Goal: Information Seeking & Learning: Learn about a topic

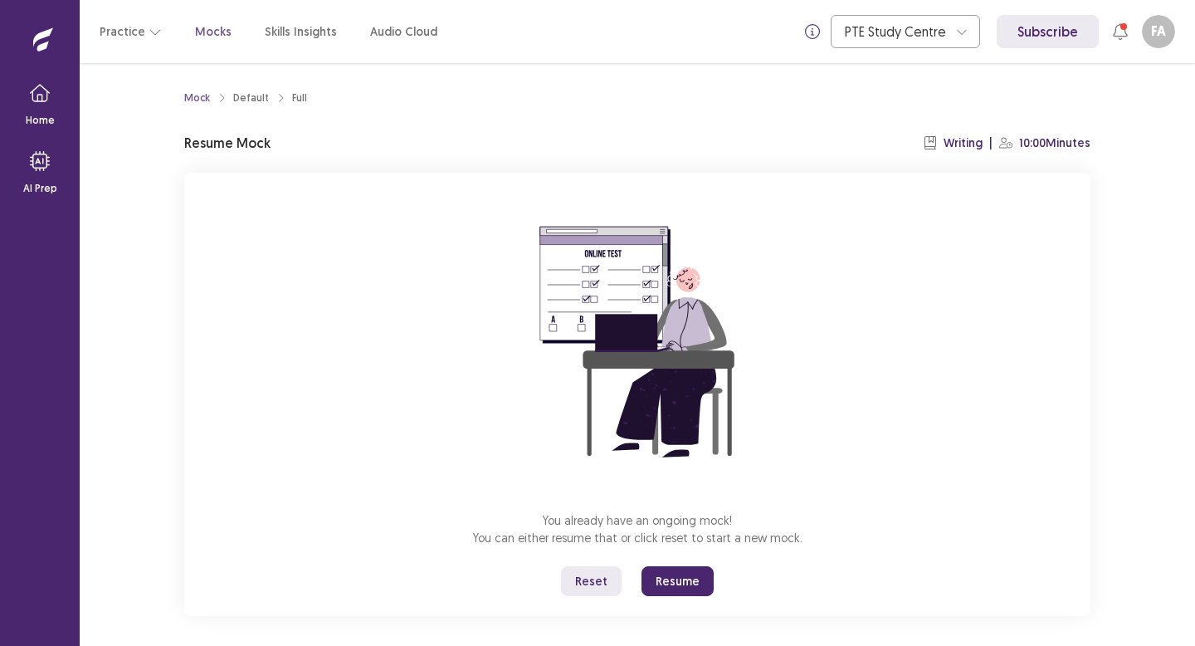
click at [680, 589] on button "Resume" at bounding box center [678, 581] width 72 height 30
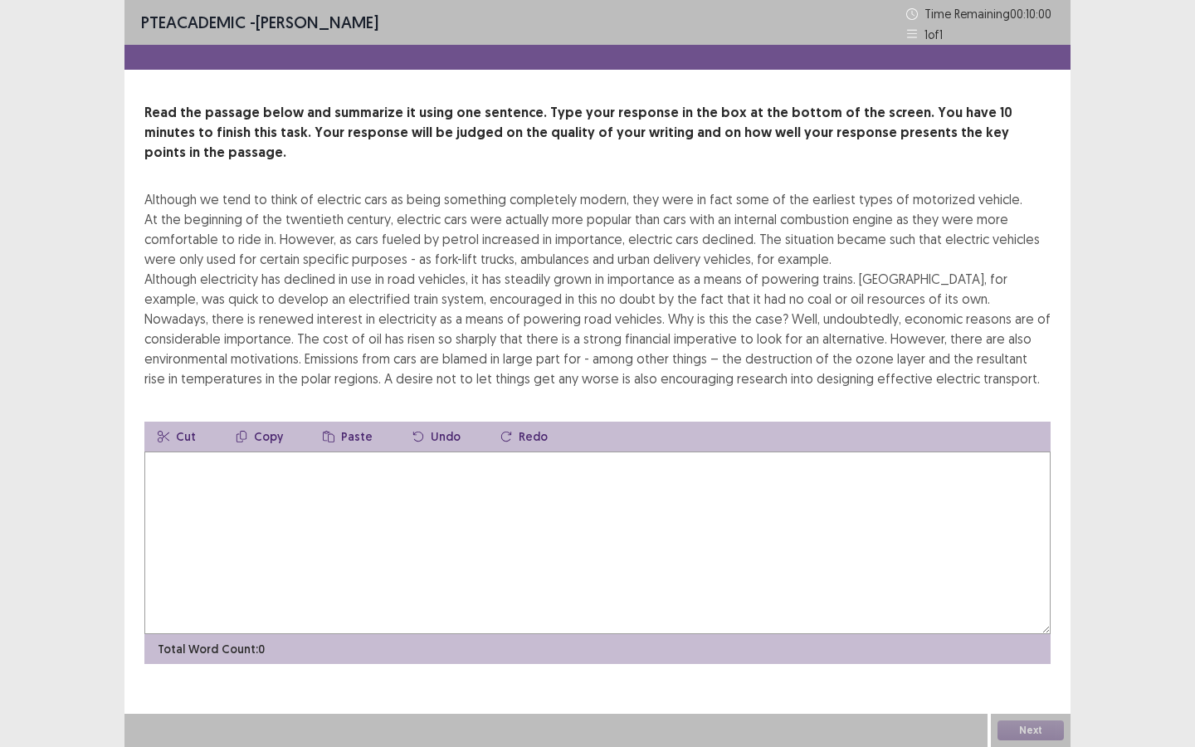
click at [433, 496] on textarea at bounding box center [597, 542] width 906 height 183
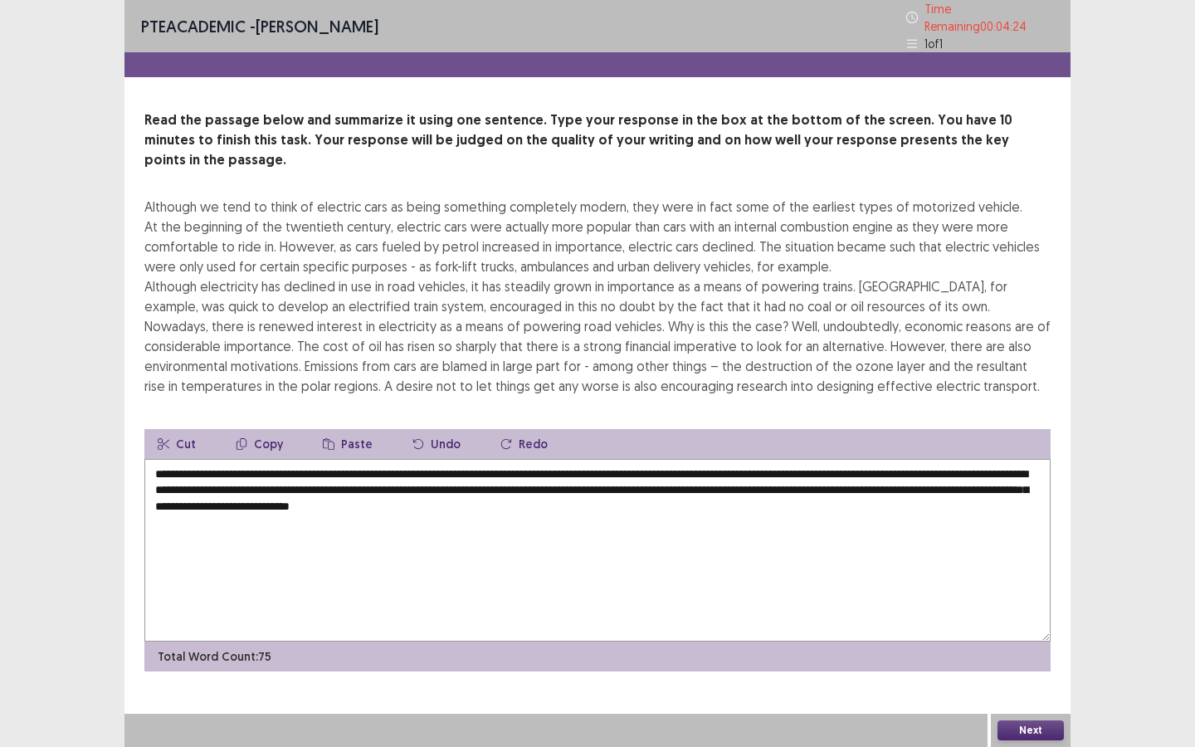
click at [235, 459] on textarea "**********" at bounding box center [597, 550] width 906 height 183
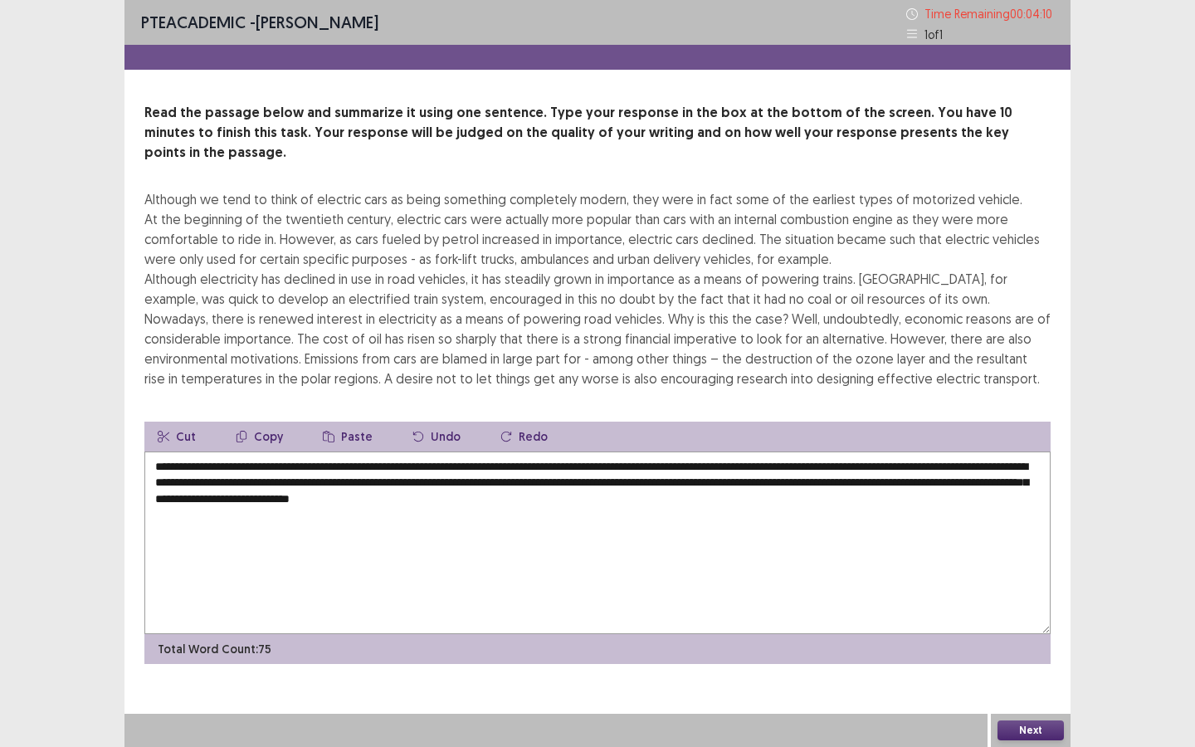
click at [191, 464] on textarea "**********" at bounding box center [597, 542] width 906 height 183
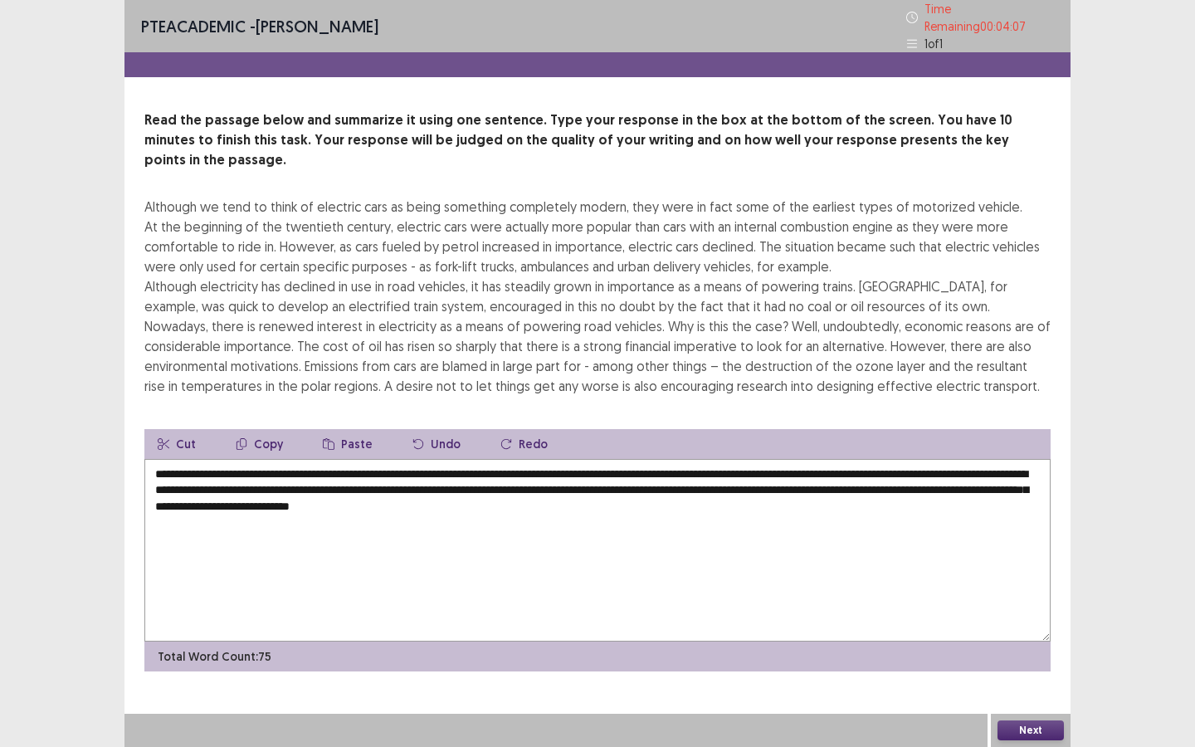
drag, startPoint x: 188, startPoint y: 465, endPoint x: 235, endPoint y: 465, distance: 46.5
click at [235, 465] on textarea "**********" at bounding box center [597, 550] width 906 height 183
click at [768, 468] on textarea "**********" at bounding box center [597, 550] width 906 height 183
click at [886, 462] on textarea "**********" at bounding box center [597, 550] width 906 height 183
drag, startPoint x: 485, startPoint y: 482, endPoint x: 506, endPoint y: 482, distance: 20.7
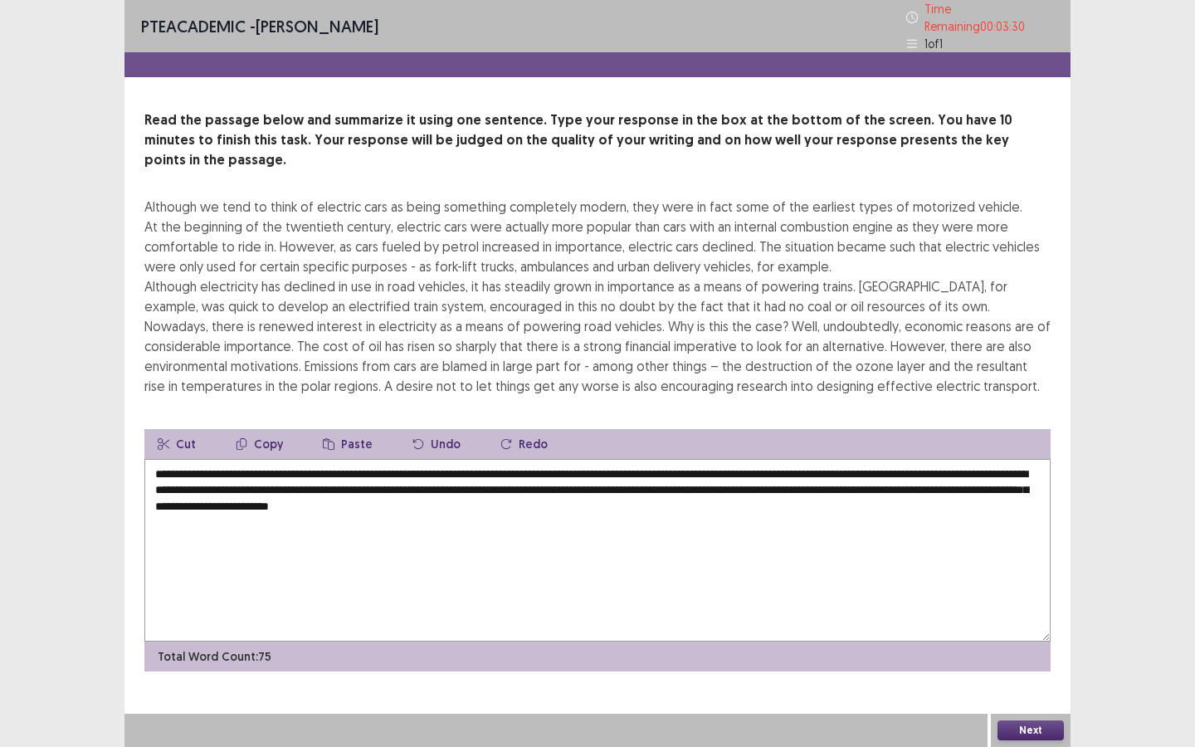
click at [506, 482] on textarea "**********" at bounding box center [597, 550] width 906 height 183
type textarea "**********"
click at [1015, 645] on button "Next" at bounding box center [1031, 730] width 66 height 20
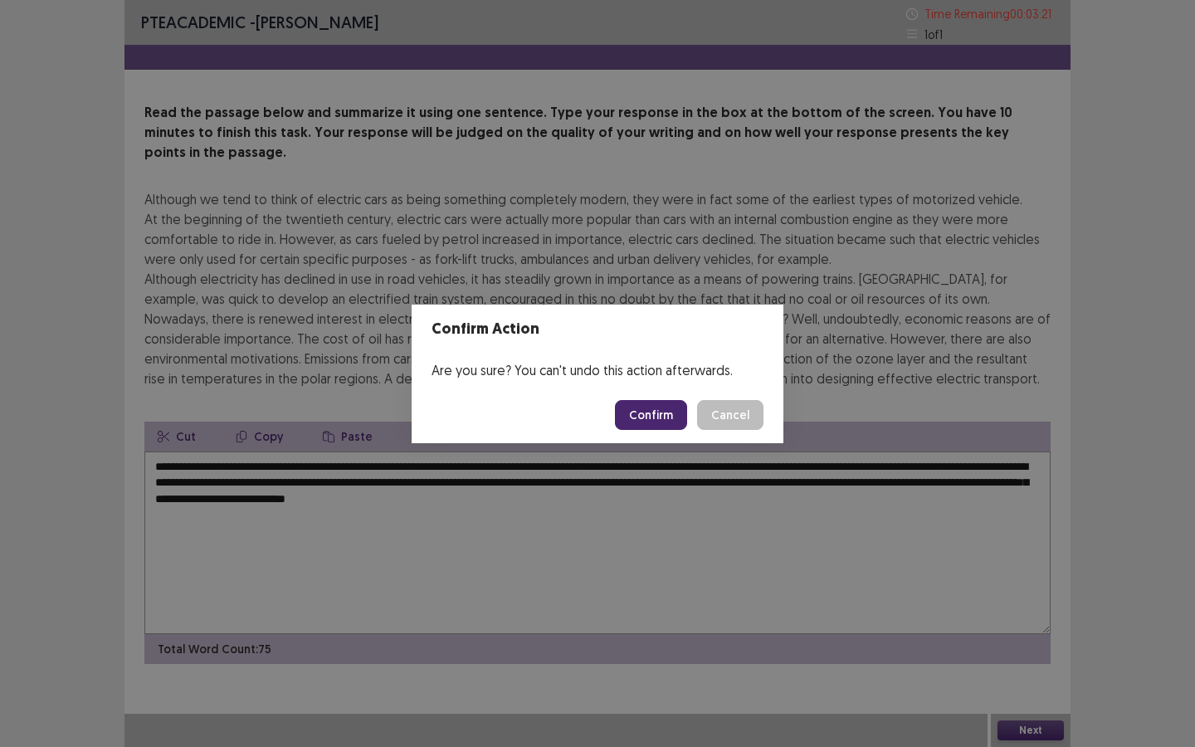
click at [679, 406] on button "Confirm" at bounding box center [651, 415] width 72 height 30
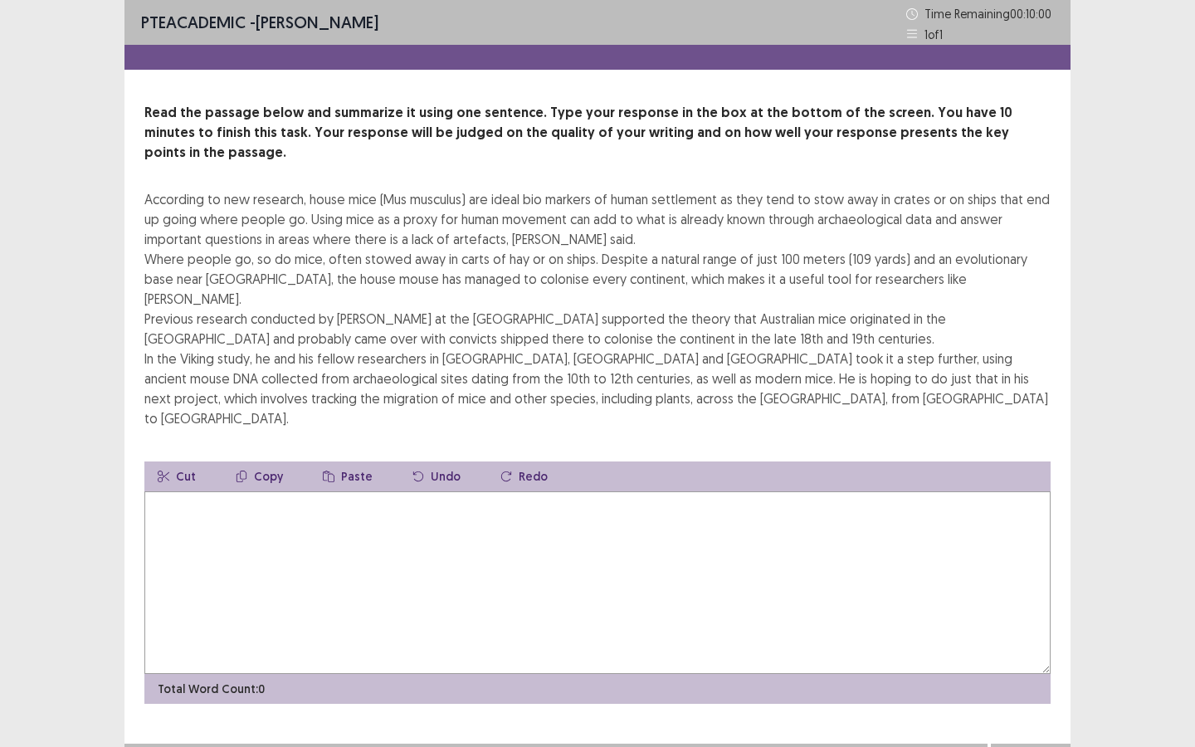
click at [295, 508] on textarea at bounding box center [597, 582] width 906 height 183
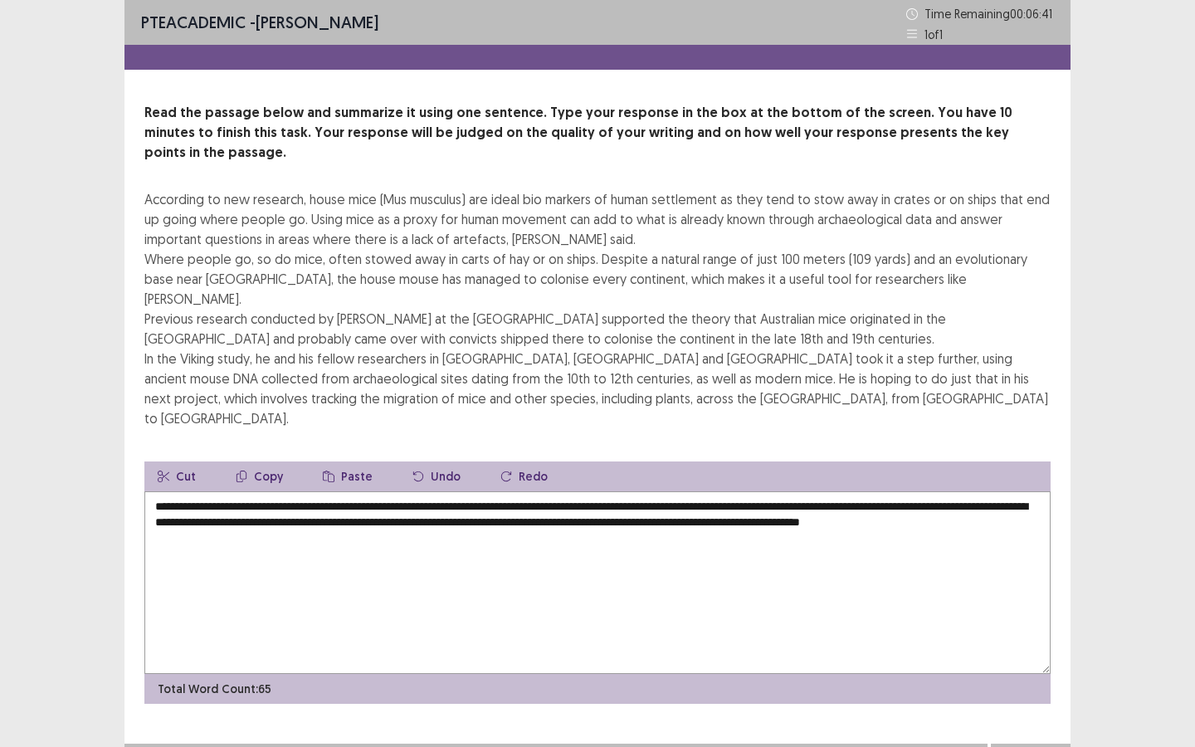
click at [323, 491] on textarea "**********" at bounding box center [597, 582] width 906 height 183
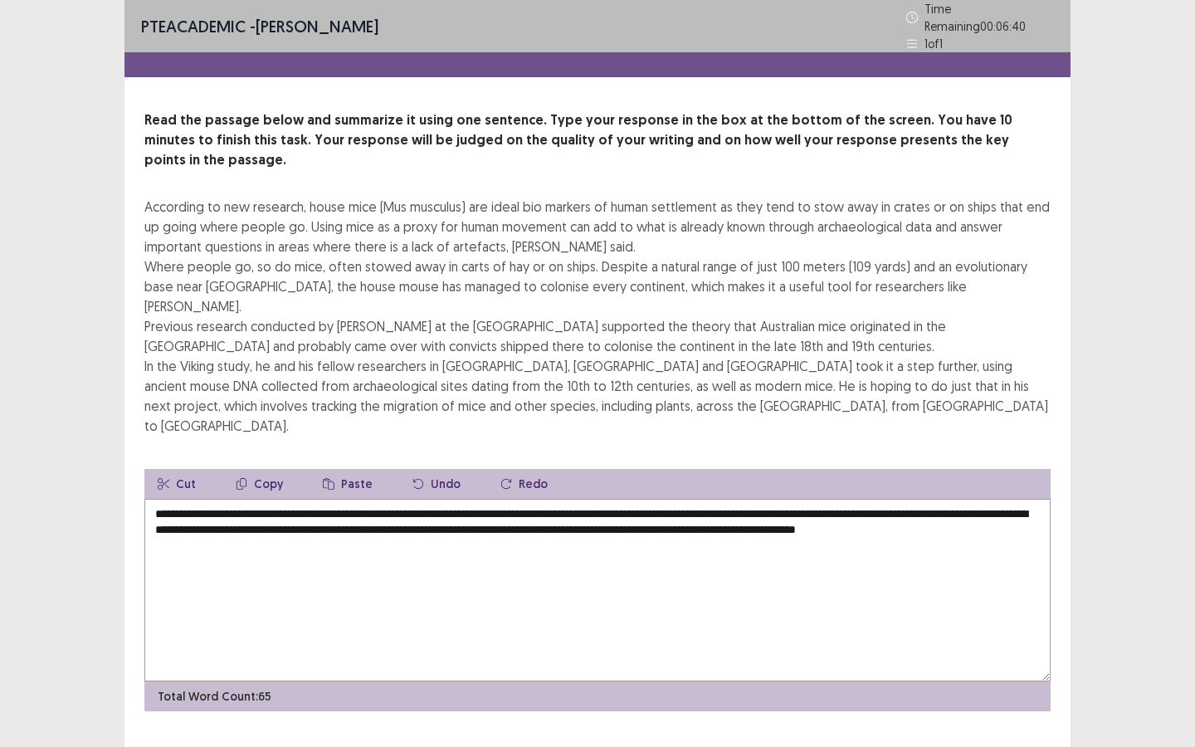
click at [344, 499] on textarea "**********" at bounding box center [597, 590] width 906 height 183
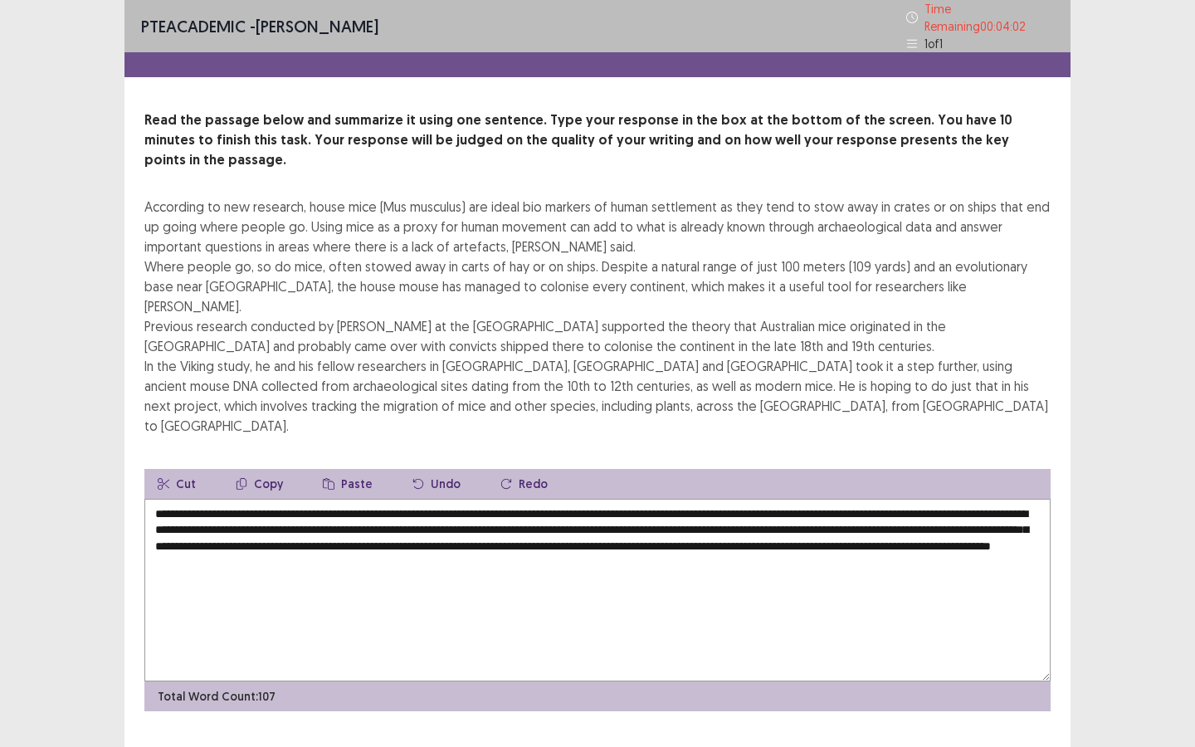
click at [642, 499] on textarea "**********" at bounding box center [597, 590] width 906 height 183
click at [1017, 499] on textarea "**********" at bounding box center [597, 590] width 906 height 183
click at [1012, 499] on textarea "**********" at bounding box center [597, 590] width 906 height 183
click at [411, 499] on textarea "**********" at bounding box center [597, 590] width 906 height 183
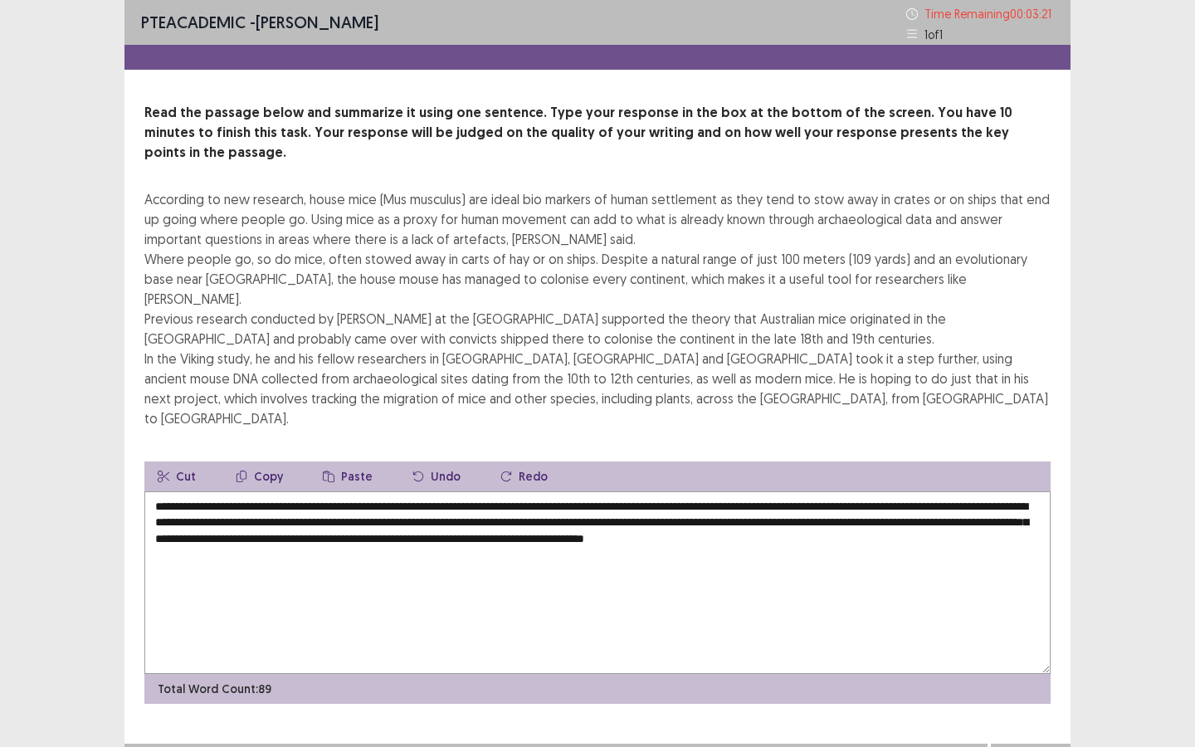
click at [387, 491] on textarea "**********" at bounding box center [597, 582] width 906 height 183
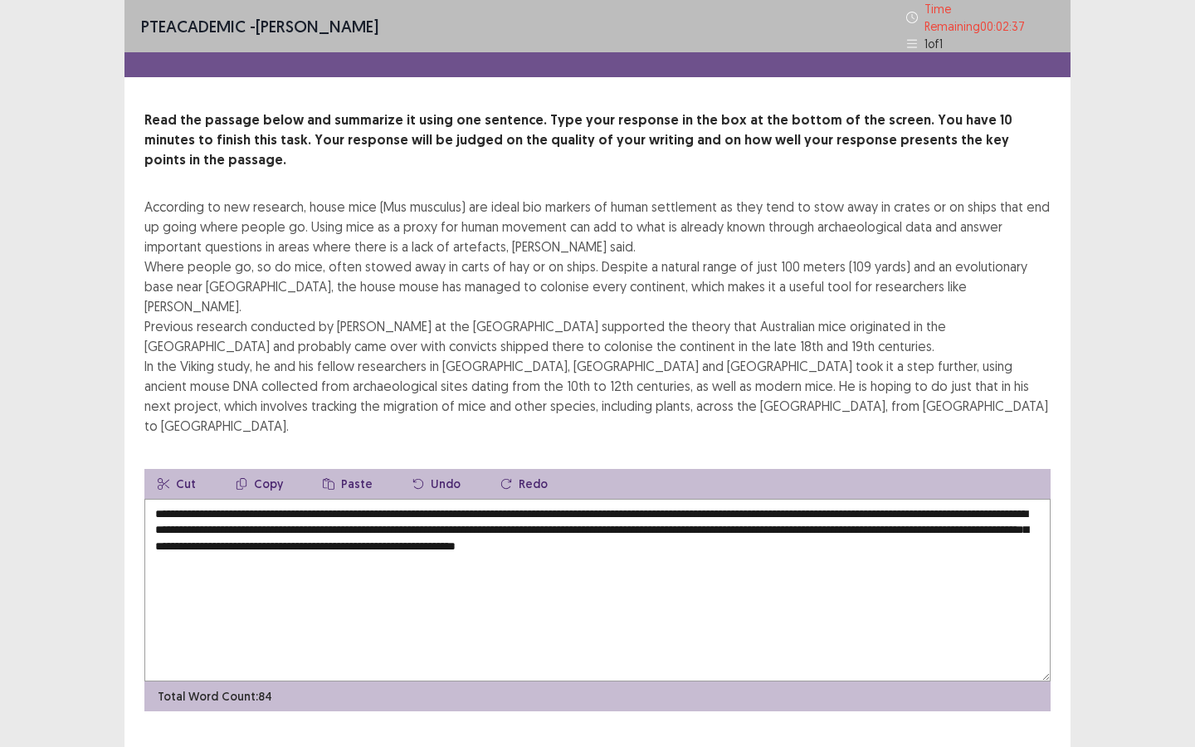
click at [325, 499] on textarea "**********" at bounding box center [597, 590] width 906 height 183
click at [275, 499] on textarea "**********" at bounding box center [597, 590] width 906 height 183
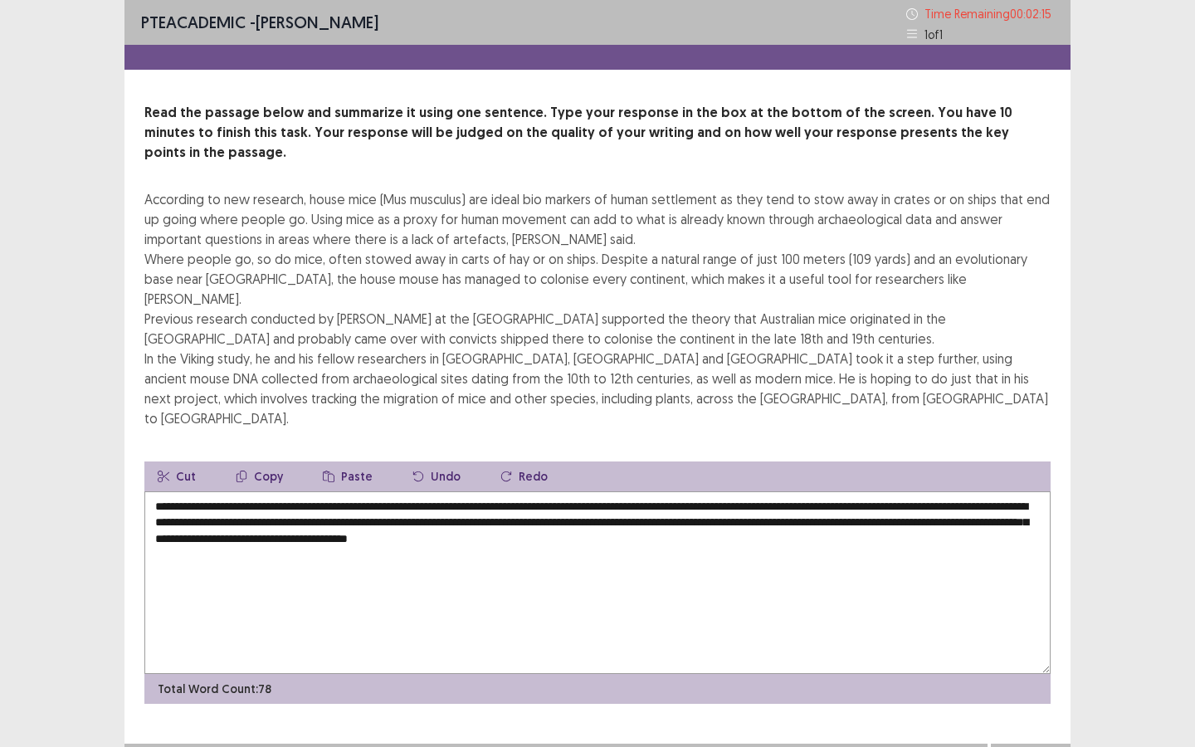
click at [521, 491] on textarea "**********" at bounding box center [597, 582] width 906 height 183
click at [481, 491] on textarea "**********" at bounding box center [597, 582] width 906 height 183
type textarea "**********"
click at [1042, 645] on button "Next" at bounding box center [1031, 760] width 66 height 20
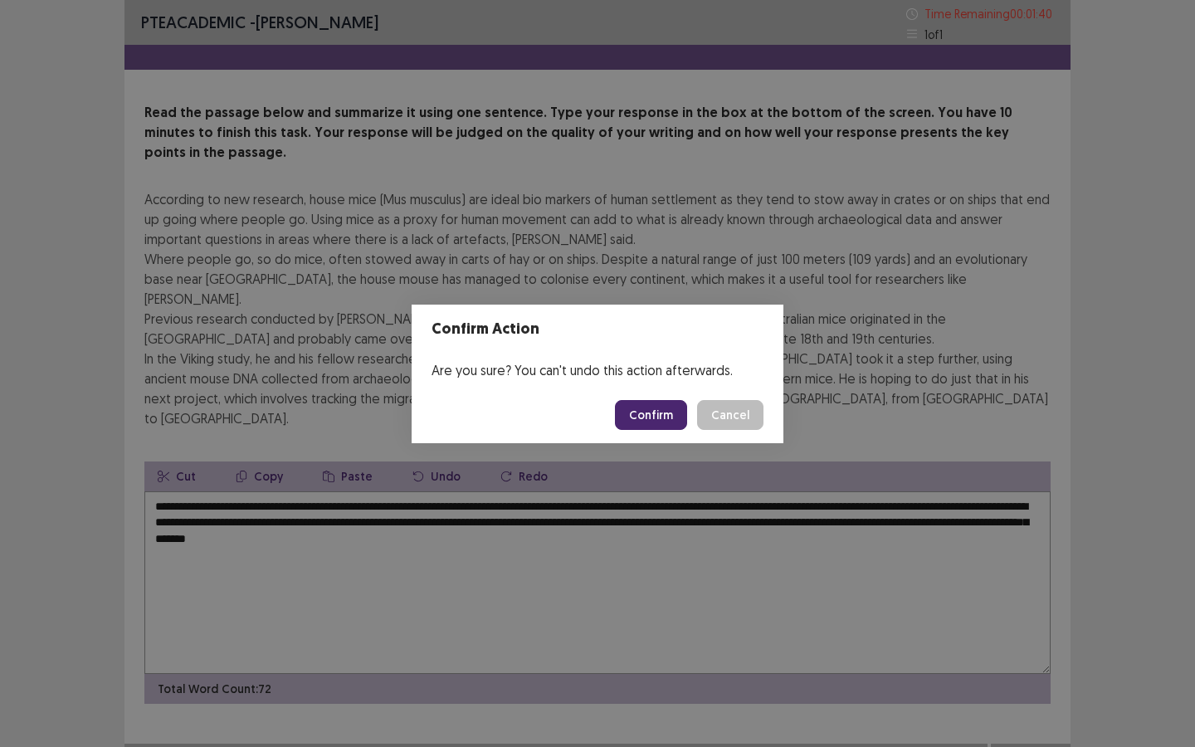
click at [661, 421] on button "Confirm" at bounding box center [651, 415] width 72 height 30
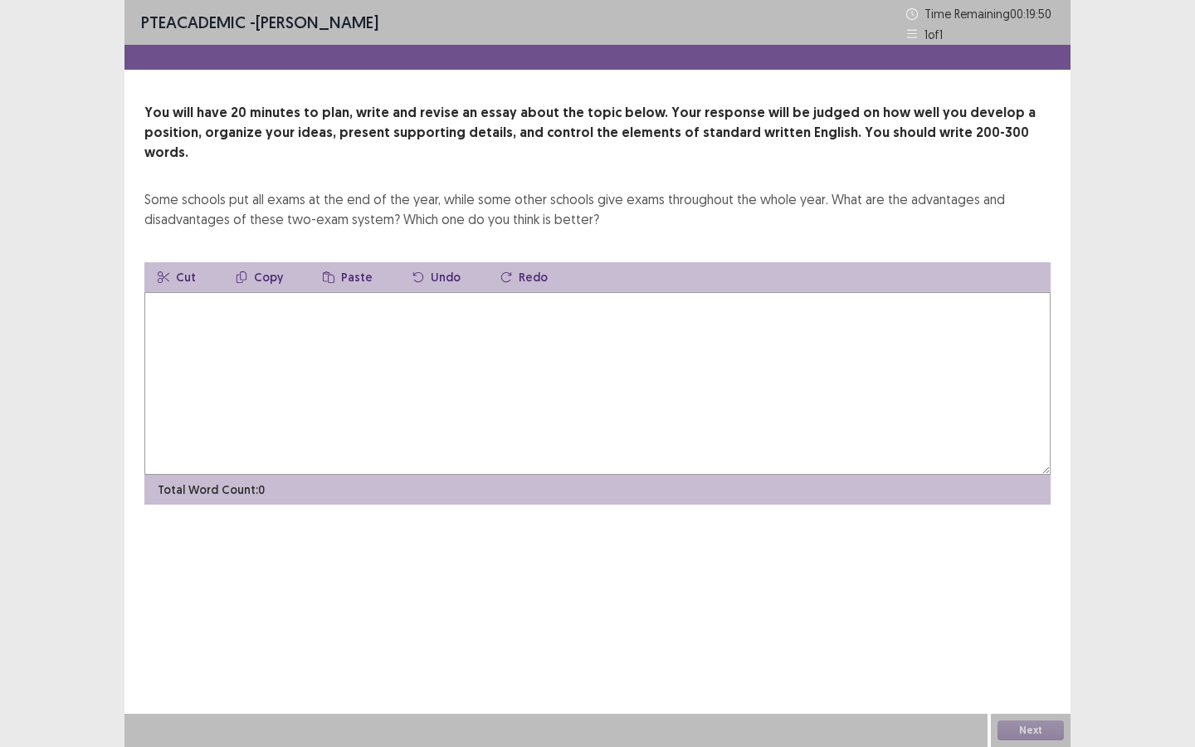
click at [219, 305] on textarea at bounding box center [597, 383] width 906 height 183
type textarea "*"
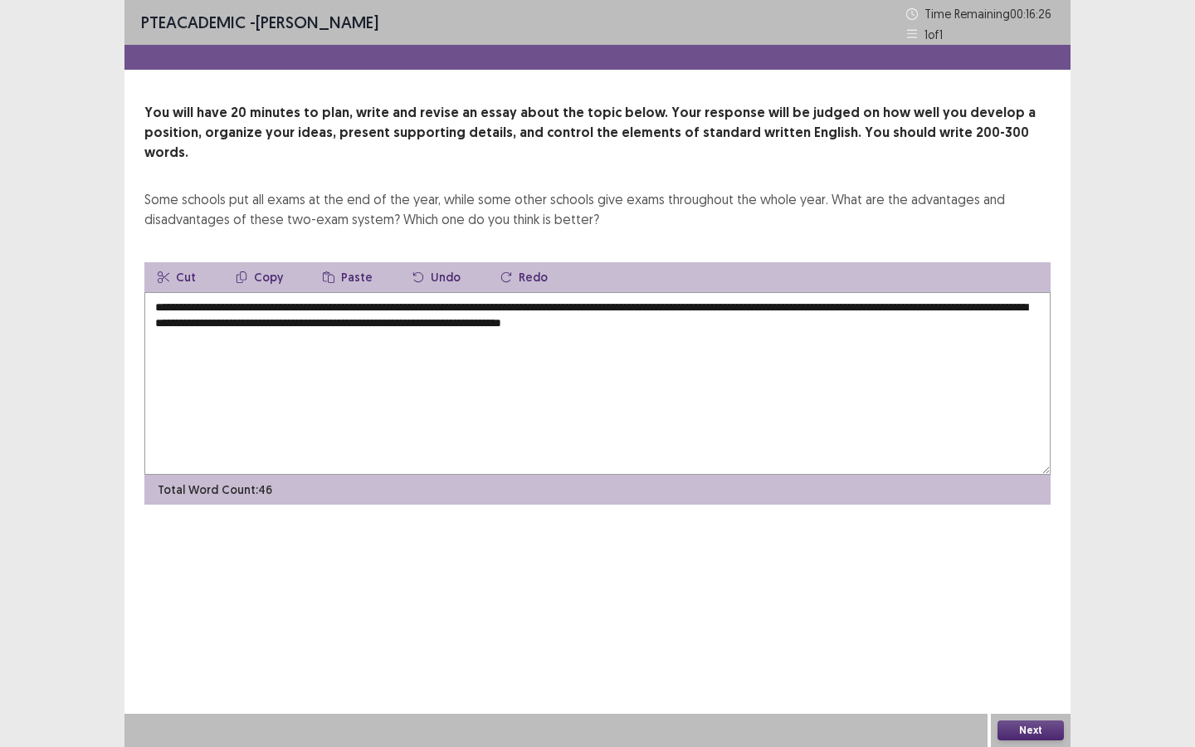
click at [712, 292] on textarea "**********" at bounding box center [597, 383] width 906 height 183
drag, startPoint x: 712, startPoint y: 290, endPoint x: 480, endPoint y: 332, distance: 236.1
click at [480, 332] on textarea "**********" at bounding box center [597, 383] width 906 height 183
click at [543, 339] on textarea "**********" at bounding box center [597, 383] width 906 height 183
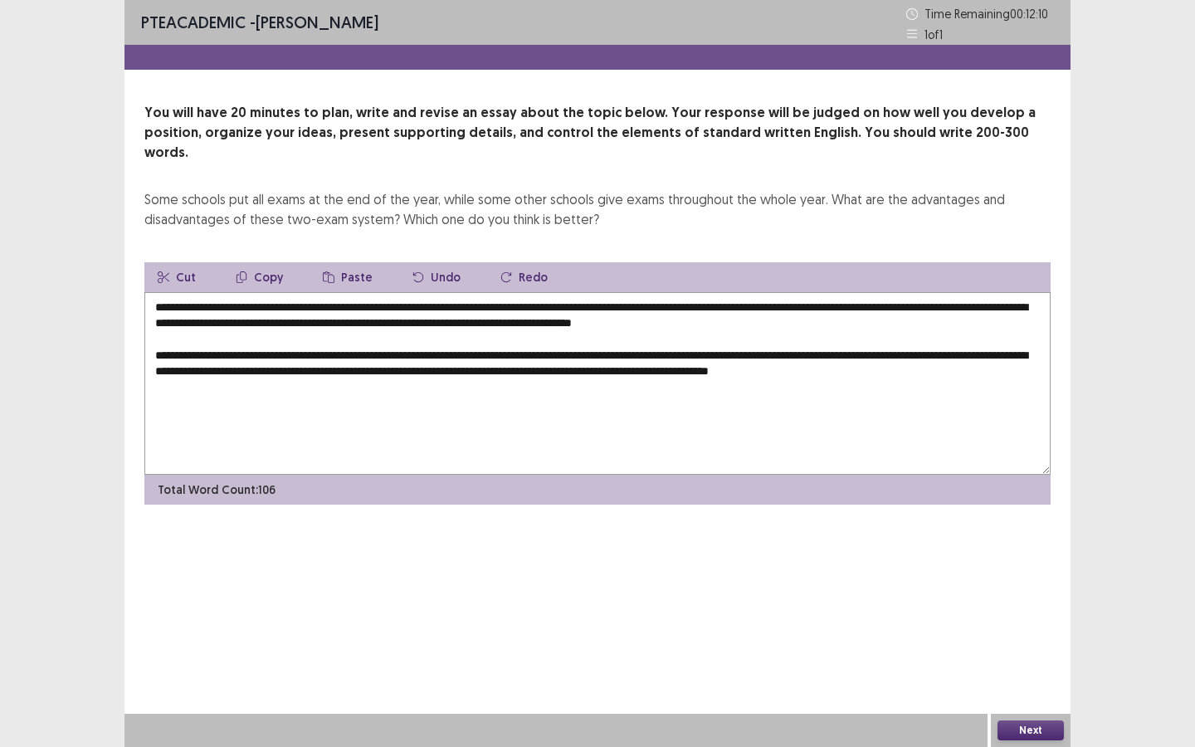
click at [1002, 351] on textarea "**********" at bounding box center [597, 383] width 906 height 183
click at [307, 419] on textarea "**********" at bounding box center [597, 383] width 906 height 183
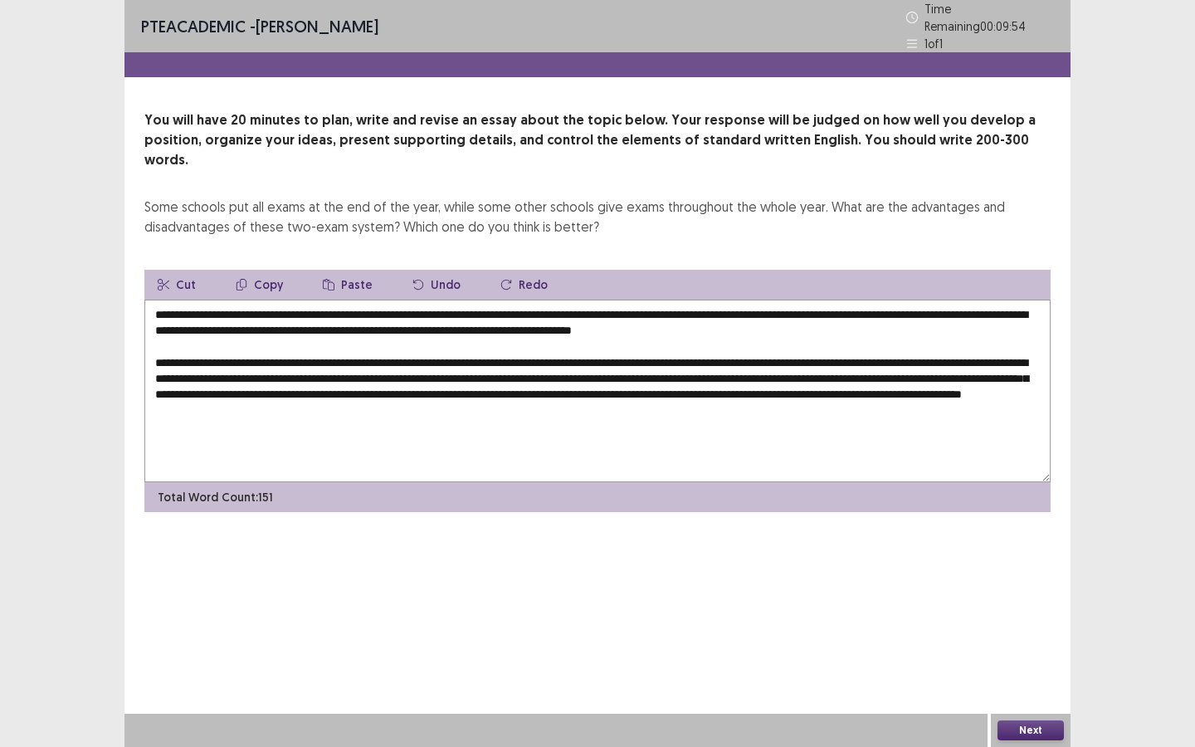
click at [568, 559] on div "PTE academic - Fatiha Abdoul Mouminou Time Remaining 00 : 09 : 54 1 of 1 You wi…" at bounding box center [597, 373] width 946 height 747
click at [568, 559] on div "PTE academic - Fatiha Abdoul Mouminou Time Remaining 00 : 09 : 52 1 of 1 You wi…" at bounding box center [597, 373] width 946 height 747
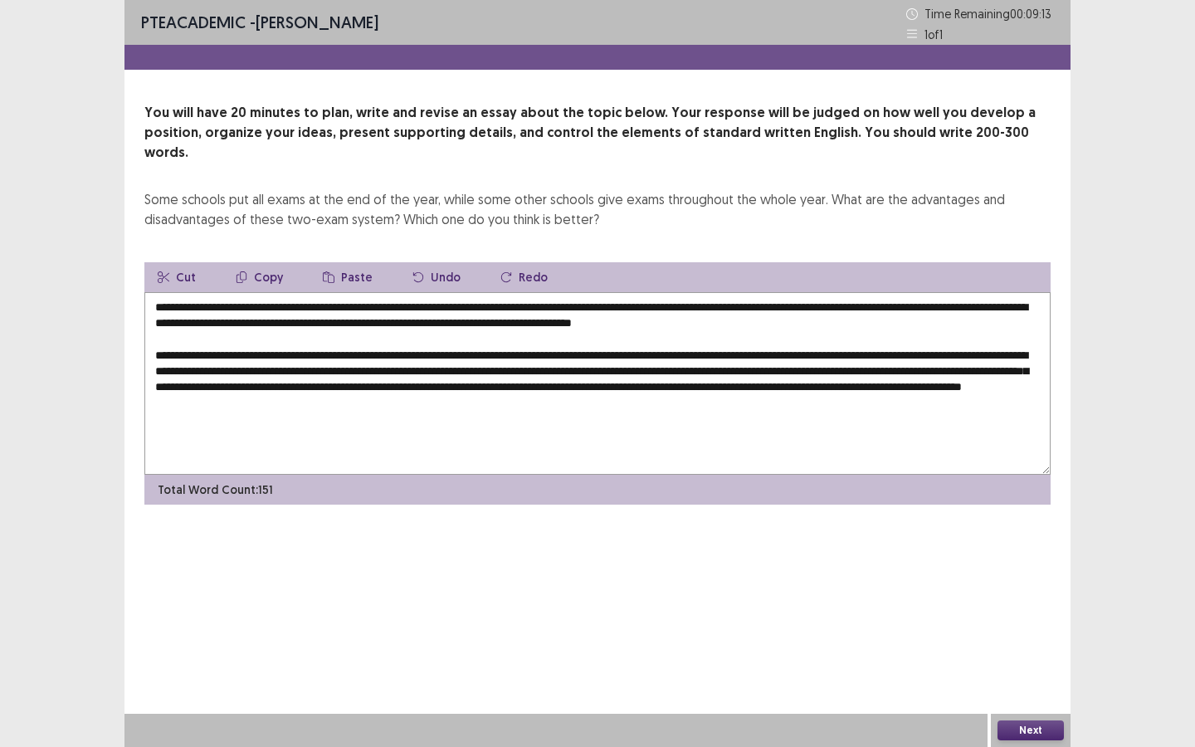
click at [568, 559] on div "PTE academic - Fatiha Abdoul Mouminou Time Remaining 00 : 09 : 13 1 of 1 You wi…" at bounding box center [597, 373] width 946 height 747
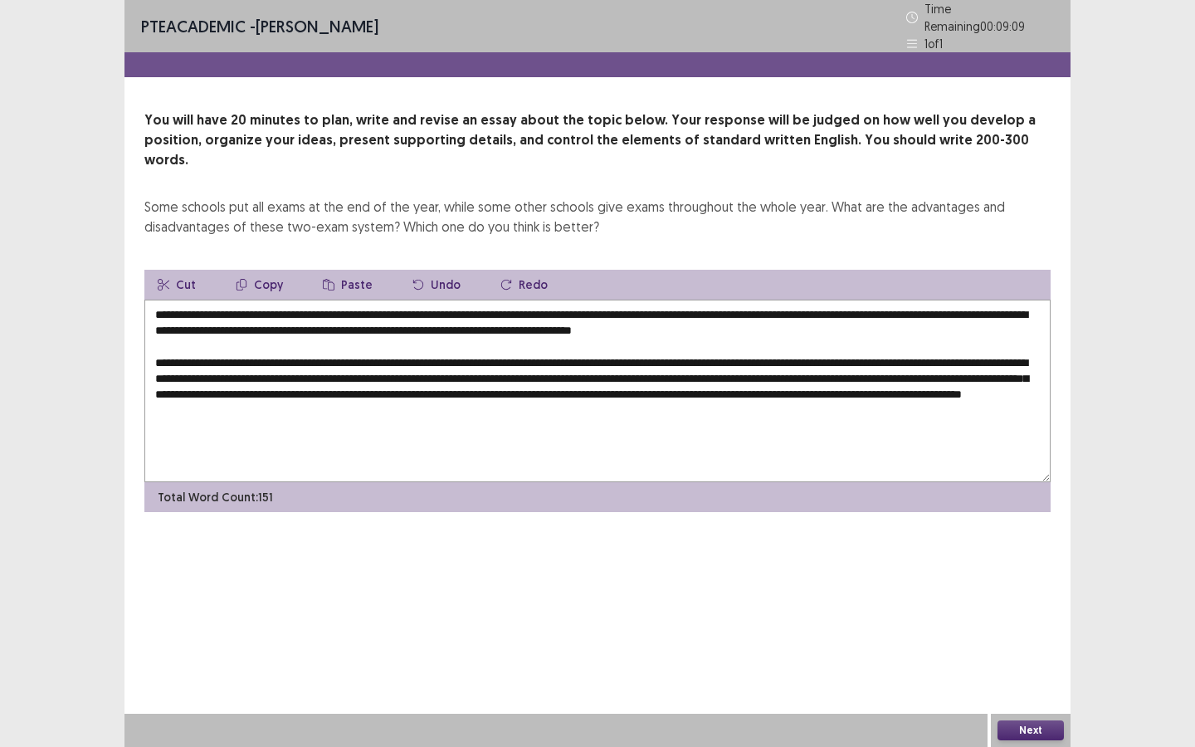
click at [568, 559] on div "PTE academic - Fatiha Abdoul Mouminou Time Remaining 00 : 09 : 09 1 of 1 You wi…" at bounding box center [597, 373] width 946 height 747
click at [568, 559] on div "PTE academic - Fatiha Abdoul Mouminou Time Remaining 00 : 09 : 03 1 of 1 You wi…" at bounding box center [597, 373] width 946 height 747
click at [568, 559] on div "PTE academic - Fatiha Abdoul Mouminou Time Remaining 00 : 08 : 58 1 of 1 You wi…" at bounding box center [597, 373] width 946 height 747
click at [568, 559] on div "PTE academic - Fatiha Abdoul Mouminou Time Remaining 00 : 08 : 56 1 of 1 You wi…" at bounding box center [597, 373] width 946 height 747
click at [568, 559] on div "PTE academic - Fatiha Abdoul Mouminou Time Remaining 00 : 08 : 54 1 of 1 You wi…" at bounding box center [597, 373] width 946 height 747
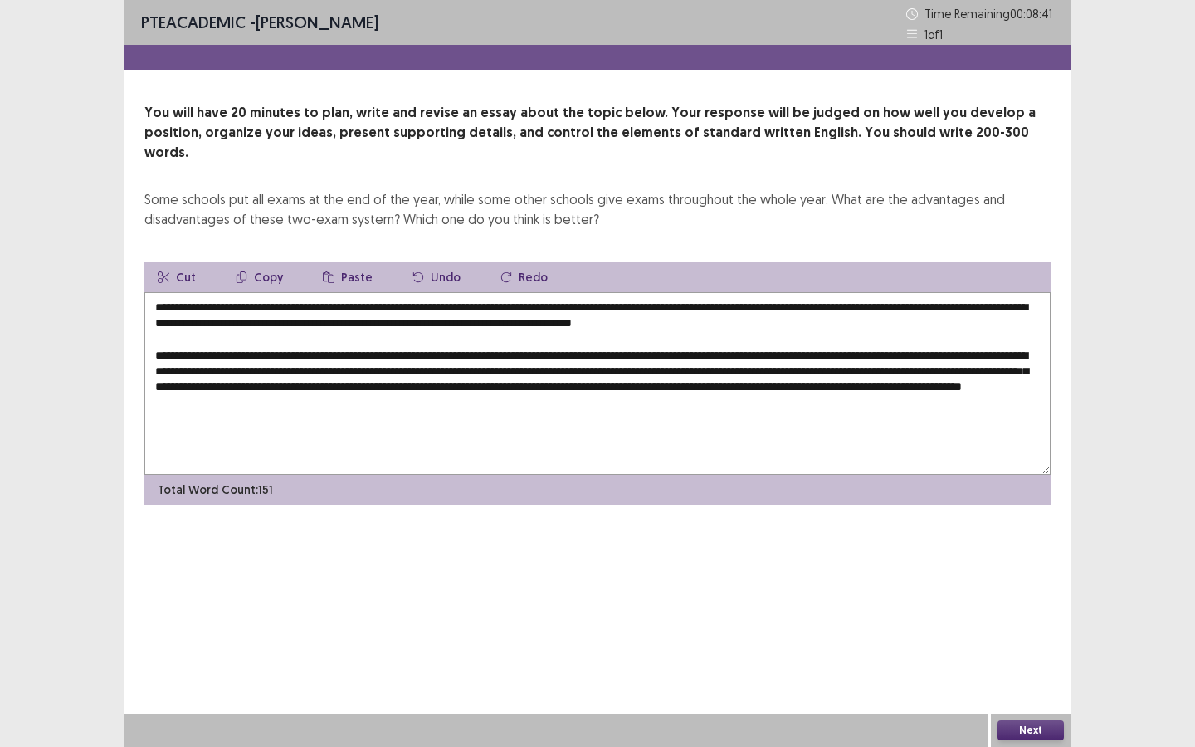
drag, startPoint x: 401, startPoint y: 387, endPoint x: 670, endPoint y: 400, distance: 269.2
click at [670, 400] on textarea "**********" at bounding box center [597, 383] width 906 height 183
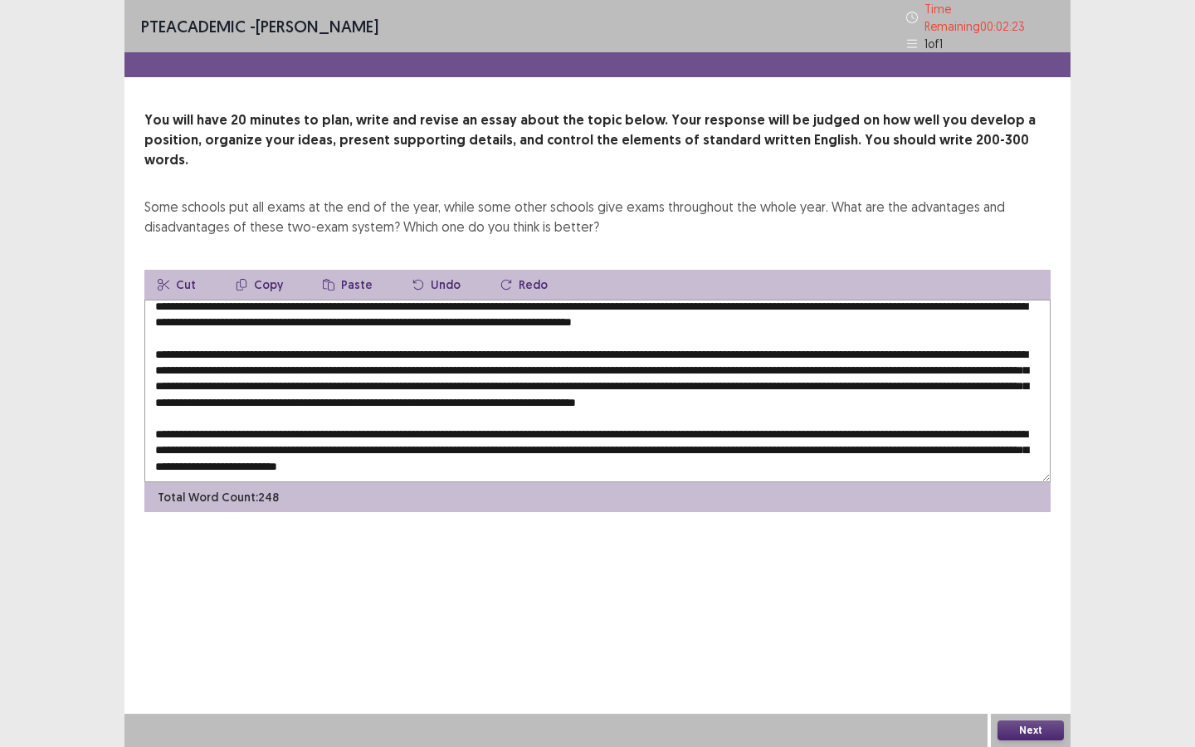
scroll to position [24, 0]
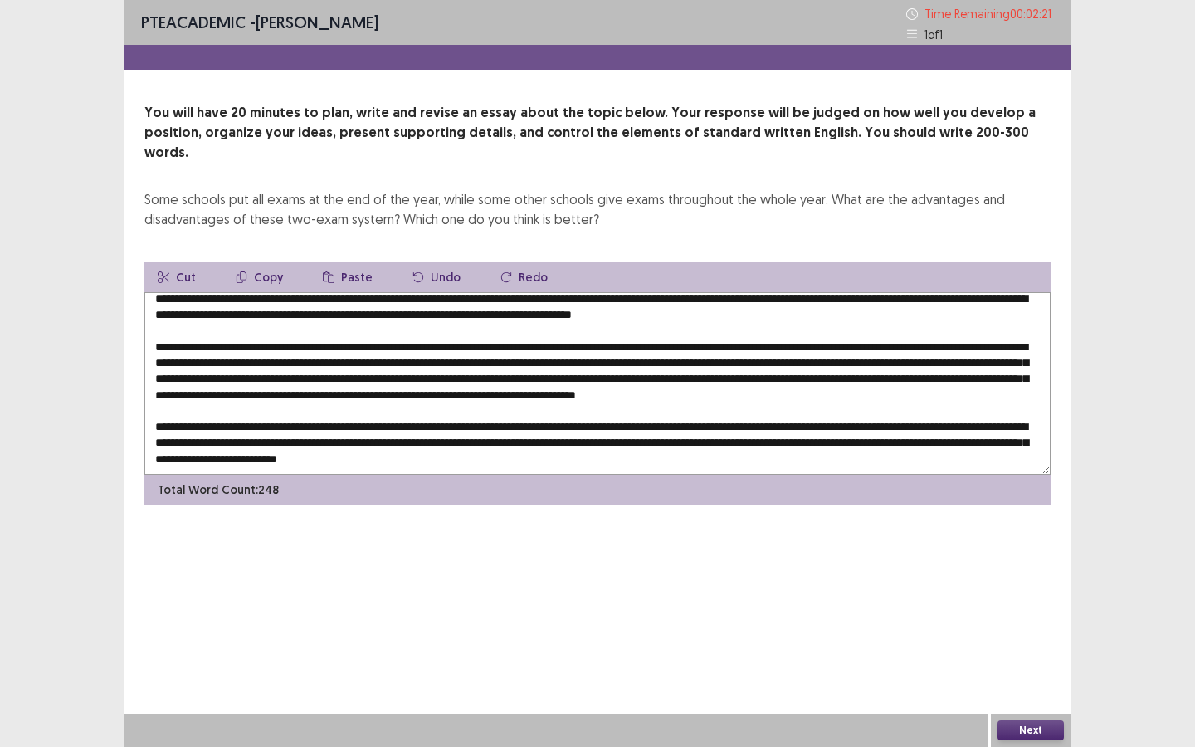
click at [421, 359] on textarea at bounding box center [597, 383] width 906 height 183
click at [700, 445] on textarea at bounding box center [597, 383] width 906 height 183
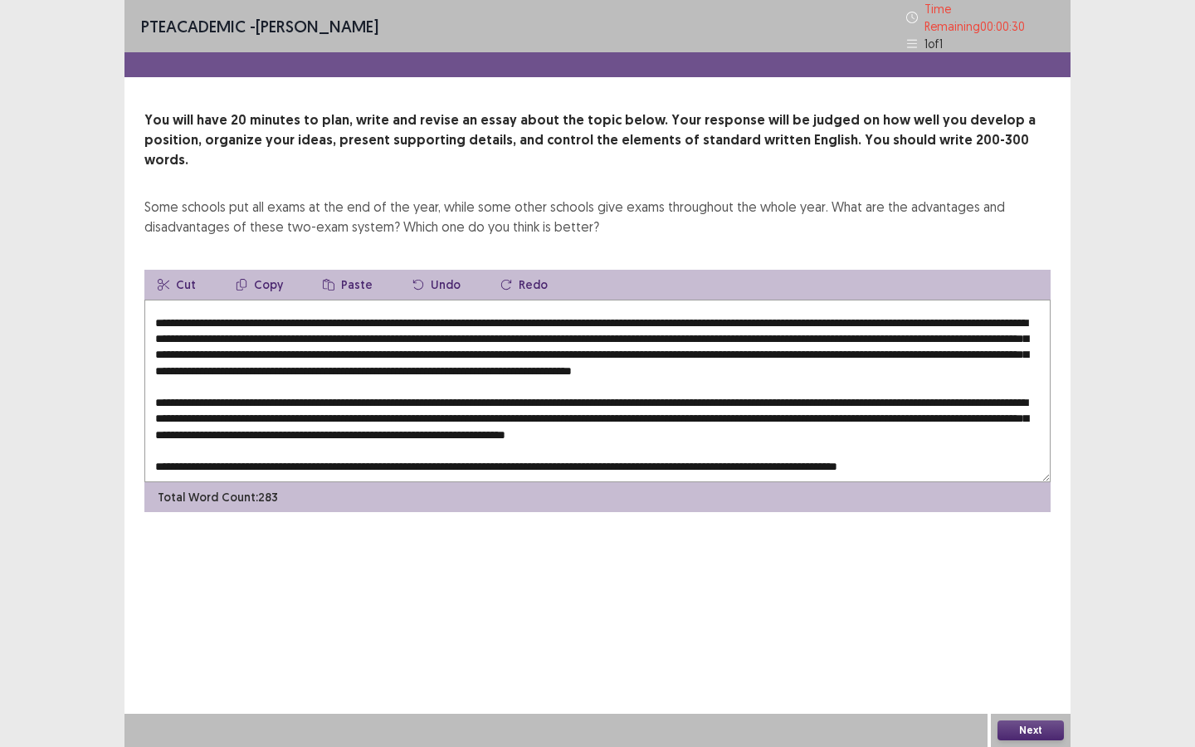
scroll to position [0, 0]
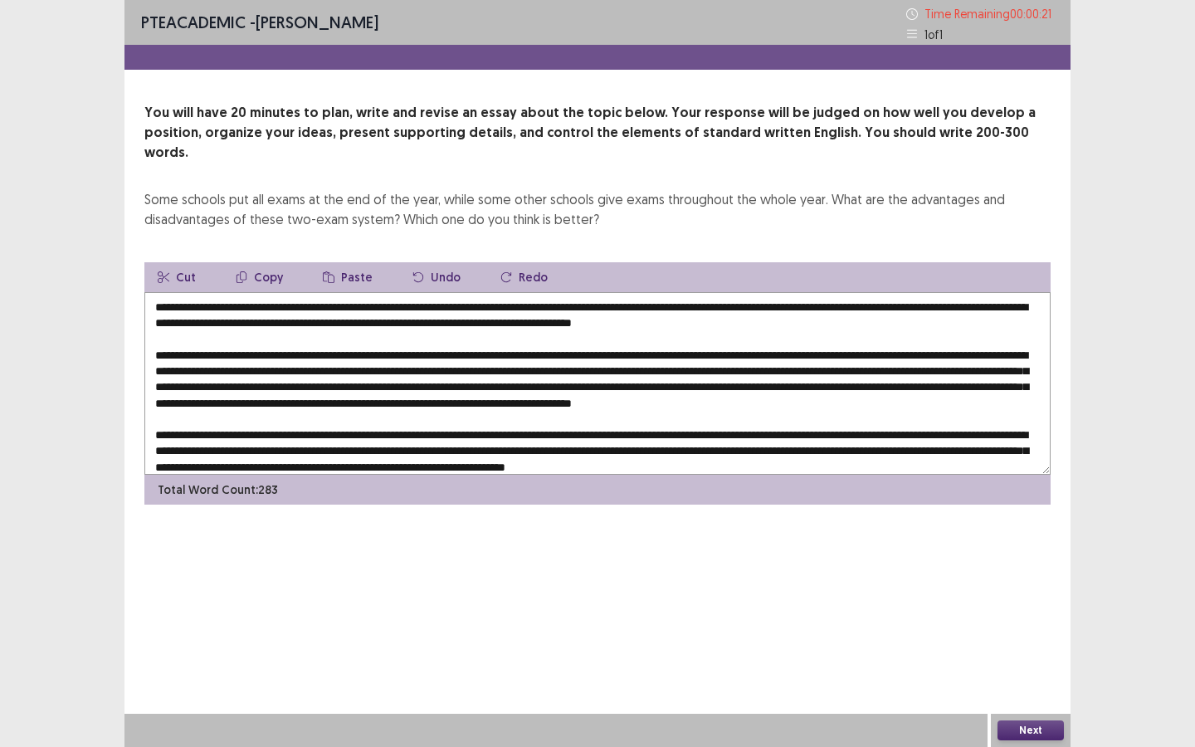
drag, startPoint x: 153, startPoint y: 286, endPoint x: 883, endPoint y: 320, distance: 731.1
click at [883, 321] on textarea at bounding box center [597, 383] width 906 height 183
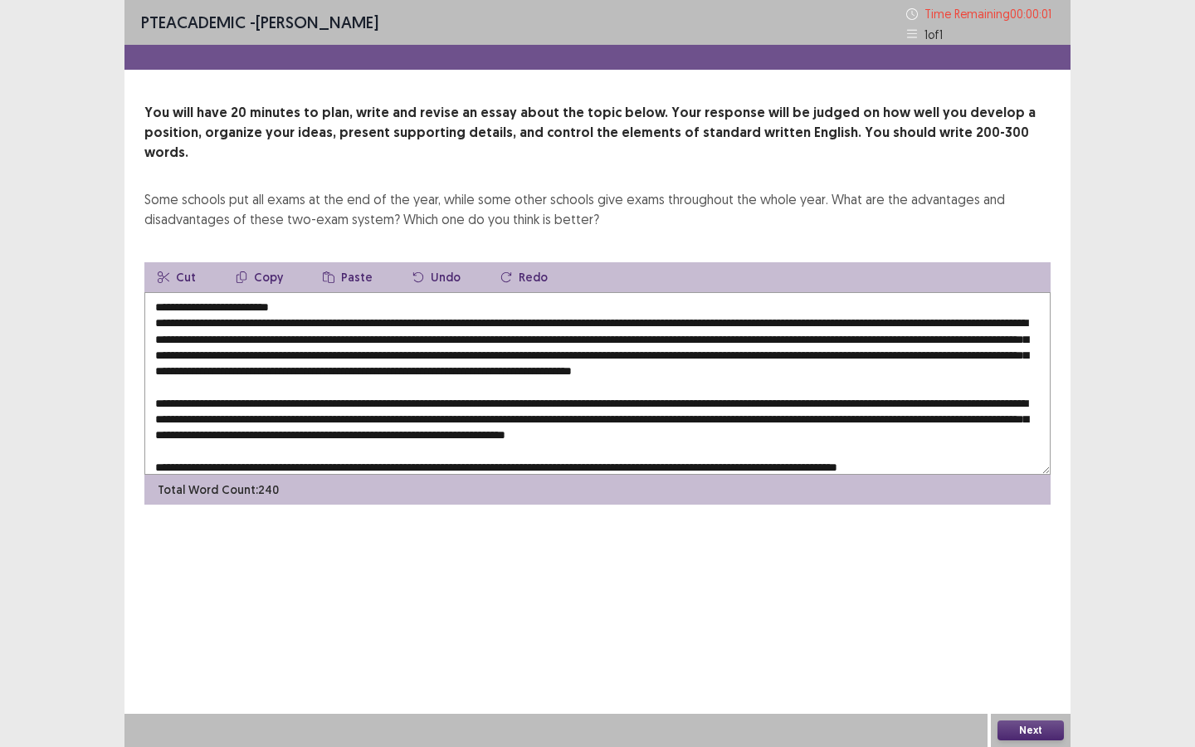
type textarea "**********"
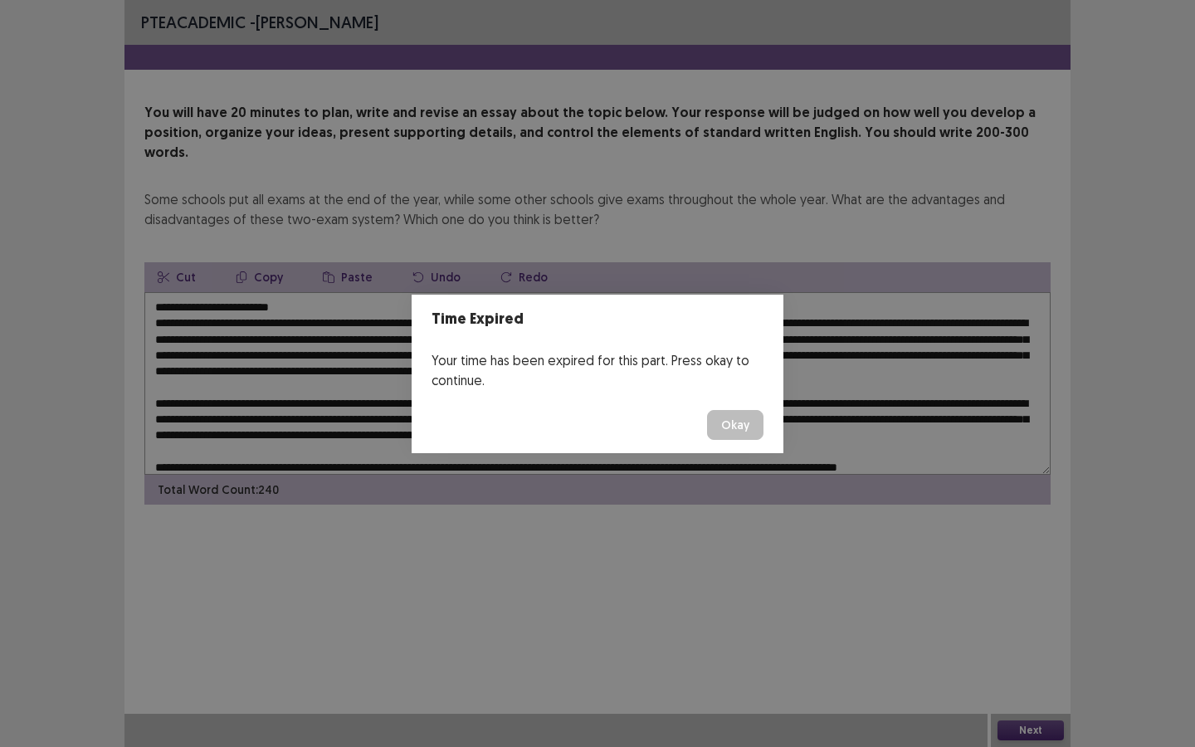
click at [743, 437] on button "Okay" at bounding box center [735, 425] width 56 height 30
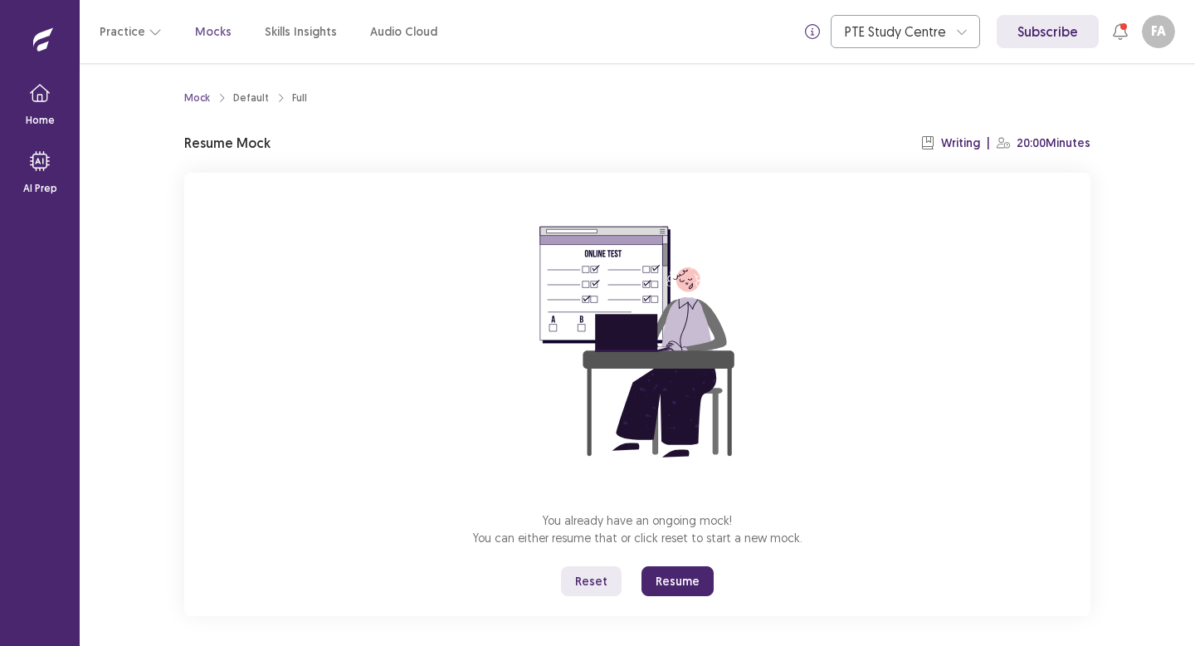
click at [683, 583] on button "Resume" at bounding box center [678, 581] width 72 height 30
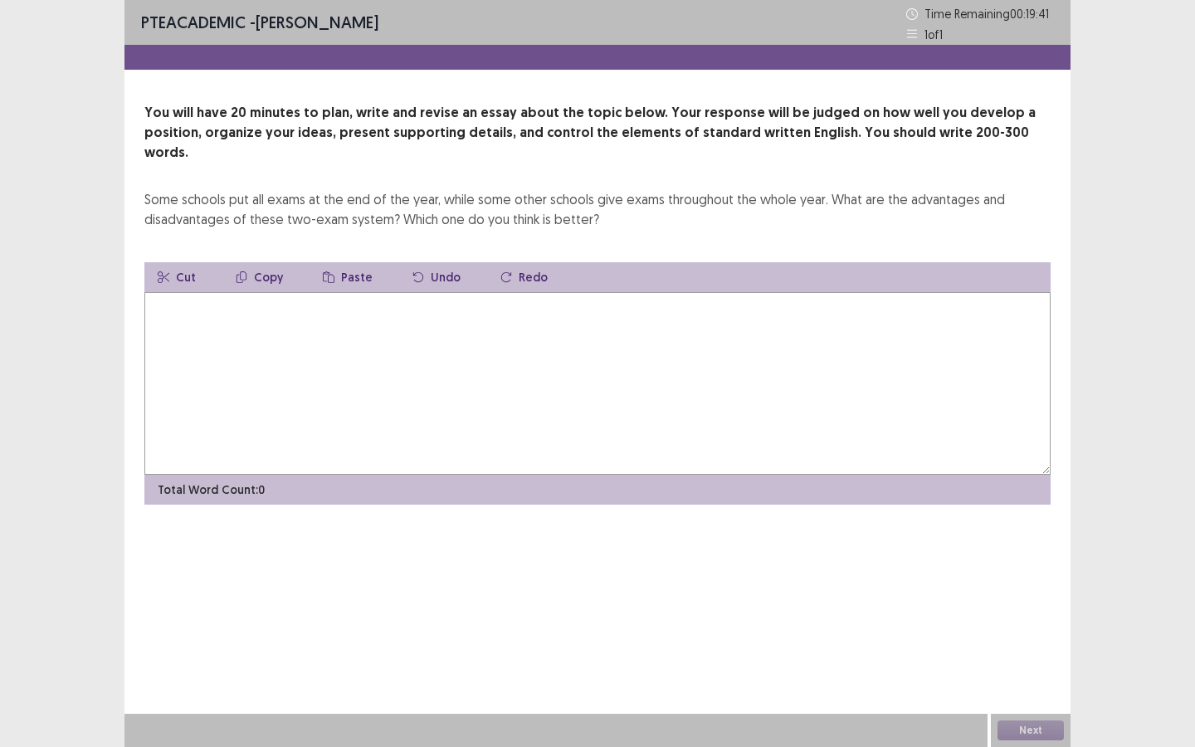
click at [292, 341] on textarea at bounding box center [597, 383] width 906 height 183
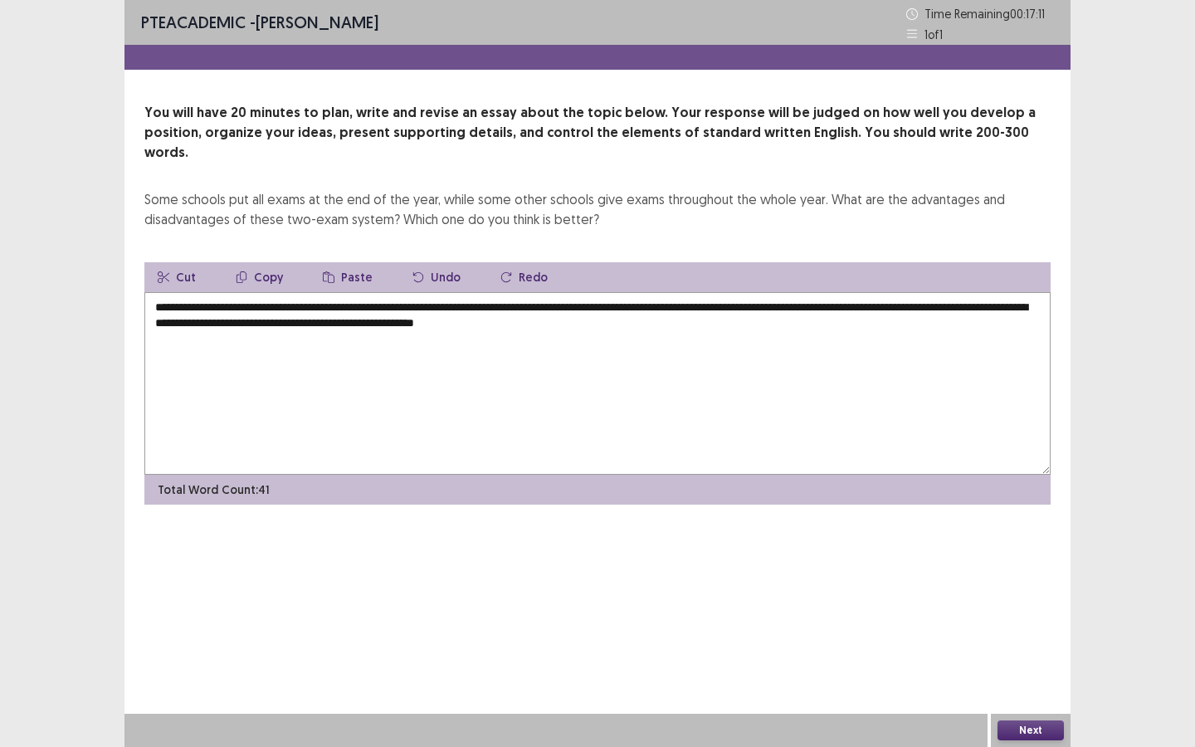
click at [750, 369] on textarea "**********" at bounding box center [597, 383] width 906 height 183
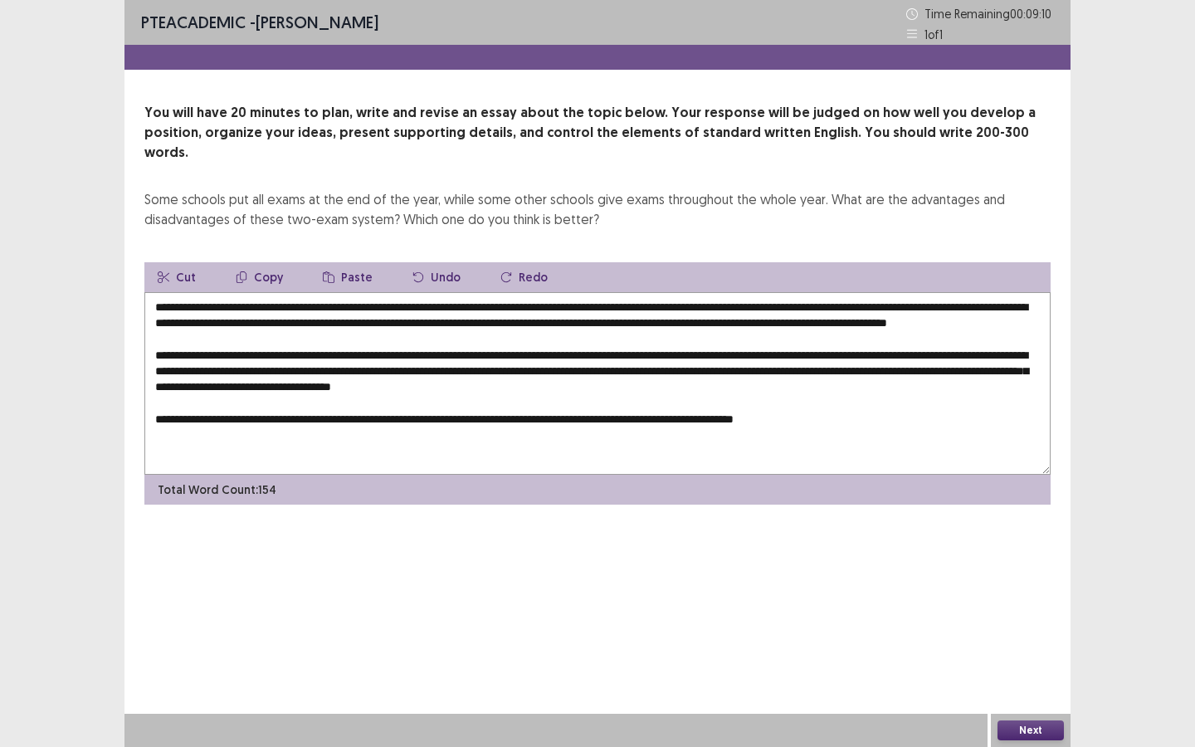
click at [778, 419] on textarea "**********" at bounding box center [597, 383] width 906 height 183
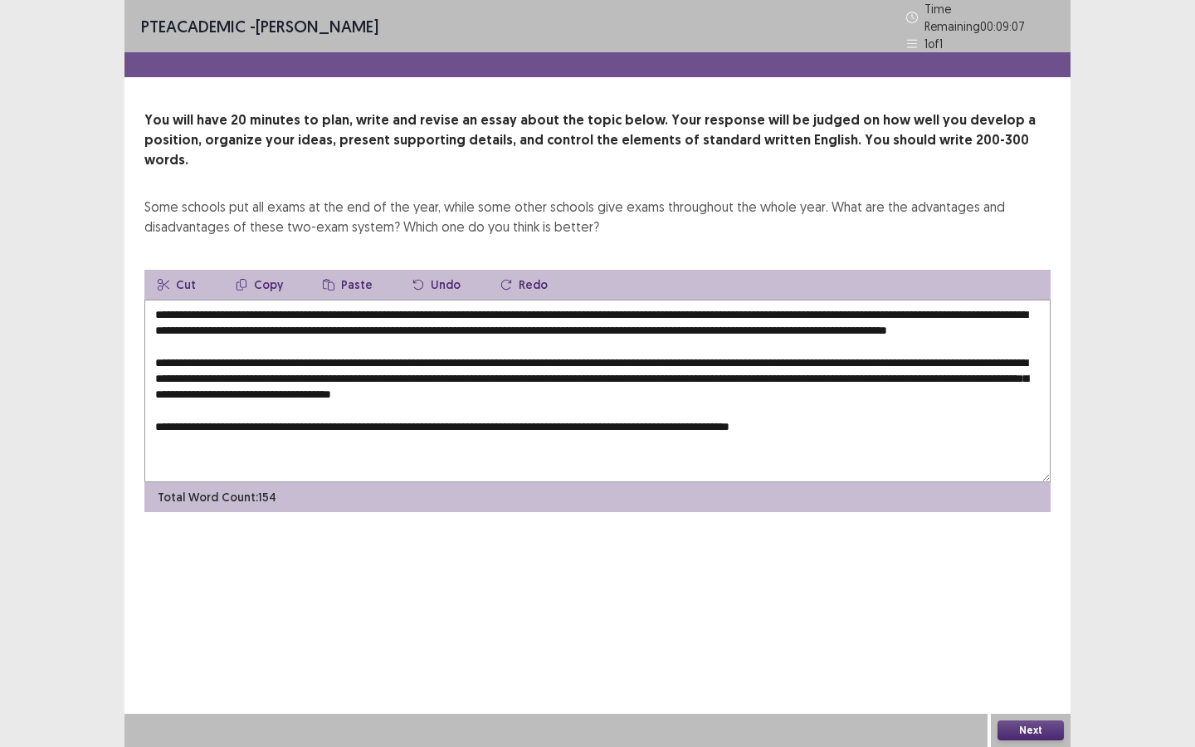
click at [799, 412] on textarea "**********" at bounding box center [597, 391] width 906 height 183
click at [803, 418] on textarea "**********" at bounding box center [597, 391] width 906 height 183
click at [870, 417] on textarea "**********" at bounding box center [597, 391] width 906 height 183
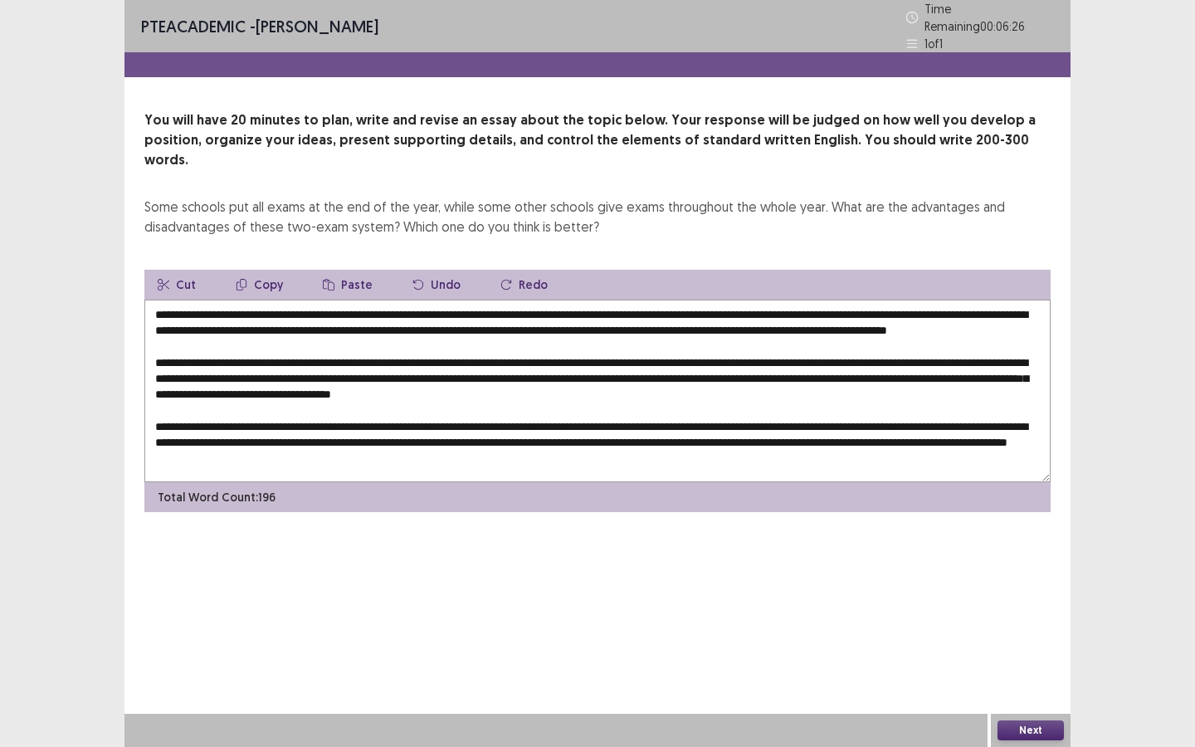
scroll to position [32, 0]
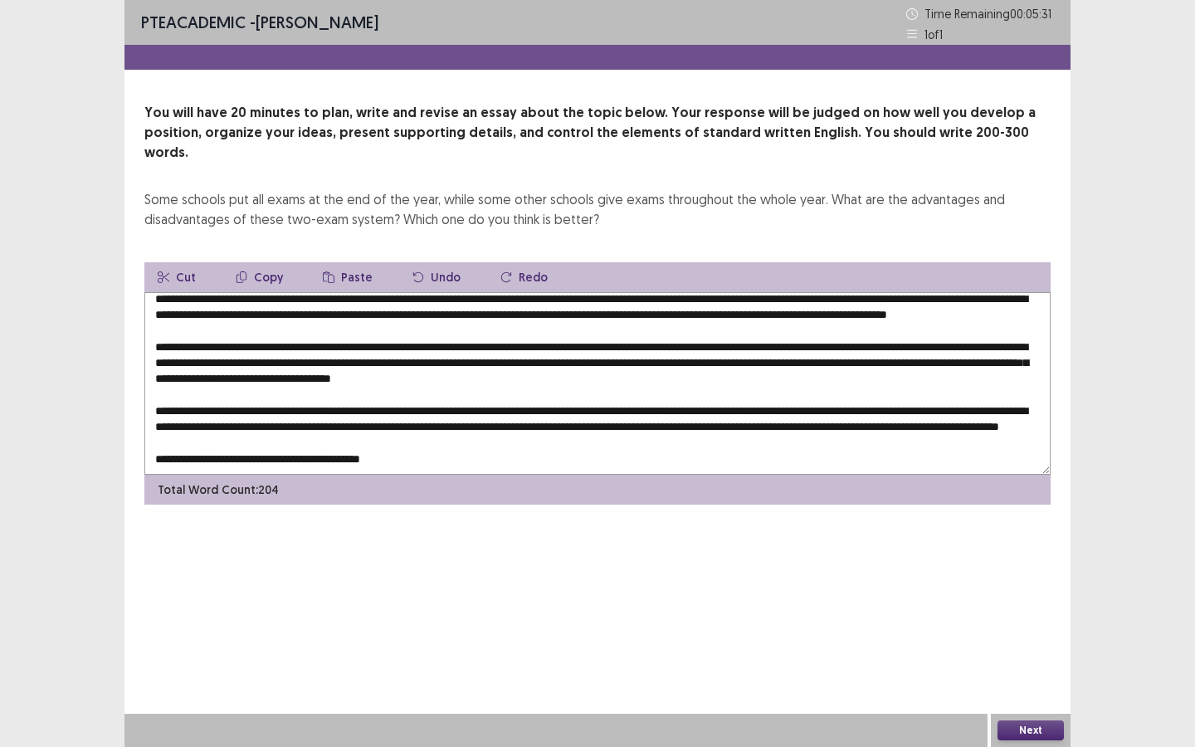
click at [345, 475] on div "Total Word Count: 204" at bounding box center [597, 490] width 906 height 30
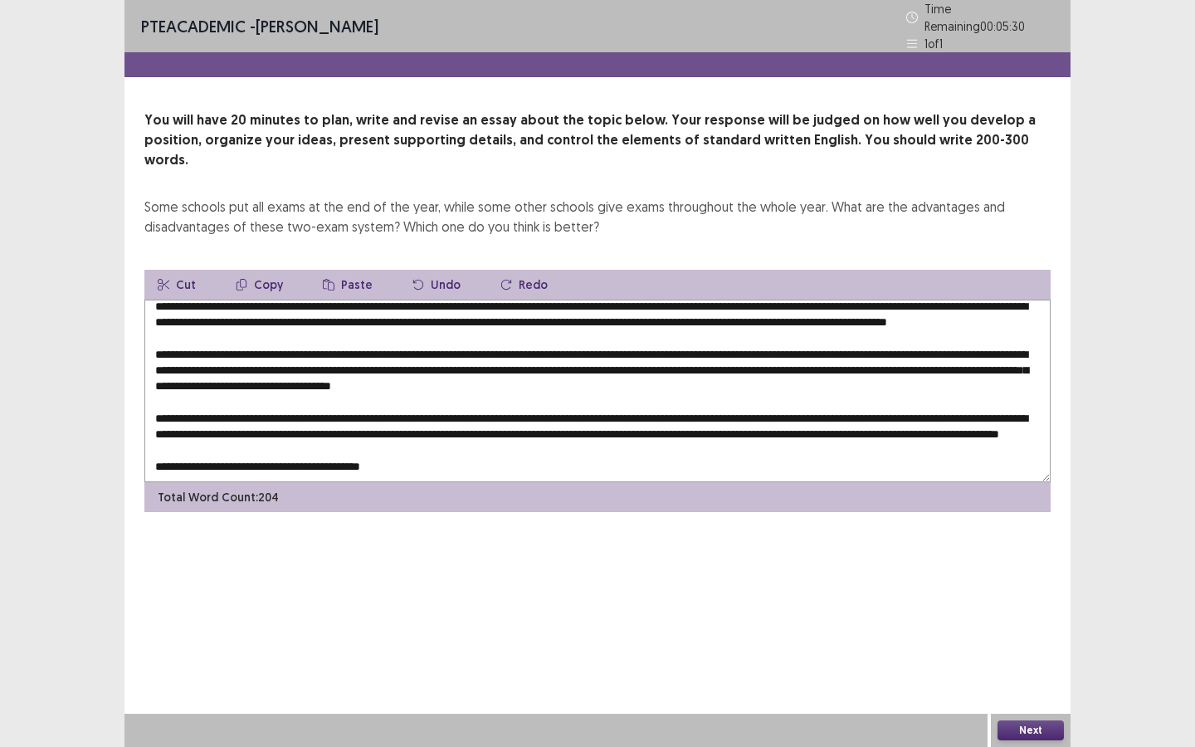
click at [346, 448] on textarea at bounding box center [597, 391] width 906 height 183
click at [408, 450] on textarea at bounding box center [597, 391] width 906 height 183
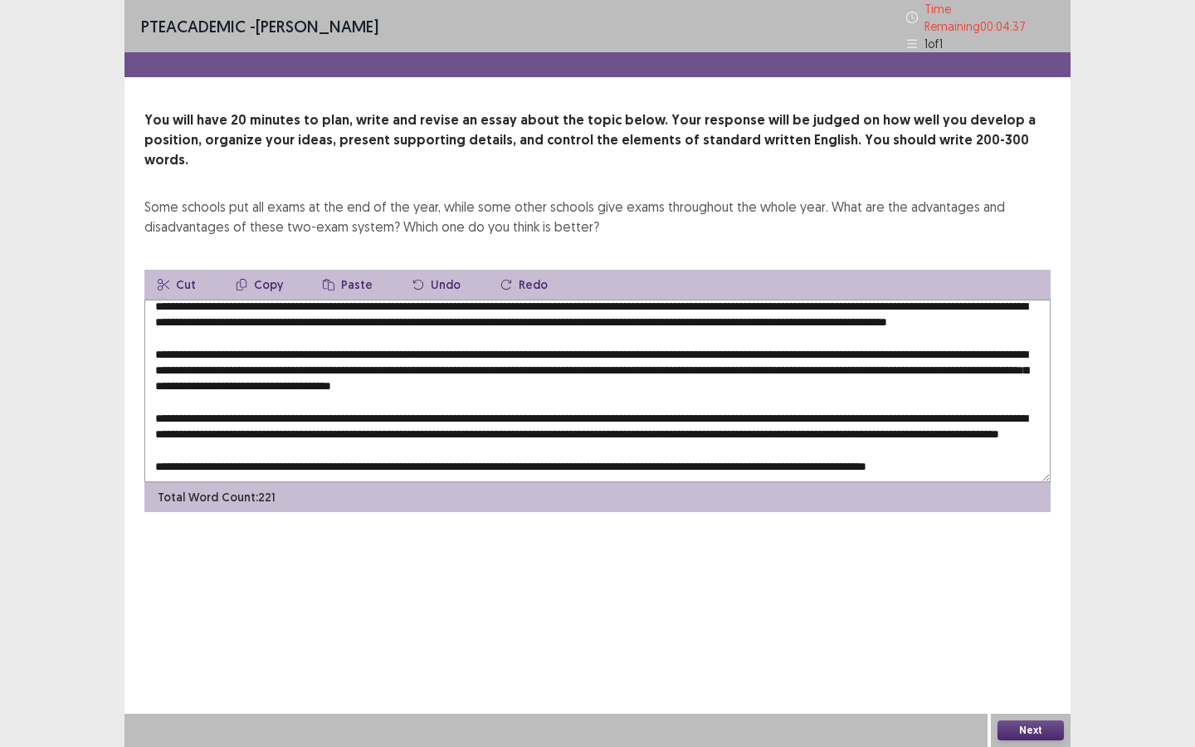
scroll to position [0, 0]
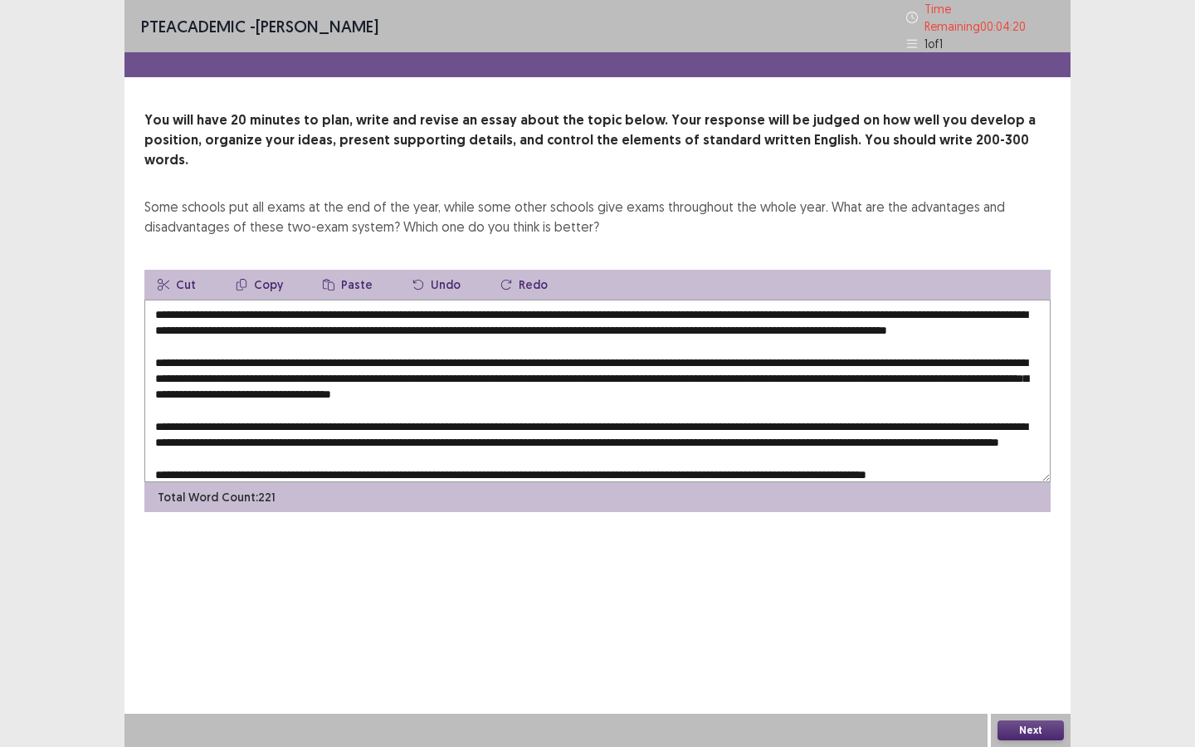
click at [266, 353] on textarea at bounding box center [597, 391] width 906 height 183
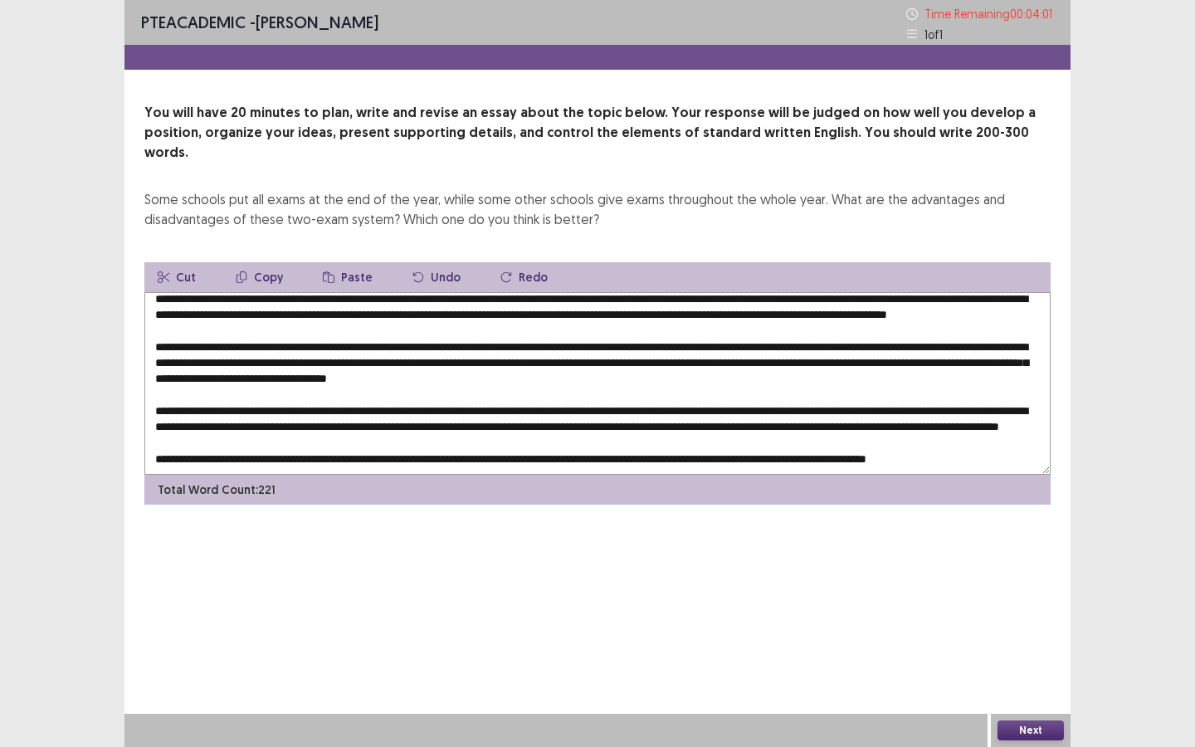
scroll to position [40, 0]
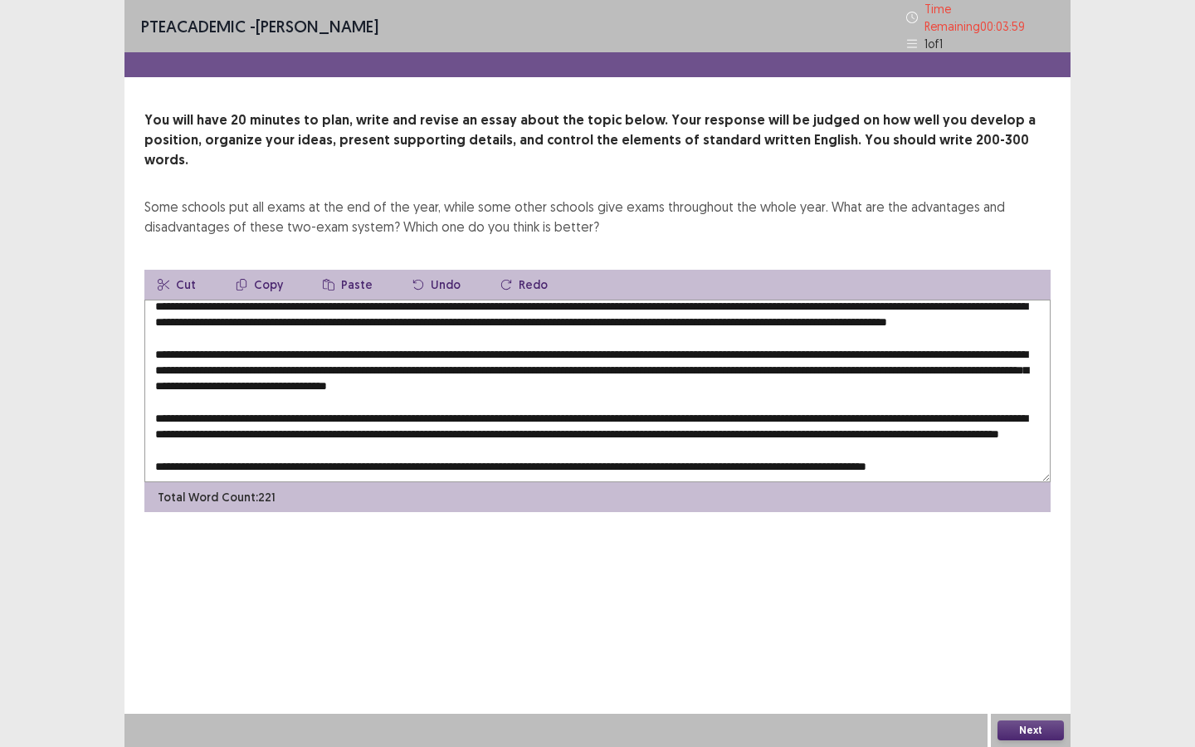
click at [417, 376] on textarea at bounding box center [597, 391] width 906 height 183
click at [416, 398] on textarea at bounding box center [597, 391] width 906 height 183
click at [807, 441] on textarea at bounding box center [597, 391] width 906 height 183
type textarea "**********"
click at [1021, 645] on button "Next" at bounding box center [1031, 730] width 66 height 20
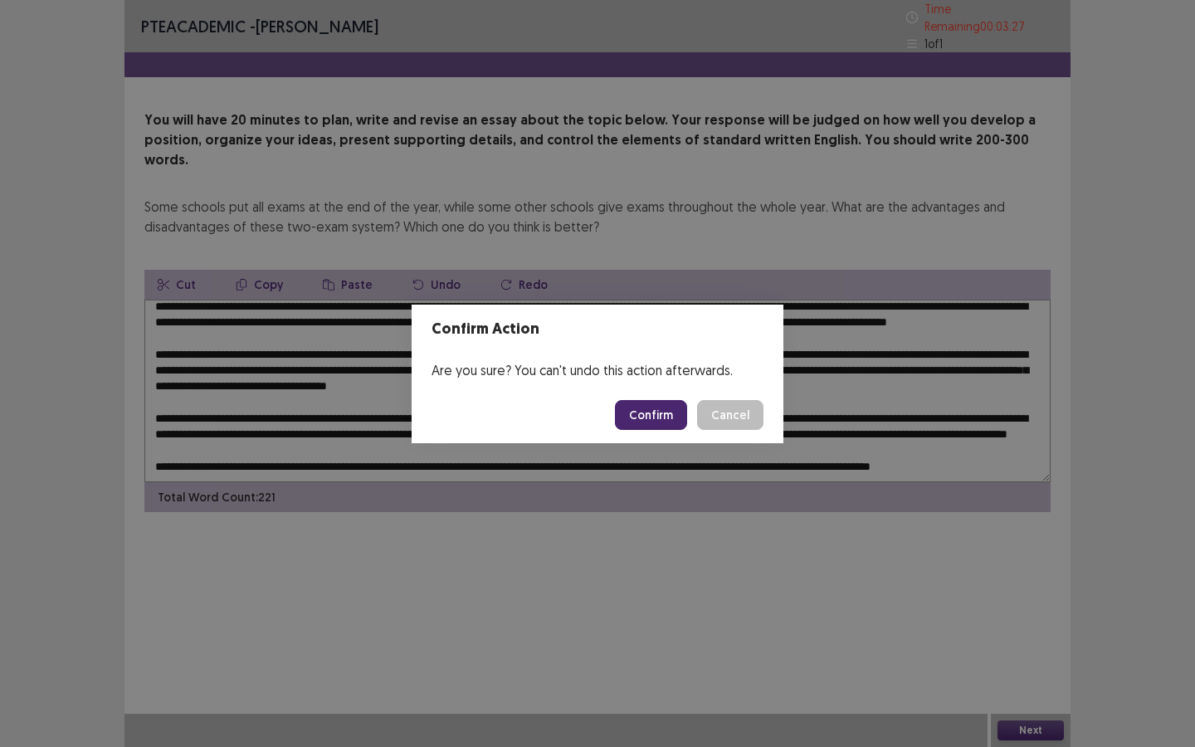
click at [644, 410] on button "Confirm" at bounding box center [651, 415] width 72 height 30
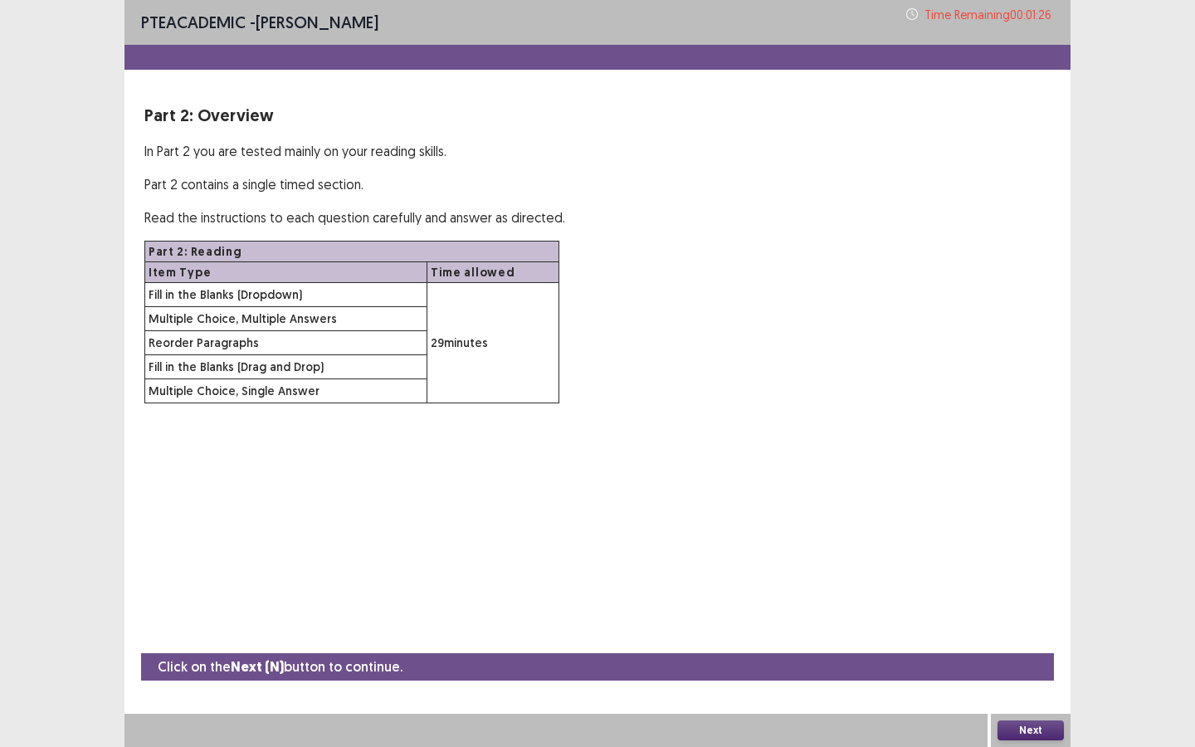
click at [1022, 645] on div "Next" at bounding box center [1031, 730] width 80 height 33
click at [1032, 645] on button "Next" at bounding box center [1031, 730] width 66 height 20
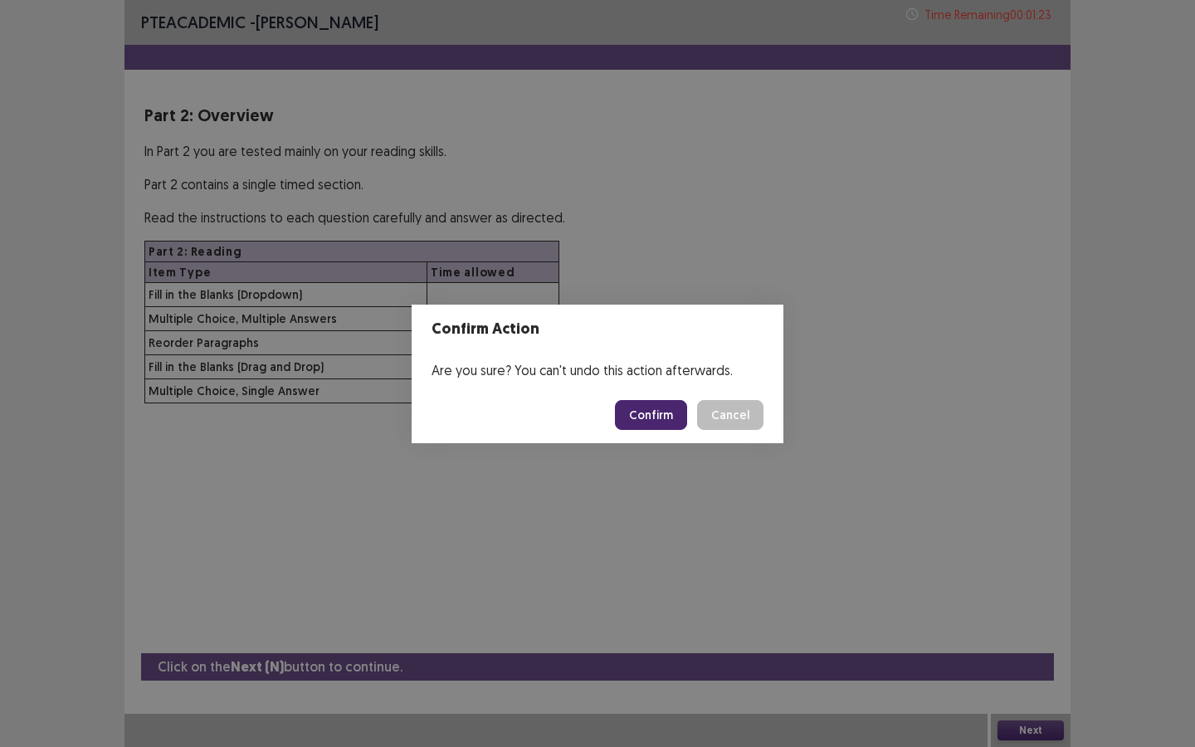
click at [630, 426] on button "Confirm" at bounding box center [651, 415] width 72 height 30
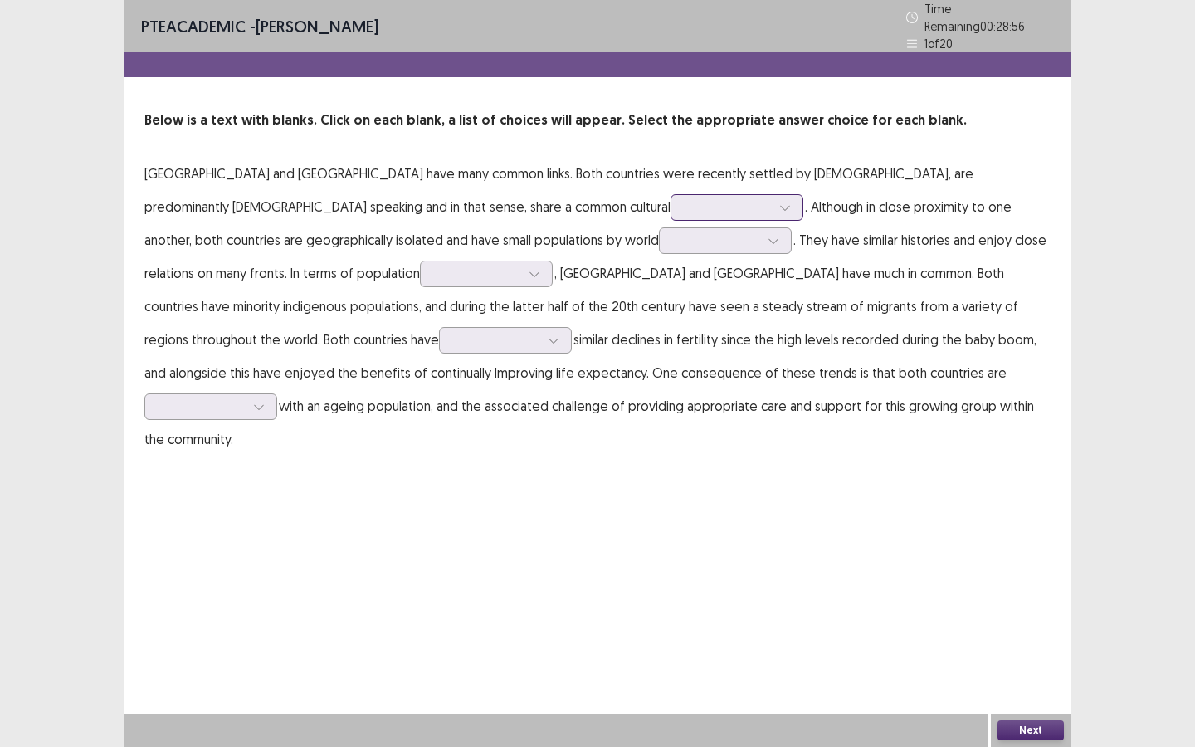
click at [685, 201] on div at bounding box center [728, 207] width 86 height 16
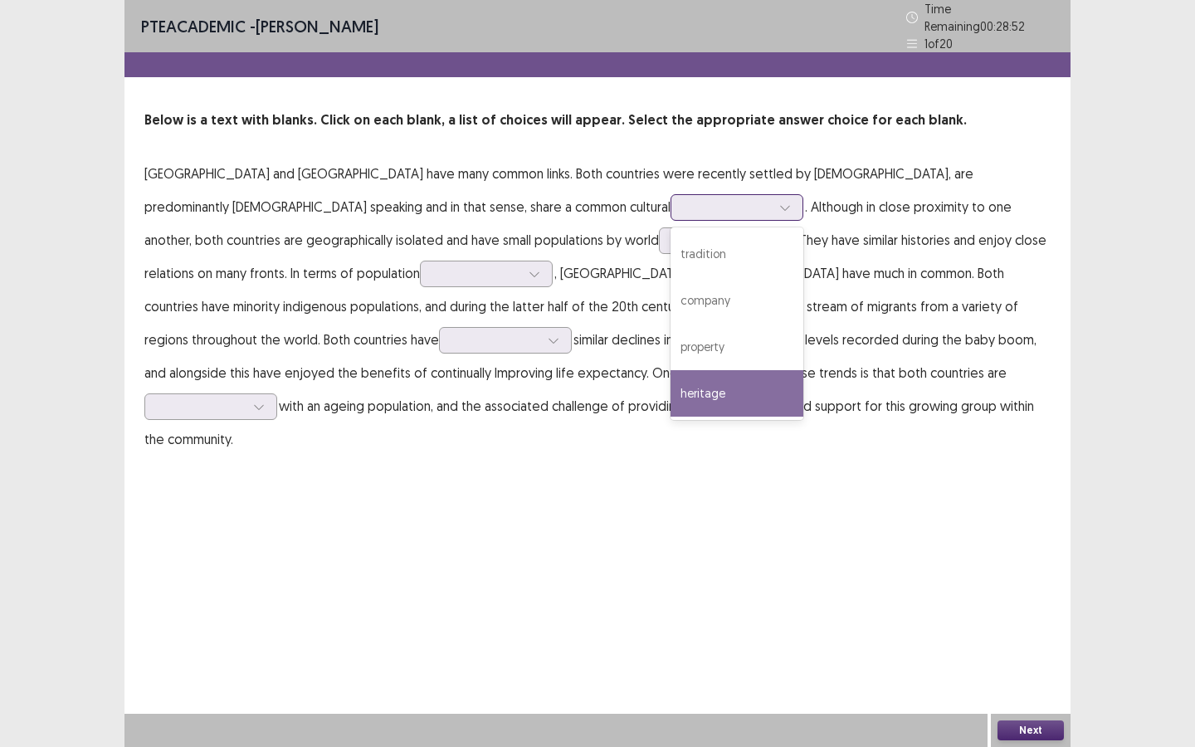
click at [671, 401] on div "heritage" at bounding box center [737, 393] width 133 height 46
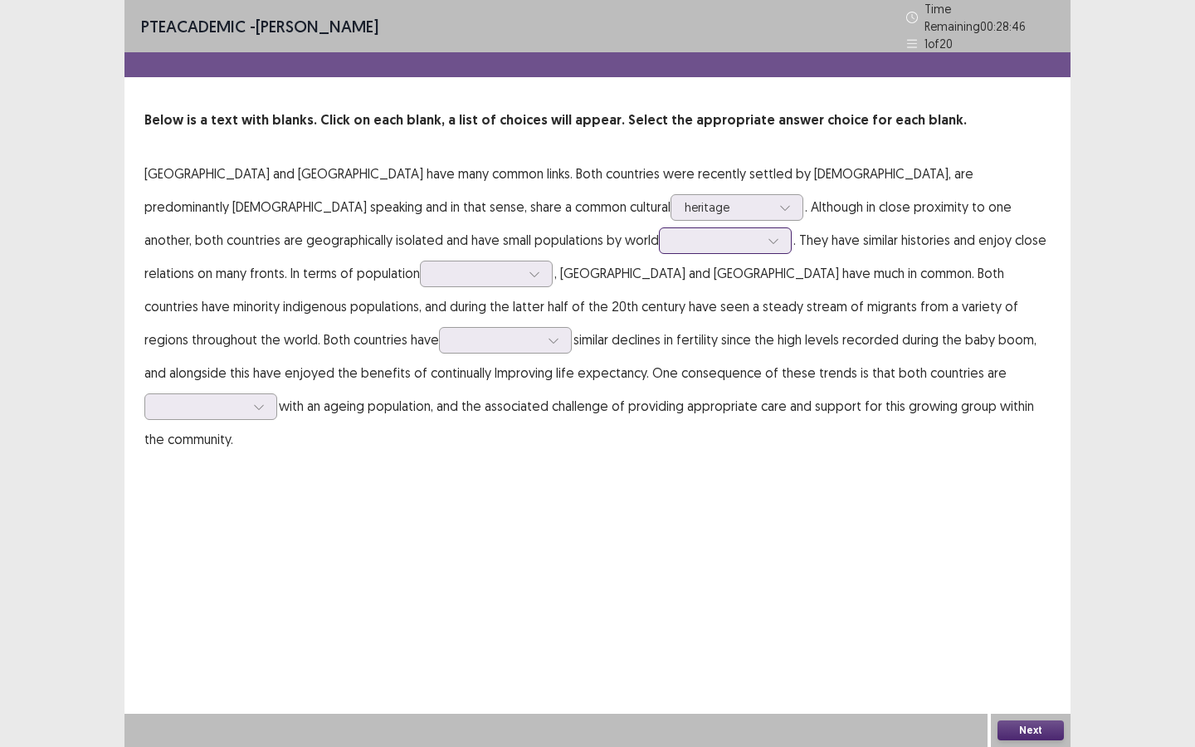
click at [673, 235] on div at bounding box center [716, 240] width 86 height 16
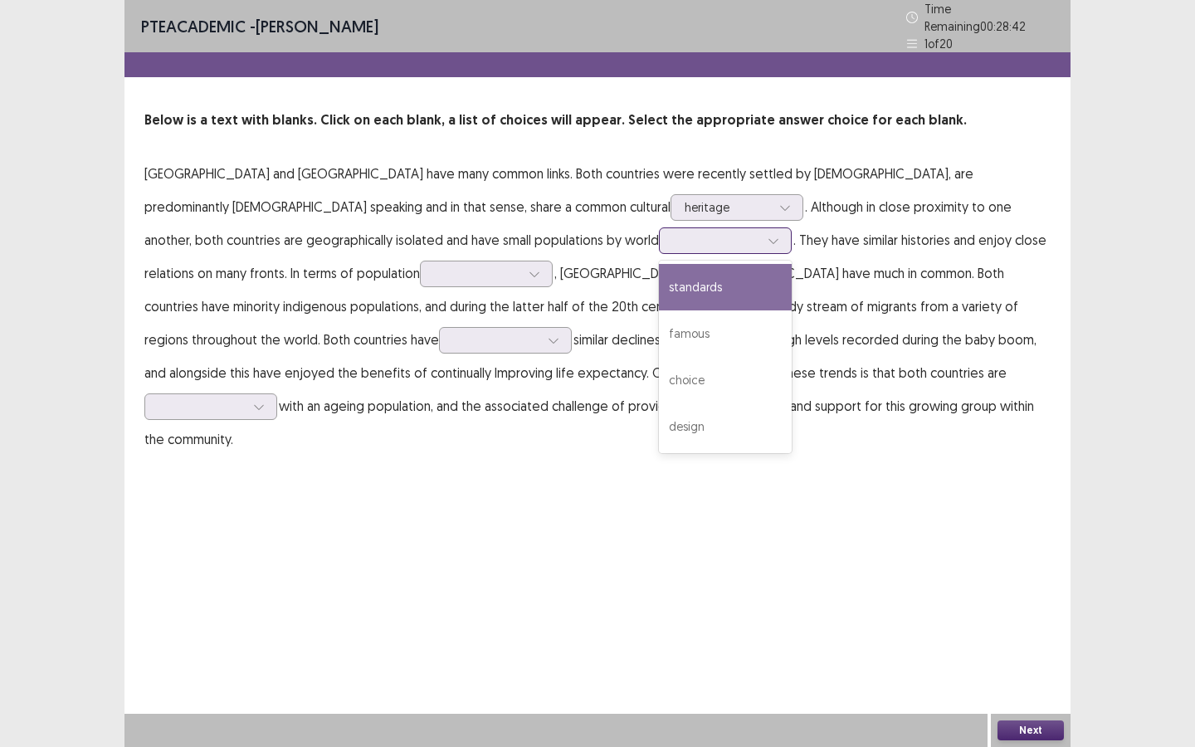
click at [659, 291] on div "standards" at bounding box center [725, 287] width 133 height 46
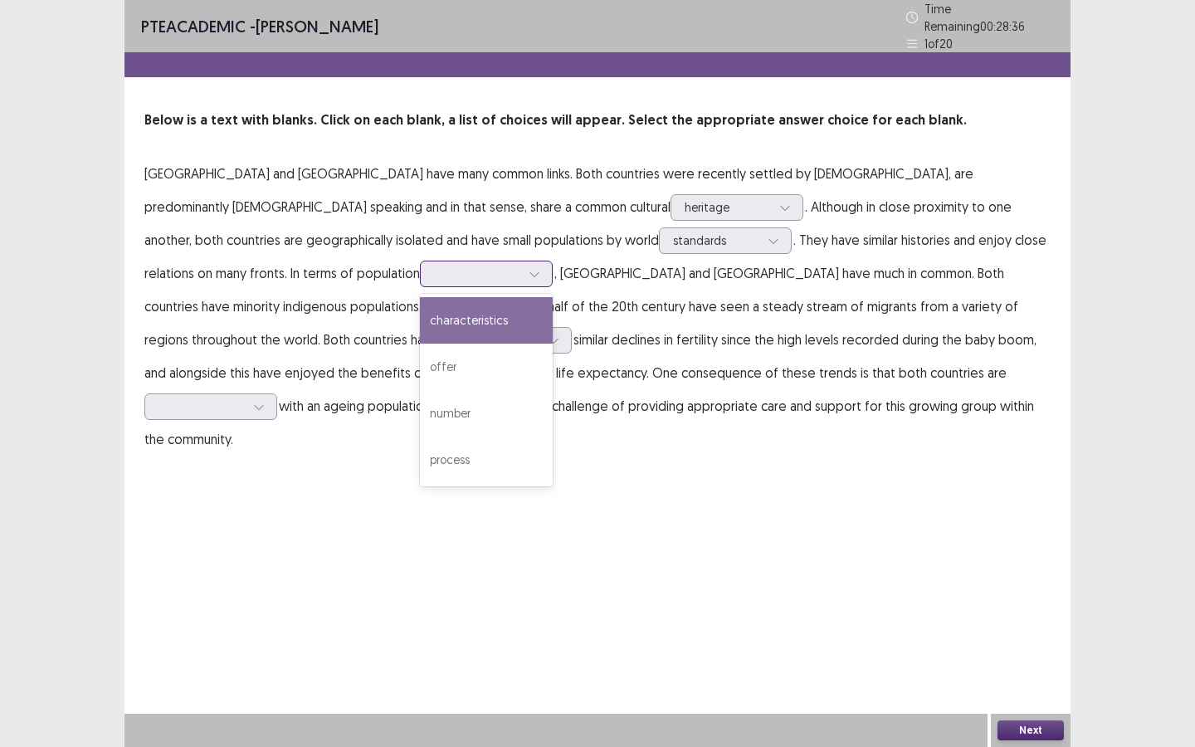
click at [434, 272] on div at bounding box center [477, 274] width 86 height 16
click at [420, 322] on div "characteristics" at bounding box center [486, 320] width 133 height 46
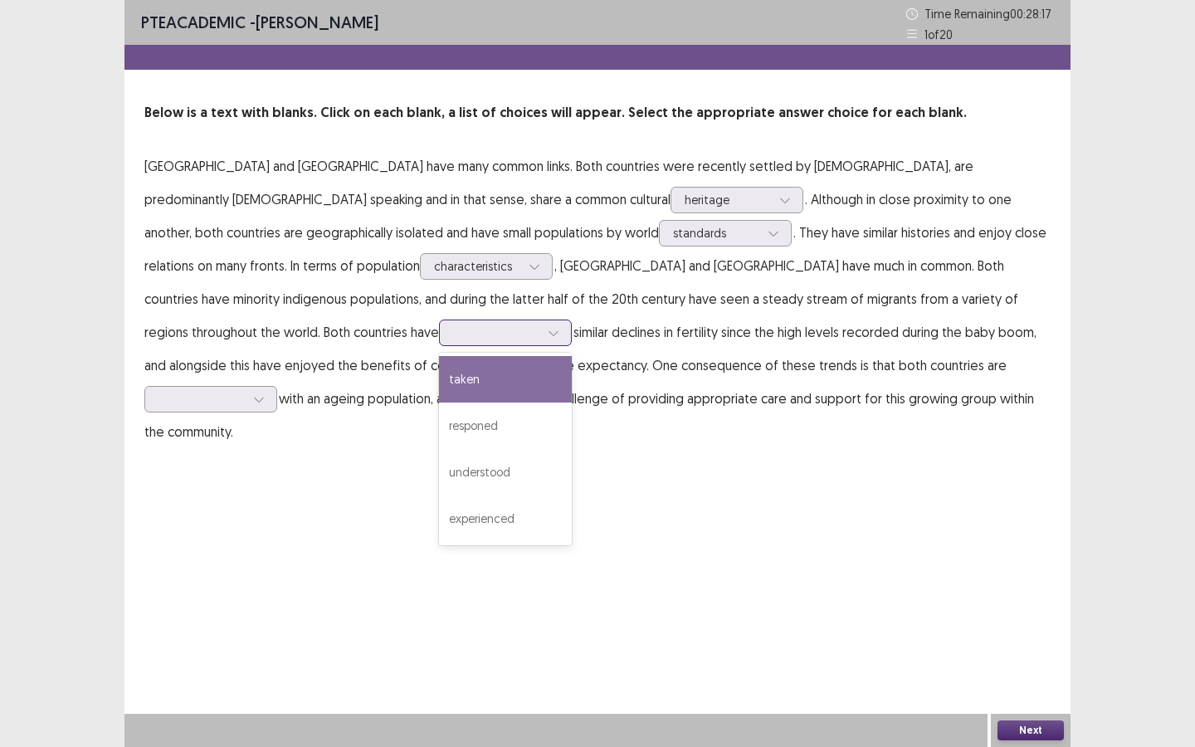
click at [539, 324] on div at bounding box center [496, 332] width 86 height 16
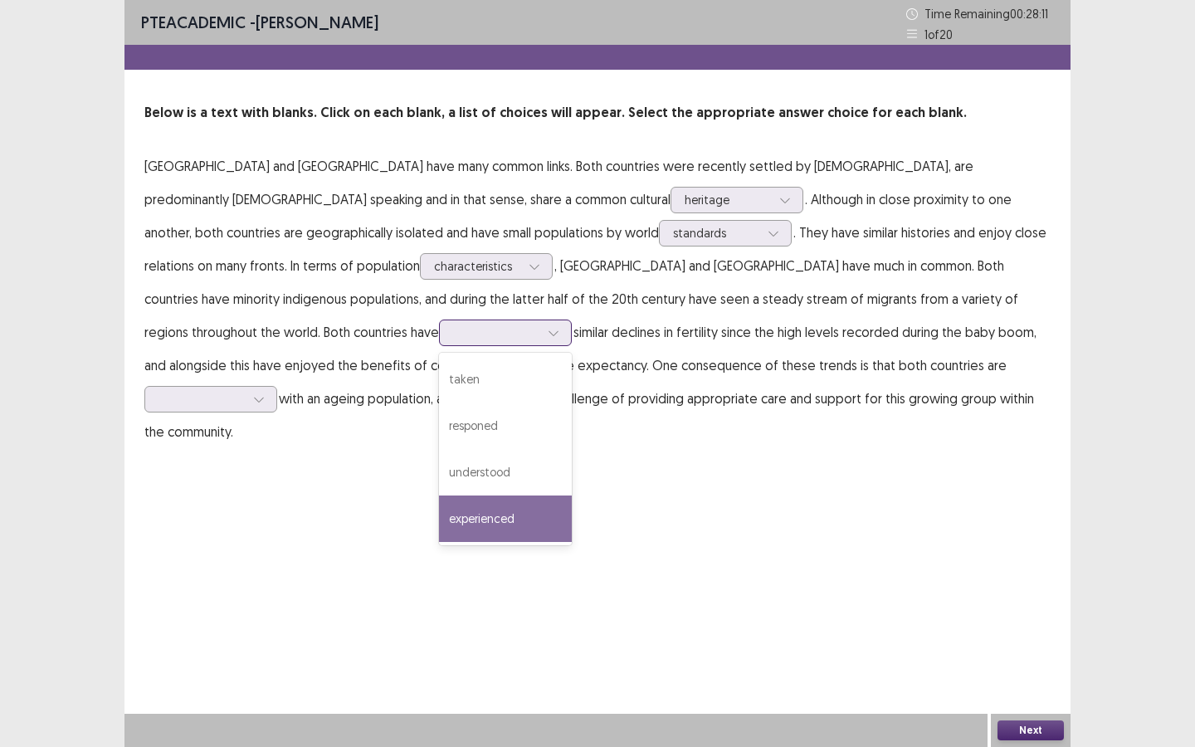
click at [572, 495] on div "experienced" at bounding box center [505, 518] width 133 height 46
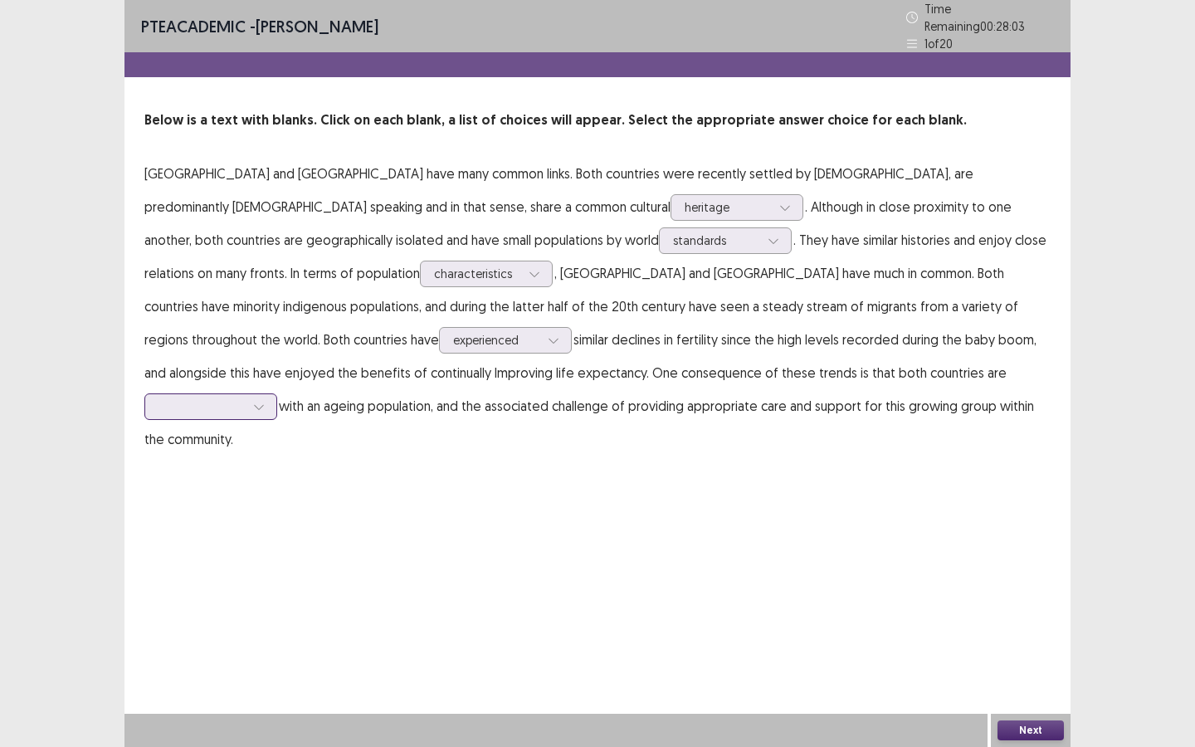
click at [245, 398] on div at bounding box center [202, 406] width 86 height 16
click at [277, 430] on div "faced" at bounding box center [210, 453] width 133 height 46
click at [998, 645] on button "Next" at bounding box center [1031, 730] width 66 height 20
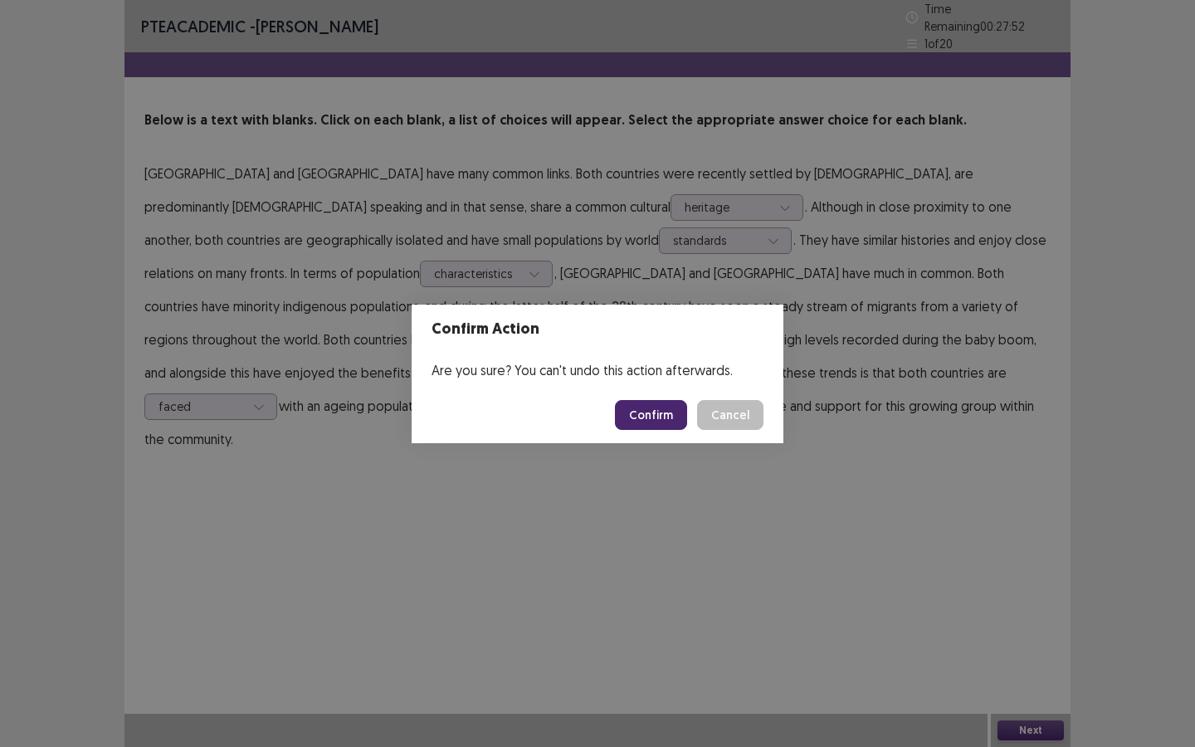
click at [652, 397] on footer "Confirm Cancel" at bounding box center [598, 415] width 372 height 56
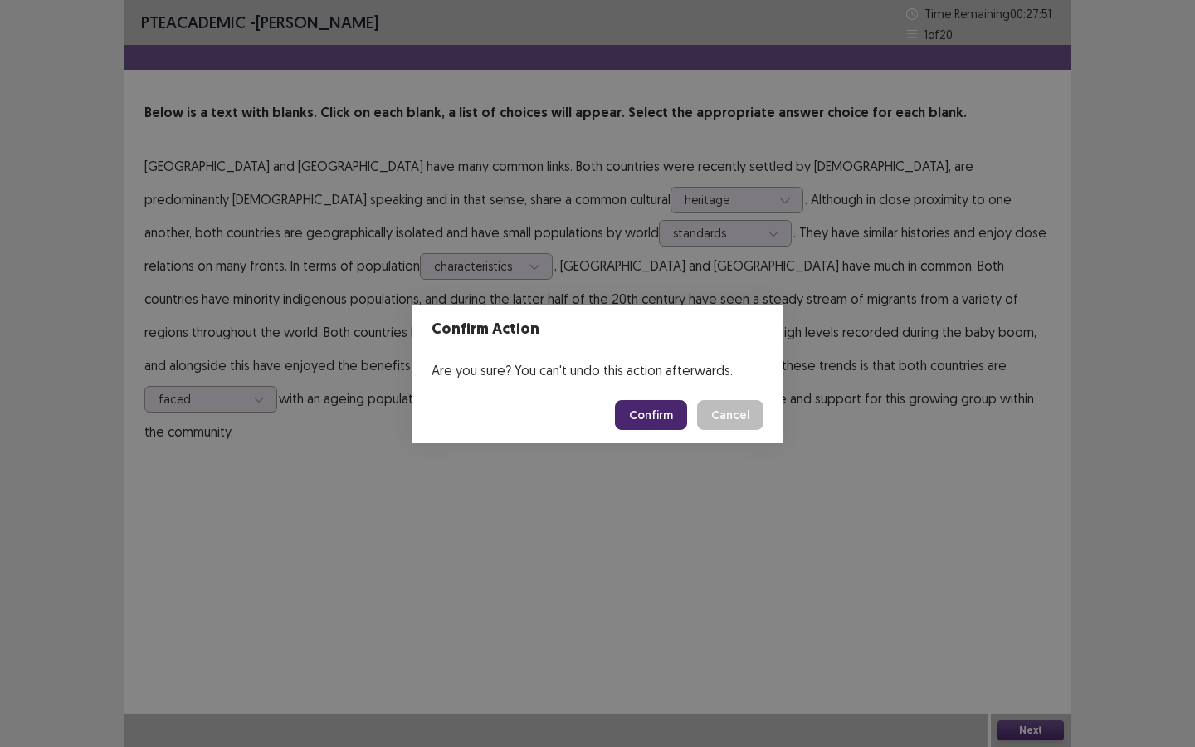
click at [652, 422] on button "Confirm" at bounding box center [651, 415] width 72 height 30
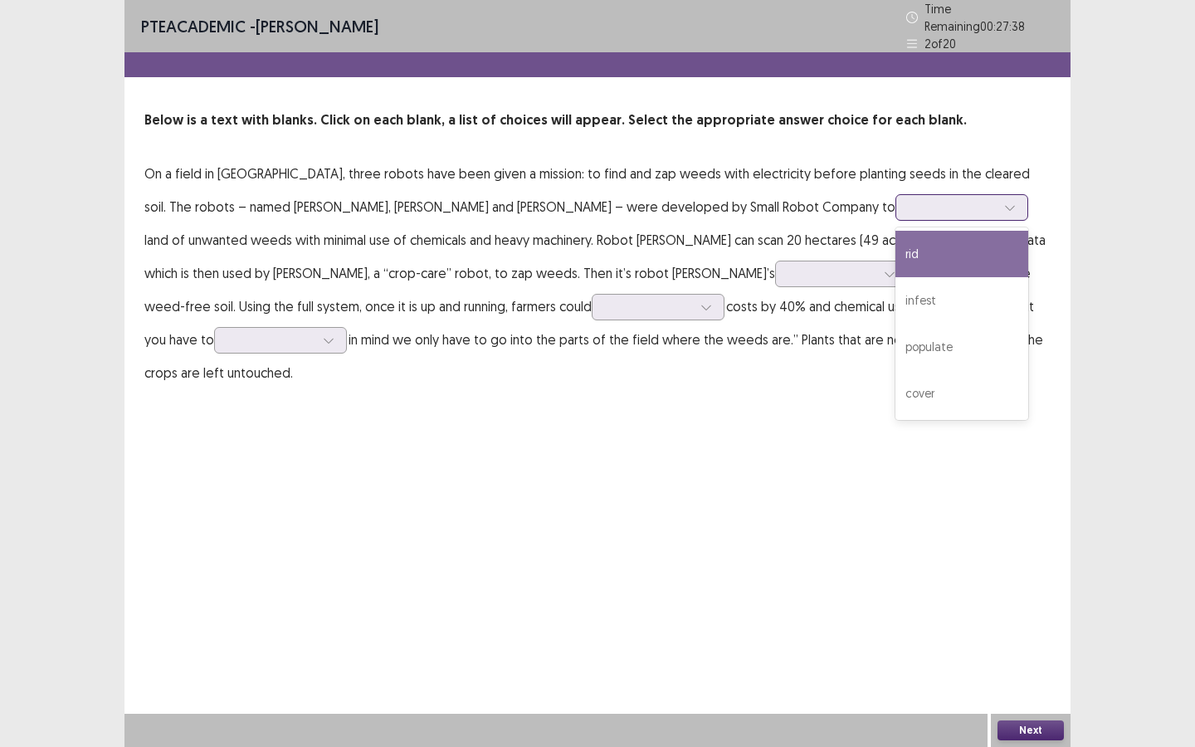
click at [910, 199] on div at bounding box center [953, 207] width 86 height 16
click at [895, 248] on div "rid" at bounding box center [961, 254] width 133 height 46
click at [998, 195] on div at bounding box center [1010, 207] width 25 height 25
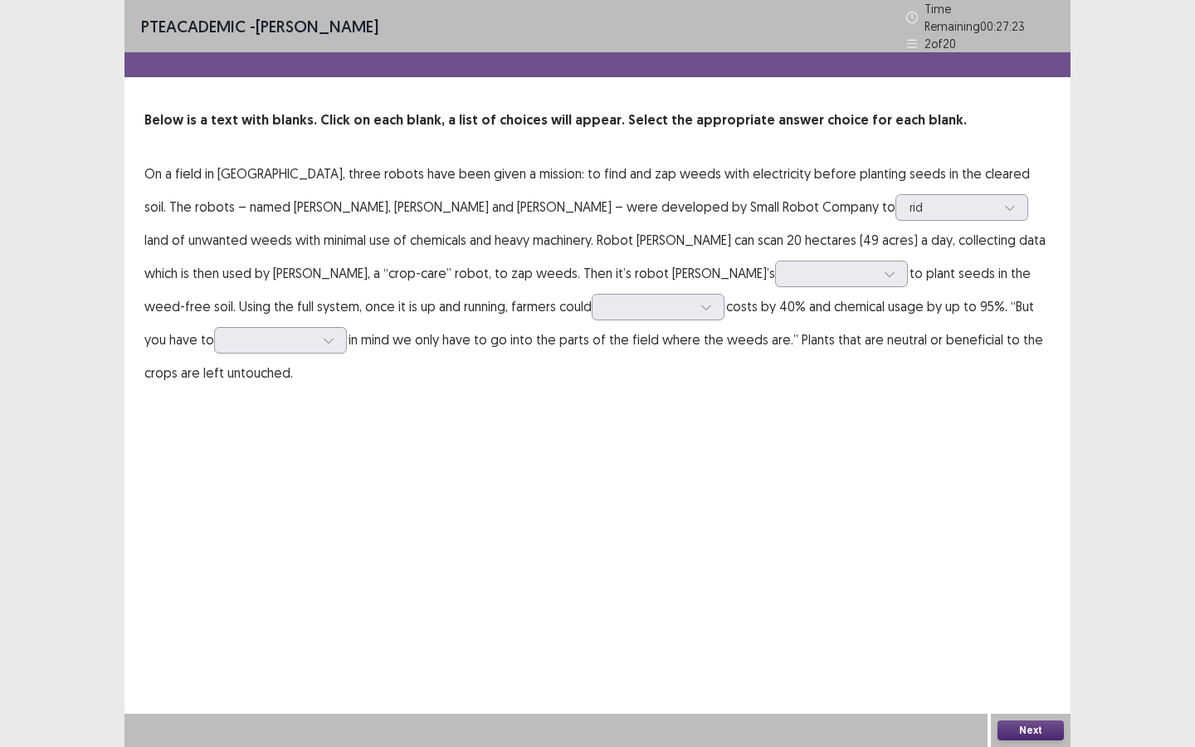
click at [808, 351] on div "PTE academic - Fatiha Abdoul Mouminou Time Remaining 00 : 27 : 23 2 of 20 Below…" at bounding box center [597, 211] width 946 height 422
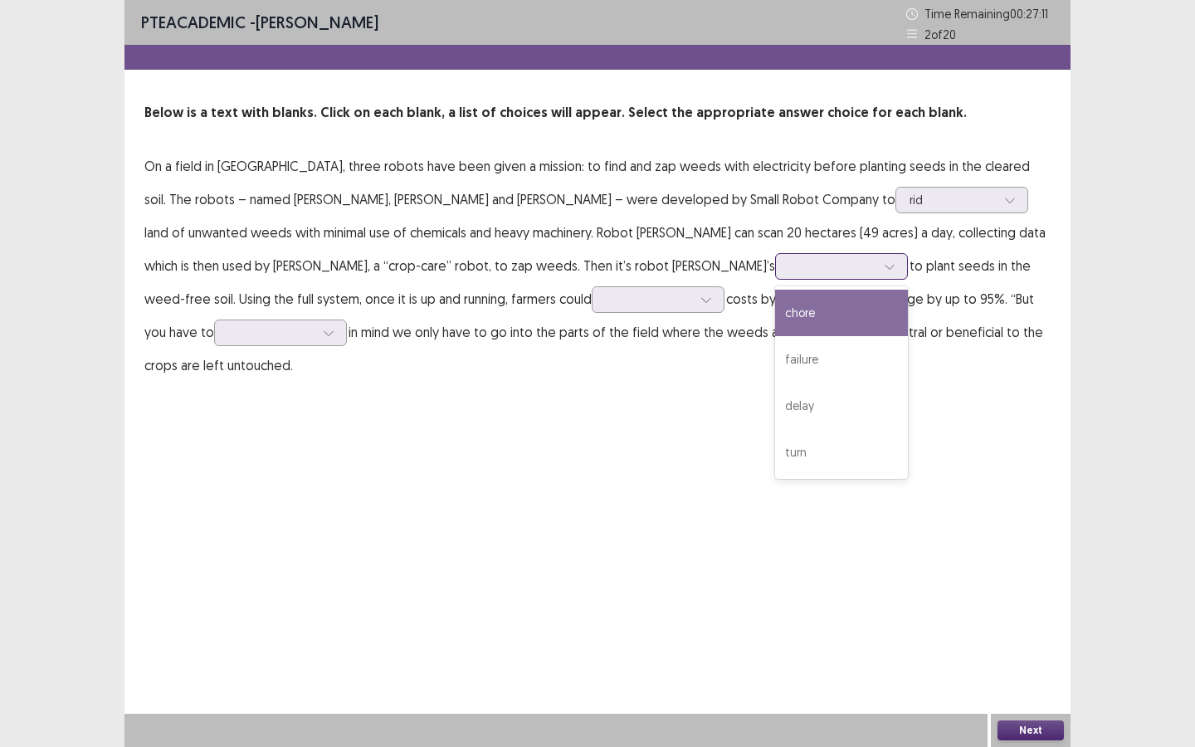
click at [789, 271] on div at bounding box center [832, 266] width 86 height 16
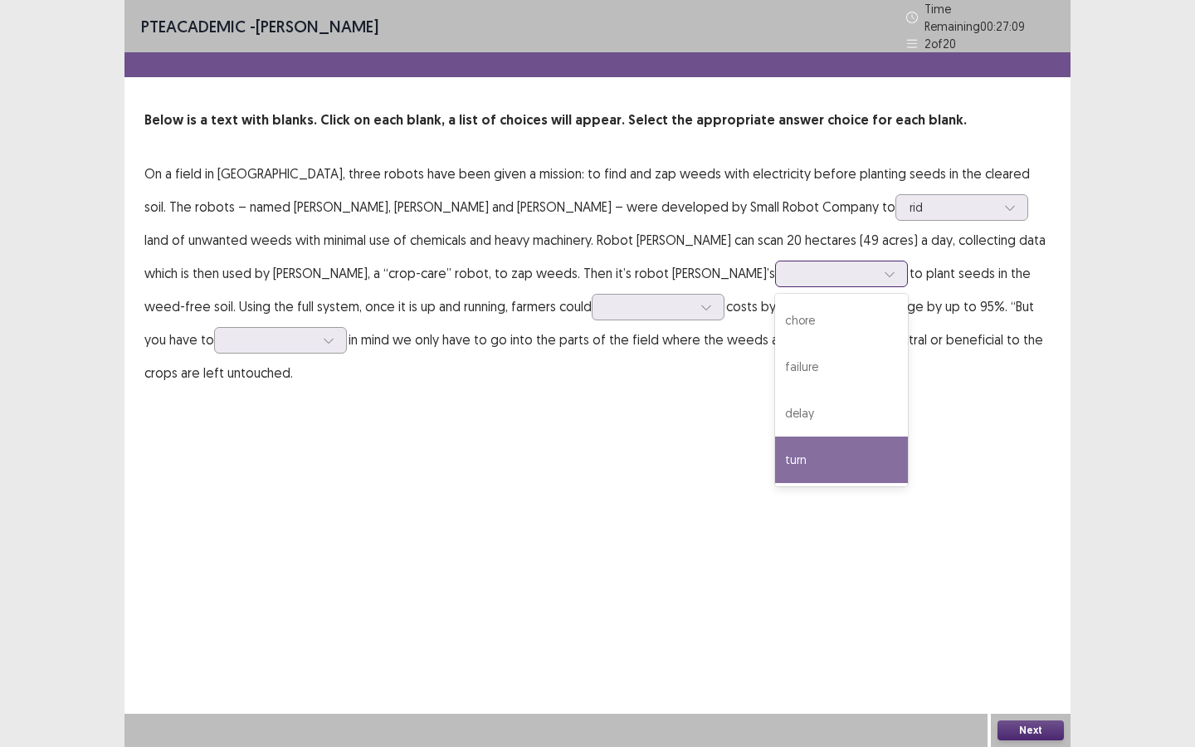
click at [775, 437] on div "turn" at bounding box center [841, 460] width 133 height 46
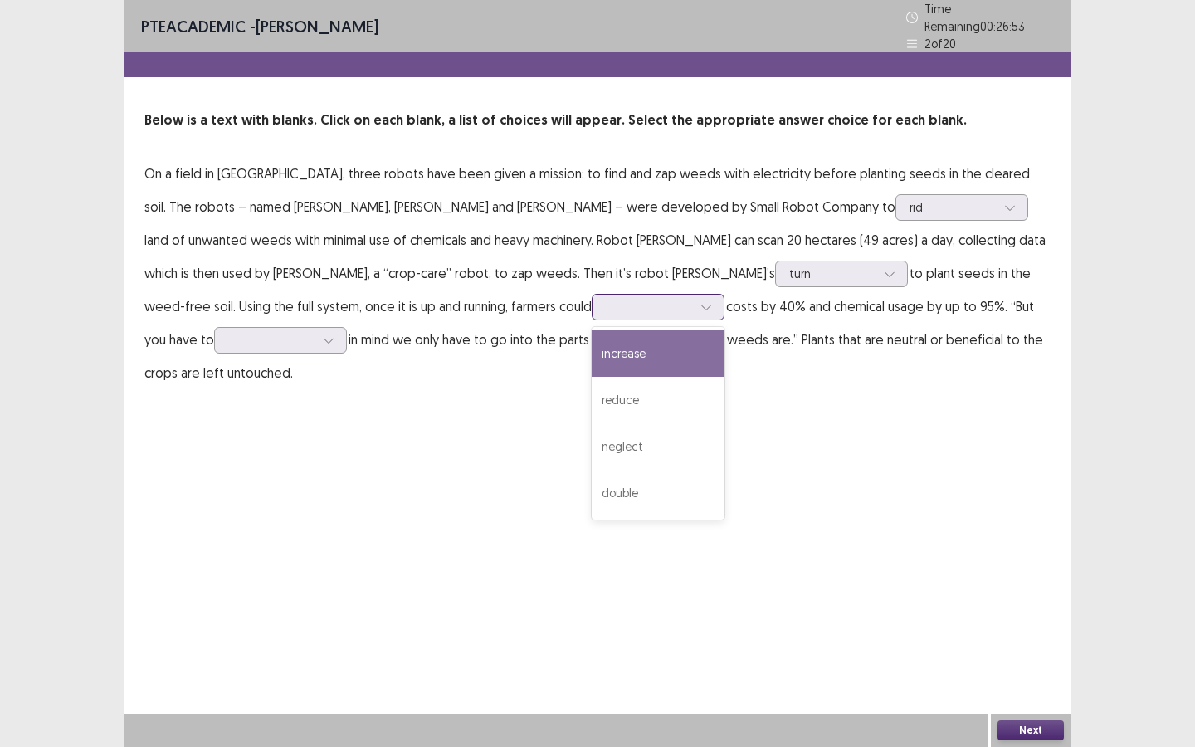
click at [606, 299] on div at bounding box center [649, 307] width 86 height 16
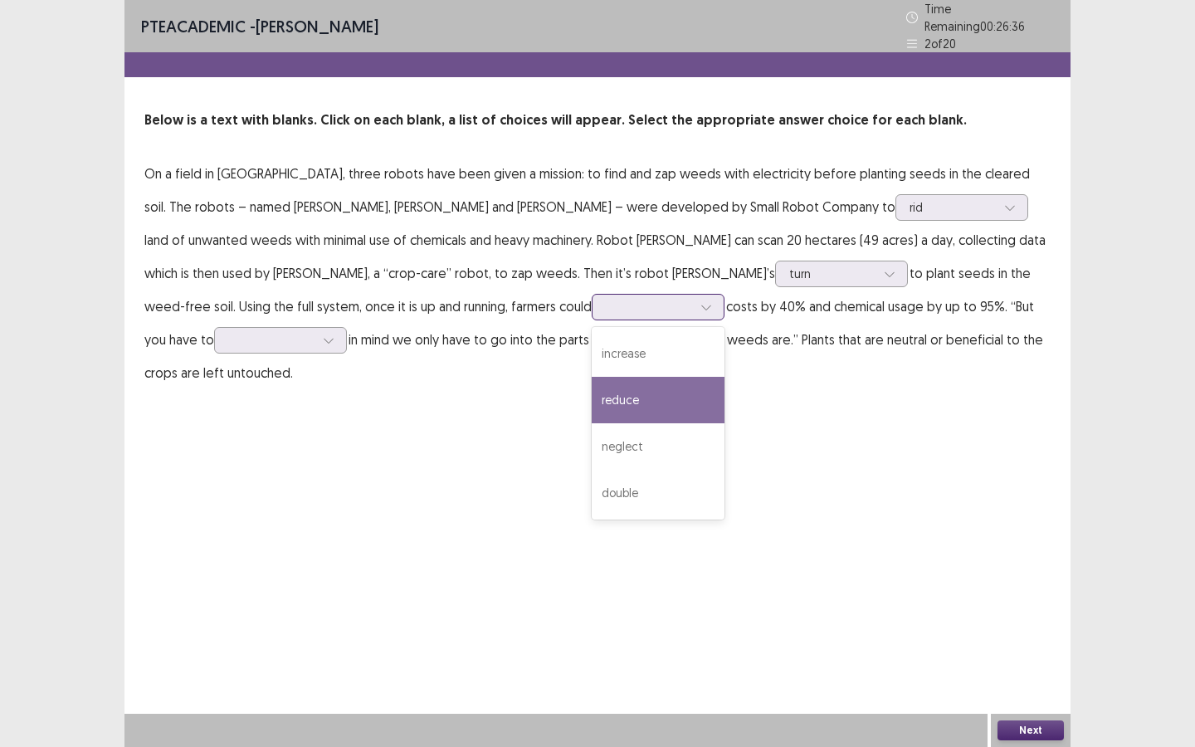
click at [592, 384] on div "reduce" at bounding box center [658, 400] width 133 height 46
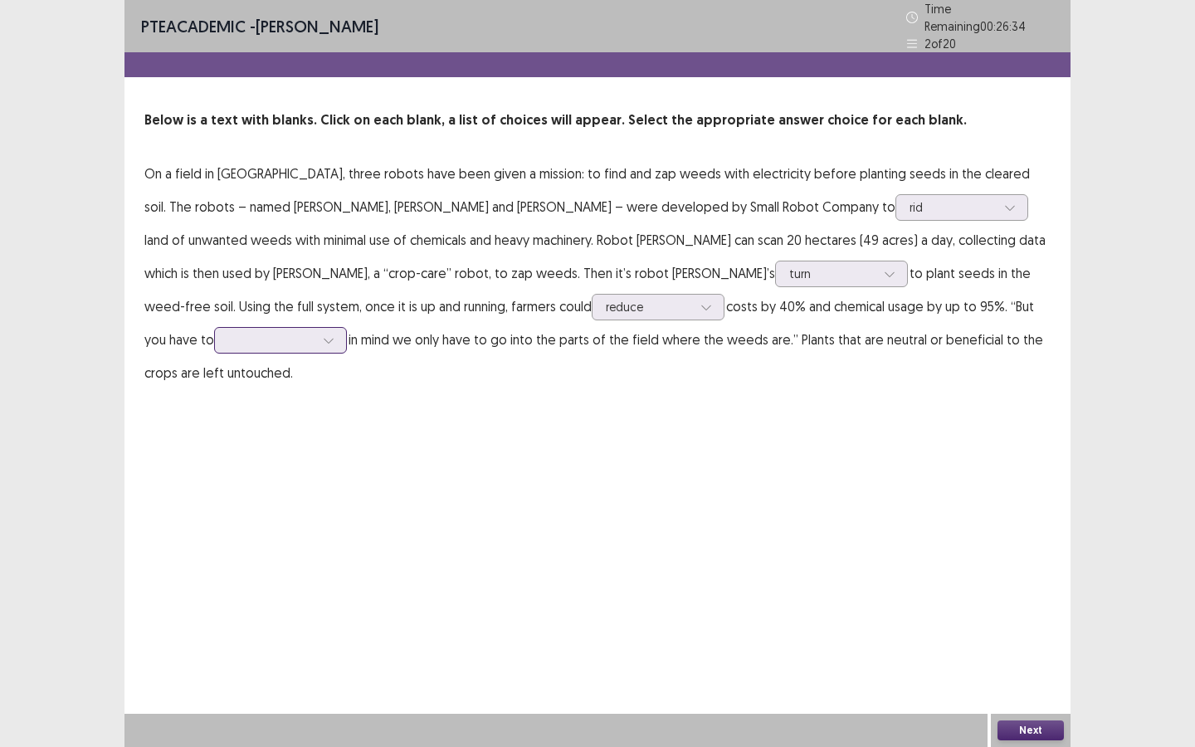
click at [315, 332] on div at bounding box center [271, 340] width 86 height 16
click at [347, 503] on div "bear" at bounding box center [280, 526] width 133 height 46
click at [1021, 645] on button "Next" at bounding box center [1031, 730] width 66 height 20
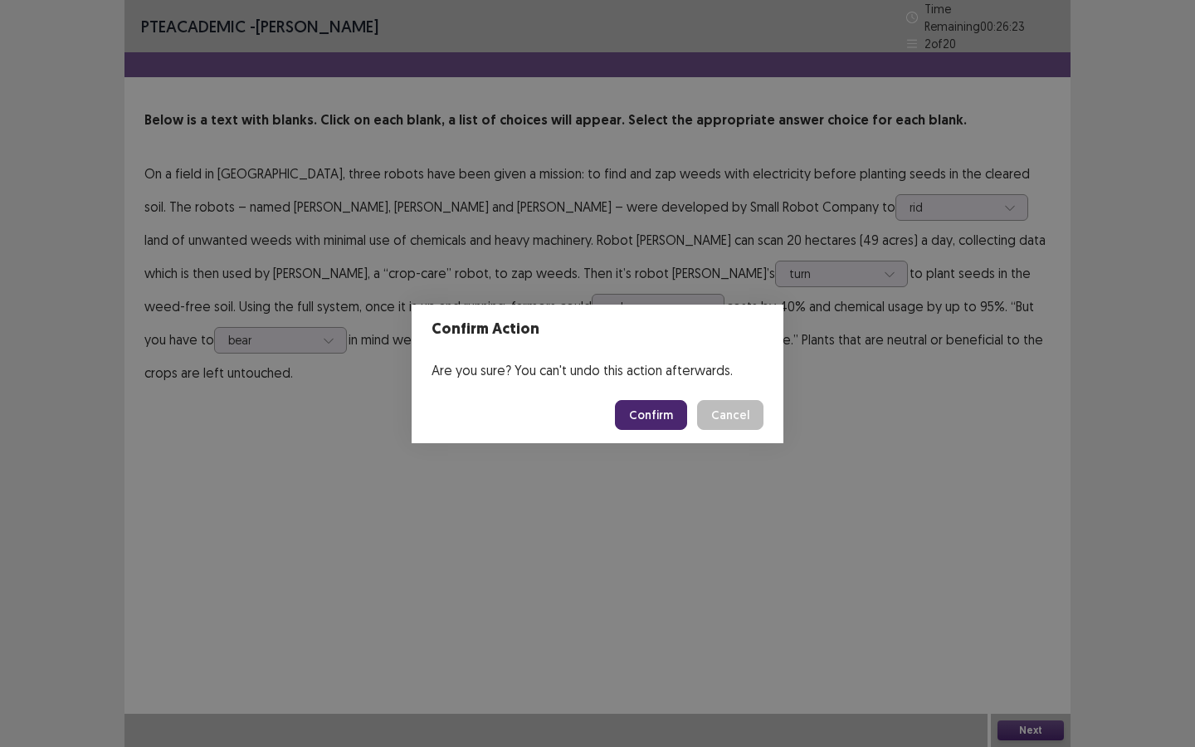
click at [673, 437] on footer "Confirm Cancel" at bounding box center [598, 415] width 372 height 56
click at [673, 394] on footer "Confirm Cancel" at bounding box center [598, 415] width 372 height 56
click at [673, 418] on button "Confirm" at bounding box center [651, 415] width 72 height 30
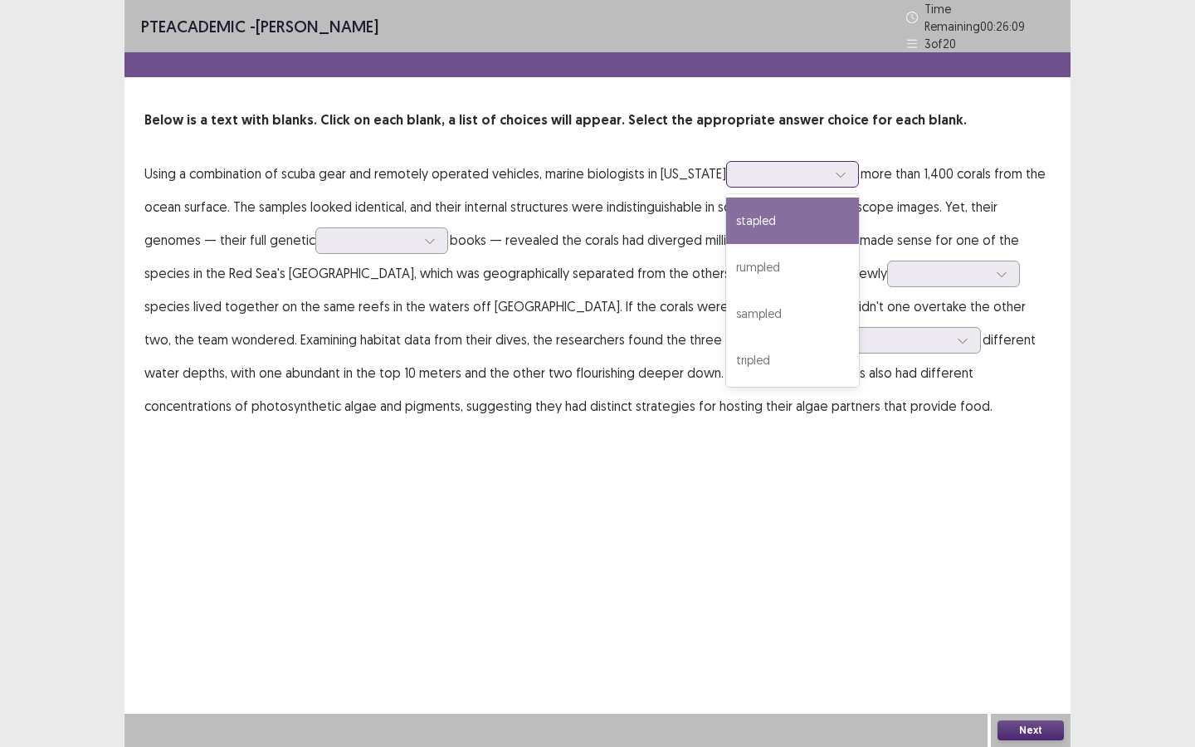
click at [787, 166] on div at bounding box center [783, 174] width 86 height 16
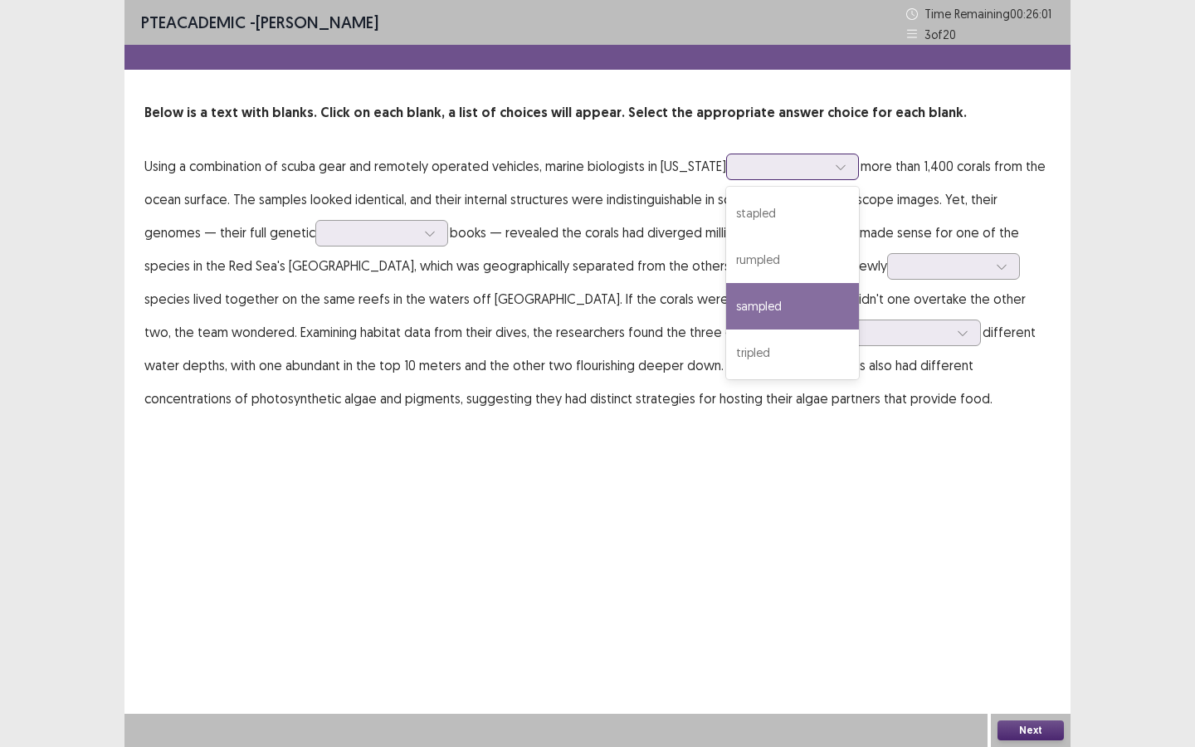
click at [786, 302] on div "sampled" at bounding box center [792, 306] width 133 height 46
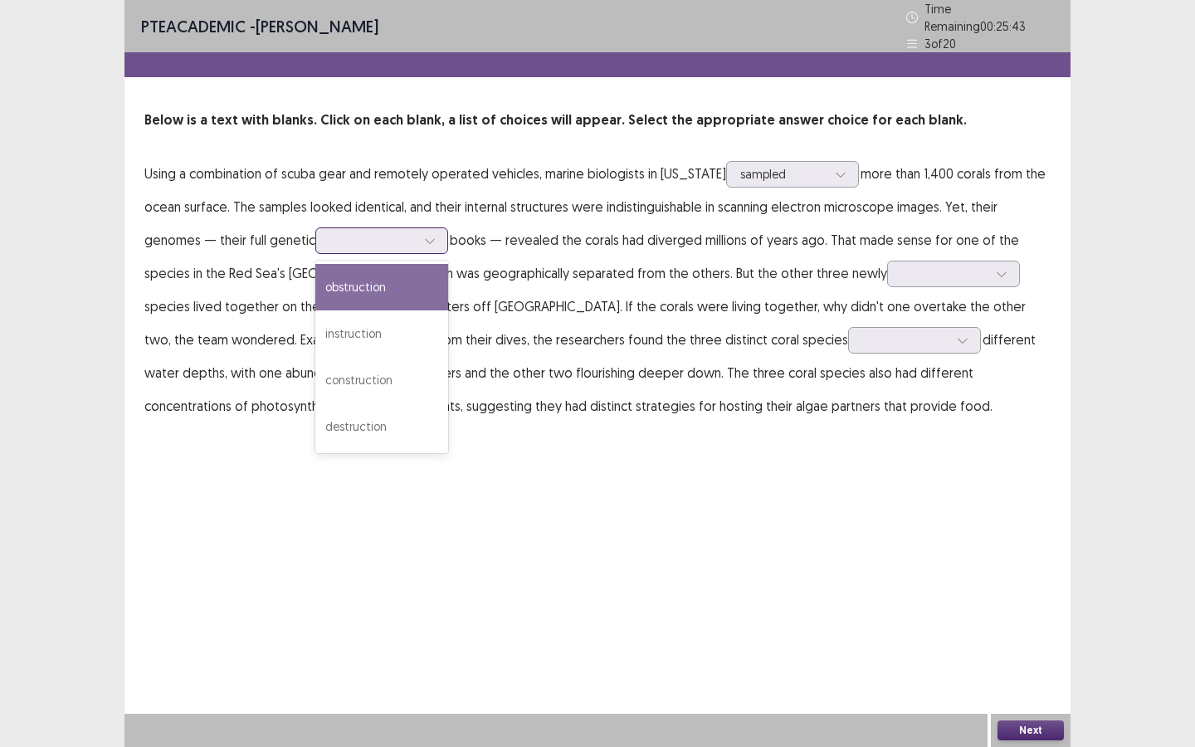
click at [329, 233] on div at bounding box center [372, 240] width 86 height 16
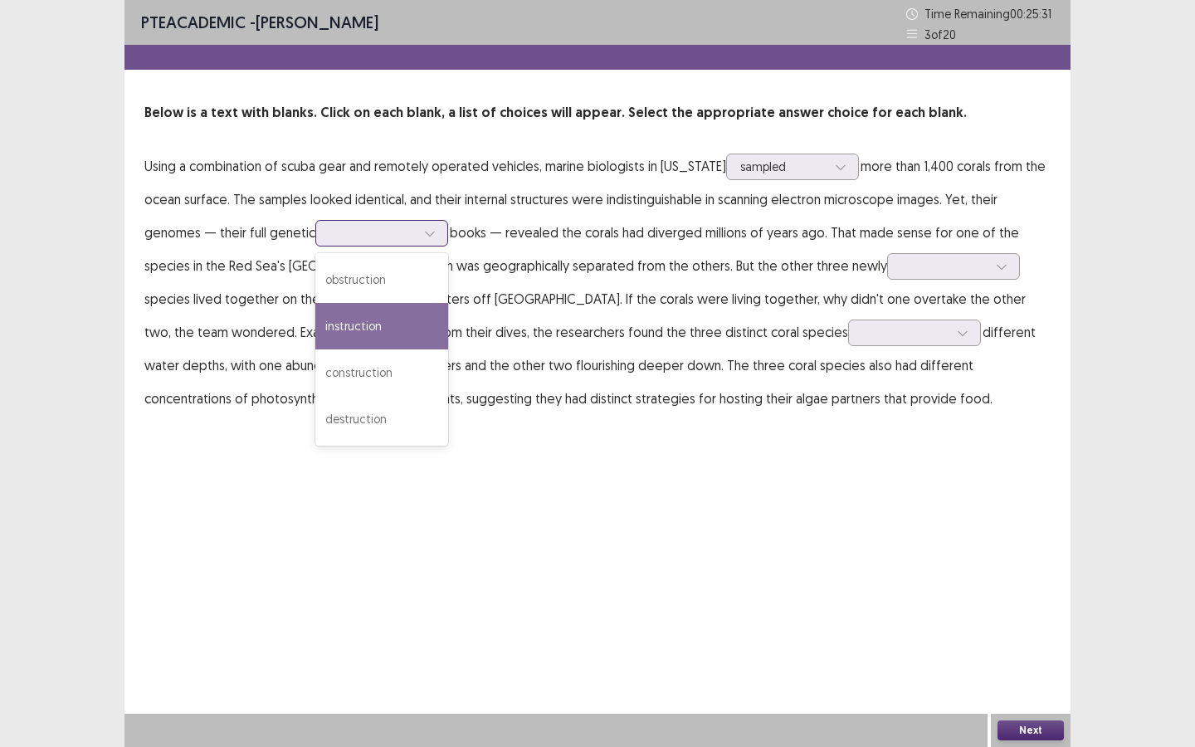
click at [315, 339] on div "instruction" at bounding box center [381, 326] width 133 height 46
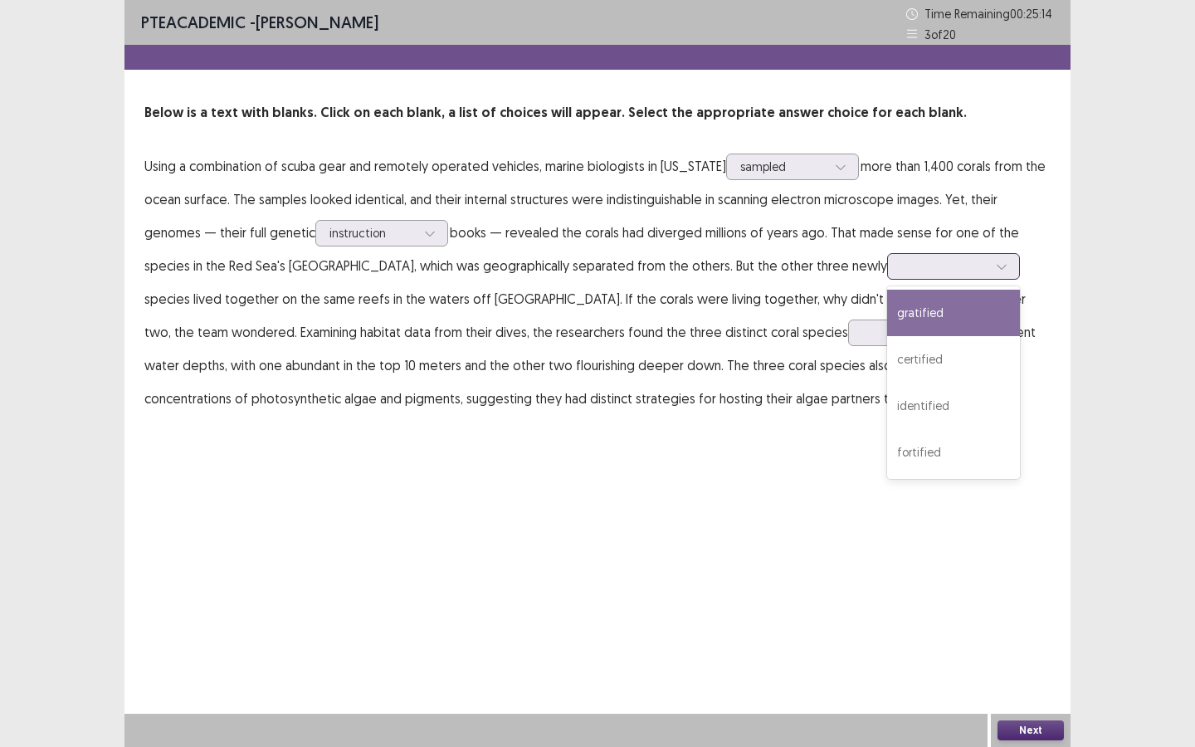
click at [900, 276] on div at bounding box center [945, 265] width 90 height 19
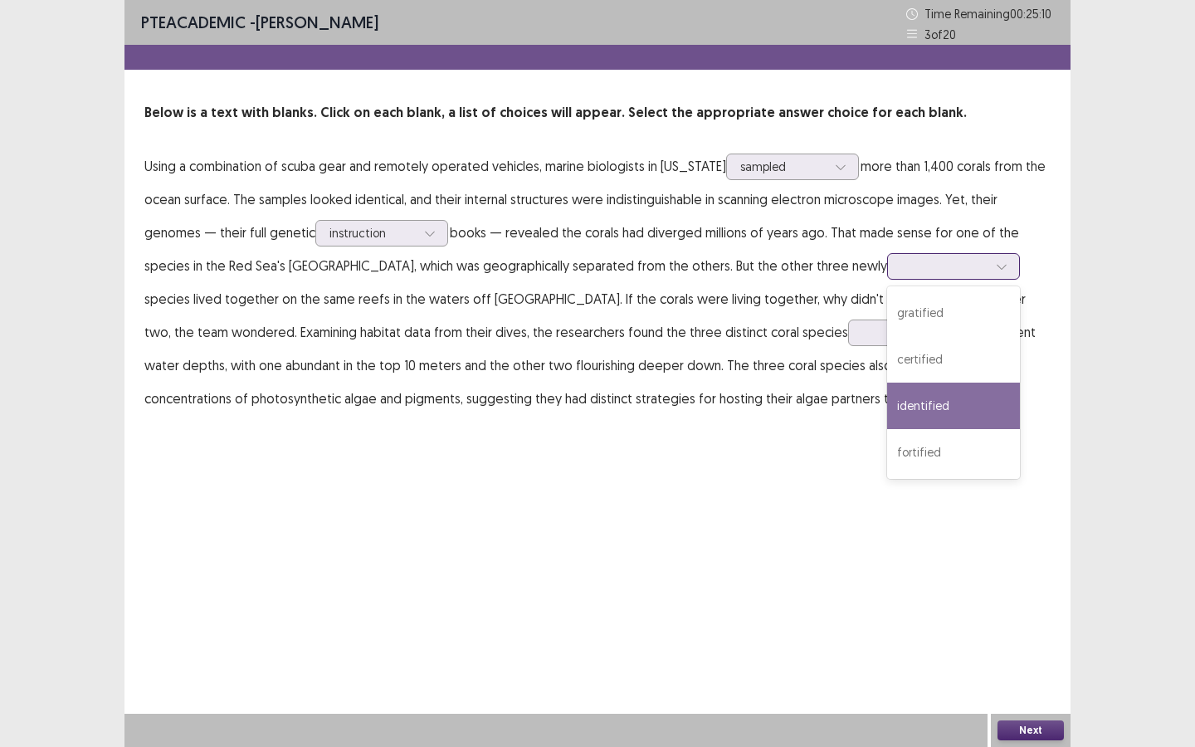
click at [887, 414] on div "identified" at bounding box center [953, 406] width 133 height 46
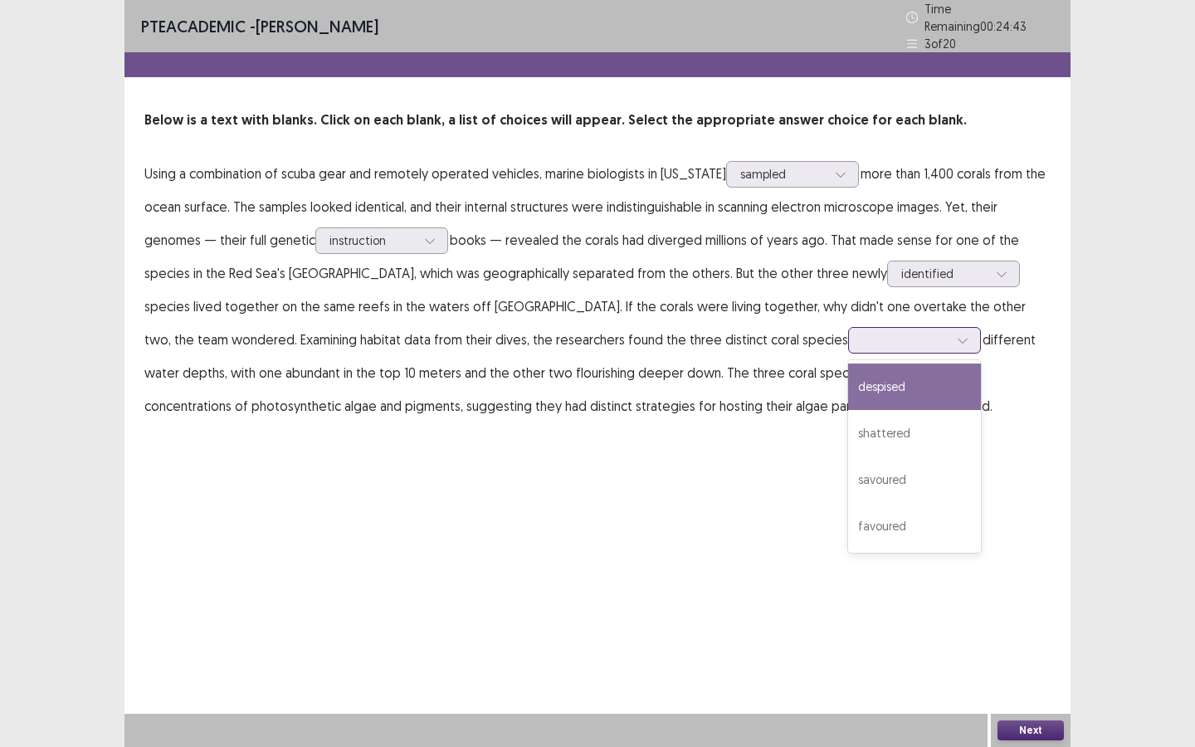
click at [862, 335] on div at bounding box center [905, 340] width 86 height 16
click at [848, 394] on div "despised" at bounding box center [914, 386] width 133 height 46
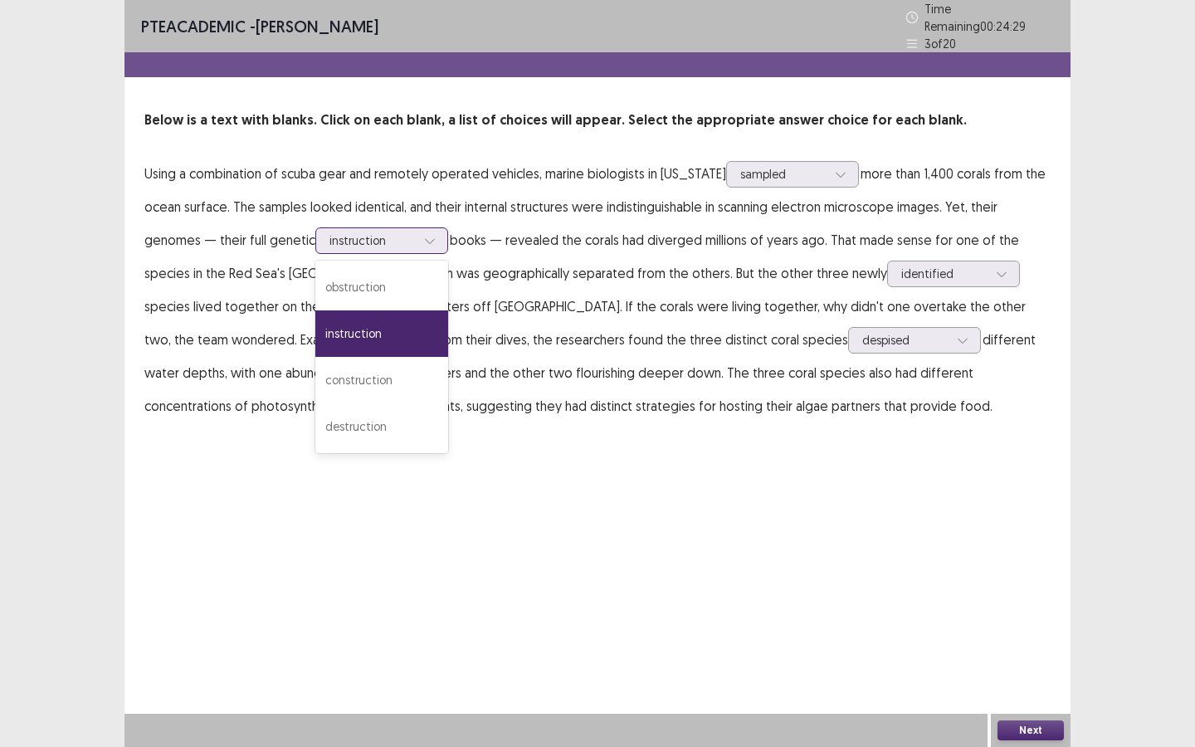
click at [329, 232] on div at bounding box center [372, 240] width 86 height 16
click at [765, 471] on div "PTE academic - Fatiha Abdoul Mouminou Time Remaining 00 : 24 : 20 3 of 20 Below…" at bounding box center [597, 373] width 946 height 747
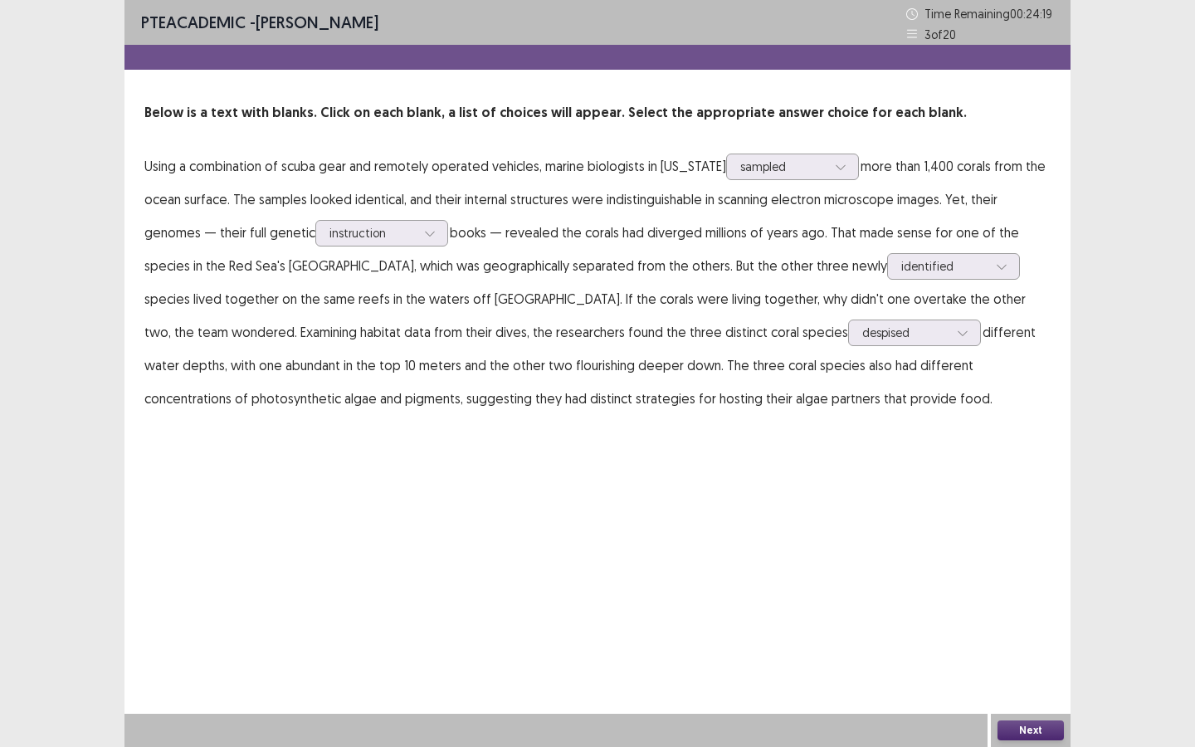
click at [1037, 645] on button "Next" at bounding box center [1031, 730] width 66 height 20
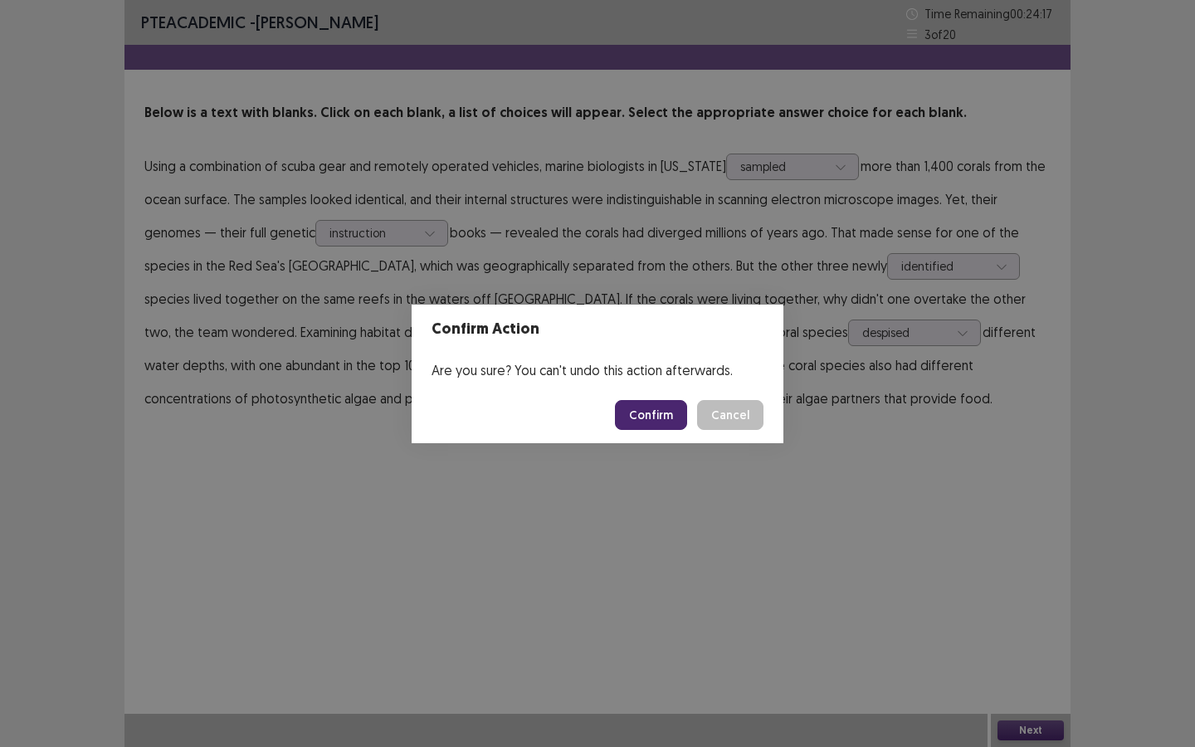
click at [667, 409] on button "Confirm" at bounding box center [651, 415] width 72 height 30
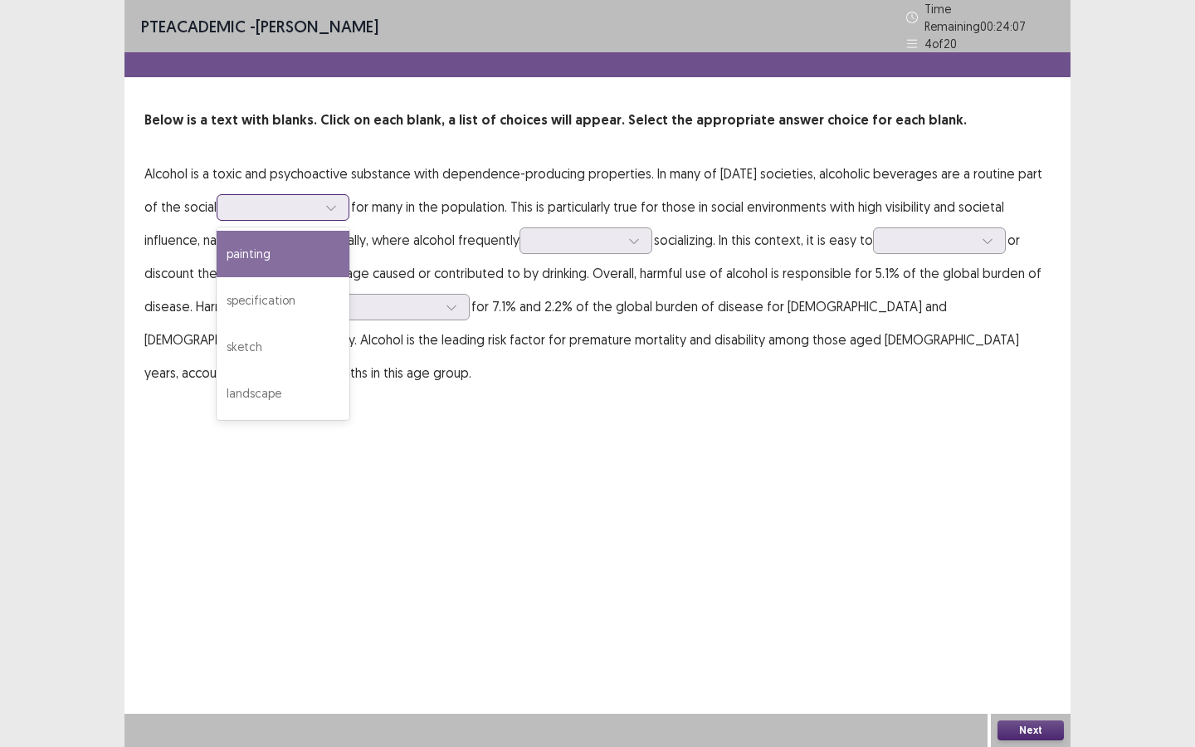
click at [324, 200] on div at bounding box center [331, 207] width 25 height 25
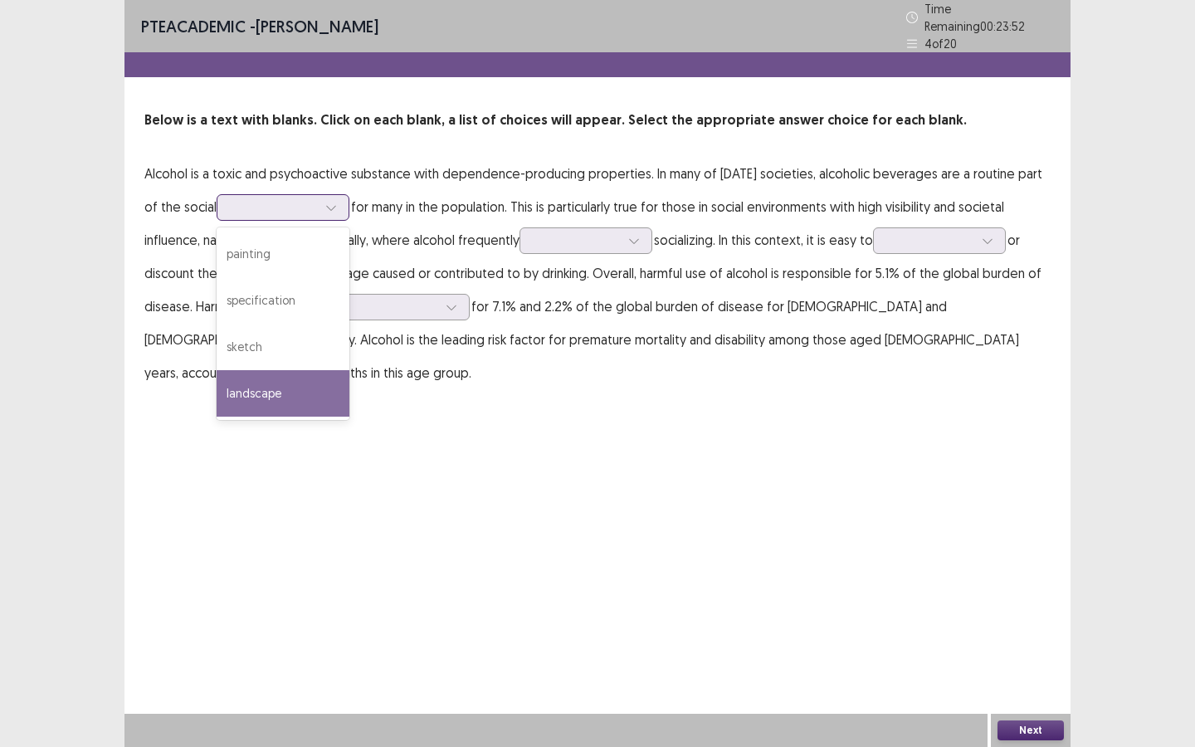
click at [306, 377] on div "landscape" at bounding box center [283, 393] width 133 height 46
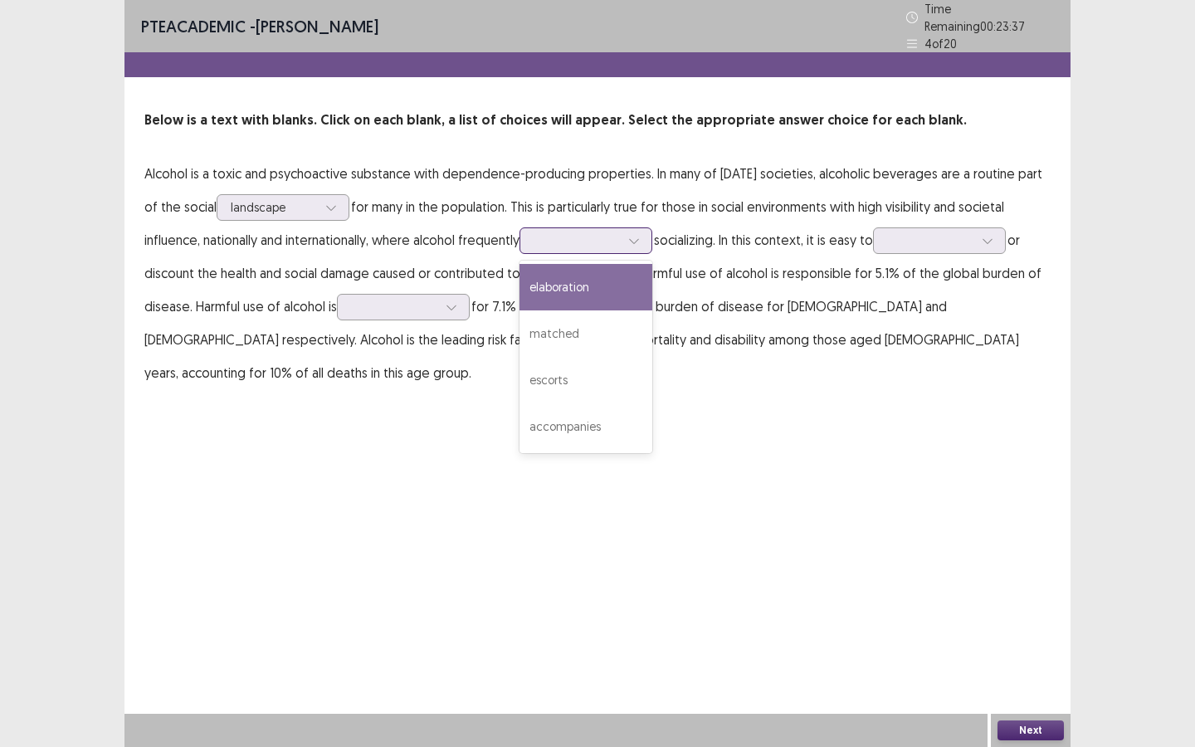
click at [558, 237] on div at bounding box center [577, 240] width 86 height 16
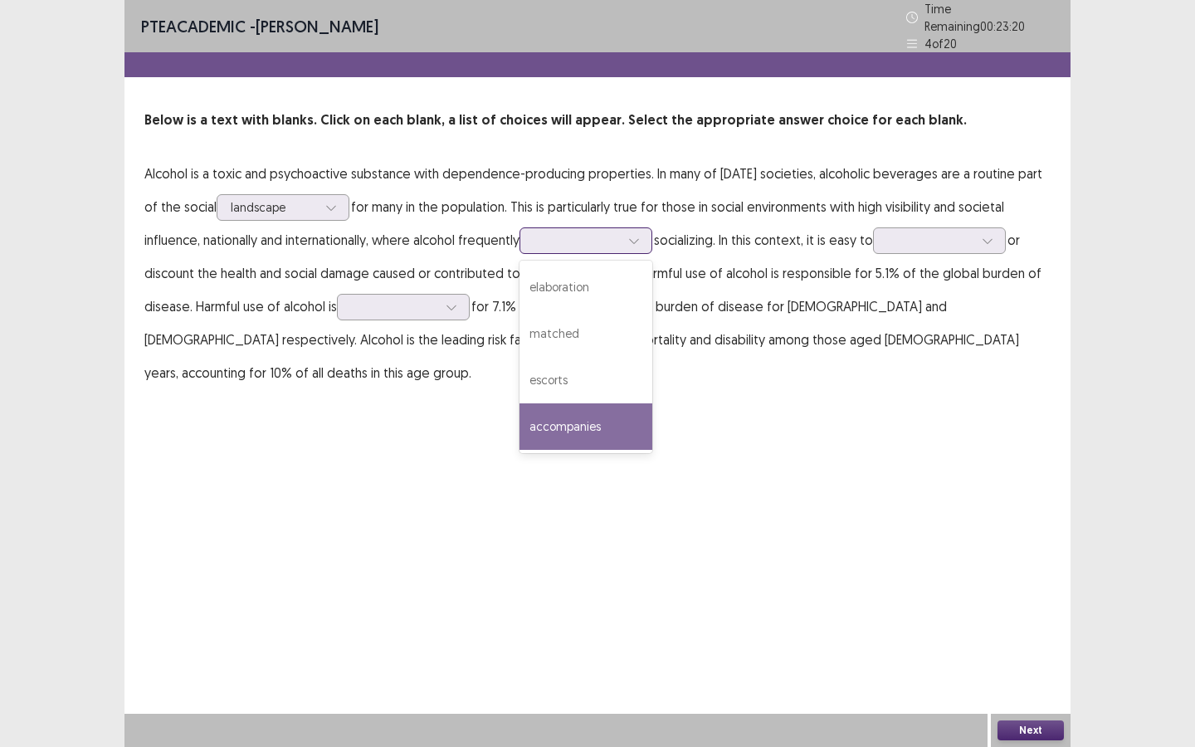
click at [571, 416] on div "accompanies" at bounding box center [586, 426] width 133 height 46
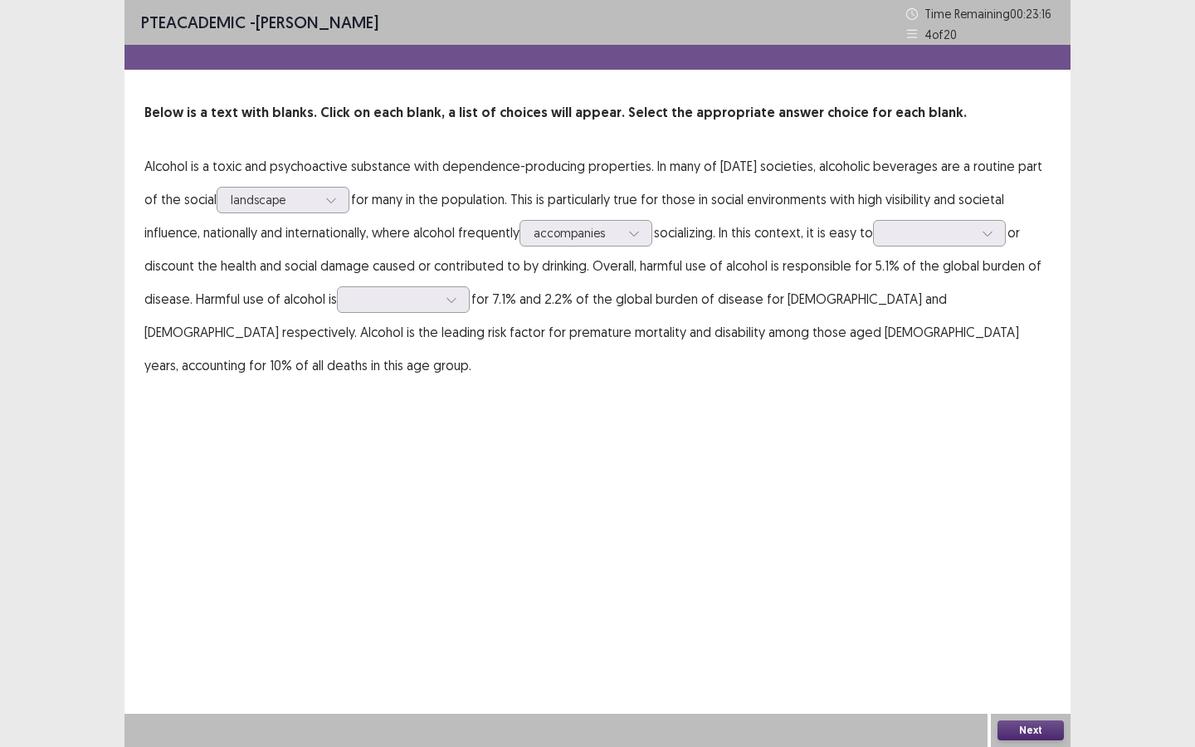
click at [993, 251] on p "Alcohol is a toxic and psychoactive substance with dependence-producing propert…" at bounding box center [597, 265] width 906 height 232
click at [993, 231] on icon at bounding box center [988, 233] width 12 height 12
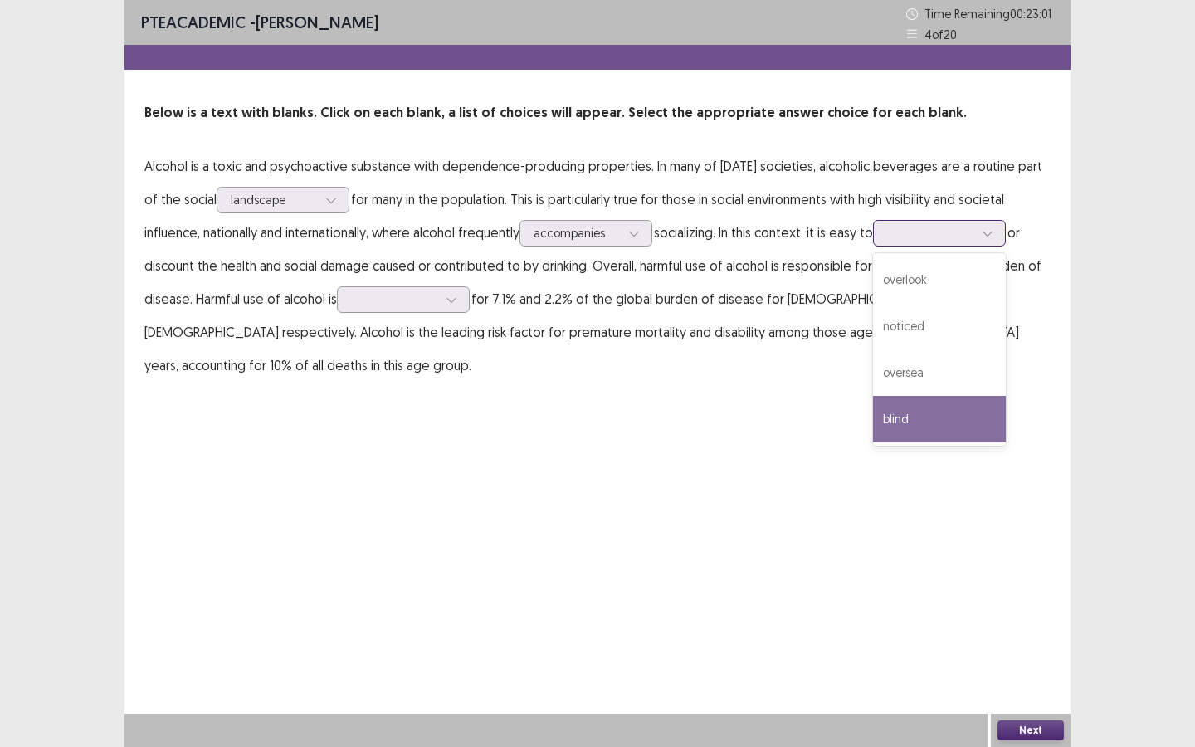
click at [932, 412] on div "blind" at bounding box center [939, 419] width 133 height 46
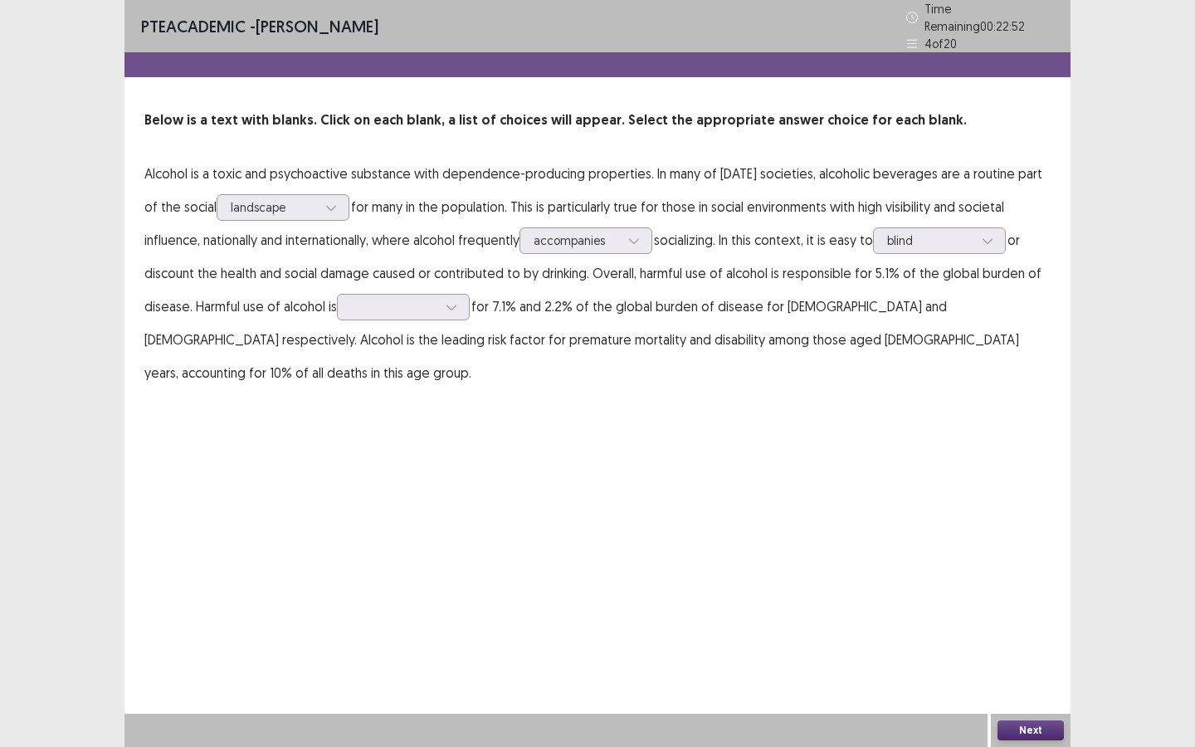
click at [682, 287] on p "Alcohol is a toxic and psychoactive substance with dependence-producing propert…" at bounding box center [597, 273] width 906 height 232
click at [416, 301] on div at bounding box center [394, 307] width 86 height 16
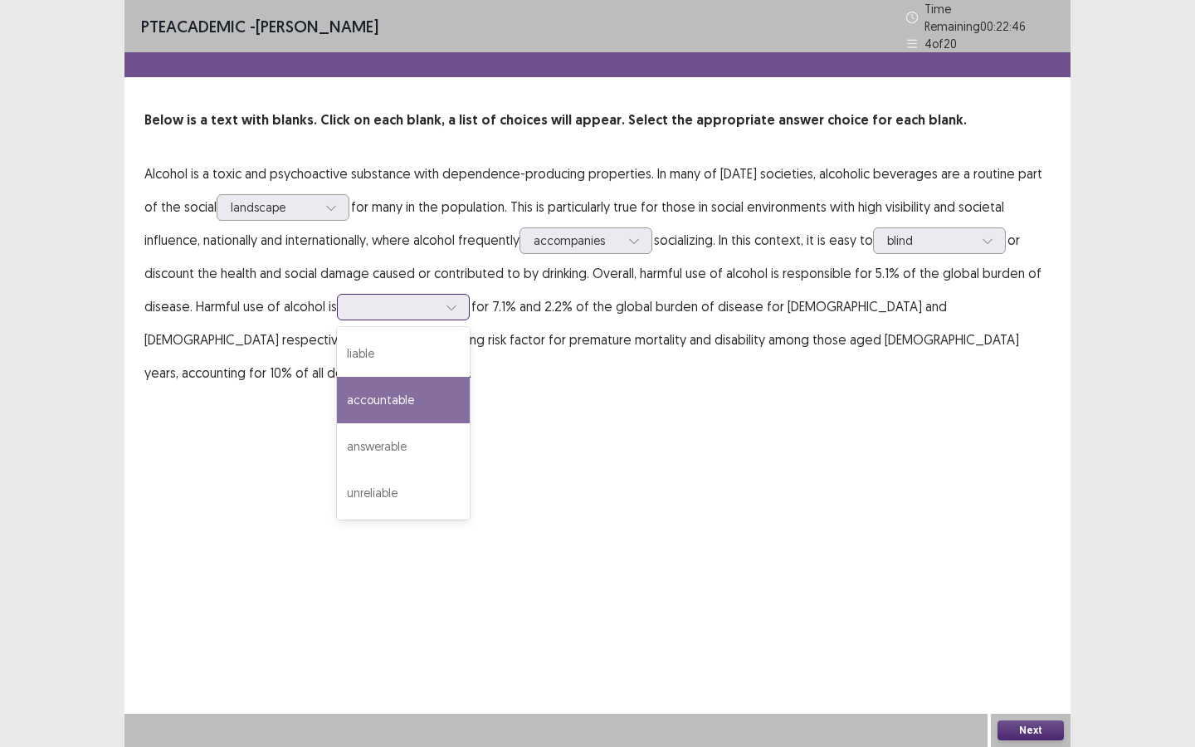
click at [428, 405] on div "accountable" at bounding box center [403, 400] width 133 height 46
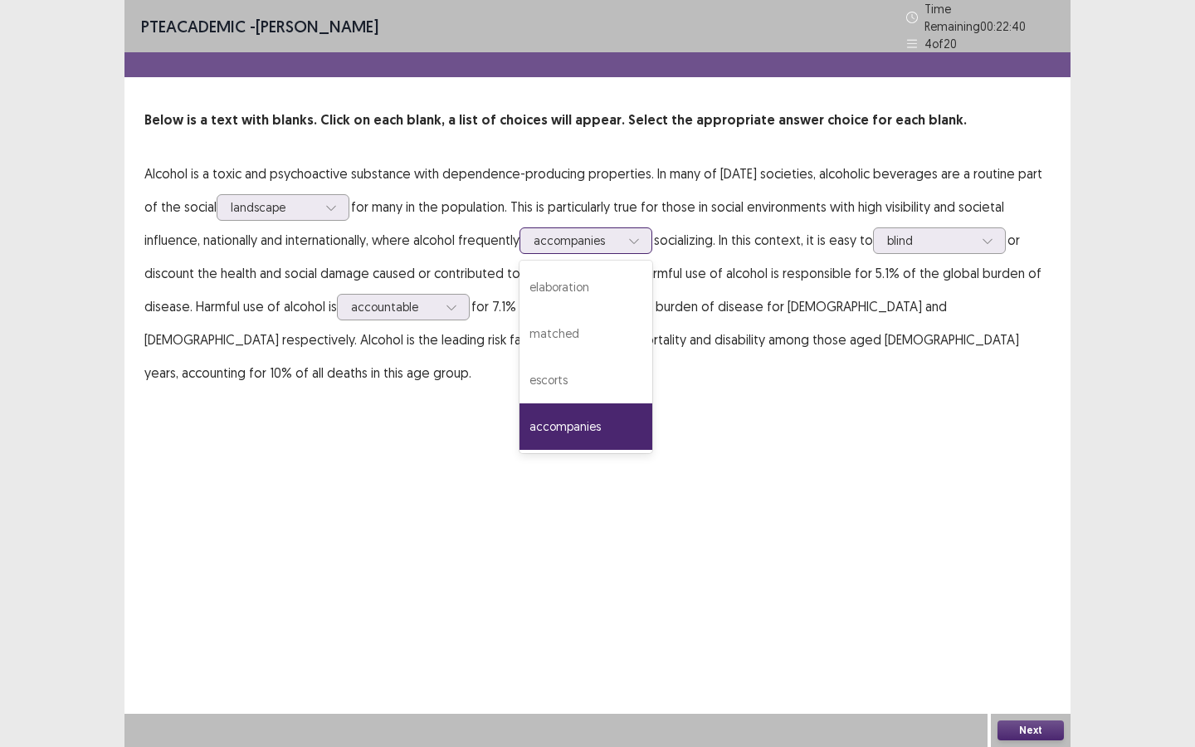
click at [620, 236] on div at bounding box center [577, 240] width 86 height 16
click at [1016, 645] on button "Next" at bounding box center [1031, 730] width 66 height 20
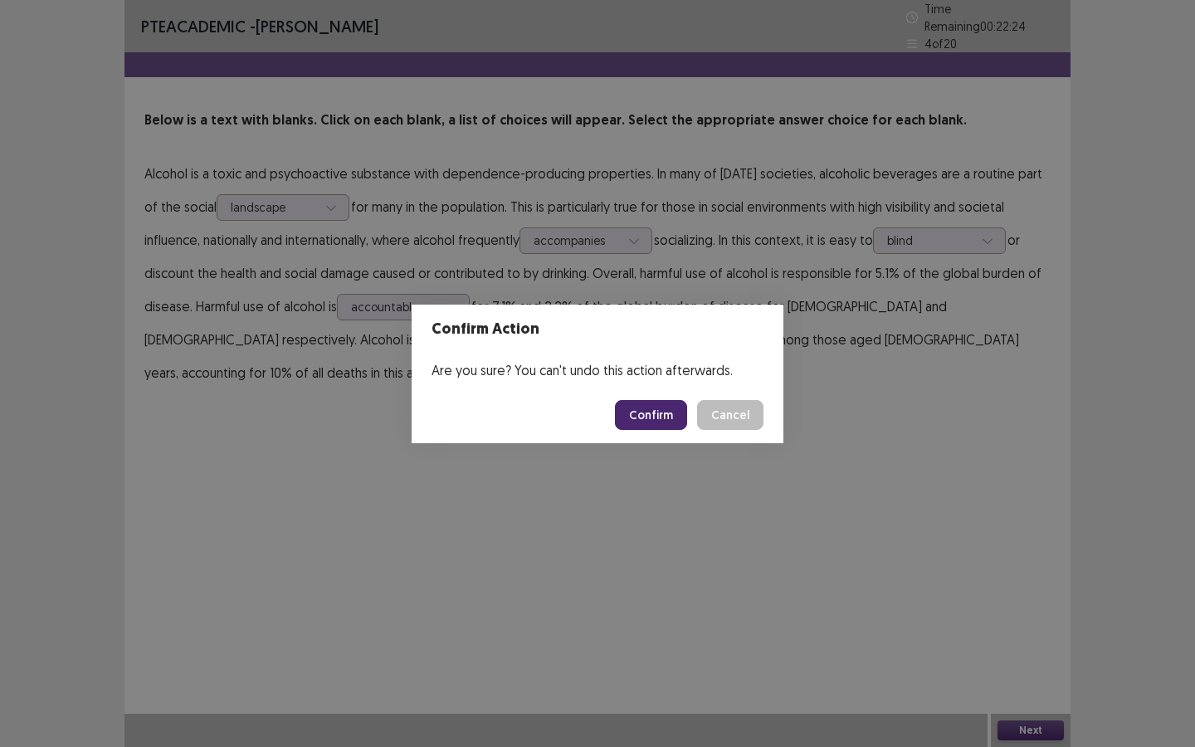
click at [670, 419] on button "Confirm" at bounding box center [651, 415] width 72 height 30
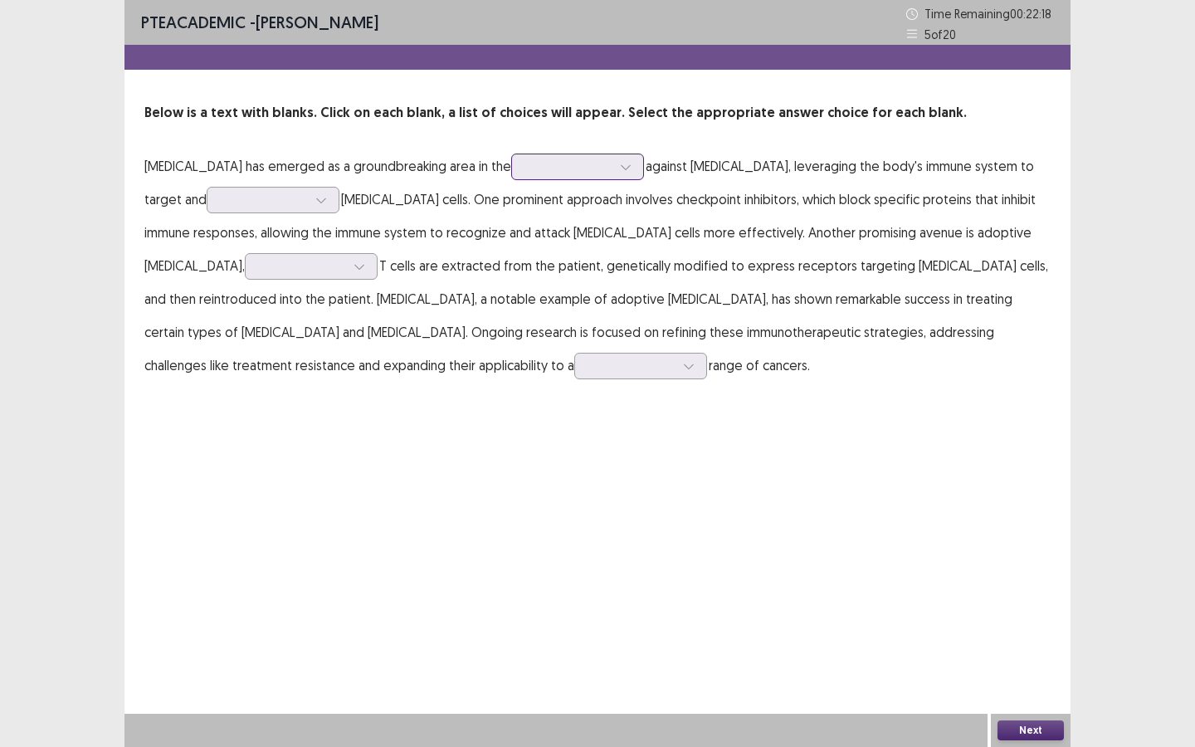
click at [638, 160] on div at bounding box center [625, 166] width 25 height 25
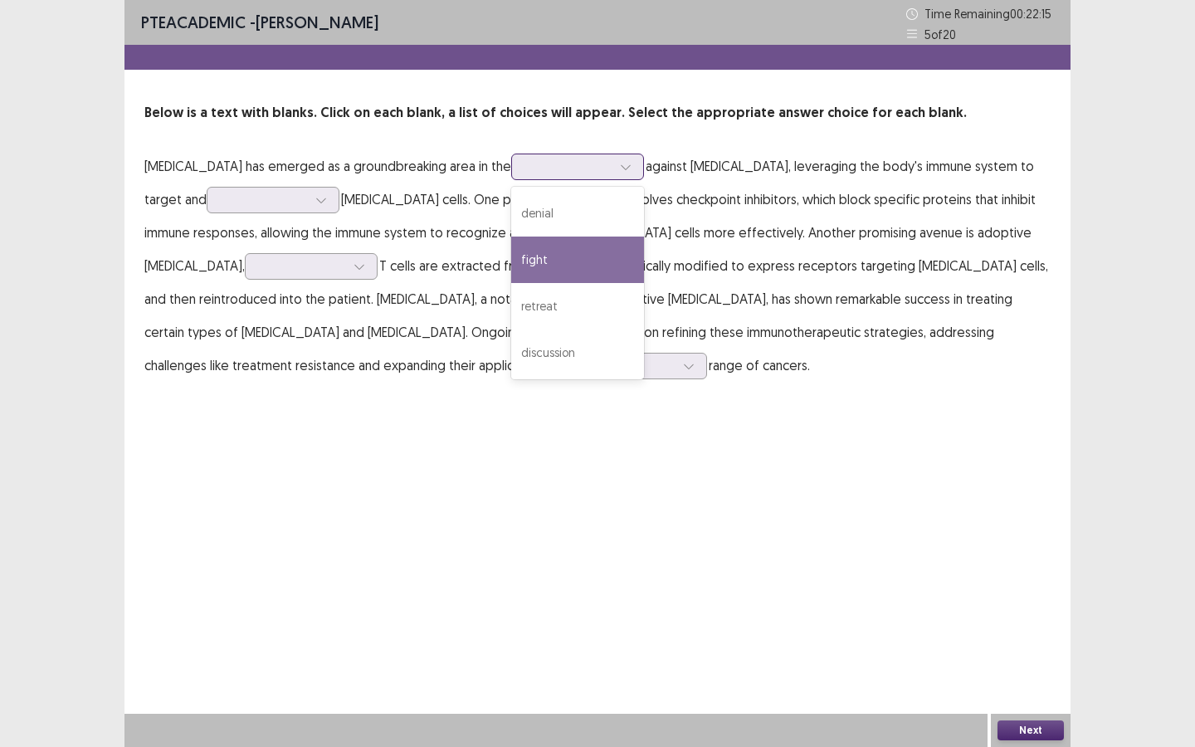
click at [644, 258] on div "fight" at bounding box center [577, 260] width 133 height 46
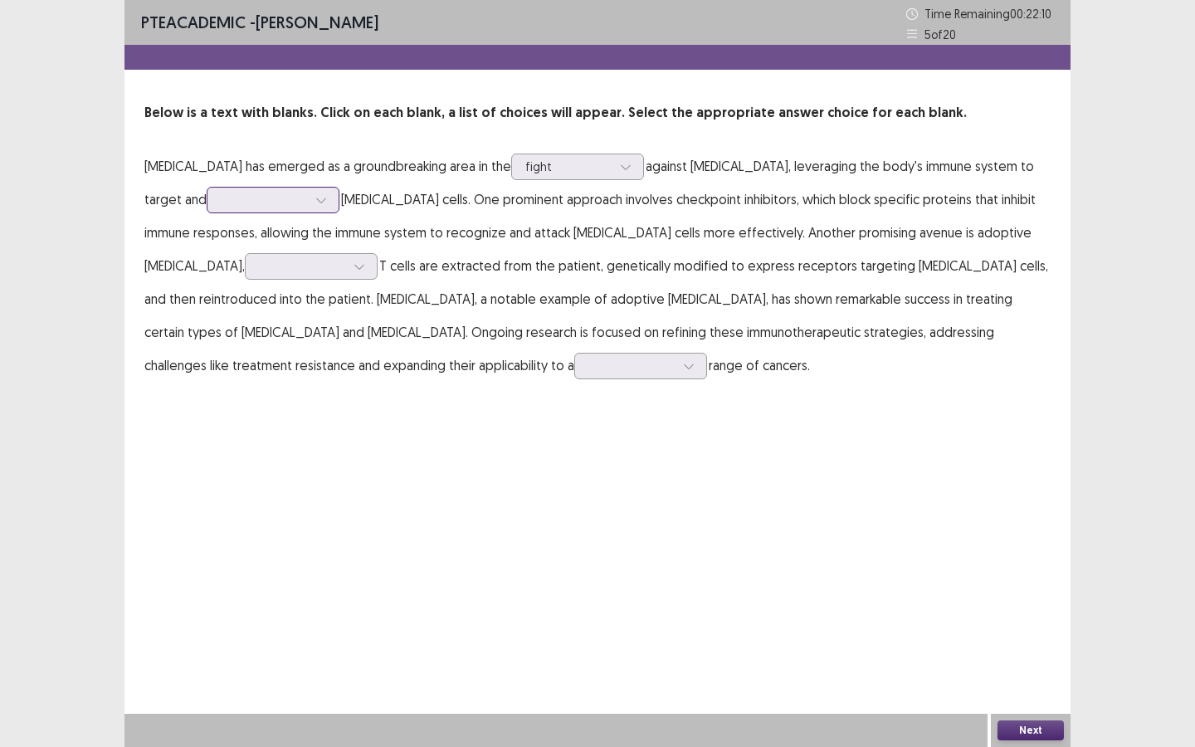
click at [308, 188] on div at bounding box center [273, 200] width 133 height 27
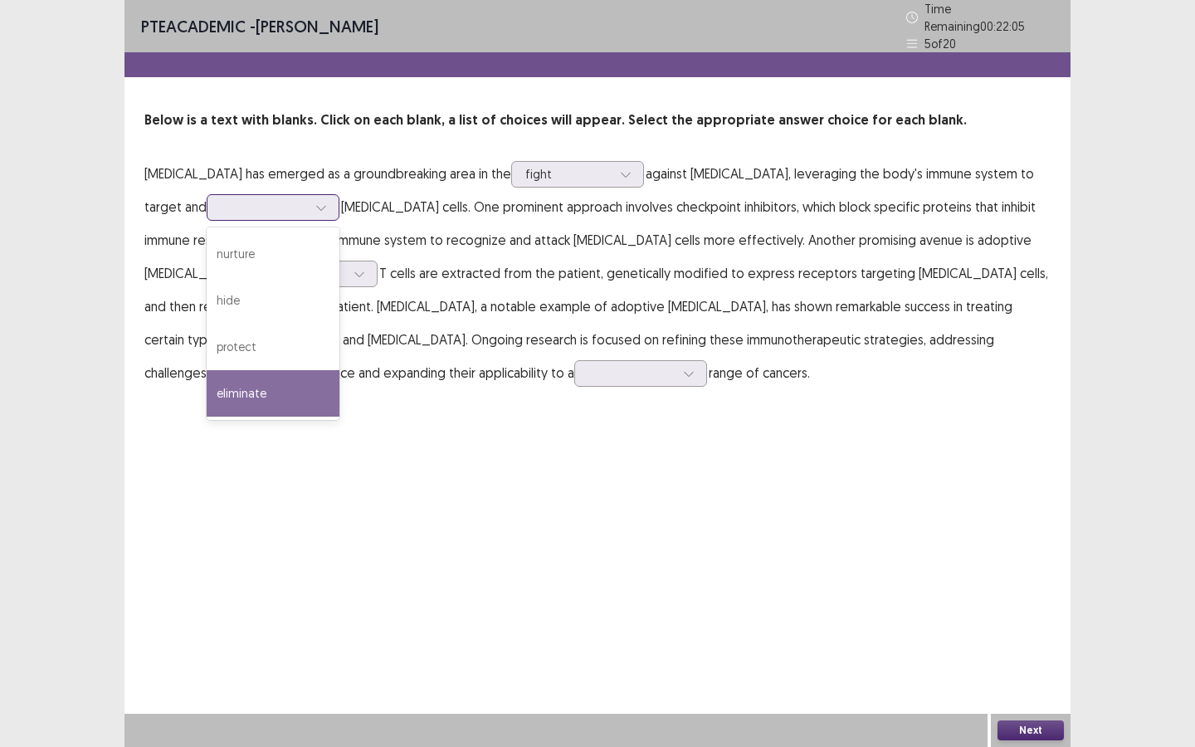
click at [294, 378] on div "eliminate" at bounding box center [273, 393] width 133 height 46
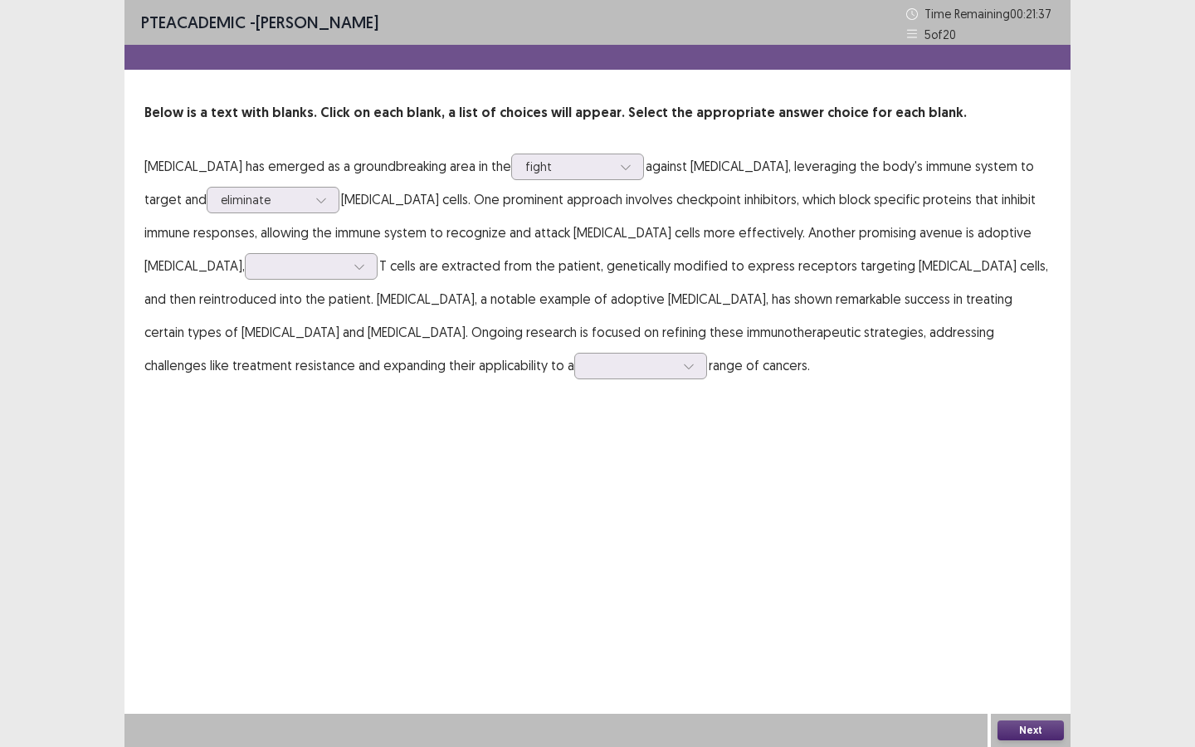
click at [384, 252] on p "Cancer immunotherapy has emerged as a groundbreaking area in the fight against …" at bounding box center [597, 265] width 906 height 232
click at [347, 273] on div at bounding box center [359, 266] width 25 height 25
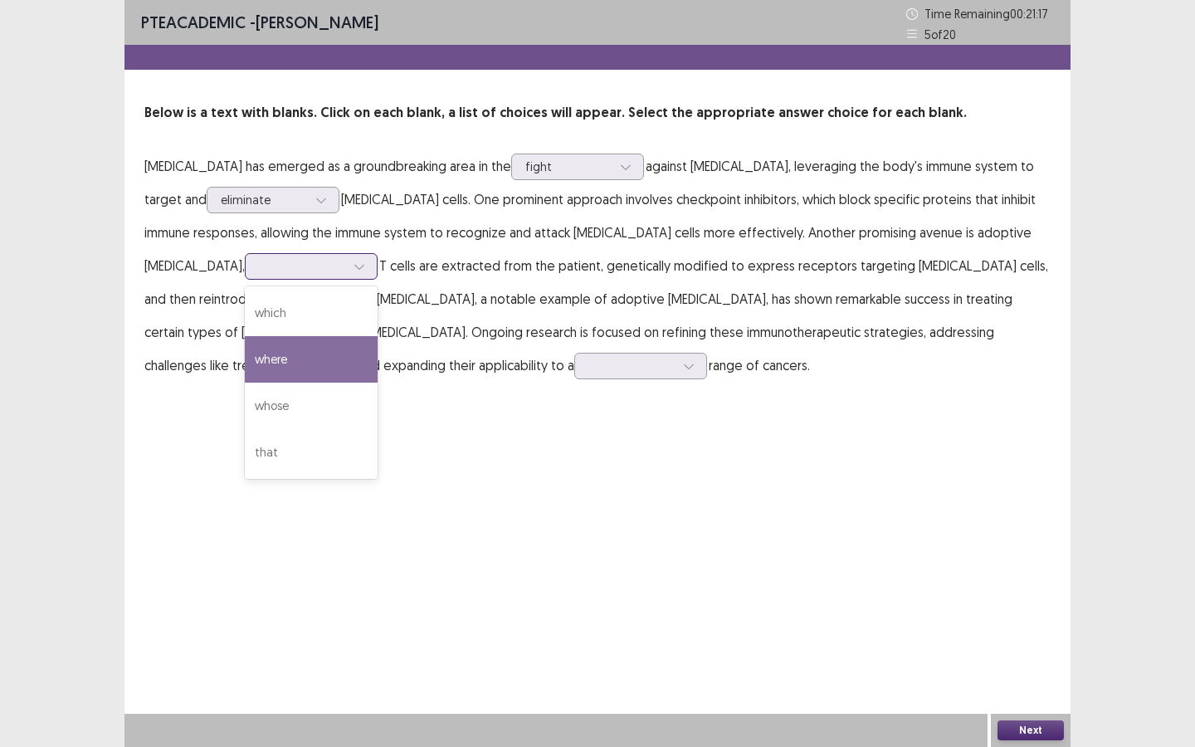
click at [245, 351] on div "where" at bounding box center [311, 359] width 133 height 46
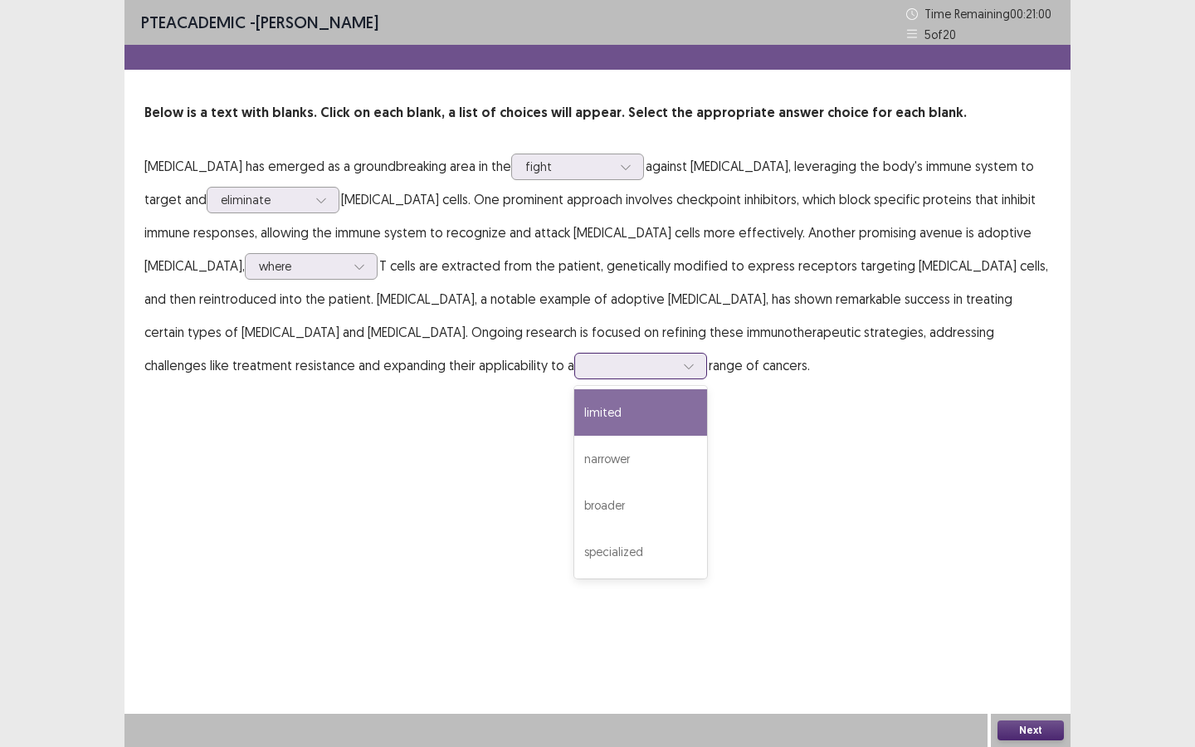
click at [574, 354] on div at bounding box center [640, 366] width 133 height 27
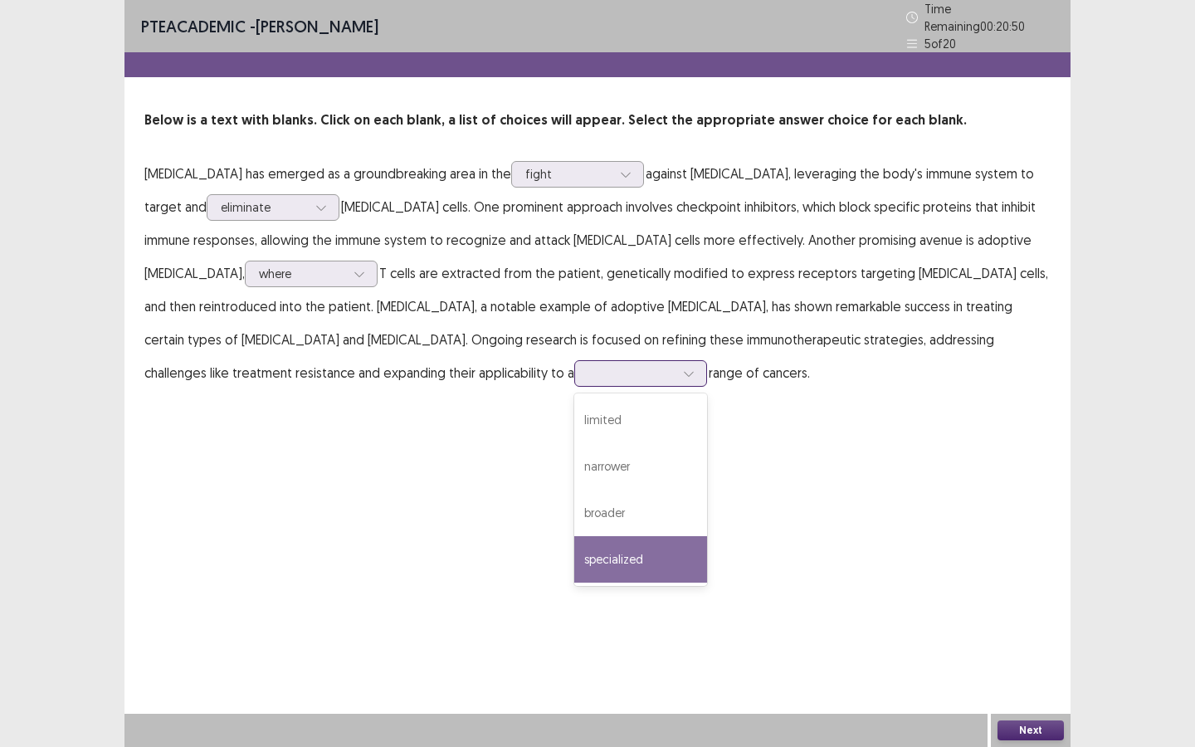
click at [574, 546] on div "specialized" at bounding box center [640, 559] width 133 height 46
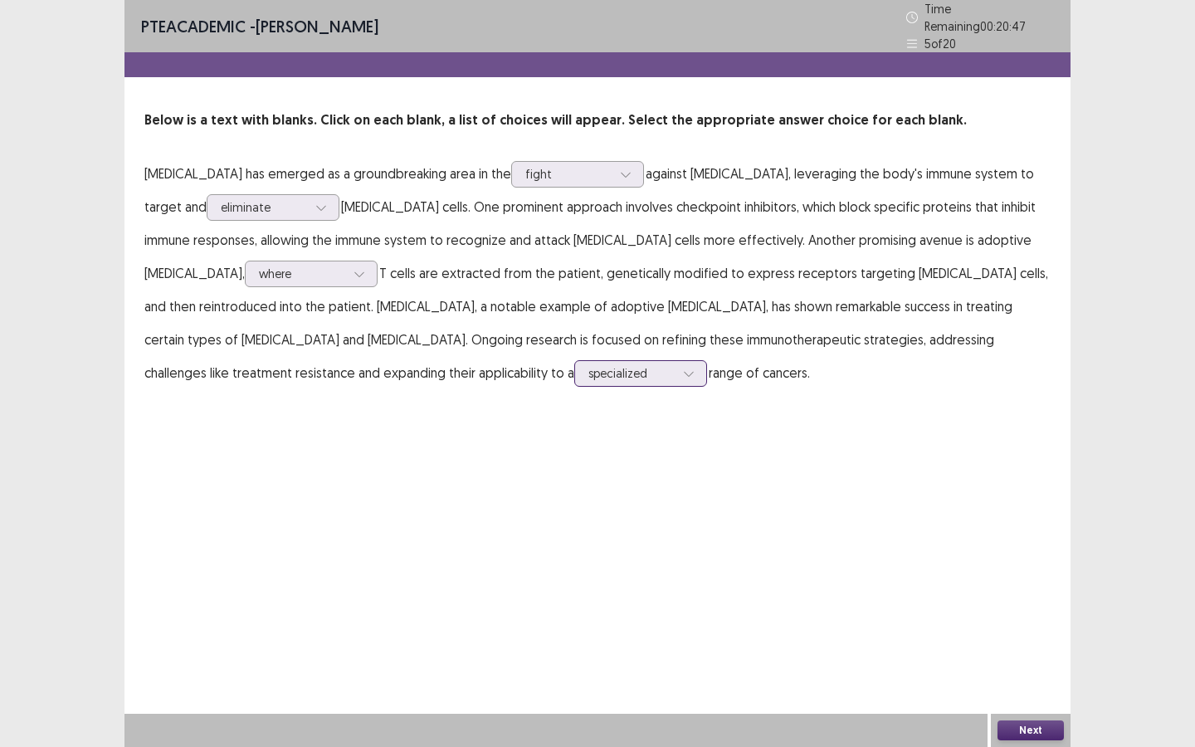
click at [588, 368] on div at bounding box center [631, 373] width 86 height 16
click at [560, 494] on div "PTE academic - Fatiha Abdoul Mouminou Time Remaining 00 : 20 : 45 5 of 20 Below…" at bounding box center [597, 373] width 946 height 747
click at [588, 365] on div at bounding box center [631, 373] width 86 height 16
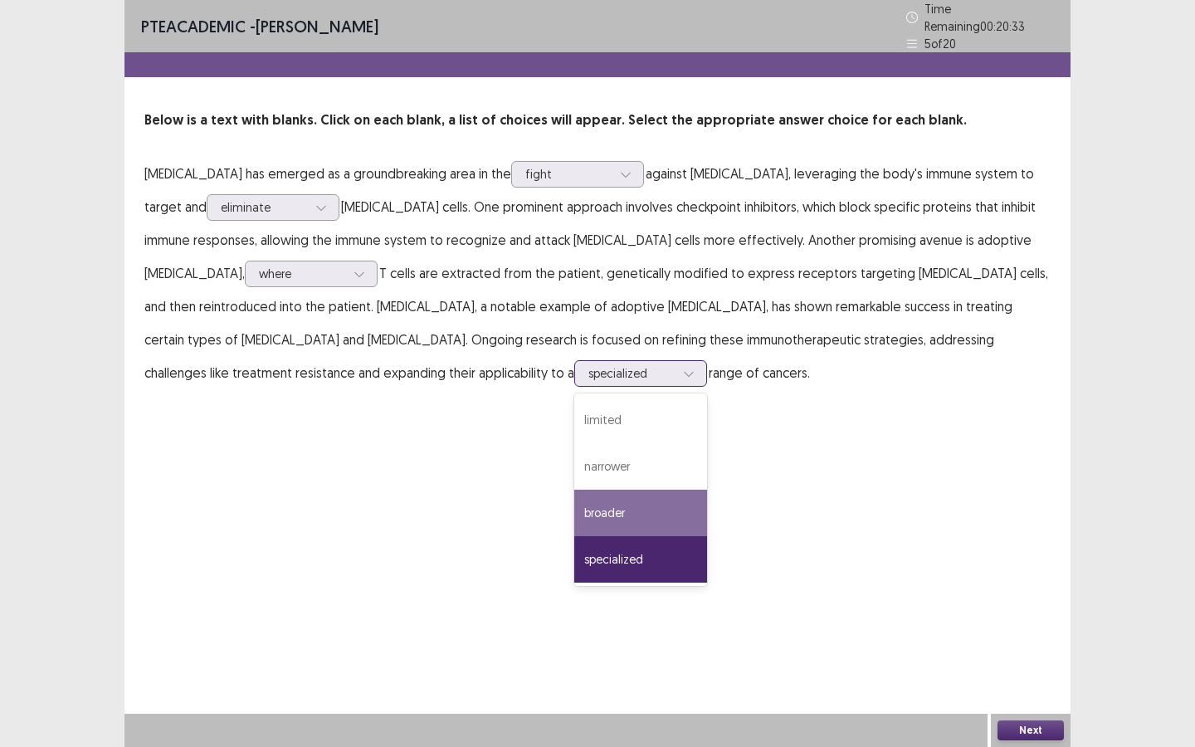
click at [574, 510] on div "broader" at bounding box center [640, 513] width 133 height 46
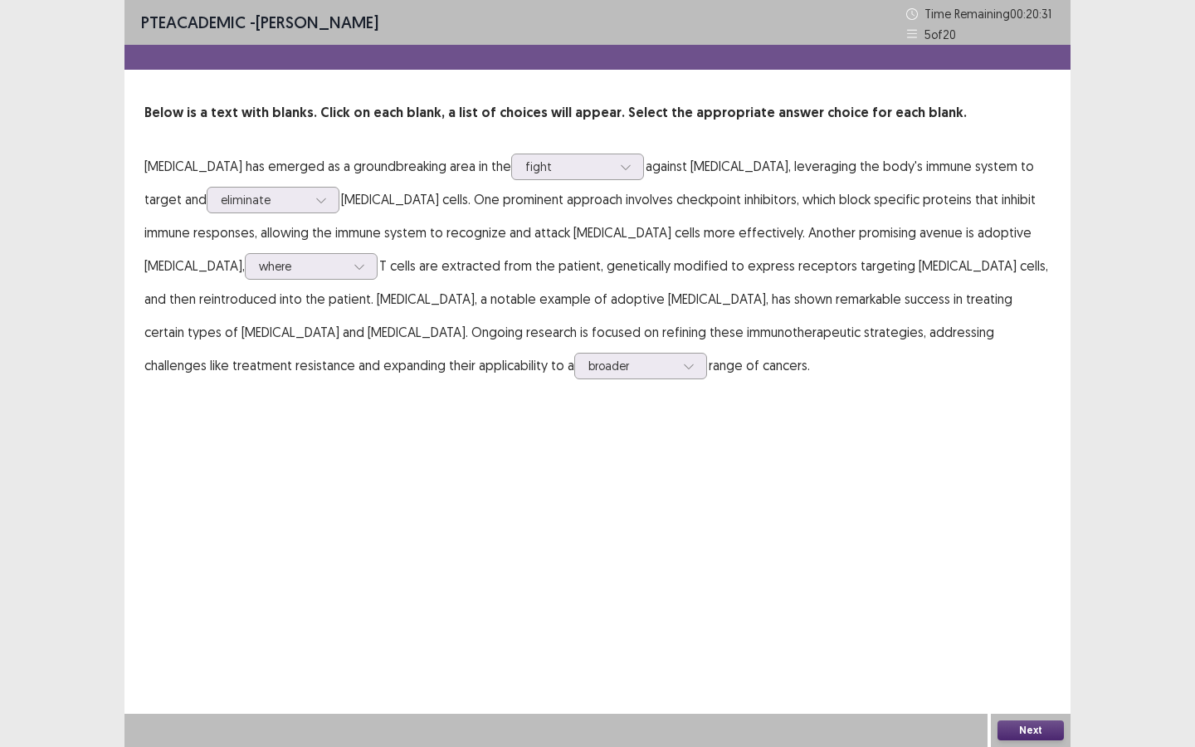
click at [1031, 645] on button "Next" at bounding box center [1031, 730] width 66 height 20
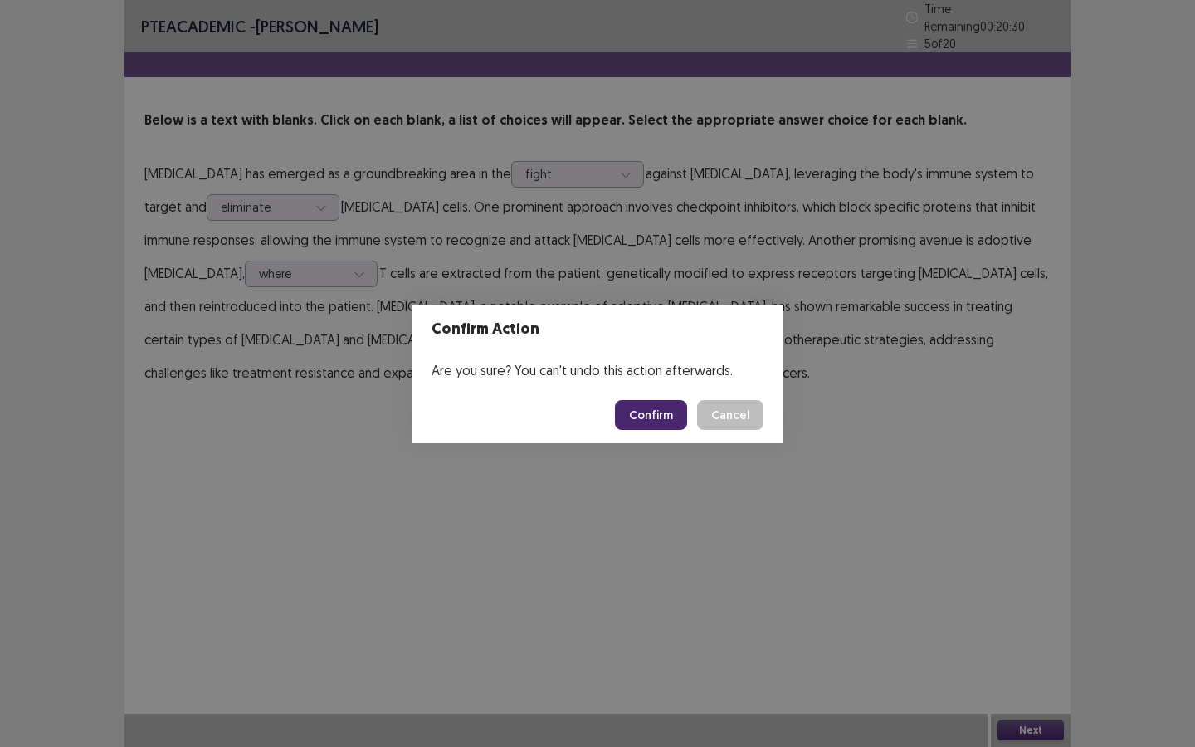
click at [647, 420] on button "Confirm" at bounding box center [651, 415] width 72 height 30
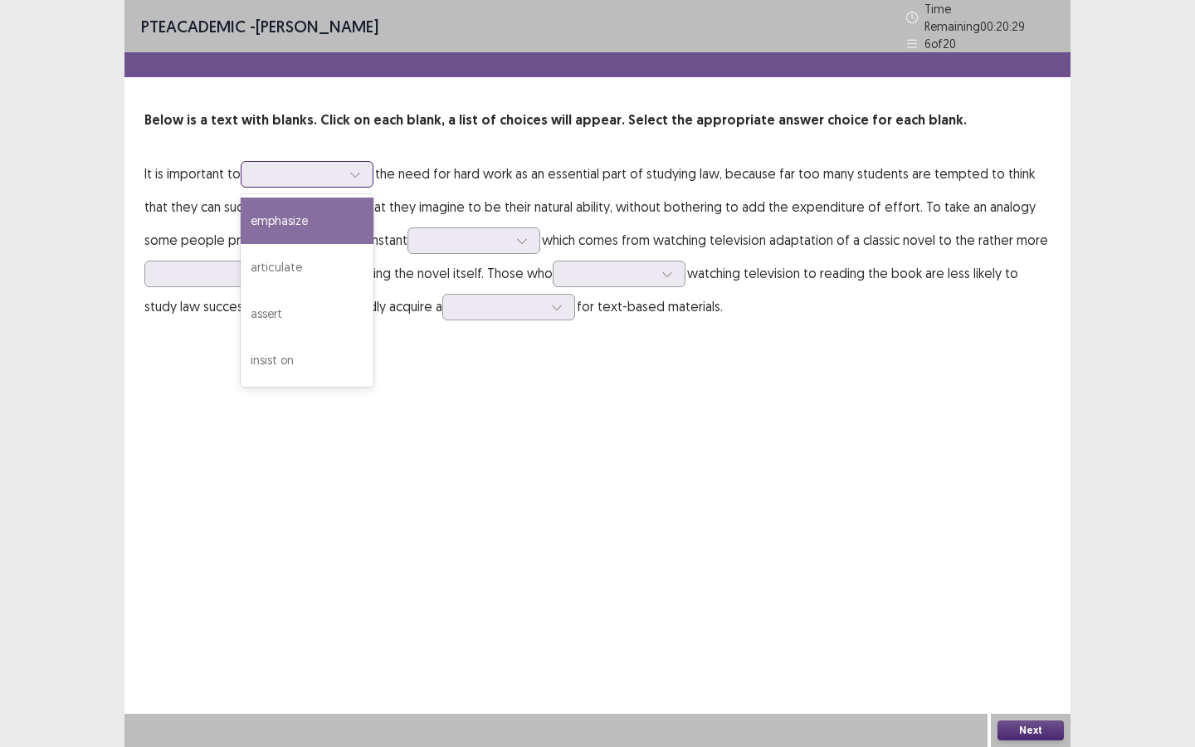
click at [363, 165] on div at bounding box center [355, 174] width 25 height 25
click at [360, 224] on div "emphasize" at bounding box center [307, 221] width 133 height 46
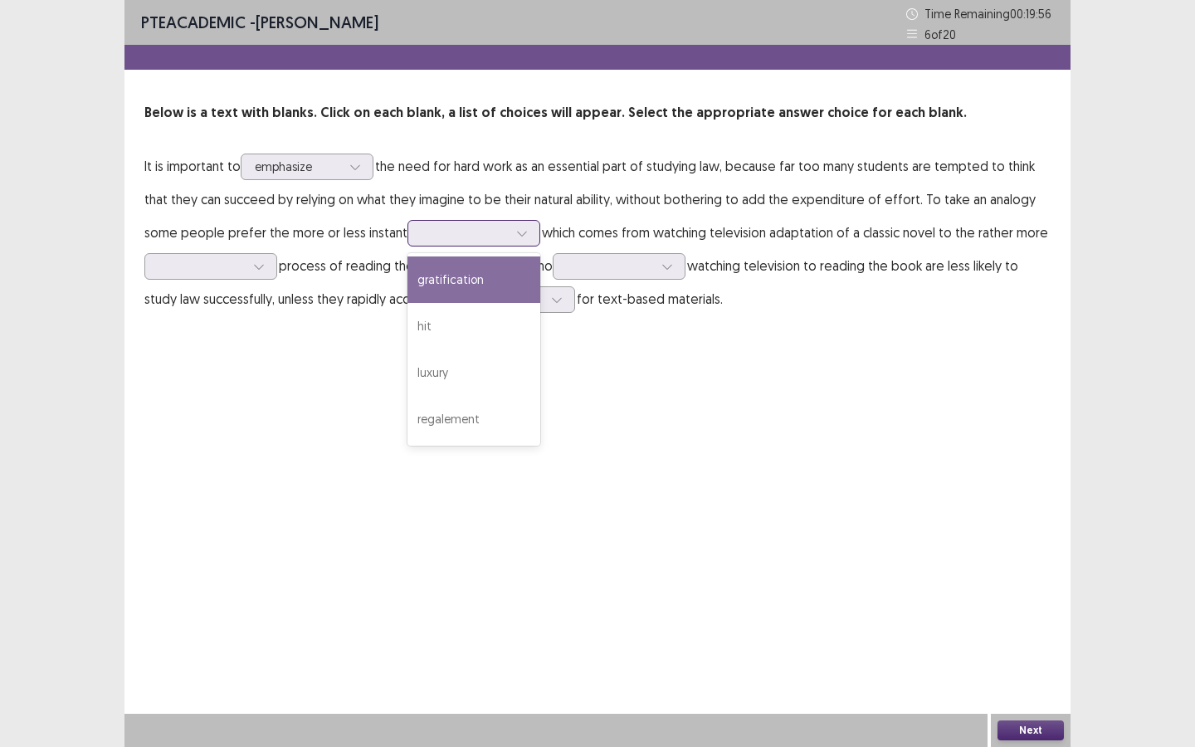
click at [460, 231] on div at bounding box center [465, 233] width 86 height 16
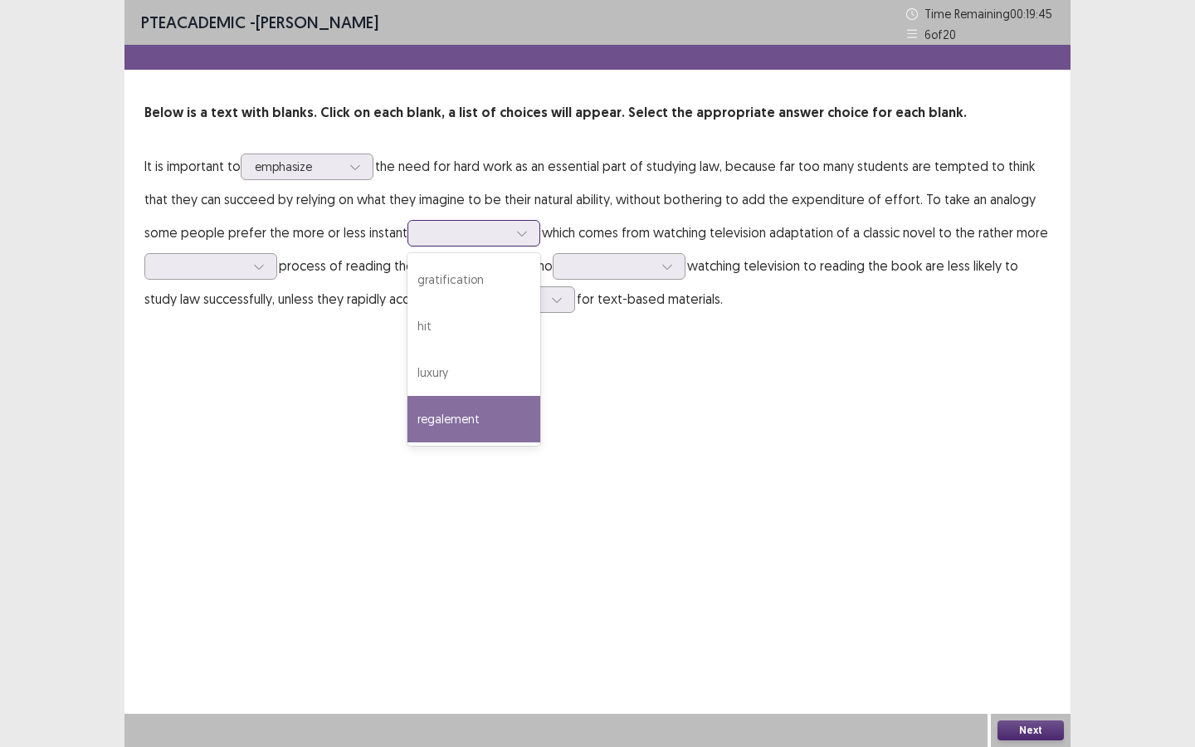
click at [466, 405] on div "regalement" at bounding box center [473, 419] width 133 height 46
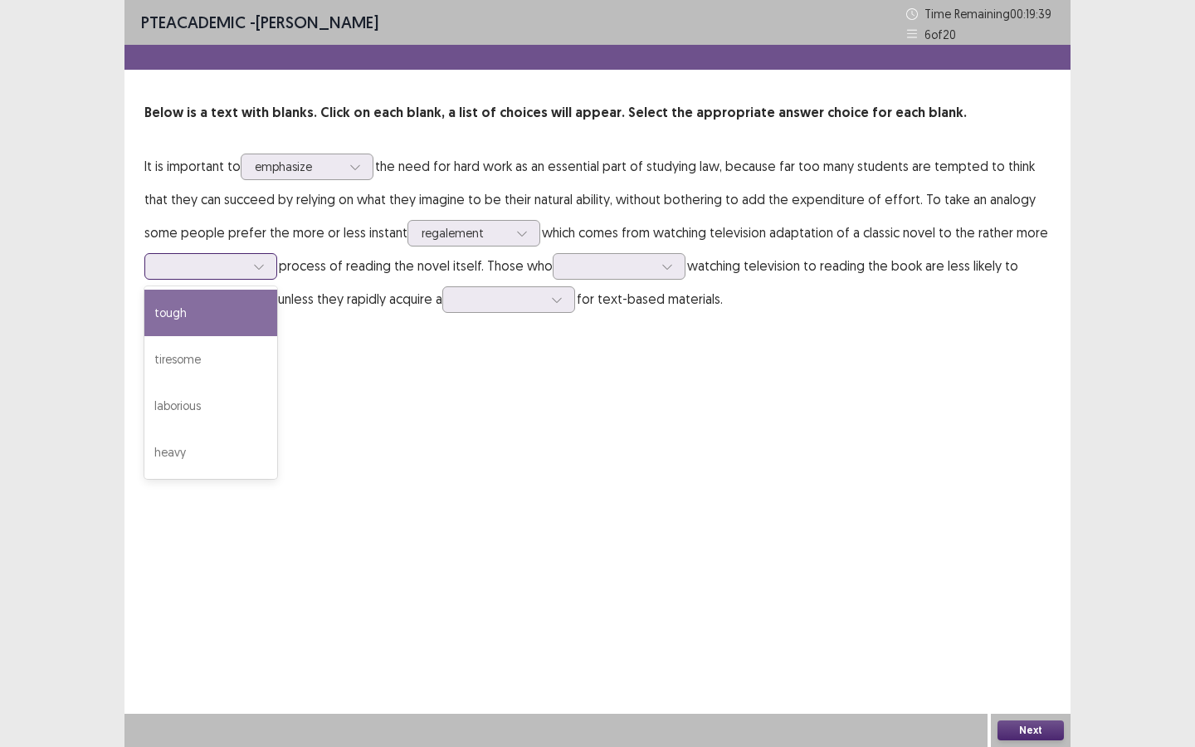
click at [251, 271] on div at bounding box center [258, 266] width 25 height 25
click at [245, 322] on div "tough" at bounding box center [210, 313] width 133 height 46
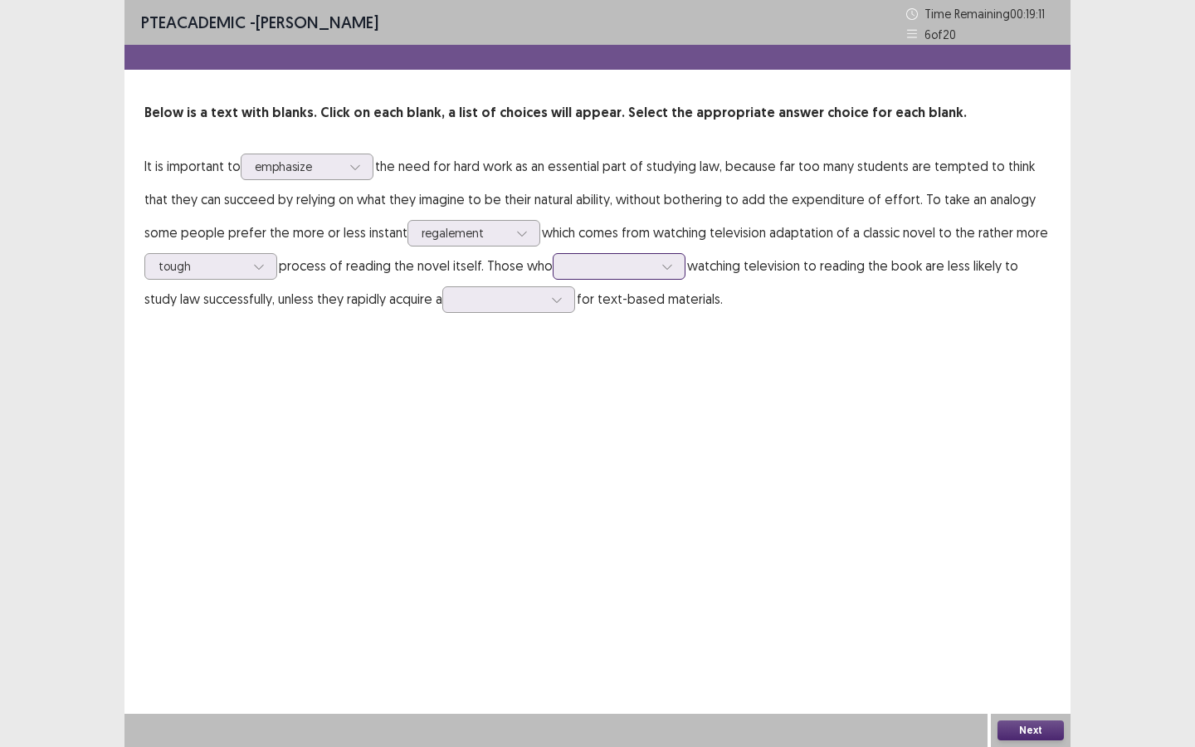
click at [615, 273] on div at bounding box center [610, 266] width 86 height 16
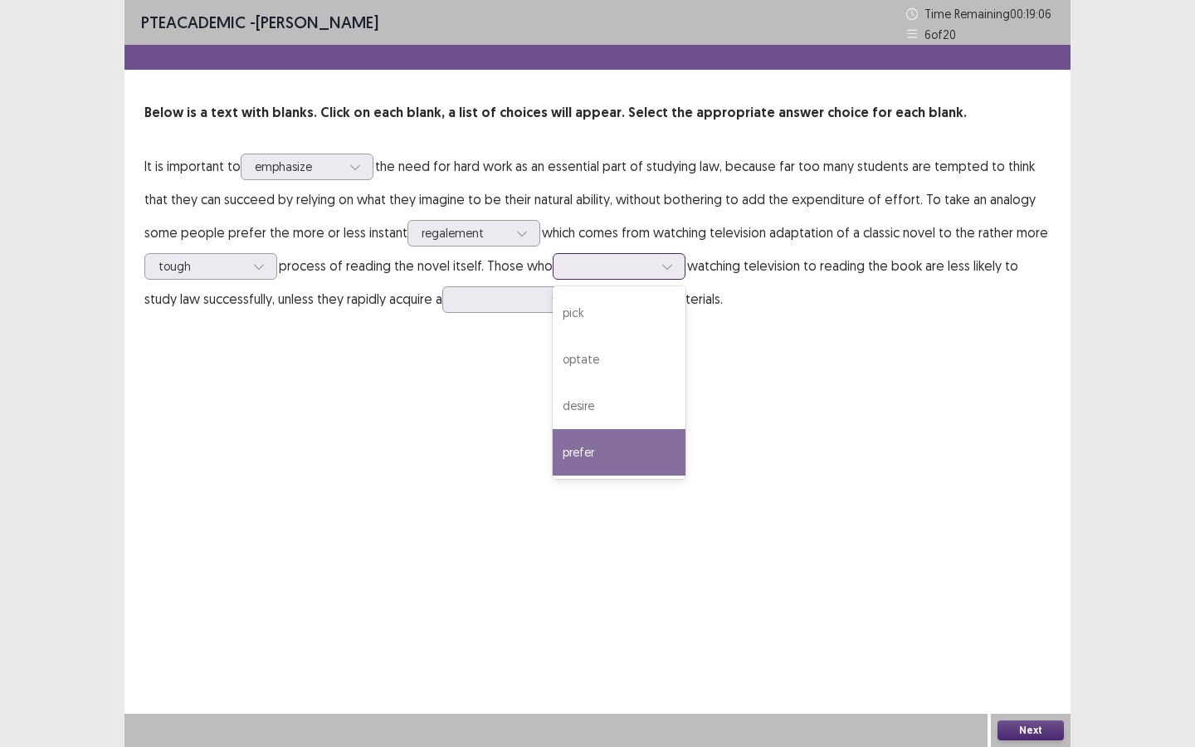
click at [646, 446] on div "prefer" at bounding box center [619, 452] width 133 height 46
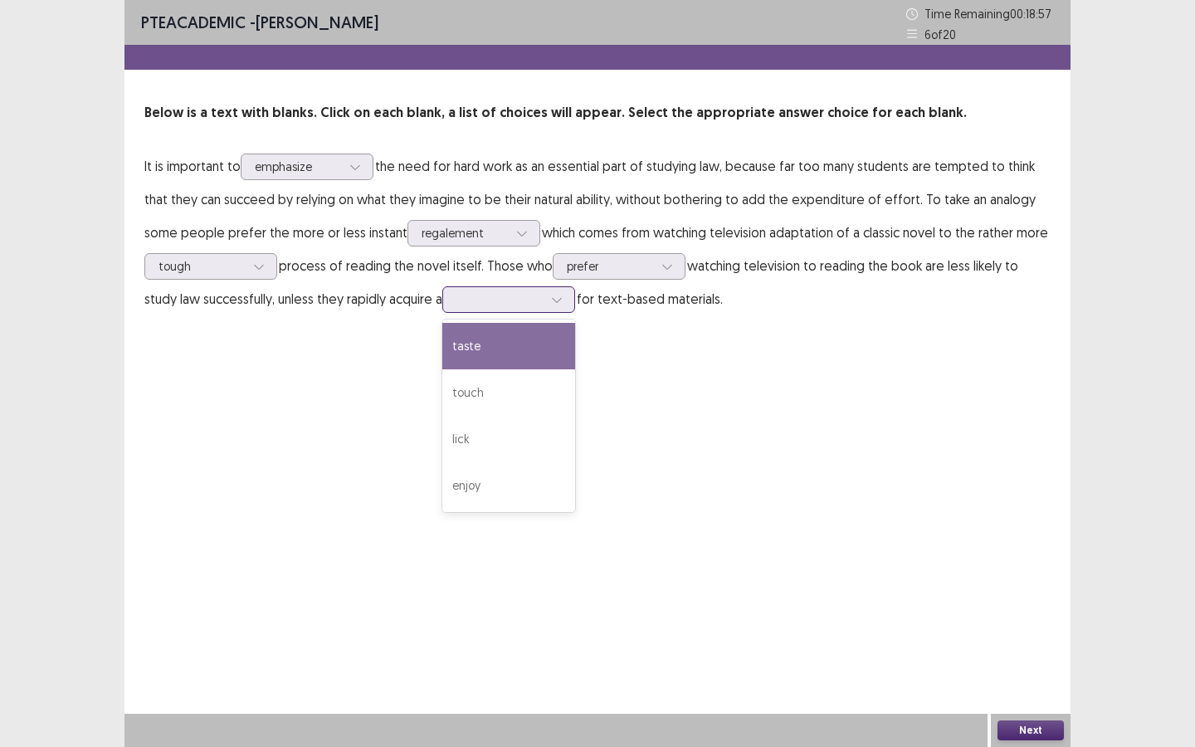
click at [506, 295] on div at bounding box center [499, 299] width 86 height 16
click at [537, 349] on div "taste" at bounding box center [508, 346] width 133 height 46
click at [1036, 645] on button "Next" at bounding box center [1031, 730] width 66 height 20
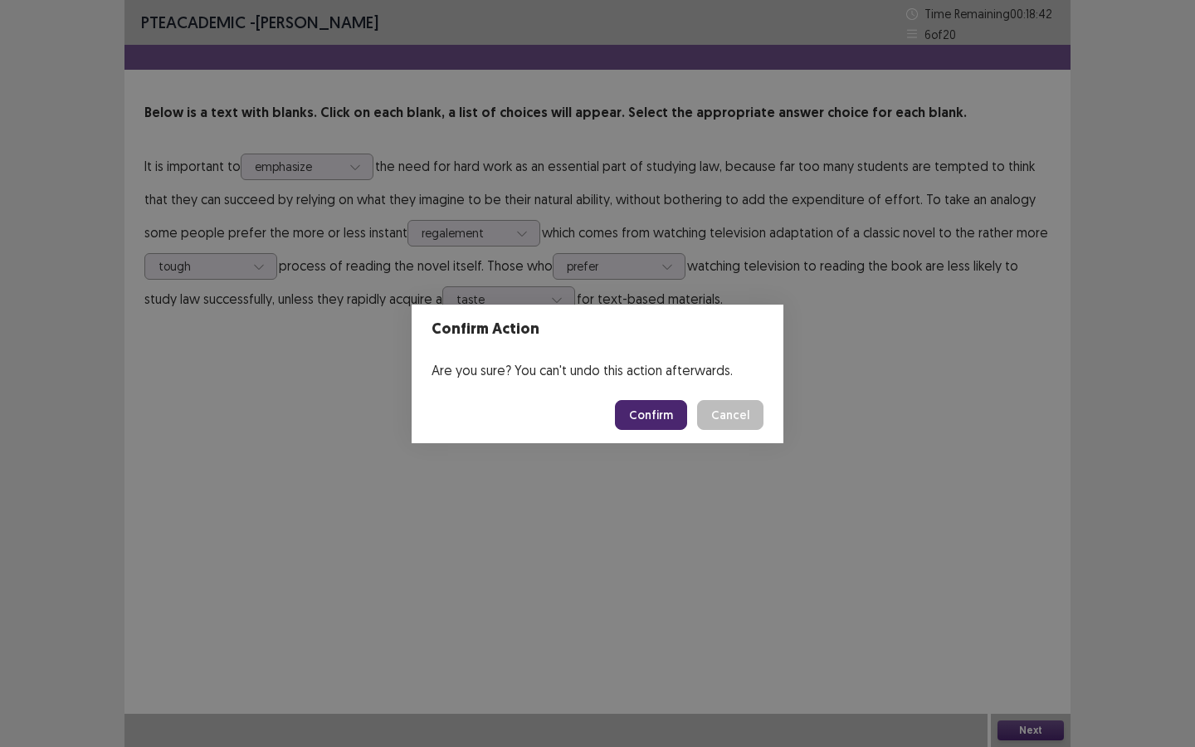
click at [656, 416] on button "Confirm" at bounding box center [651, 415] width 72 height 30
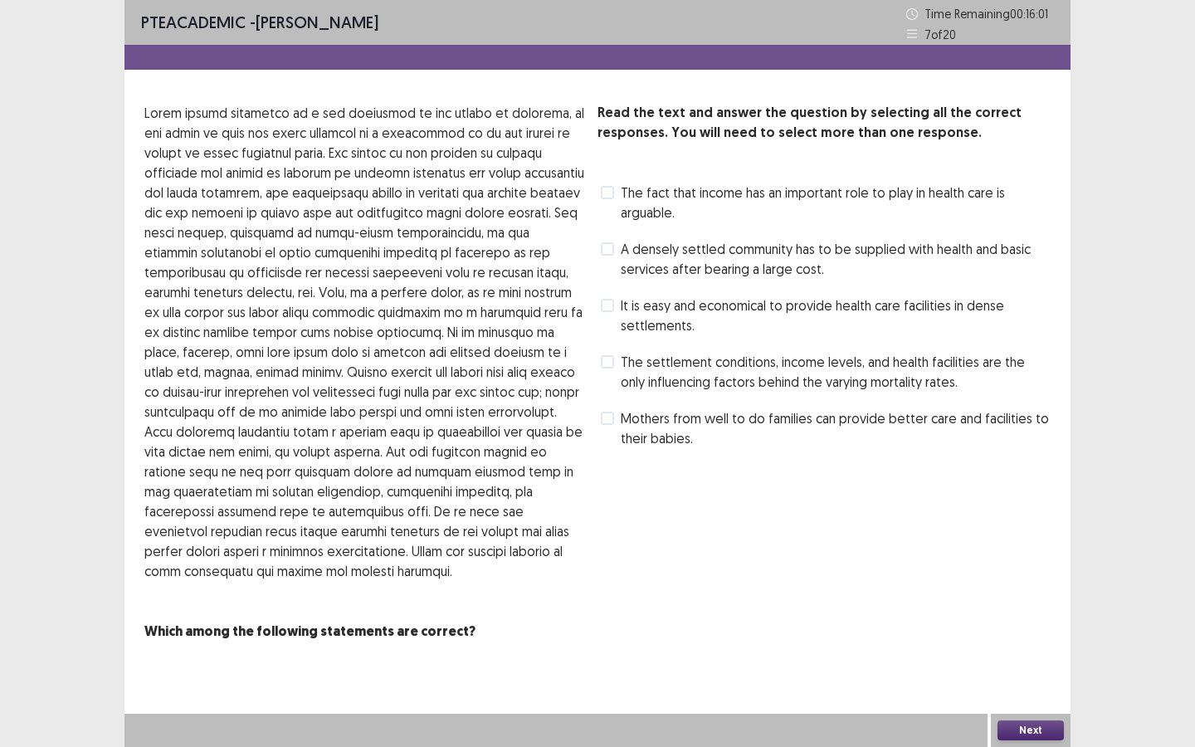
click at [608, 193] on span at bounding box center [607, 192] width 13 height 13
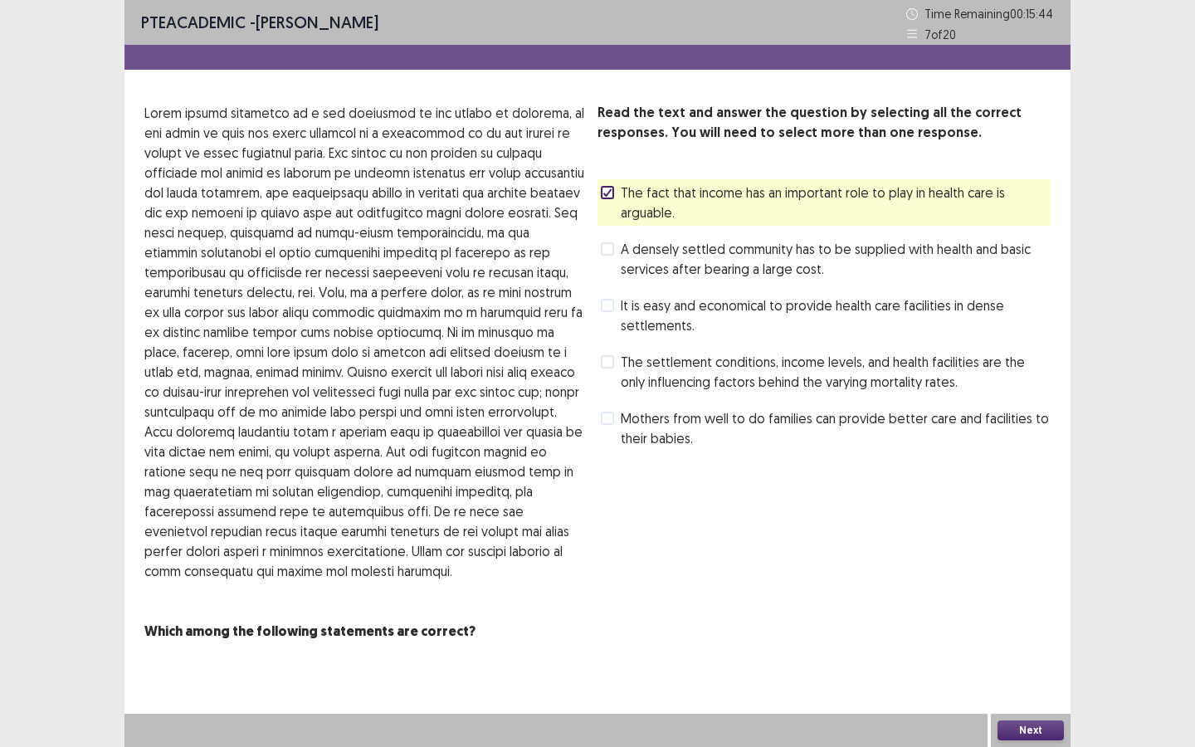
click at [608, 423] on span at bounding box center [607, 418] width 13 height 13
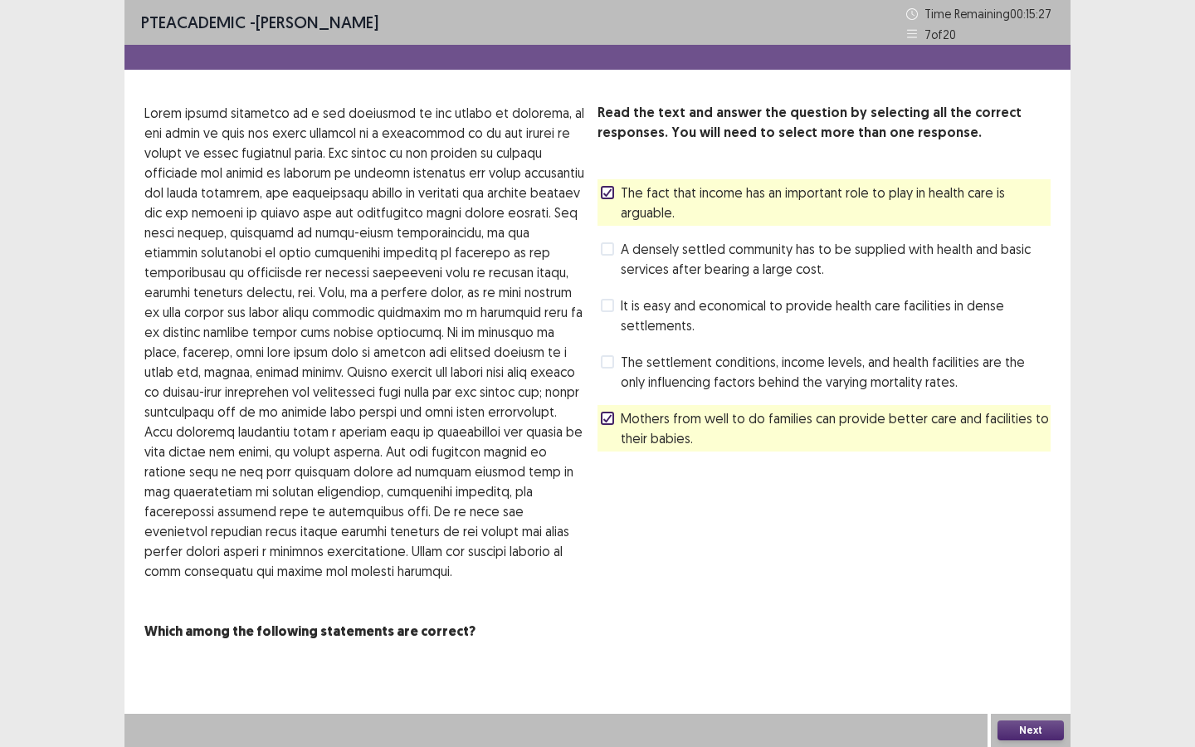
click at [601, 303] on span at bounding box center [607, 305] width 13 height 13
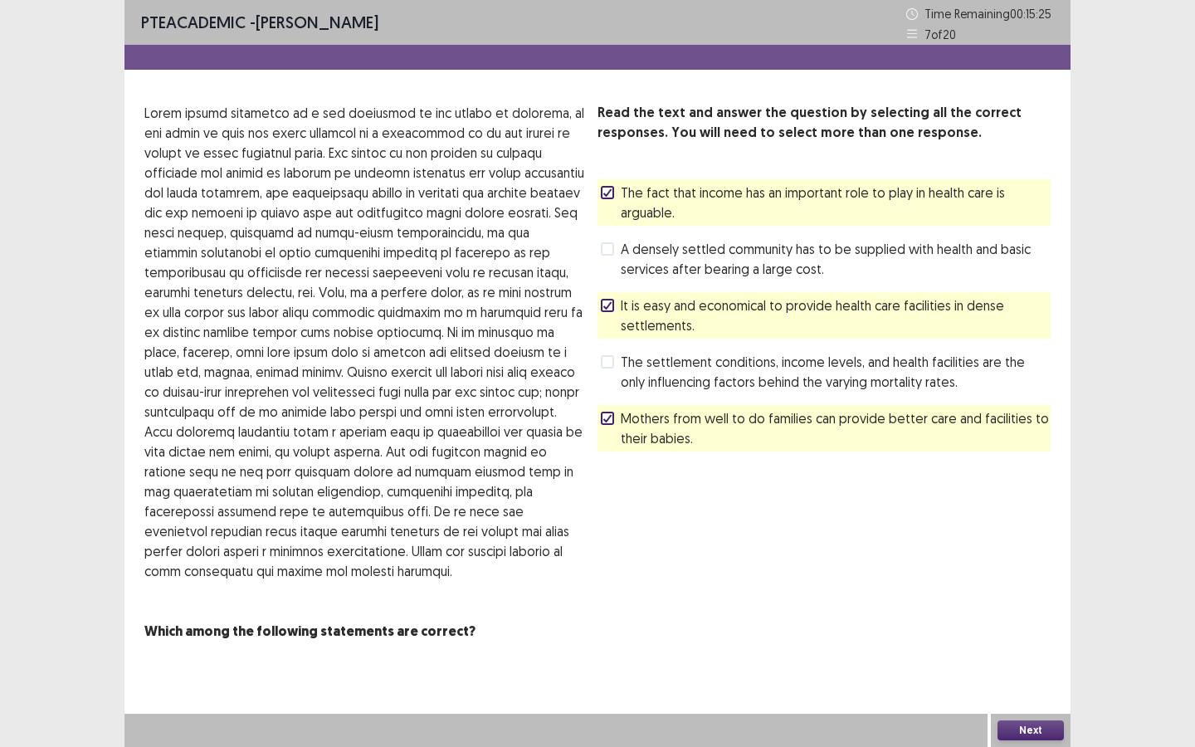
click at [1056, 645] on button "Next" at bounding box center [1031, 730] width 66 height 20
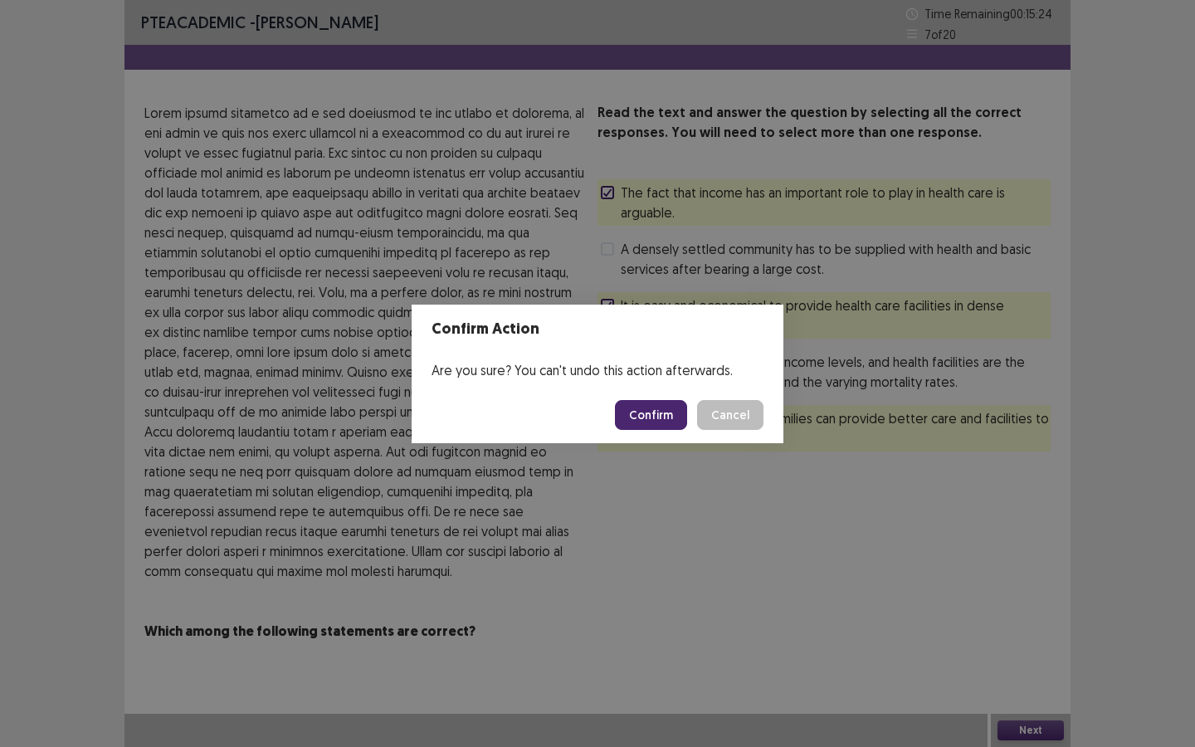
click at [661, 420] on button "Confirm" at bounding box center [651, 415] width 72 height 30
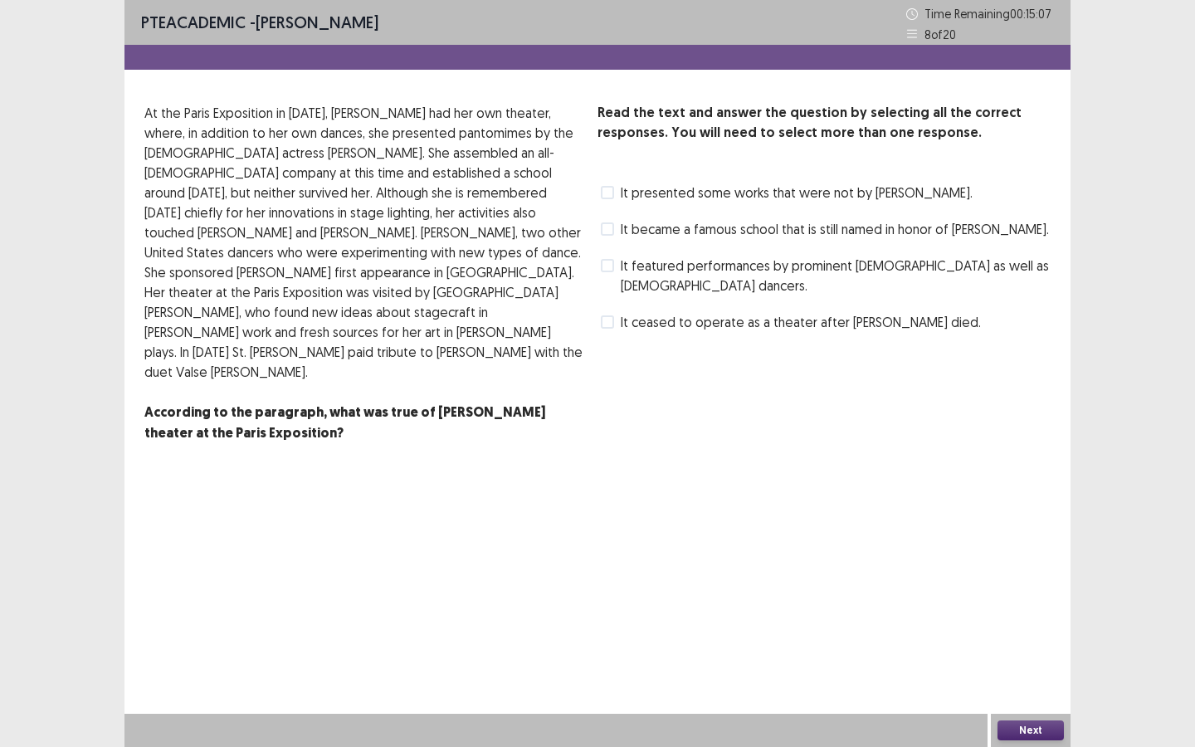
click at [326, 182] on p "At the Paris Exposition in 1900, Fuller had her own theater, where, in addition…" at bounding box center [364, 242] width 440 height 279
click at [616, 264] on label "It featured performances by prominent male as well as female dancers." at bounding box center [826, 276] width 450 height 40
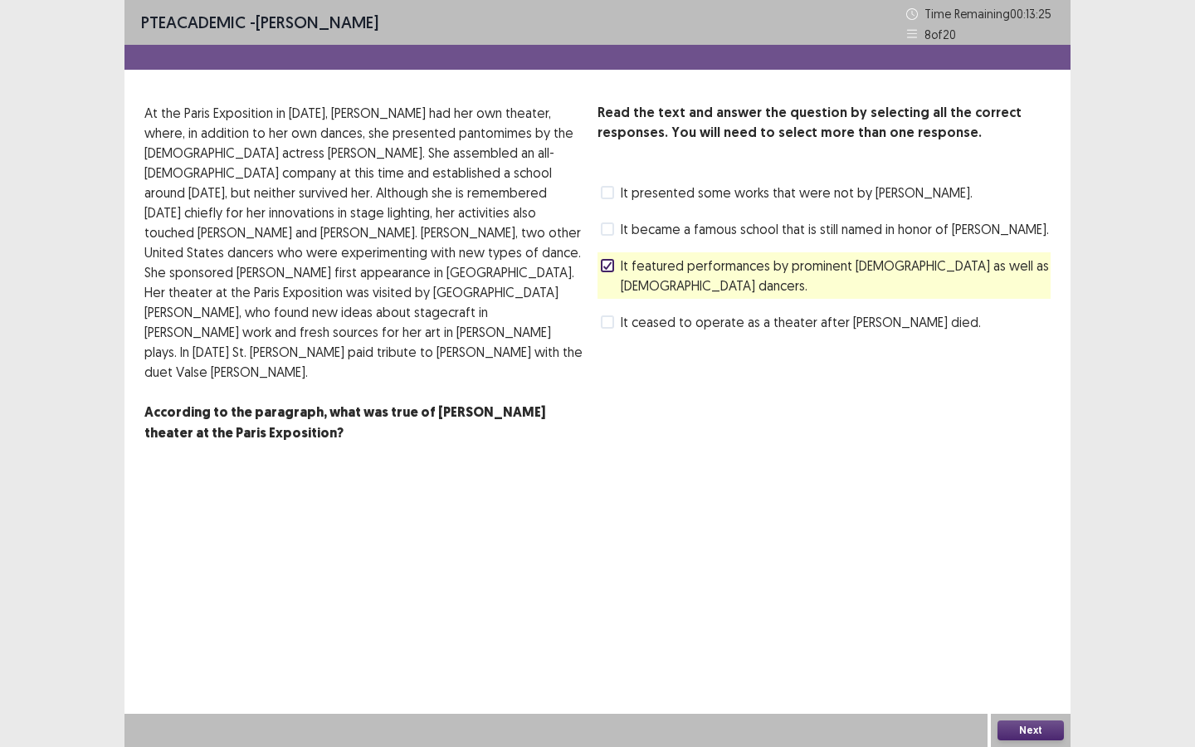
click at [621, 186] on span "It presented some works that were not by Fuller." at bounding box center [797, 193] width 352 height 20
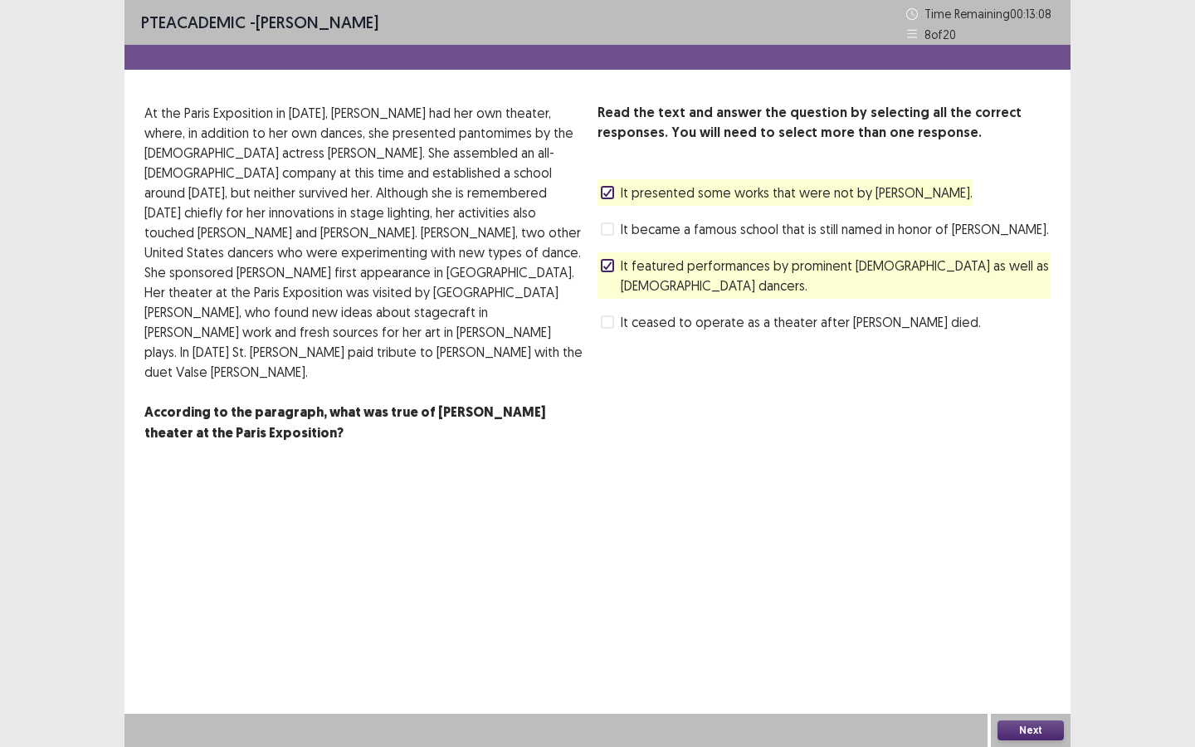
click at [1022, 645] on button "Next" at bounding box center [1031, 730] width 66 height 20
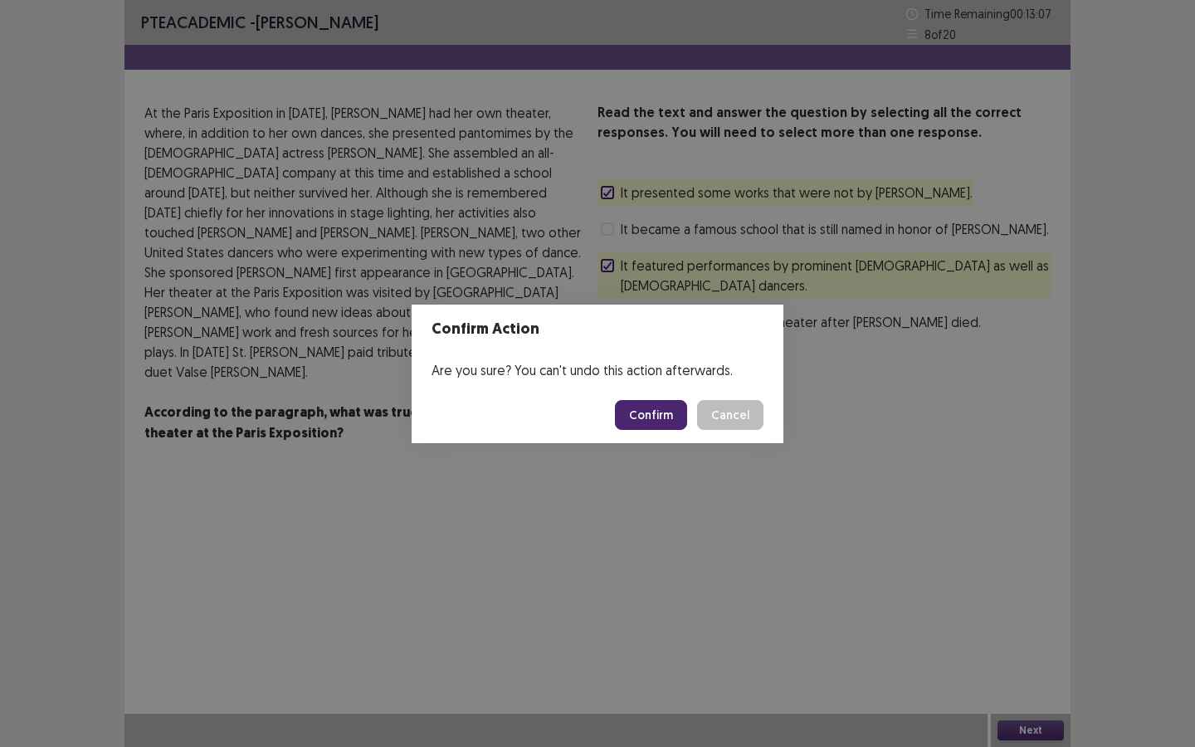
click at [664, 418] on button "Confirm" at bounding box center [651, 415] width 72 height 30
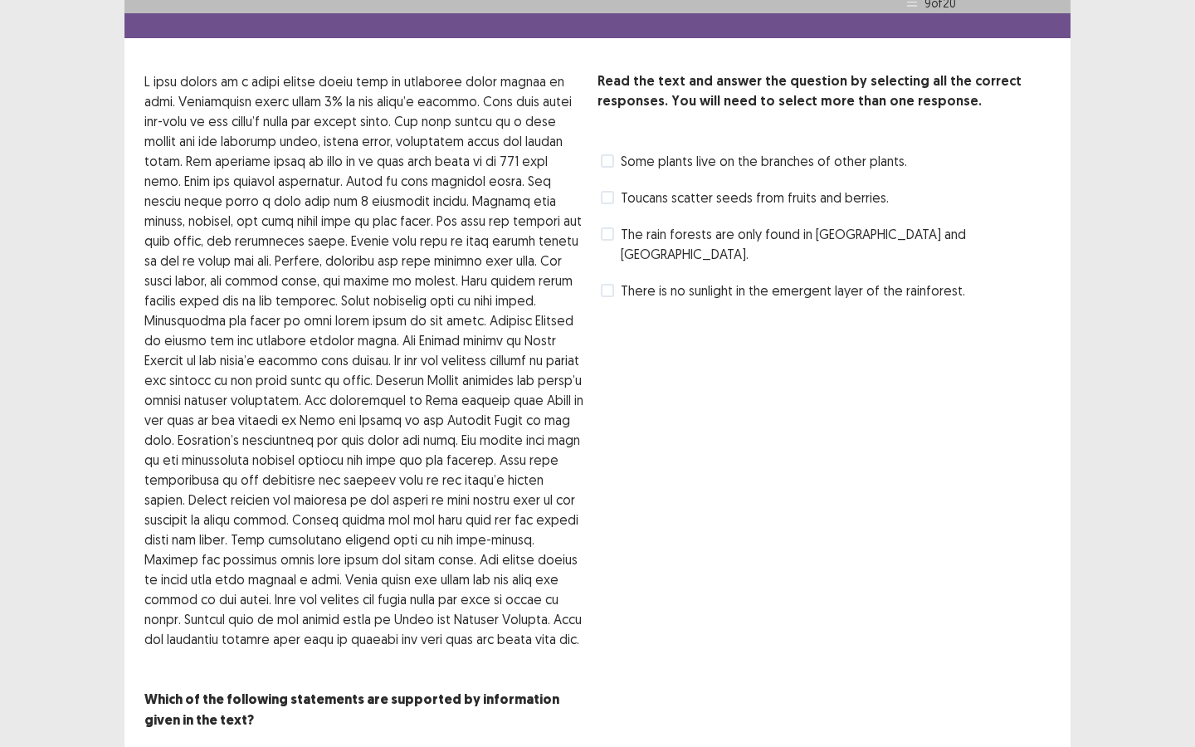
scroll to position [0, 0]
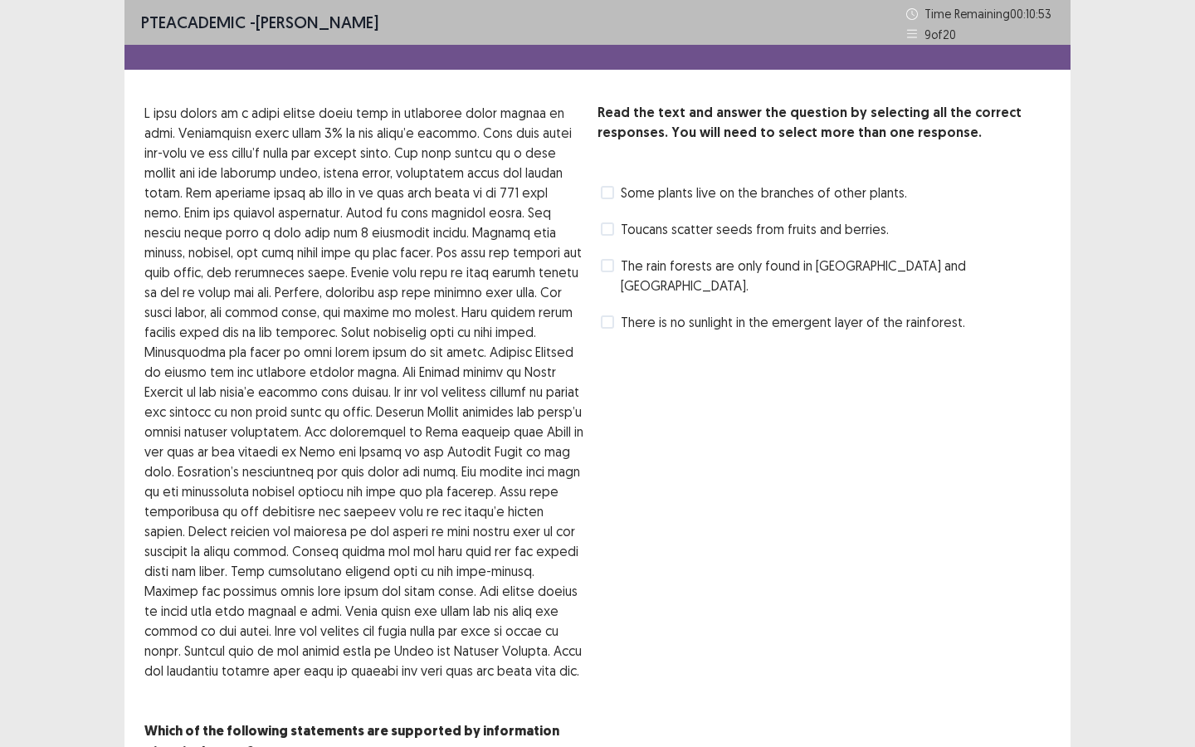
click at [616, 194] on label "Some plants live on the branches of other plants." at bounding box center [754, 193] width 306 height 20
click at [627, 227] on span "Toucans scatter seeds from fruits and berries." at bounding box center [755, 229] width 268 height 20
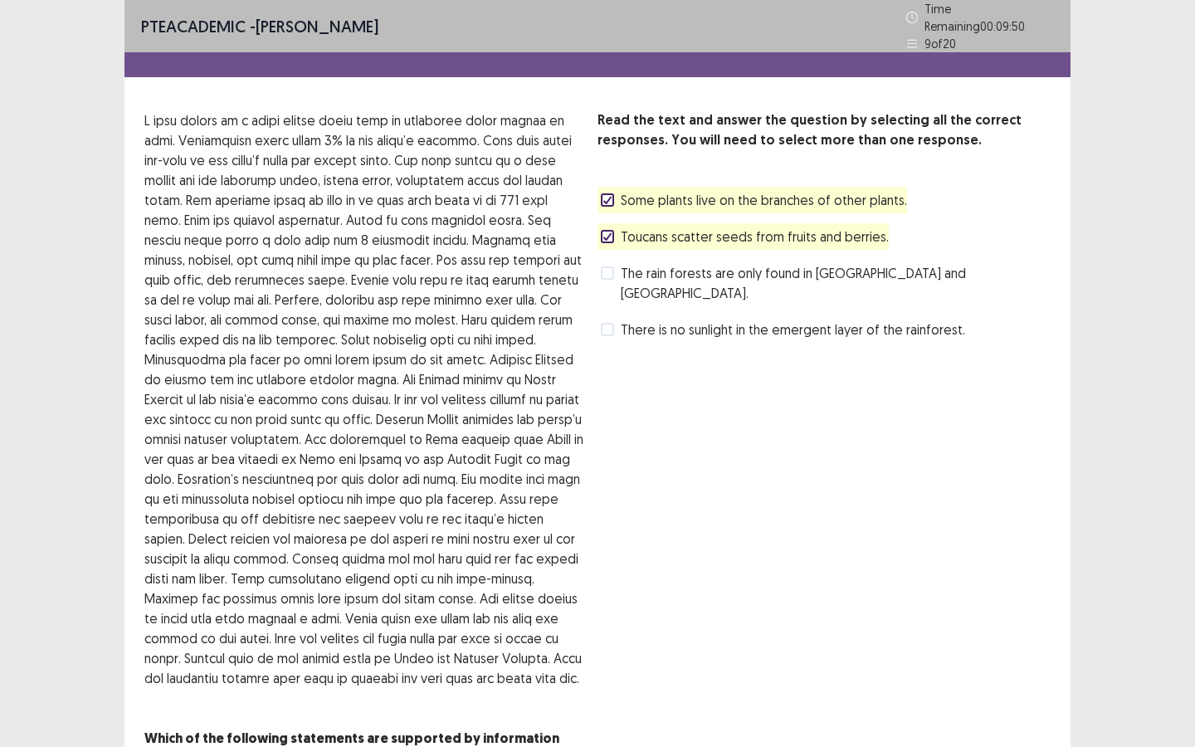
scroll to position [67, 0]
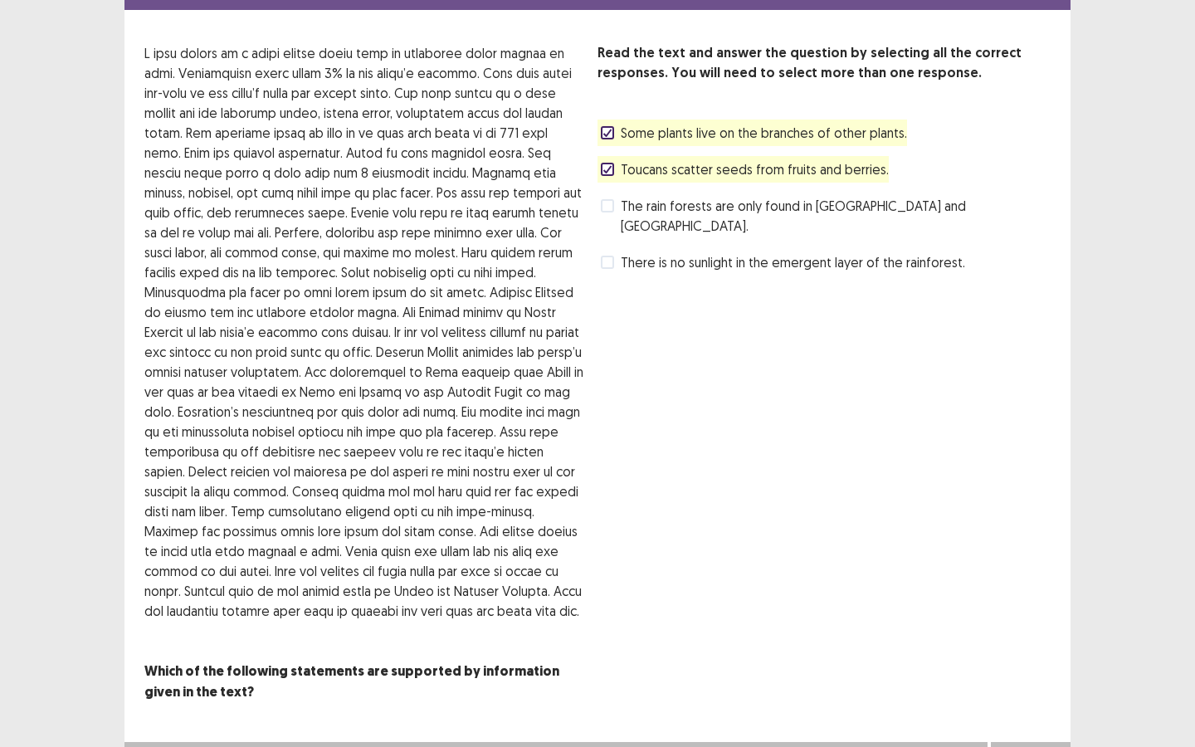
click at [1025, 645] on button "Next" at bounding box center [1031, 759] width 66 height 20
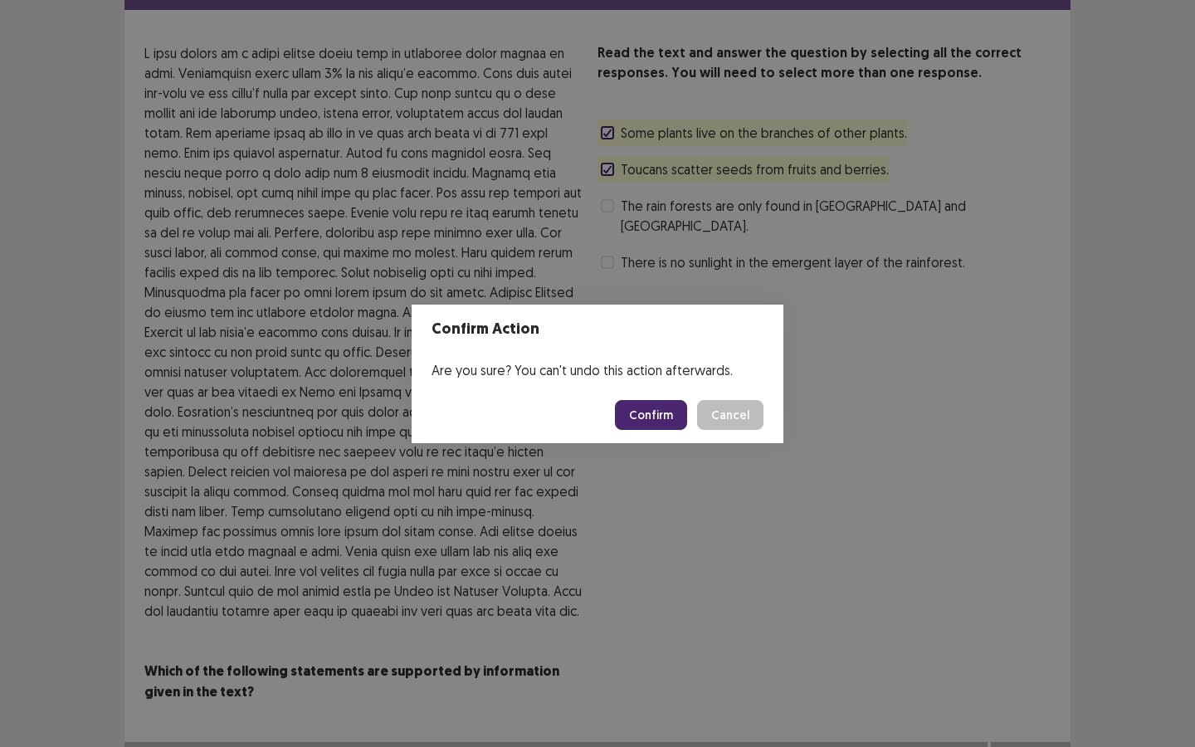
click at [671, 417] on button "Confirm" at bounding box center [651, 415] width 72 height 30
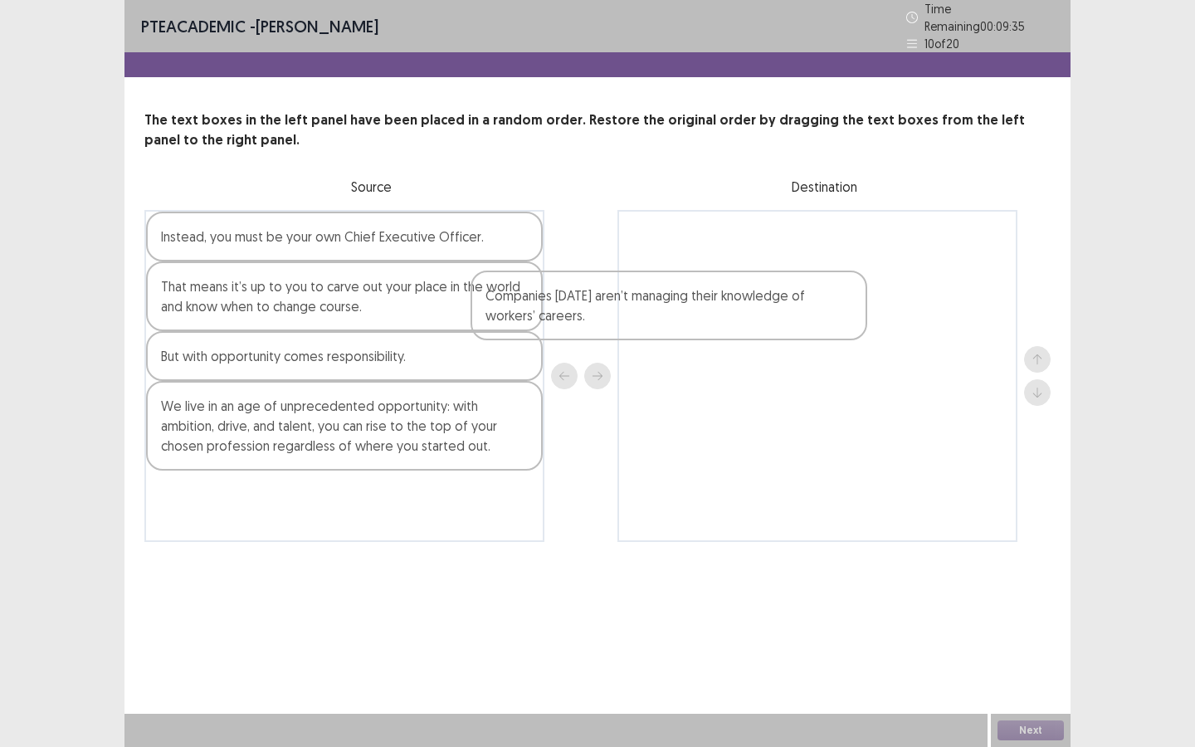
drag, startPoint x: 365, startPoint y: 299, endPoint x: 705, endPoint y: 315, distance: 339.8
click at [704, 315] on div "Instead, you must be your own Chief Executive Officer. Companies today aren’t m…" at bounding box center [597, 376] width 906 height 332
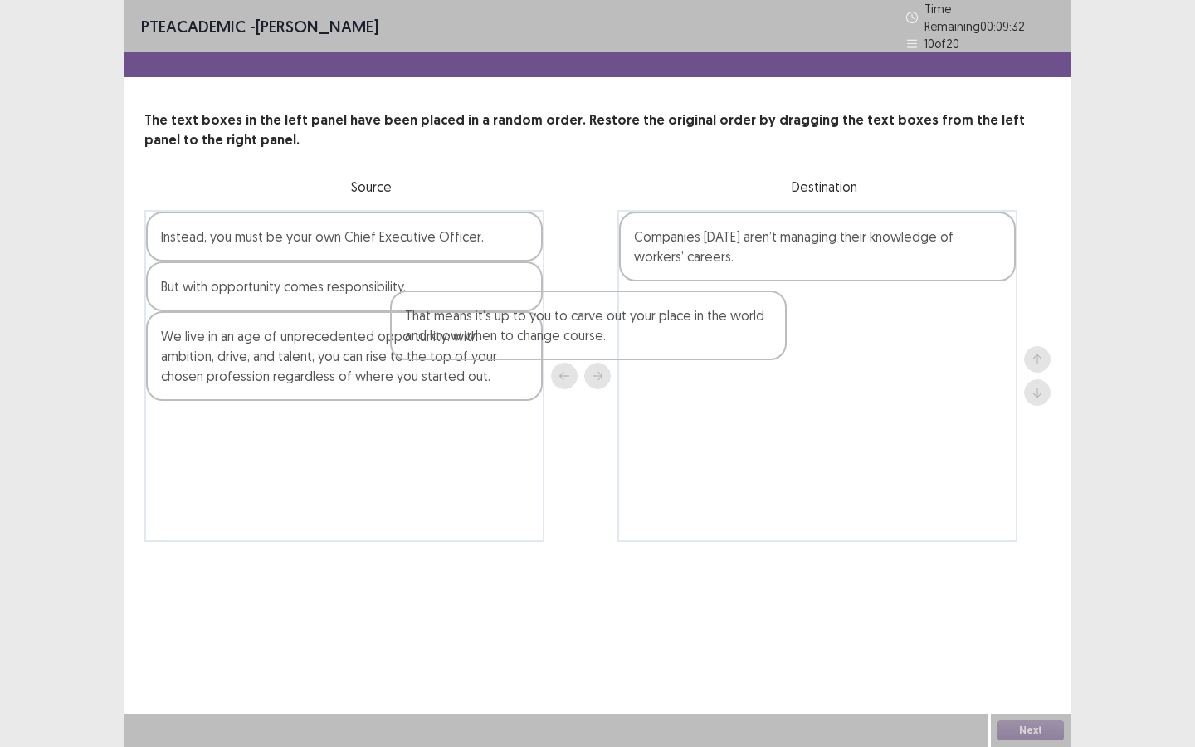
drag, startPoint x: 367, startPoint y: 301, endPoint x: 662, endPoint y: 350, distance: 299.5
click at [654, 345] on div "Instead, you must be your own Chief Executive Officer. That means it’s up to yo…" at bounding box center [597, 376] width 906 height 332
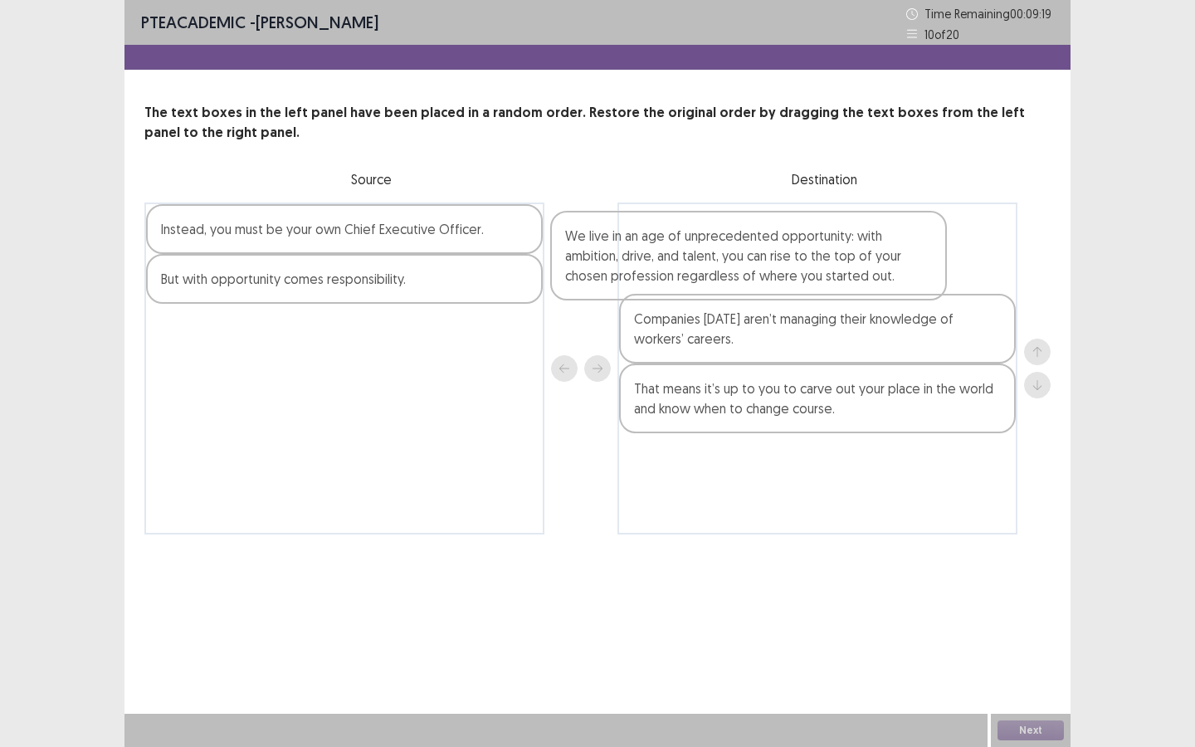
drag, startPoint x: 355, startPoint y: 363, endPoint x: 820, endPoint y: 278, distance: 472.5
click at [818, 278] on div "Instead, you must be your own Chief Executive Officer. But with opportunity com…" at bounding box center [597, 368] width 906 height 332
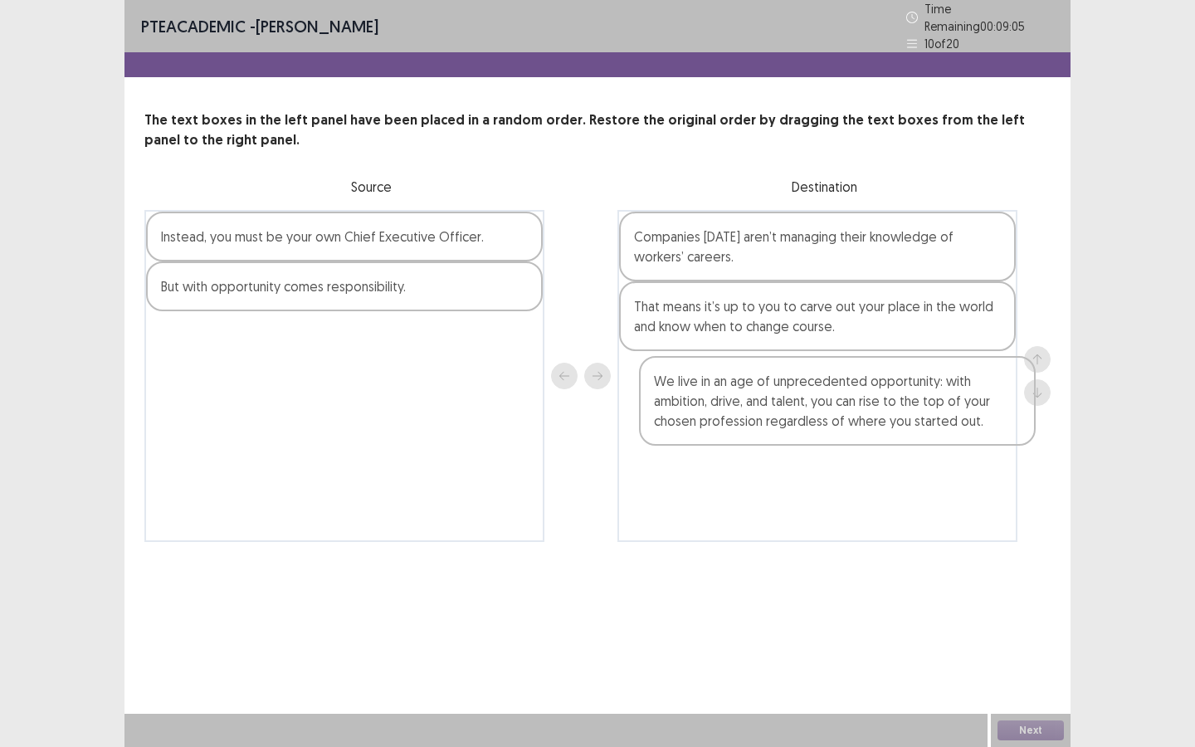
drag, startPoint x: 879, startPoint y: 278, endPoint x: 900, endPoint y: 446, distance: 169.7
click at [900, 446] on div "We live in an age of unprecedented opportunity: with ambition, drive, and talen…" at bounding box center [817, 376] width 400 height 332
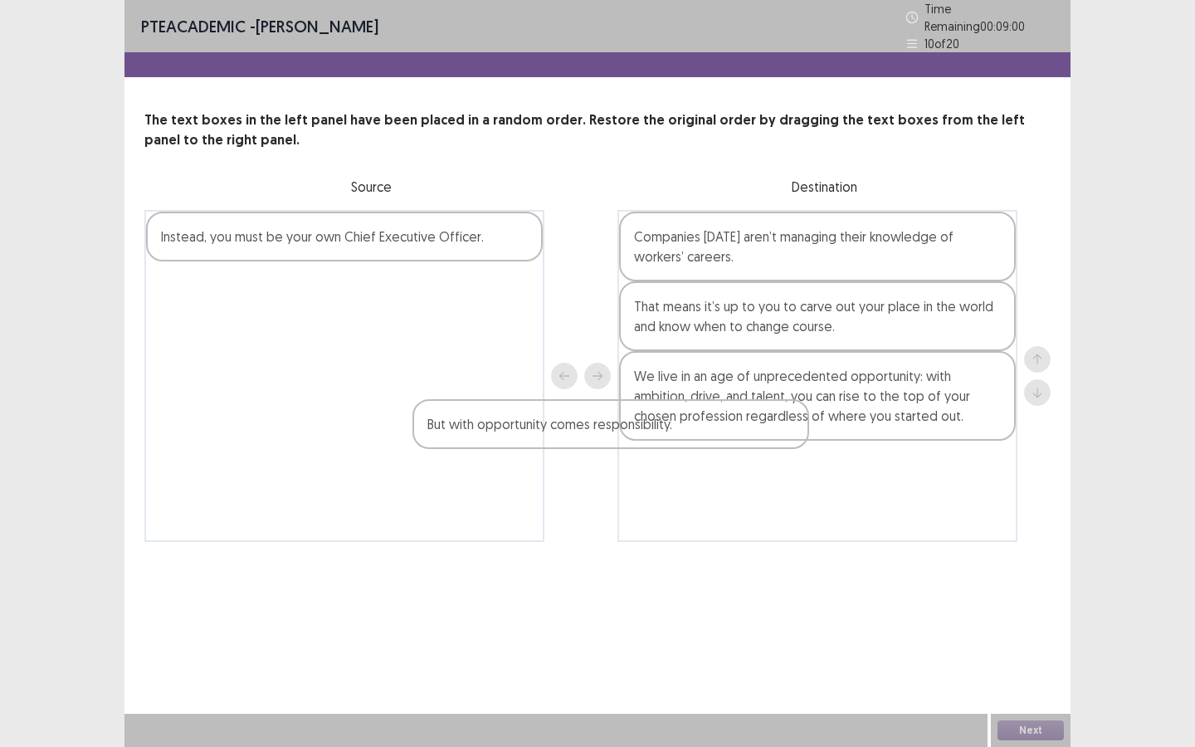
drag, startPoint x: 455, startPoint y: 286, endPoint x: 727, endPoint y: 436, distance: 310.5
click at [727, 436] on div "Instead, you must be your own Chief Executive Officer. But with opportunity com…" at bounding box center [597, 376] width 906 height 332
drag, startPoint x: 378, startPoint y: 294, endPoint x: 722, endPoint y: 535, distance: 420.0
click at [722, 535] on div "PTE academic - Fatiha Abdoul Mouminou Time Remaining 00 : 08 : 57 10 of 20 The …" at bounding box center [597, 287] width 946 height 575
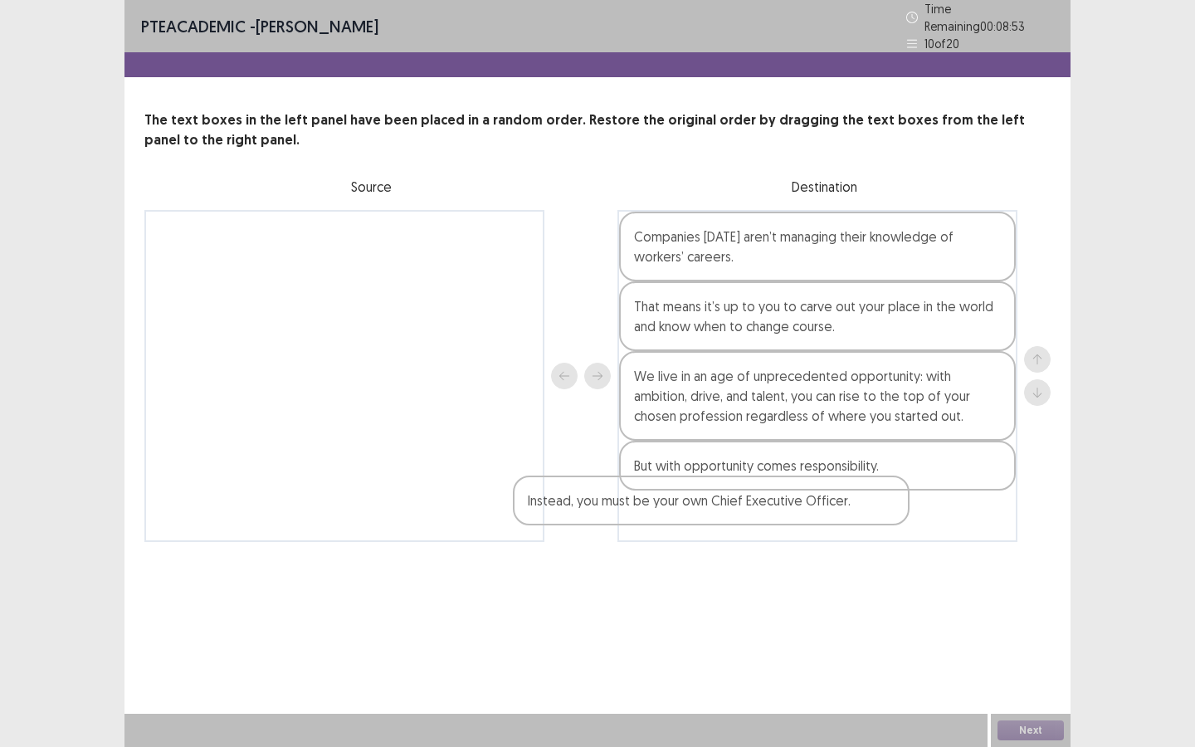
drag, startPoint x: 448, startPoint y: 251, endPoint x: 823, endPoint y: 527, distance: 465.4
click at [821, 527] on div "Instead, you must be your own Chief Executive Officer. Companies today aren’t m…" at bounding box center [597, 376] width 906 height 332
click at [939, 323] on div "That means it’s up to you to carve out your place in the world and know when to…" at bounding box center [817, 316] width 397 height 70
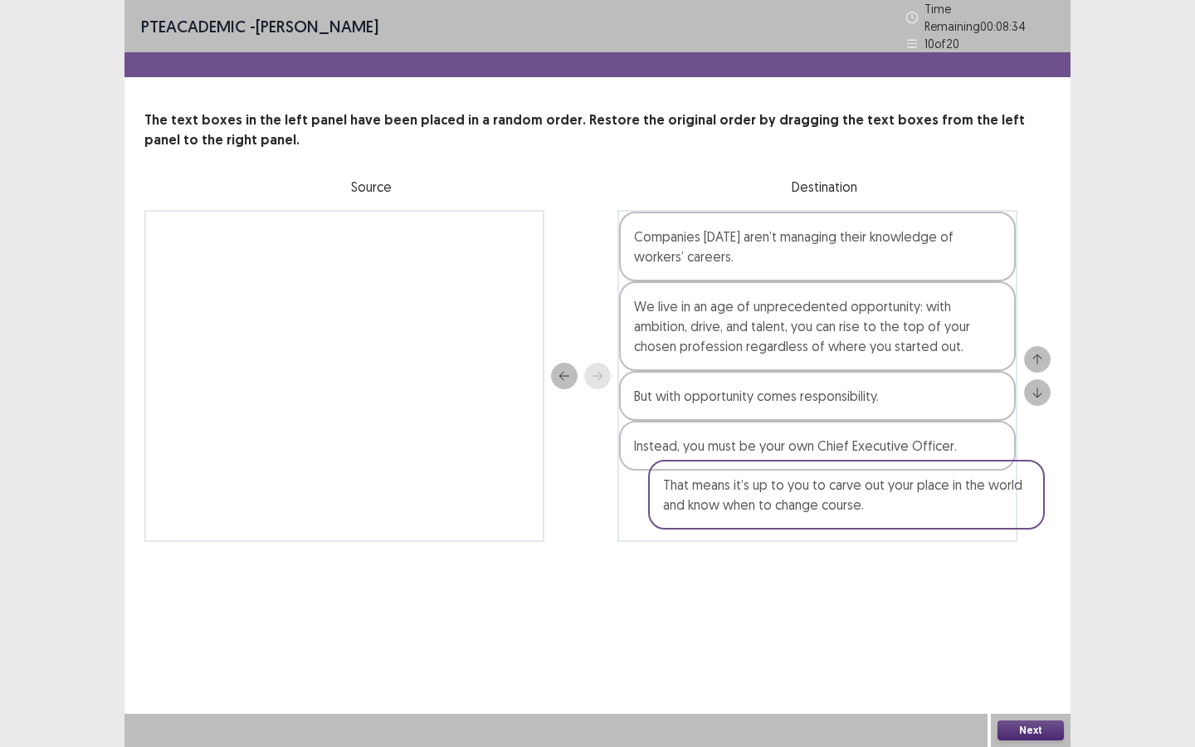
drag, startPoint x: 719, startPoint y: 304, endPoint x: 744, endPoint y: 496, distance: 194.2
click at [744, 496] on div "Companies today aren’t managing their knowledge of workers’ careers. That means…" at bounding box center [817, 376] width 400 height 332
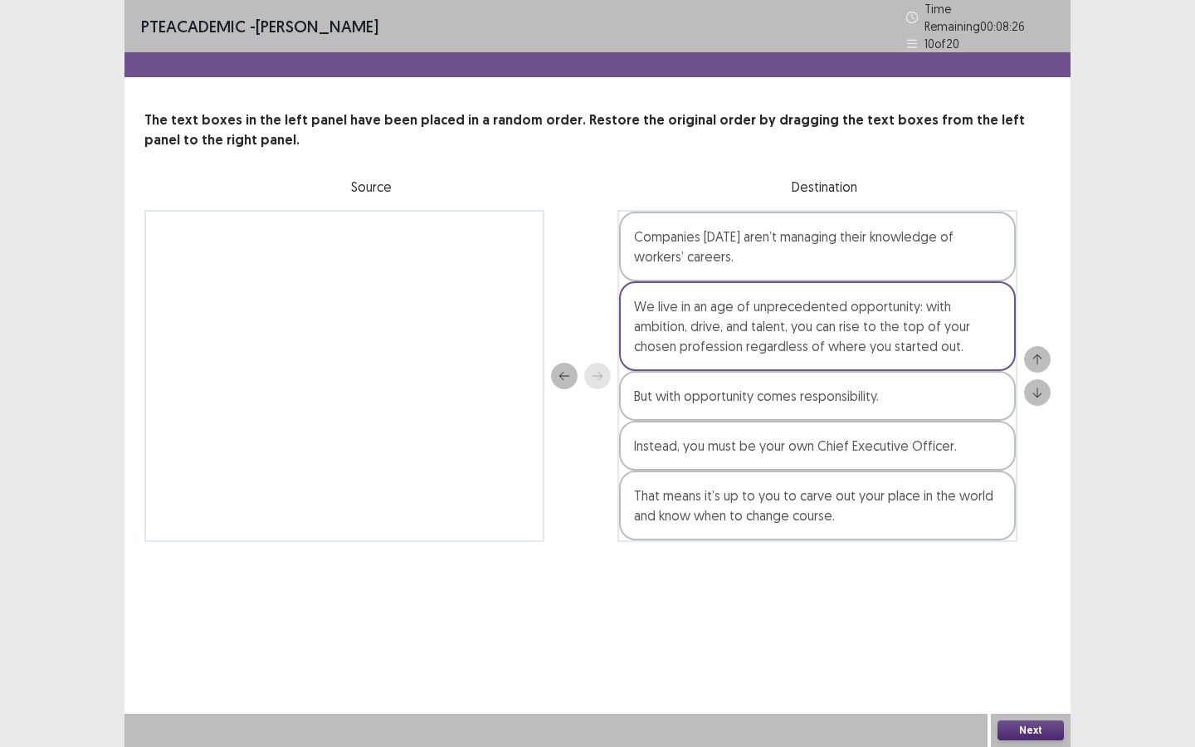
click at [1022, 645] on button "Next" at bounding box center [1031, 730] width 66 height 20
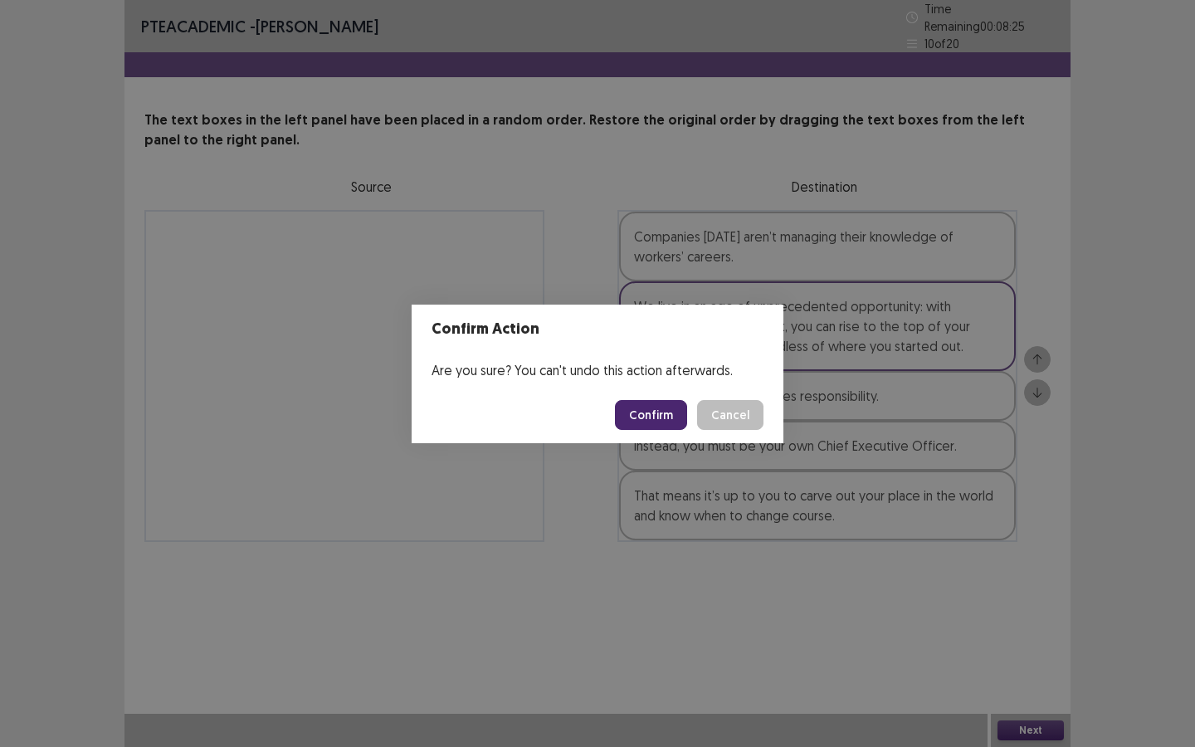
click at [656, 427] on button "Confirm" at bounding box center [651, 415] width 72 height 30
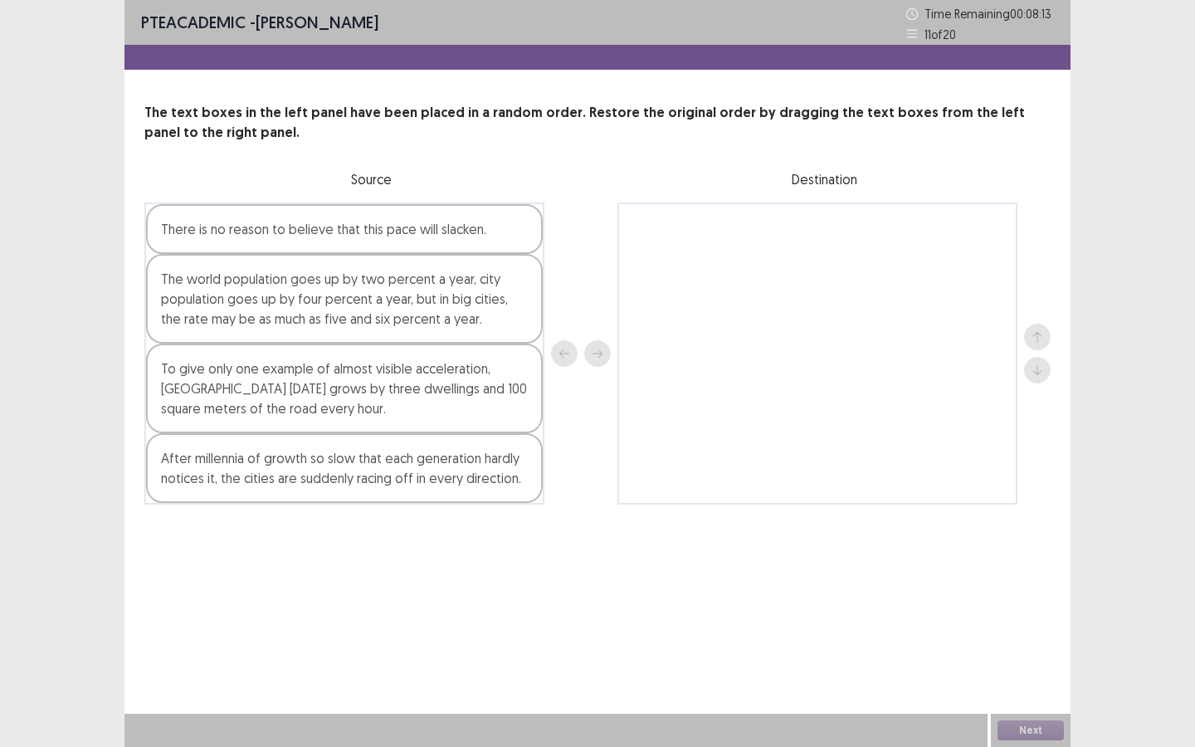
drag, startPoint x: 392, startPoint y: 296, endPoint x: 717, endPoint y: 281, distance: 325.7
click at [717, 281] on div "There is no reason to believe that this pace will slacken. The world population…" at bounding box center [597, 353] width 906 height 302
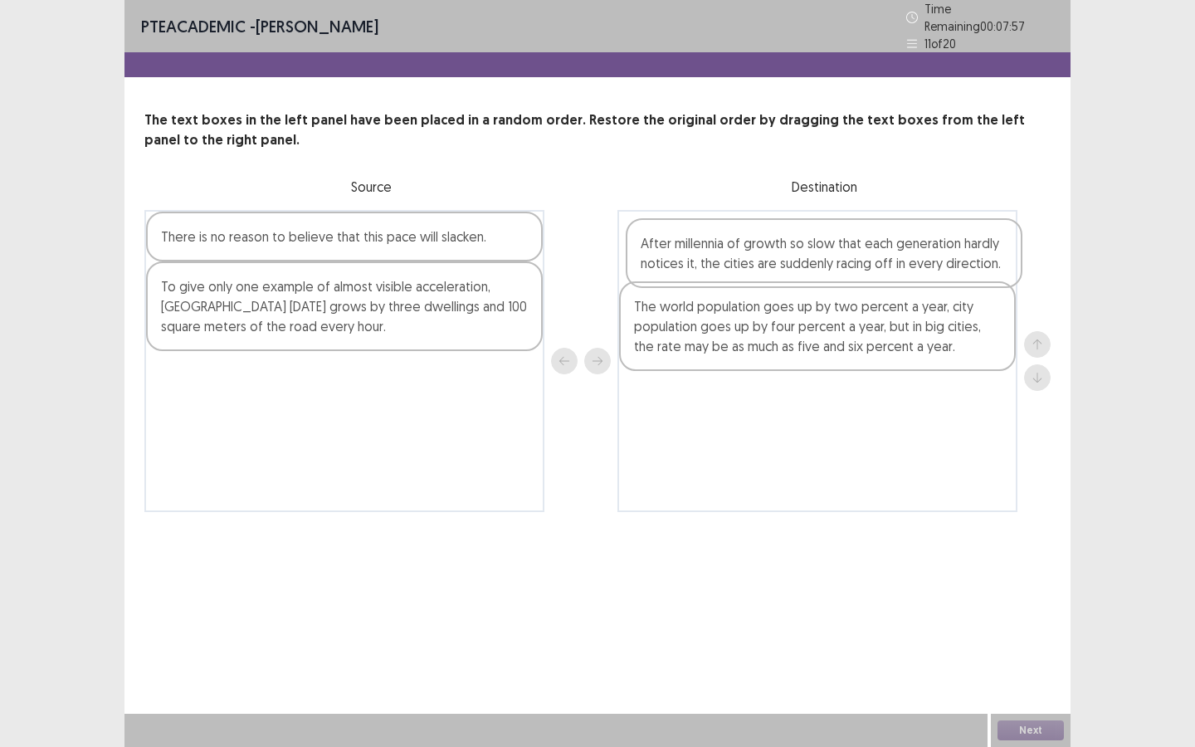
drag, startPoint x: 383, startPoint y: 398, endPoint x: 870, endPoint y: 272, distance: 503.2
click at [870, 272] on div "There is no reason to believe that this pace will slacken. To give only one exa…" at bounding box center [597, 361] width 906 height 302
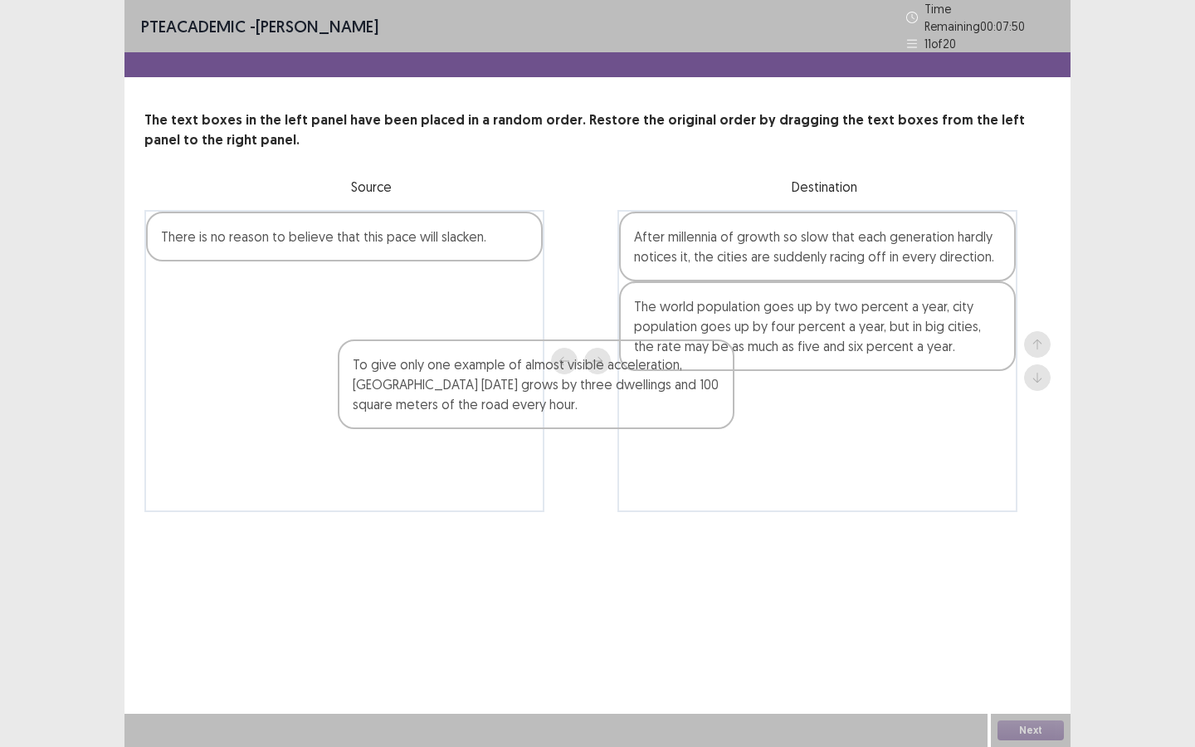
drag, startPoint x: 462, startPoint y: 313, endPoint x: 872, endPoint y: 440, distance: 429.2
click at [871, 440] on div "There is no reason to believe that this pace will slacken. To give only one exa…" at bounding box center [597, 361] width 906 height 302
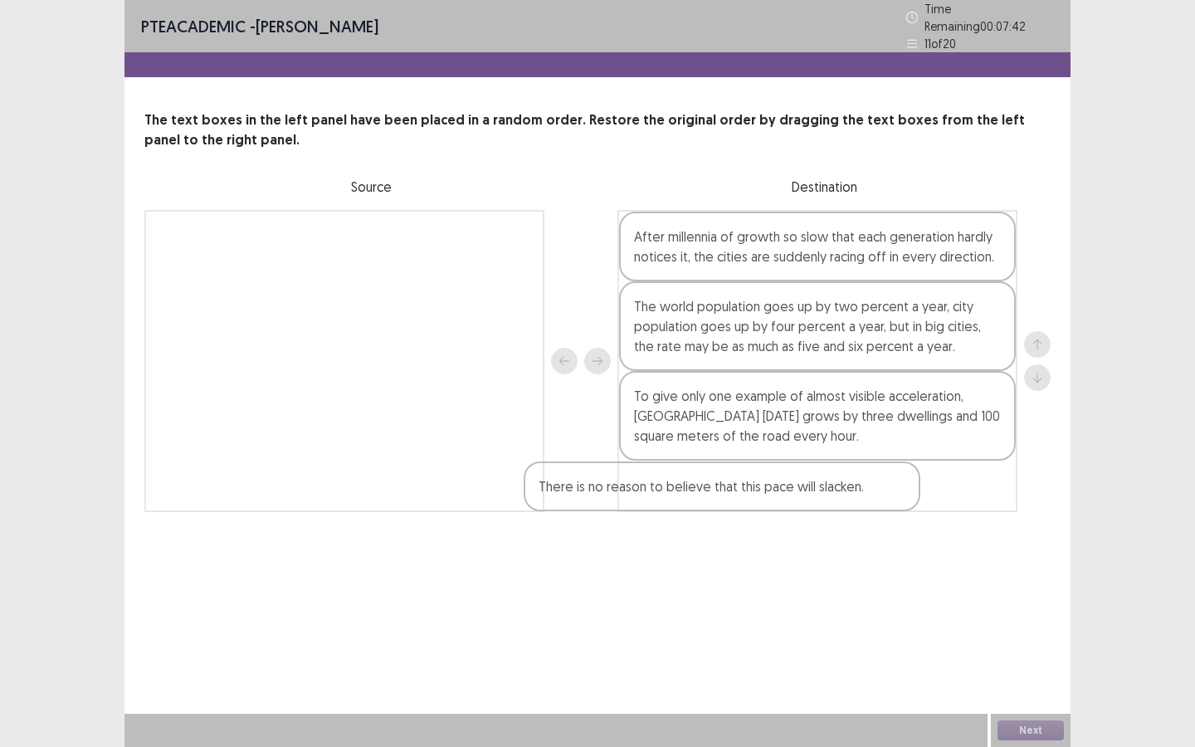
drag, startPoint x: 492, startPoint y: 237, endPoint x: 932, endPoint y: 479, distance: 502.2
click at [931, 476] on div "There is no reason to believe that this pace will slacken. After millennia of g…" at bounding box center [597, 361] width 906 height 302
click at [1040, 645] on button "Next" at bounding box center [1031, 730] width 66 height 20
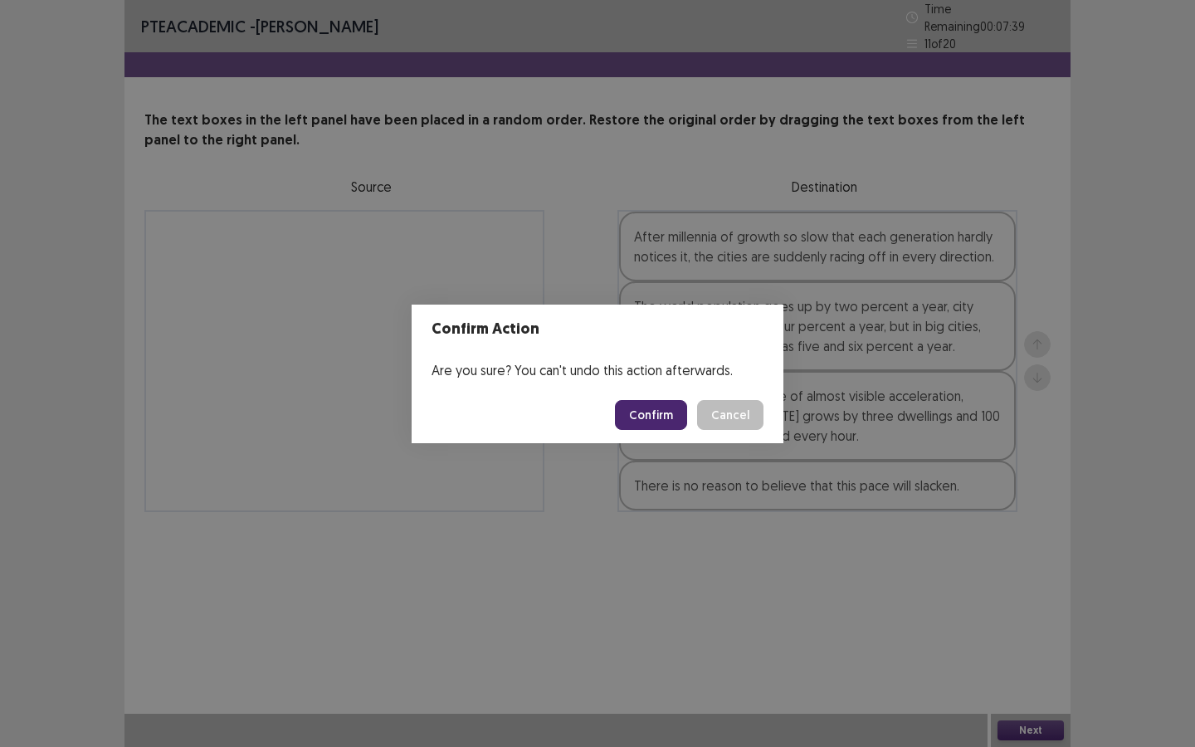
click at [633, 405] on button "Confirm" at bounding box center [651, 415] width 72 height 30
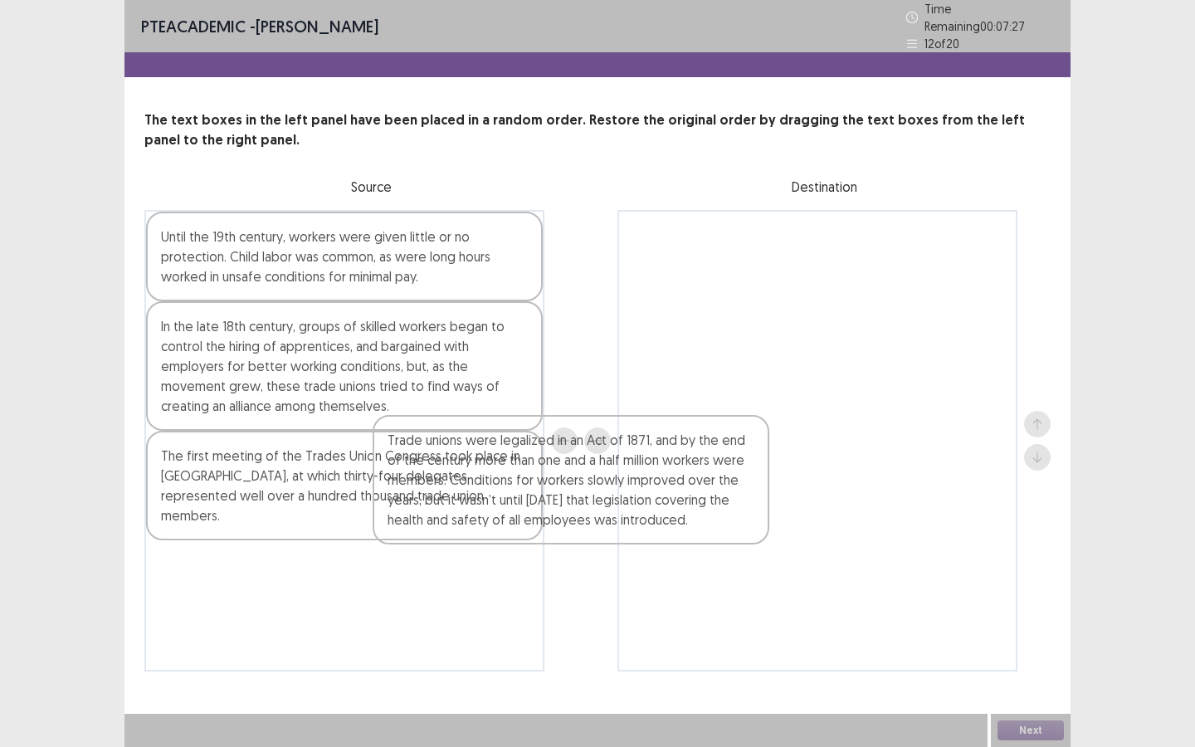
drag, startPoint x: 361, startPoint y: 578, endPoint x: 636, endPoint y: 456, distance: 300.9
click at [631, 460] on div "Until the 19th century, workers were given little or no protection. Child labor…" at bounding box center [597, 440] width 906 height 461
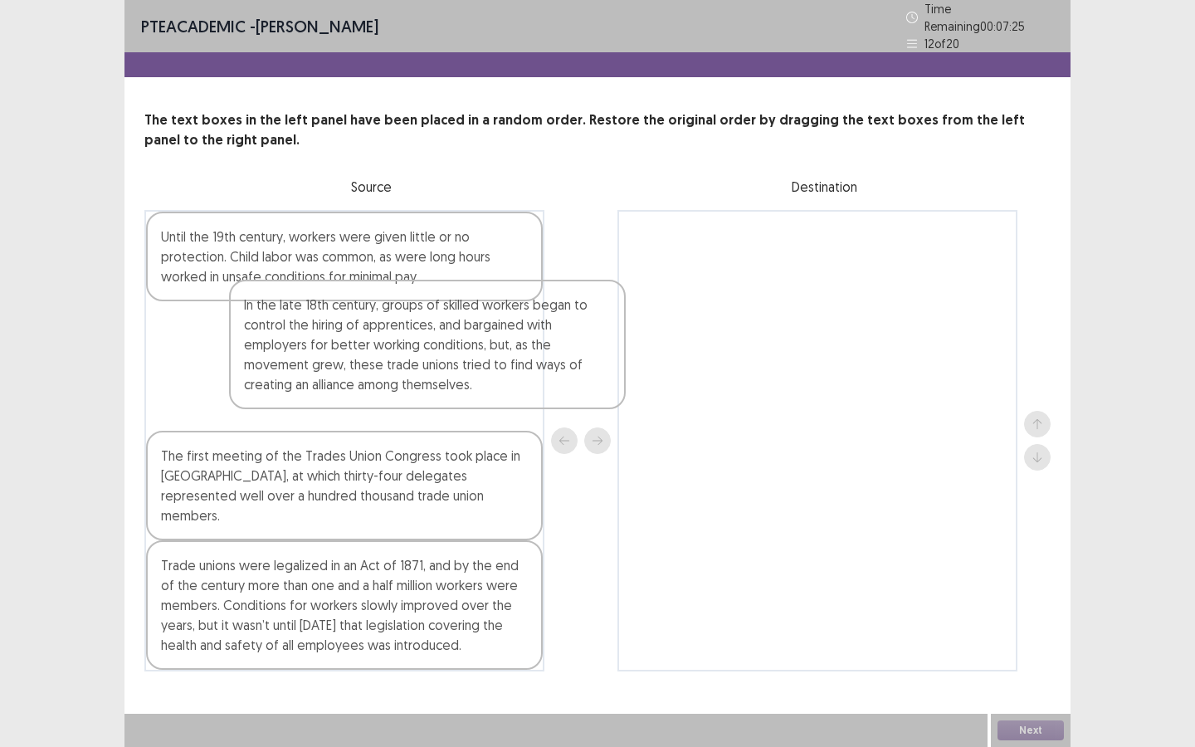
drag, startPoint x: 404, startPoint y: 362, endPoint x: 730, endPoint y: 324, distance: 328.4
click at [728, 324] on div "Until the 19th century, workers were given little or no protection. Child labor…" at bounding box center [597, 440] width 906 height 461
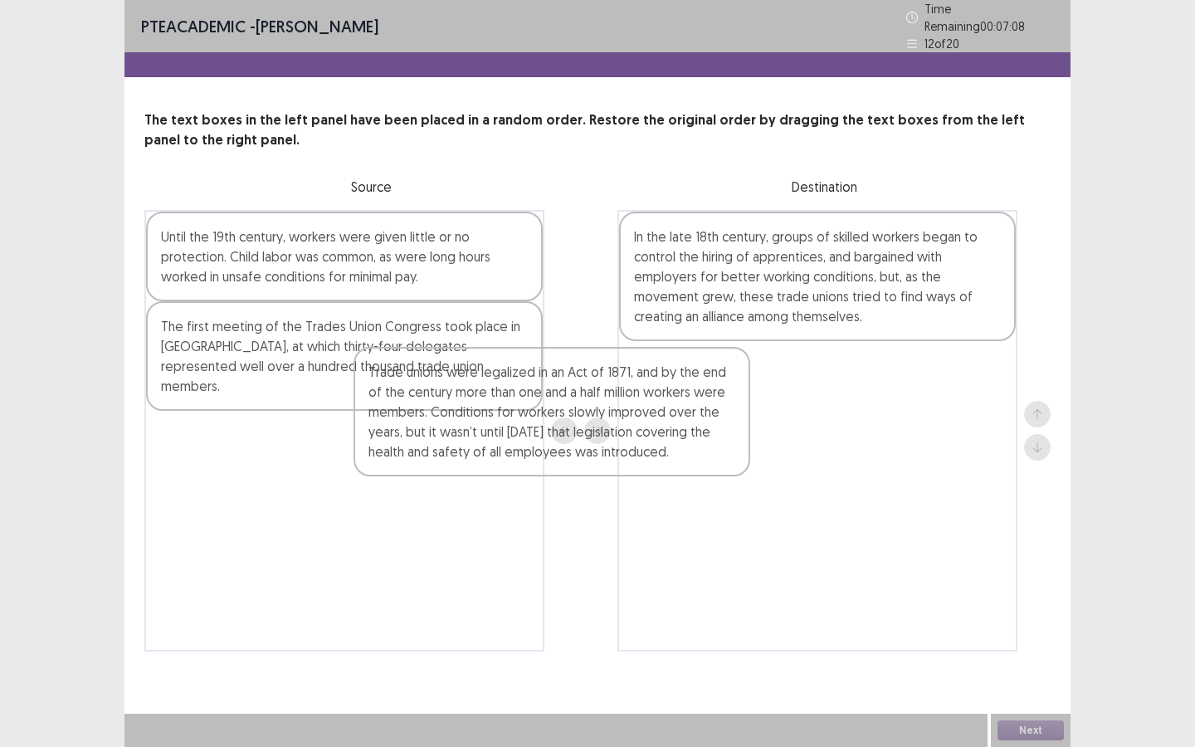
drag, startPoint x: 404, startPoint y: 445, endPoint x: 705, endPoint y: 401, distance: 304.5
click at [703, 403] on div "Until the 19th century, workers were given little or no protection. Child labor…" at bounding box center [597, 431] width 906 height 442
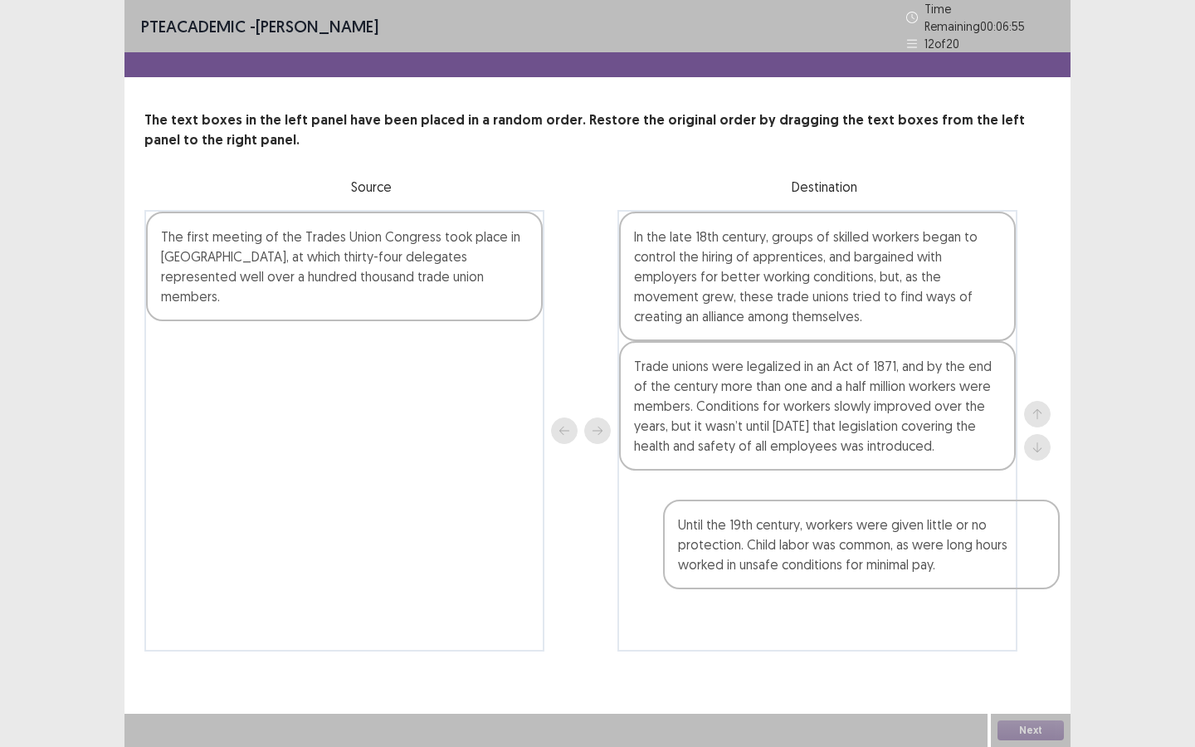
drag, startPoint x: 493, startPoint y: 268, endPoint x: 1012, endPoint y: 568, distance: 599.7
click at [1012, 568] on div "Until the 19th century, workers were given little or no protection. Child labor…" at bounding box center [597, 431] width 906 height 442
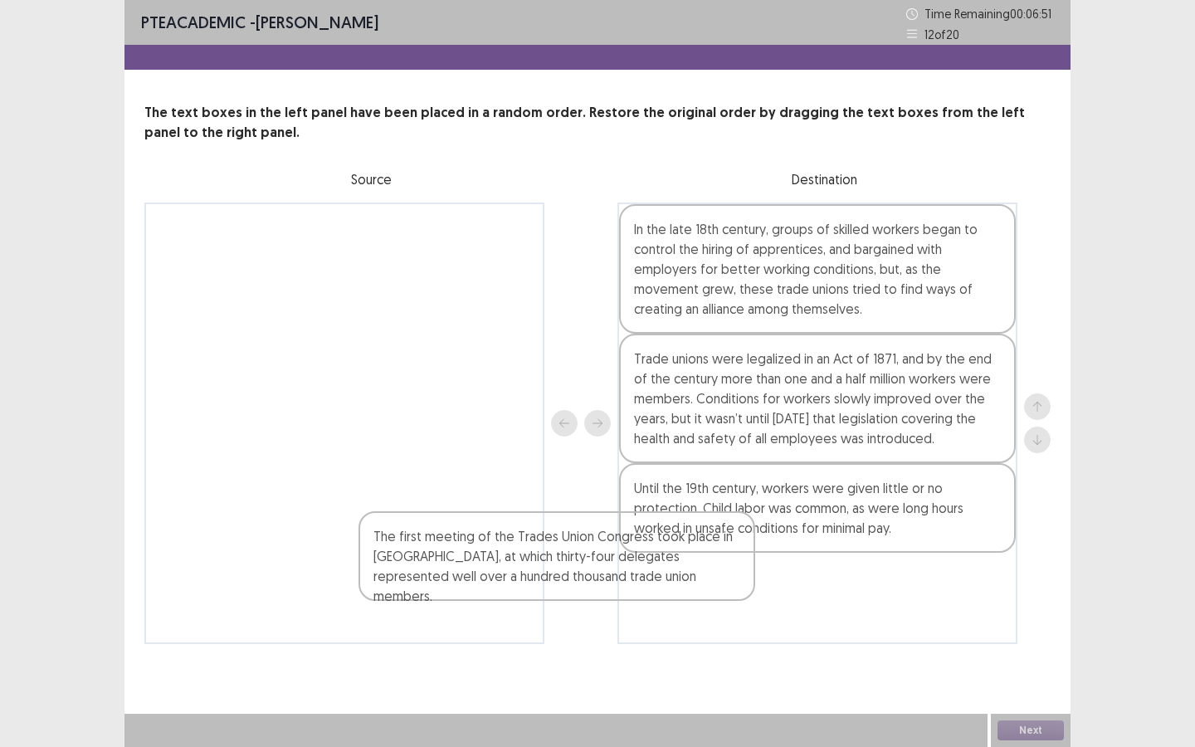
drag, startPoint x: 510, startPoint y: 266, endPoint x: 827, endPoint y: 619, distance: 474.9
click at [815, 617] on div "The first meeting of the Trades Union Congress took place in Manchester, at whi…" at bounding box center [597, 423] width 906 height 442
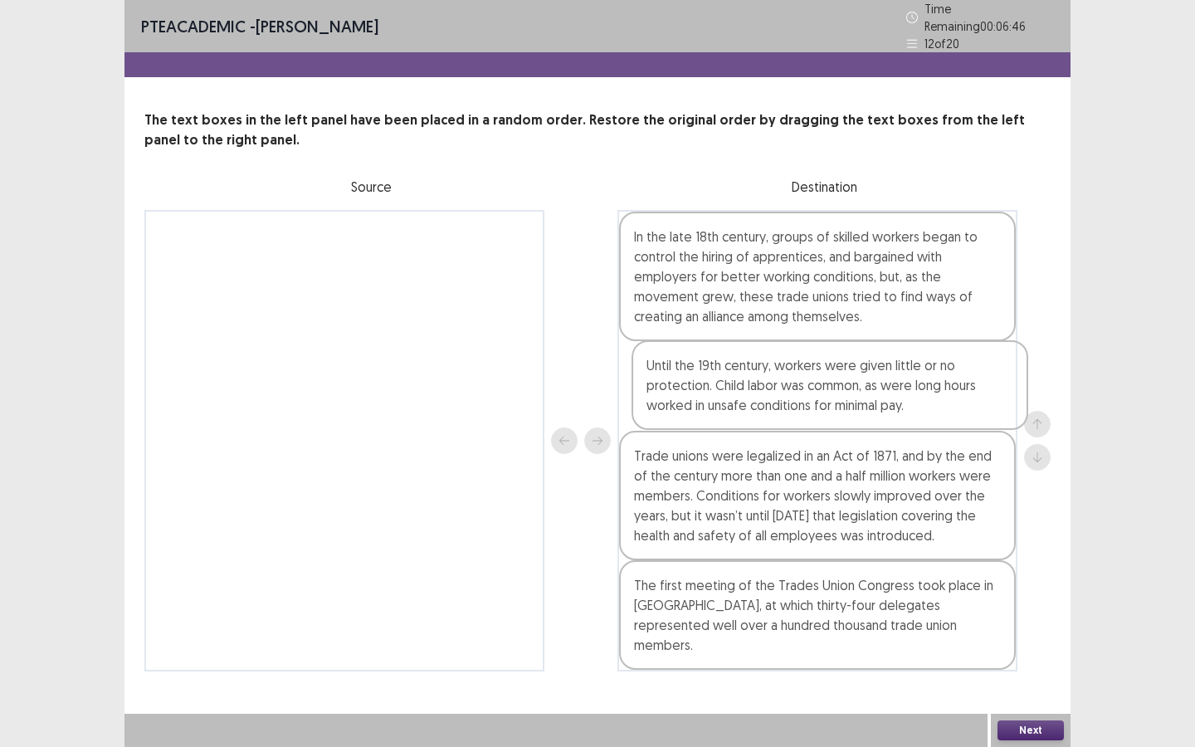
drag, startPoint x: 742, startPoint y: 526, endPoint x: 754, endPoint y: 396, distance: 130.9
click at [754, 396] on div "In the late 18th century, groups of skilled workers began to control the hiring…" at bounding box center [817, 440] width 400 height 461
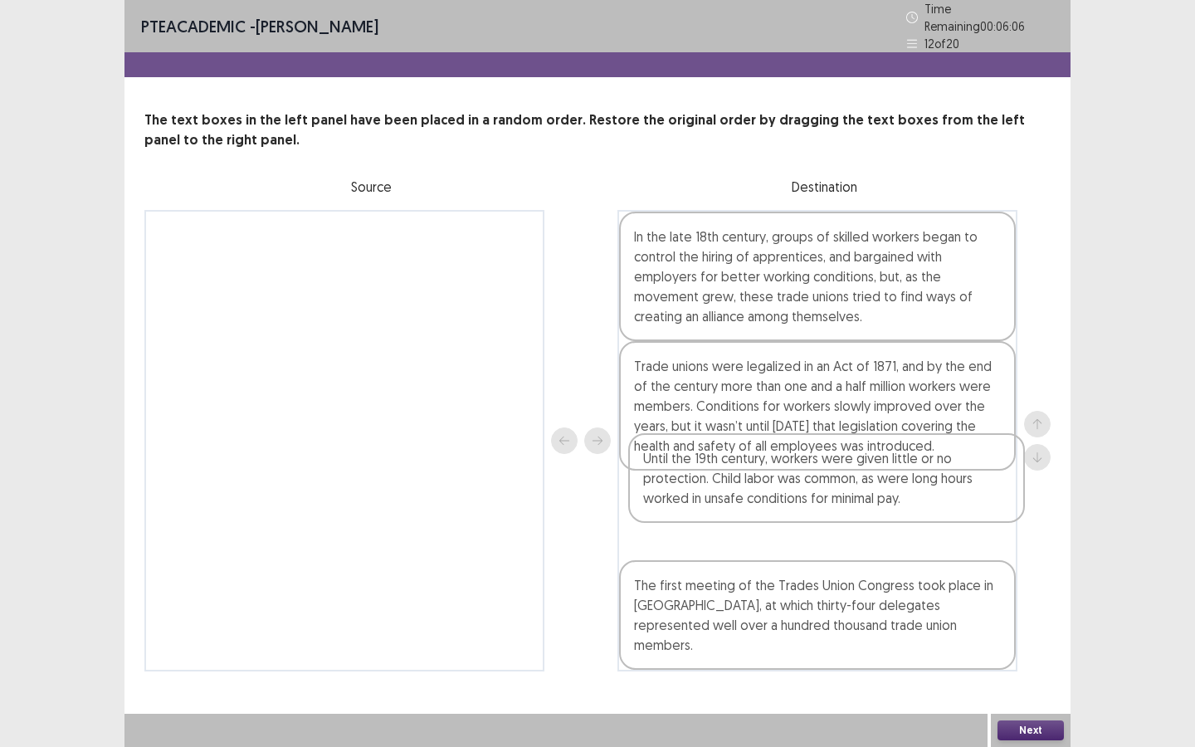
drag, startPoint x: 748, startPoint y: 393, endPoint x: 757, endPoint y: 508, distance: 114.9
click at [757, 508] on div "In the late 18th century, groups of skilled workers began to control the hiring…" at bounding box center [817, 440] width 400 height 461
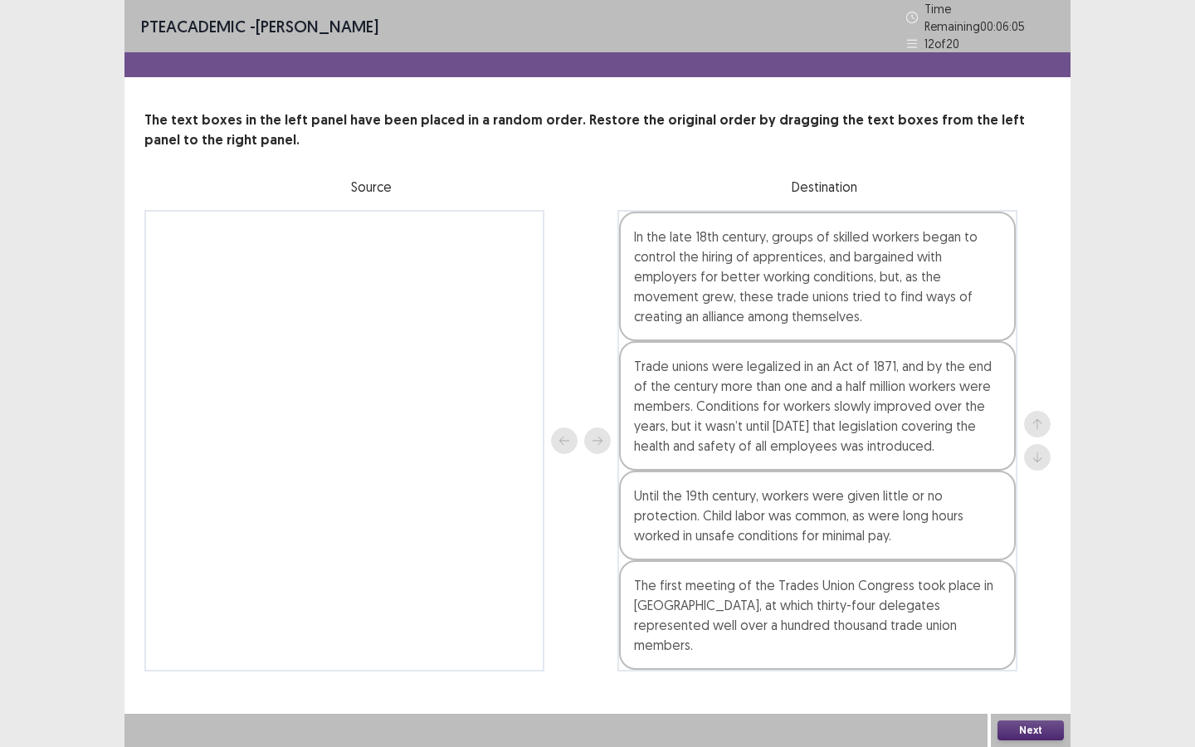
click at [1032, 645] on button "Next" at bounding box center [1031, 730] width 66 height 20
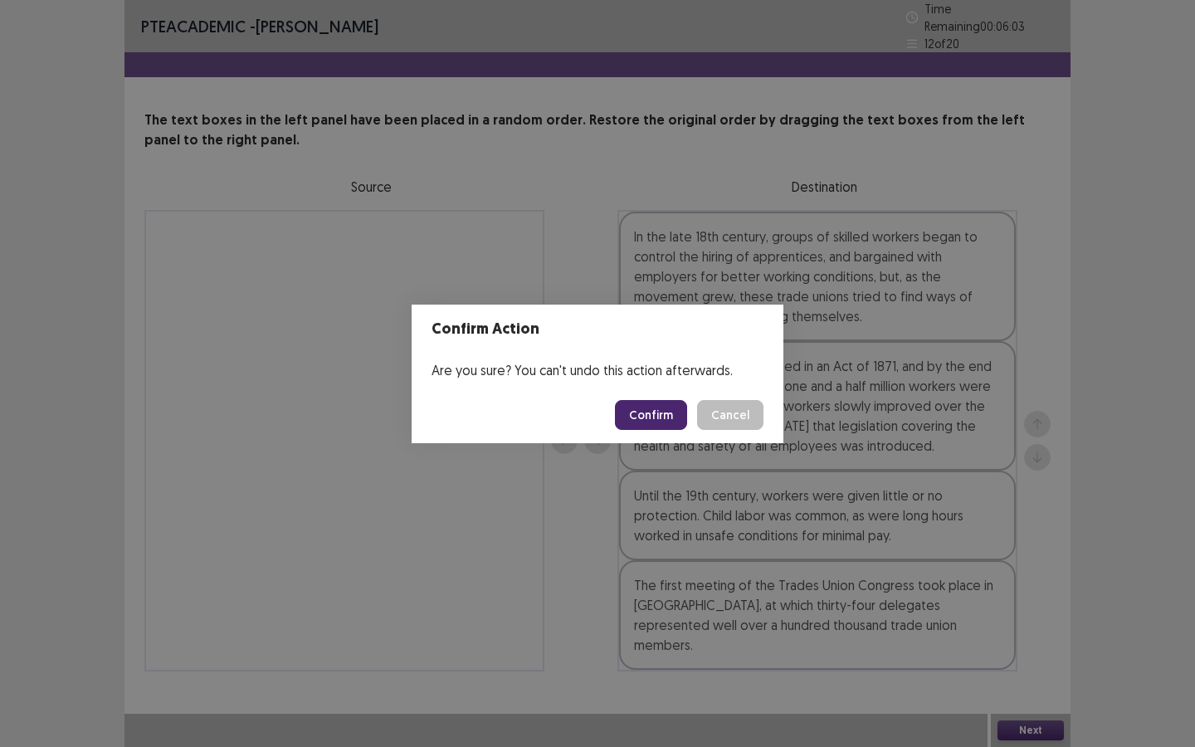
click at [676, 430] on footer "Confirm Cancel" at bounding box center [598, 415] width 372 height 56
click at [676, 419] on button "Confirm" at bounding box center [651, 415] width 72 height 30
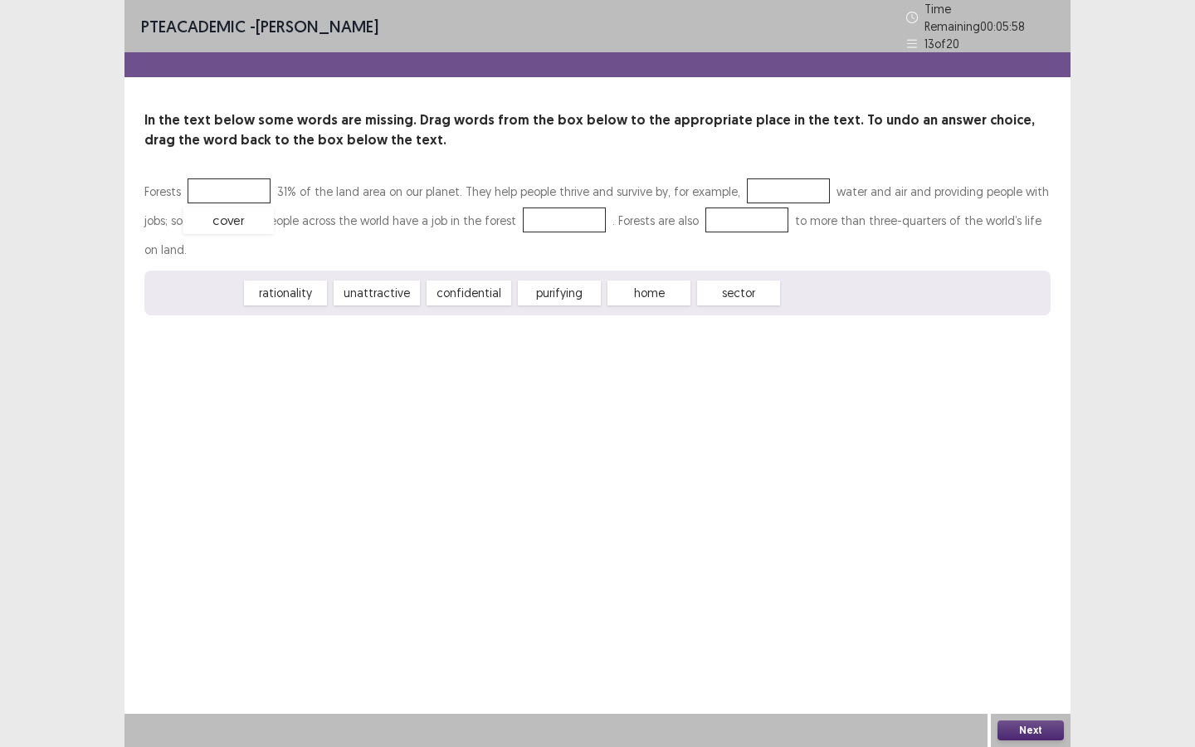
drag, startPoint x: 209, startPoint y: 284, endPoint x: 255, endPoint y: 199, distance: 96.2
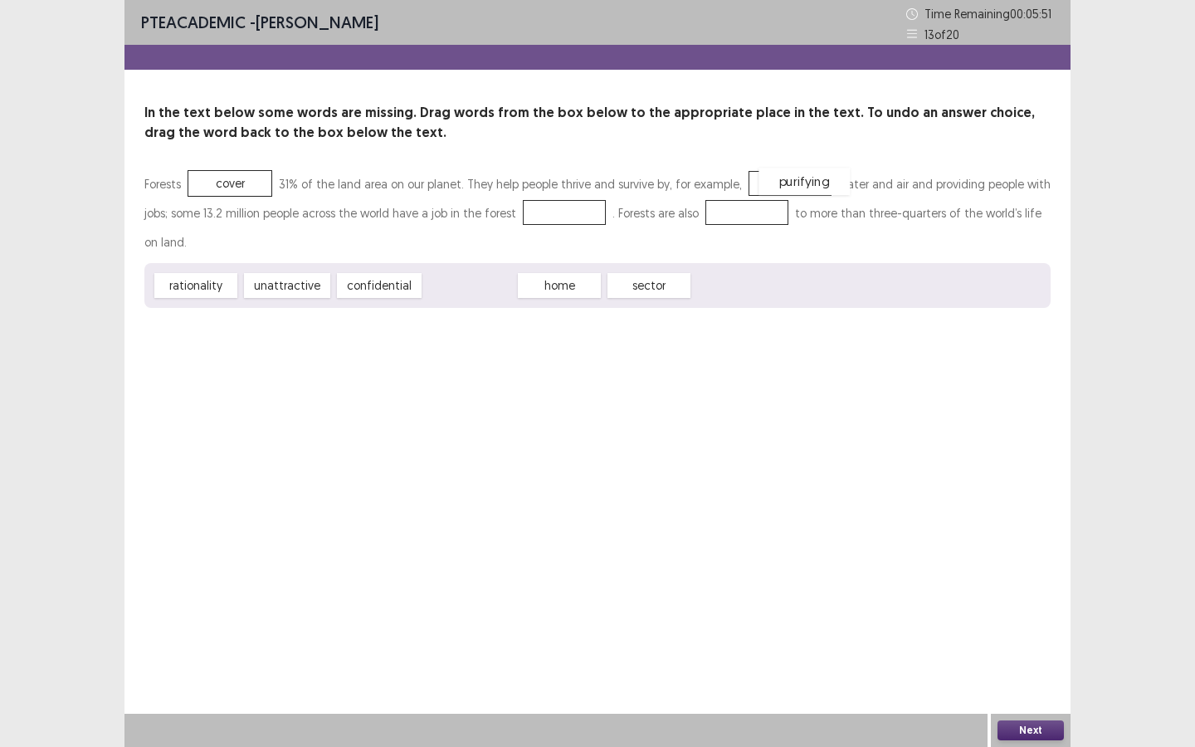
drag, startPoint x: 466, startPoint y: 285, endPoint x: 800, endPoint y: 182, distance: 350.2
drag, startPoint x: 579, startPoint y: 282, endPoint x: 555, endPoint y: 211, distance: 75.3
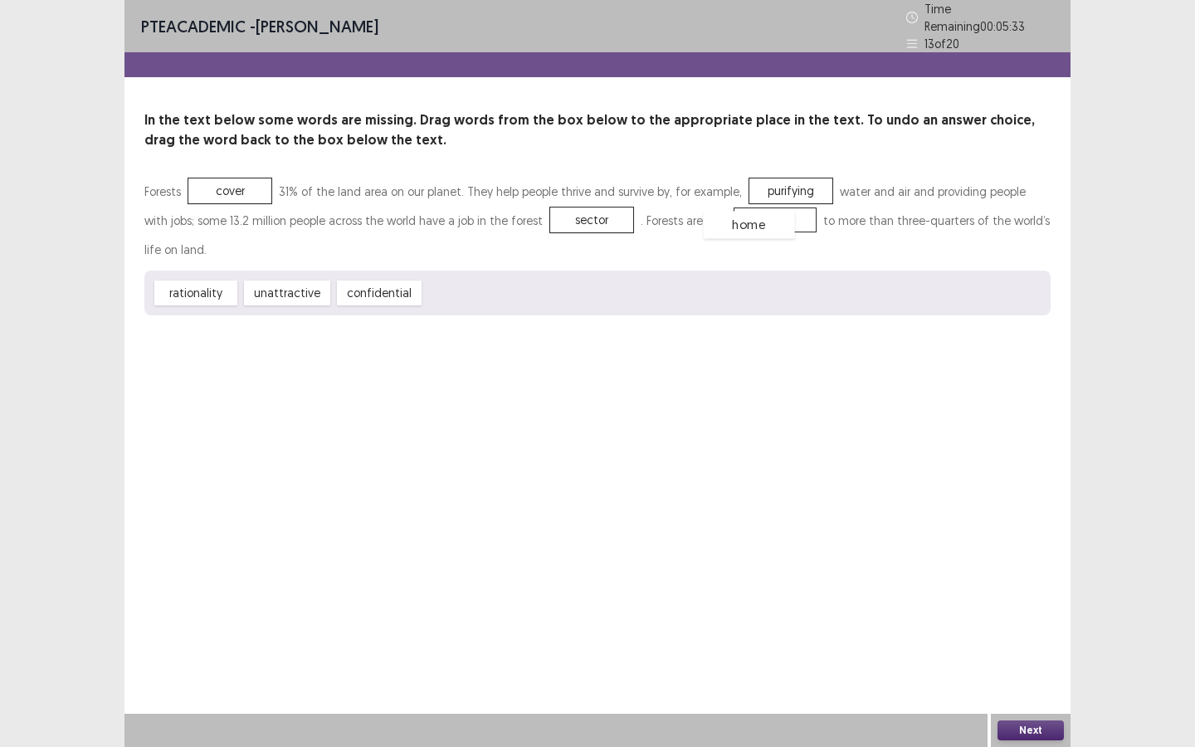
drag, startPoint x: 451, startPoint y: 283, endPoint x: 731, endPoint y: 215, distance: 287.8
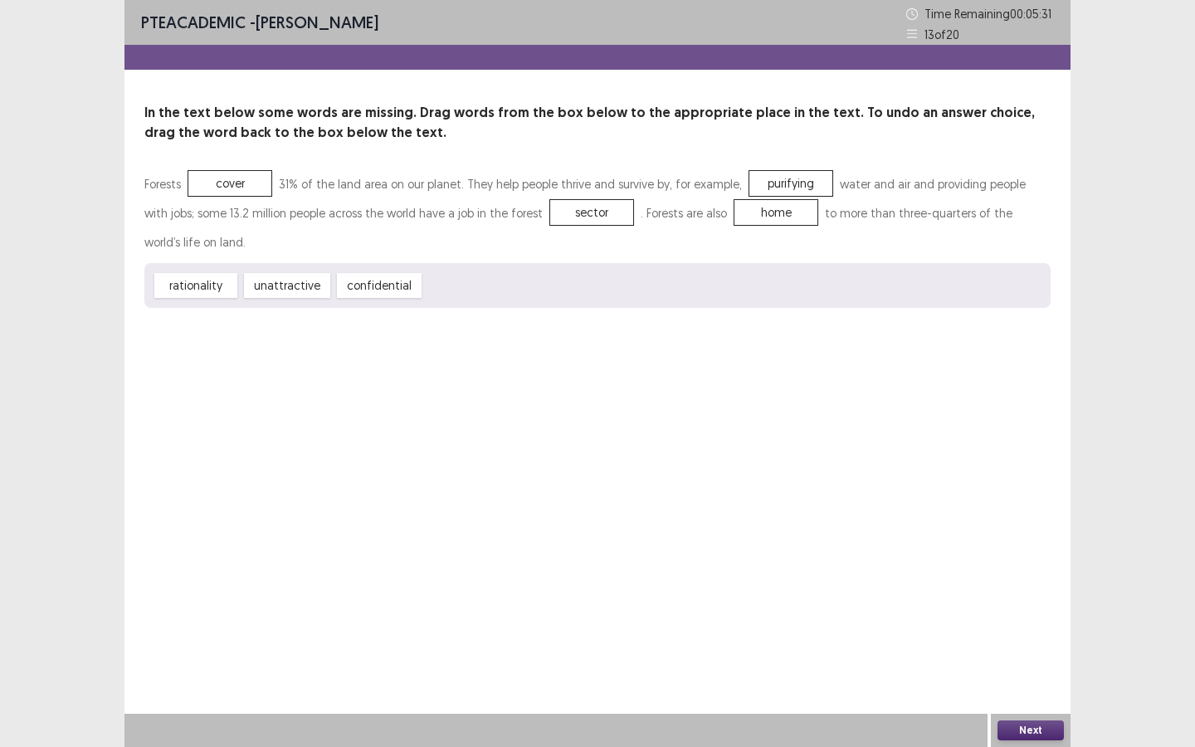
click at [993, 645] on div "Next" at bounding box center [1031, 730] width 80 height 33
click at [1027, 645] on button "Next" at bounding box center [1031, 730] width 66 height 20
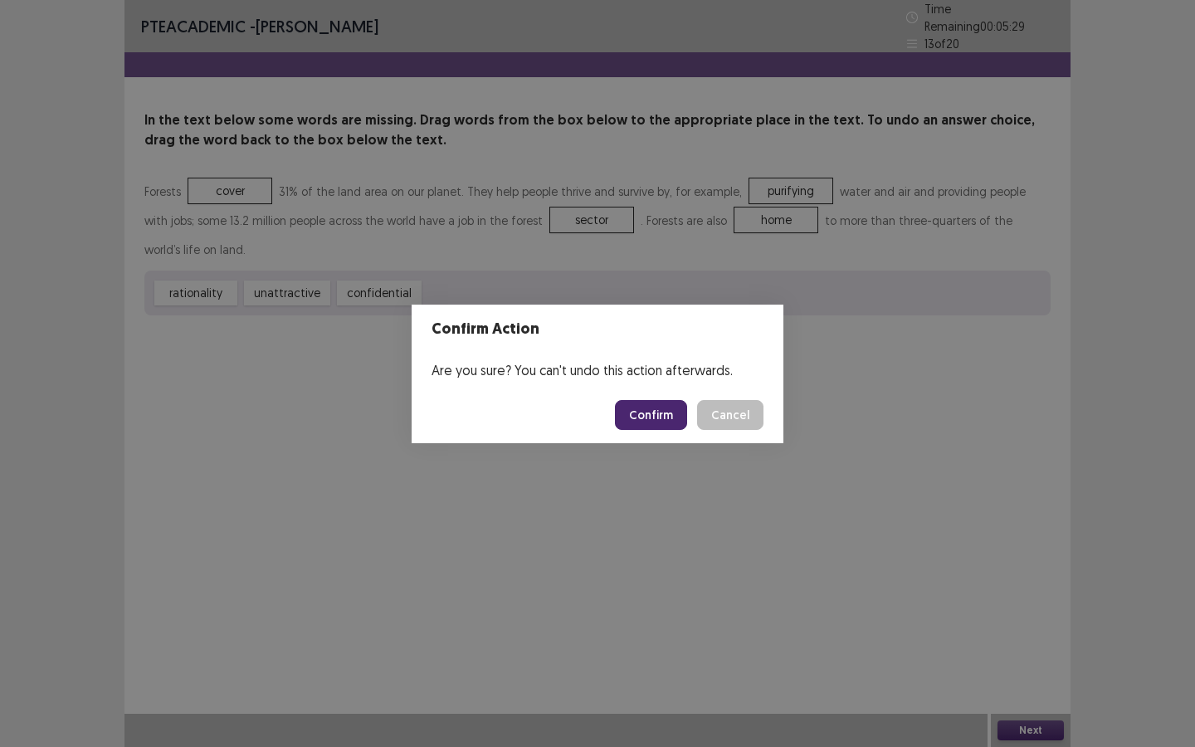
click at [662, 425] on button "Confirm" at bounding box center [651, 415] width 72 height 30
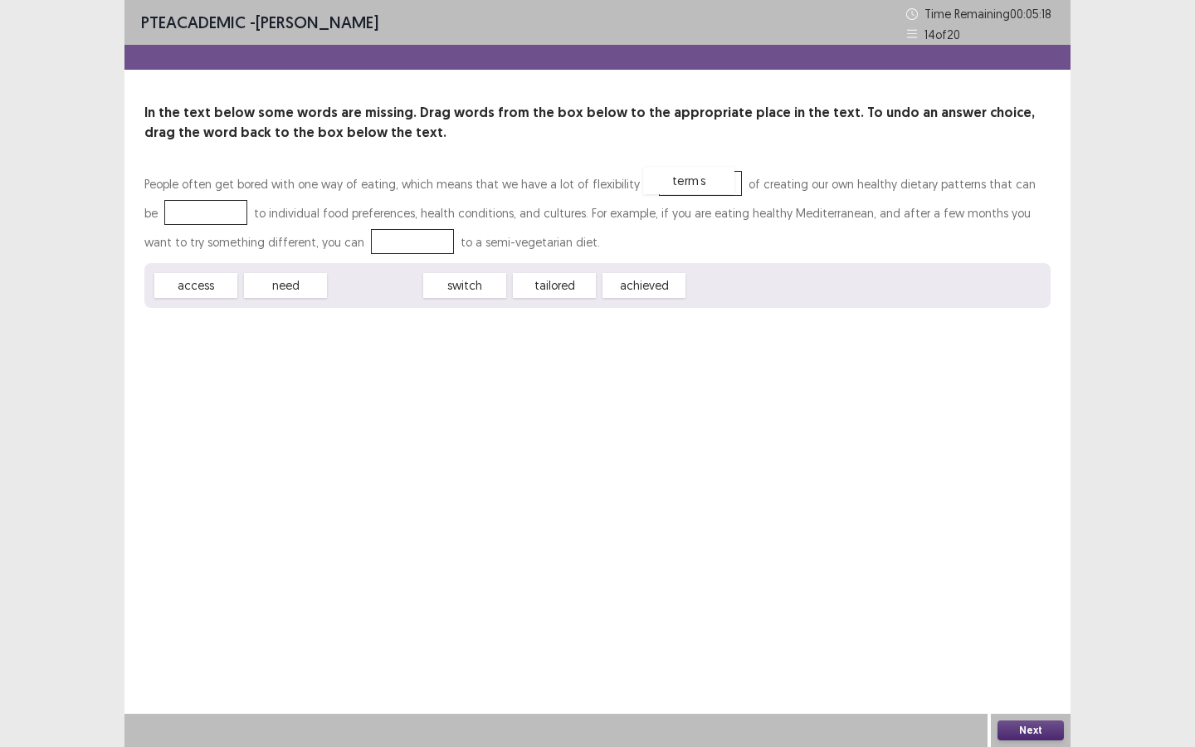
drag, startPoint x: 359, startPoint y: 289, endPoint x: 672, endPoint y: 186, distance: 329.4
drag, startPoint x: 489, startPoint y: 288, endPoint x: 207, endPoint y: 208, distance: 292.4
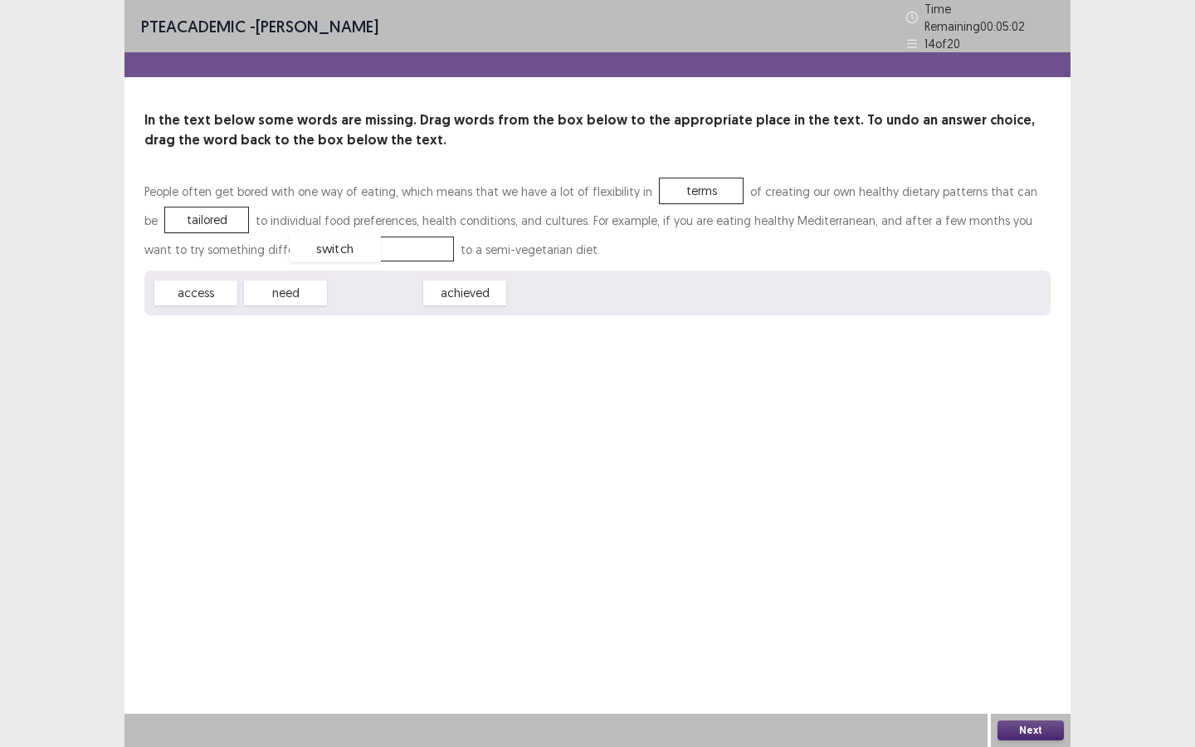
drag, startPoint x: 408, startPoint y: 285, endPoint x: 365, endPoint y: 238, distance: 64.0
click at [1021, 645] on button "Next" at bounding box center [1031, 730] width 66 height 20
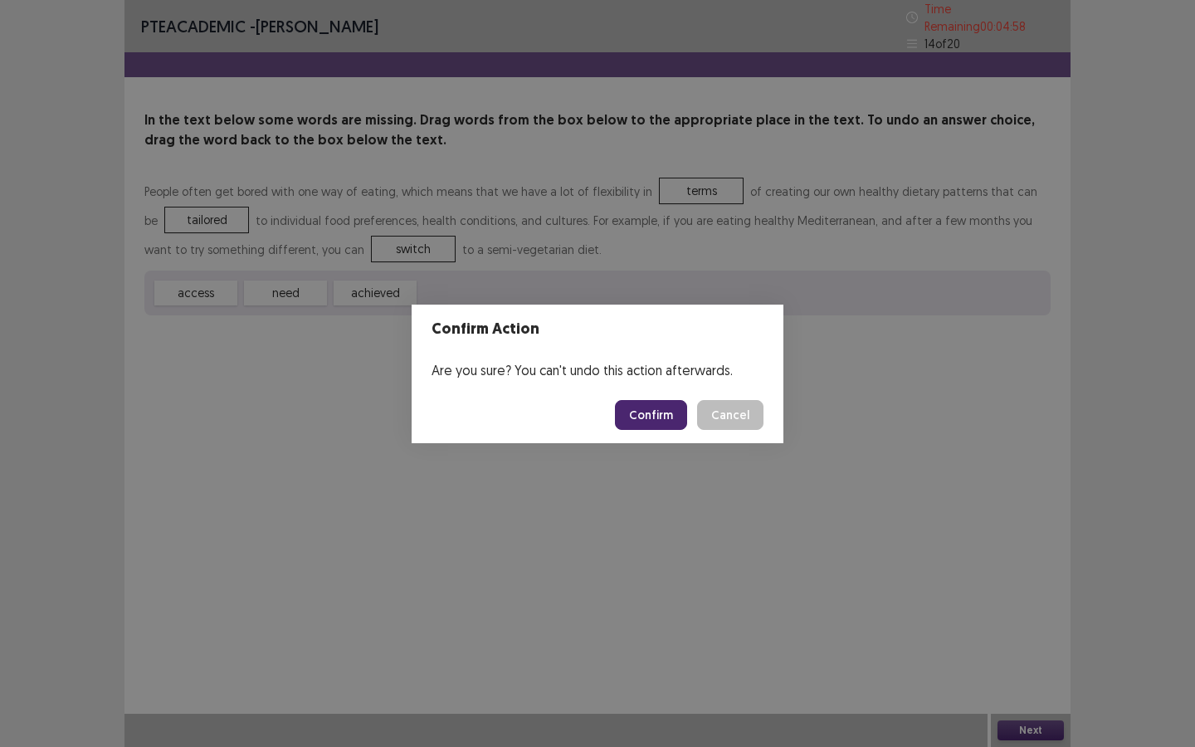
click at [667, 413] on button "Confirm" at bounding box center [651, 415] width 72 height 30
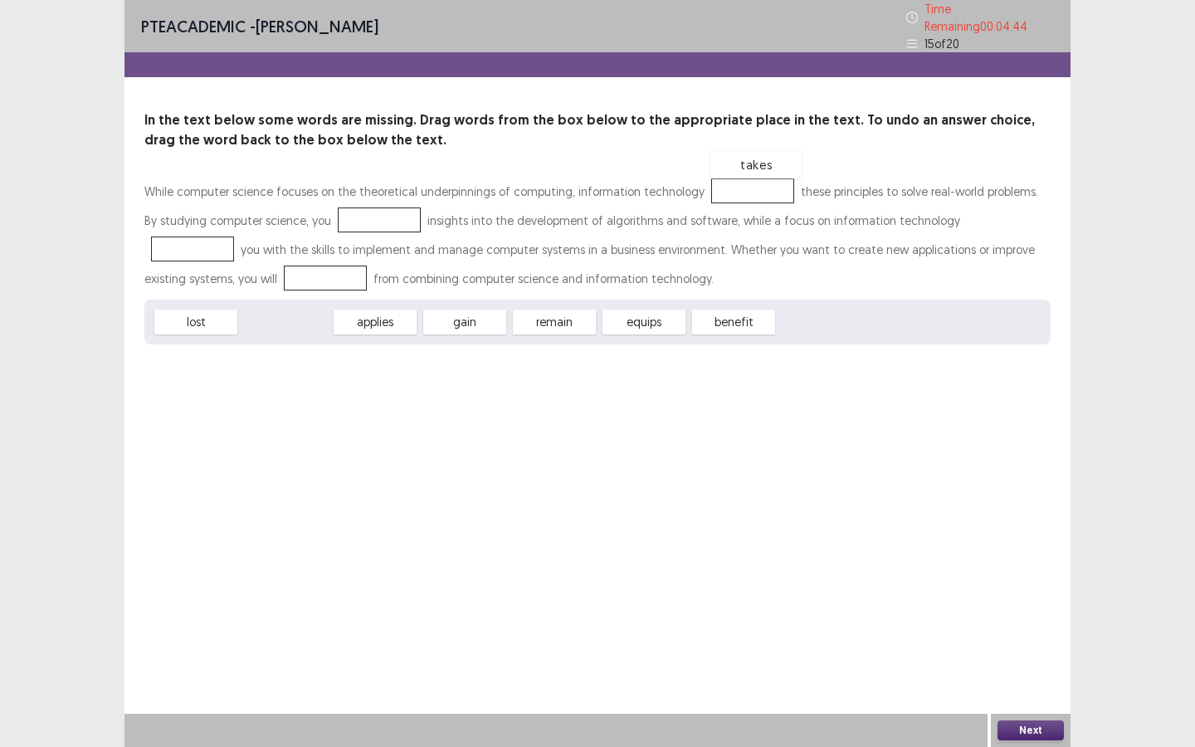
drag, startPoint x: 314, startPoint y: 308, endPoint x: 761, endPoint y: 183, distance: 464.3
drag, startPoint x: 377, startPoint y: 318, endPoint x: 373, endPoint y: 224, distance: 93.8
drag, startPoint x: 549, startPoint y: 315, endPoint x: 949, endPoint y: 209, distance: 413.9
drag, startPoint x: 980, startPoint y: 215, endPoint x: 886, endPoint y: 308, distance: 132.0
drag, startPoint x: 477, startPoint y: 312, endPoint x: 985, endPoint y: 206, distance: 518.9
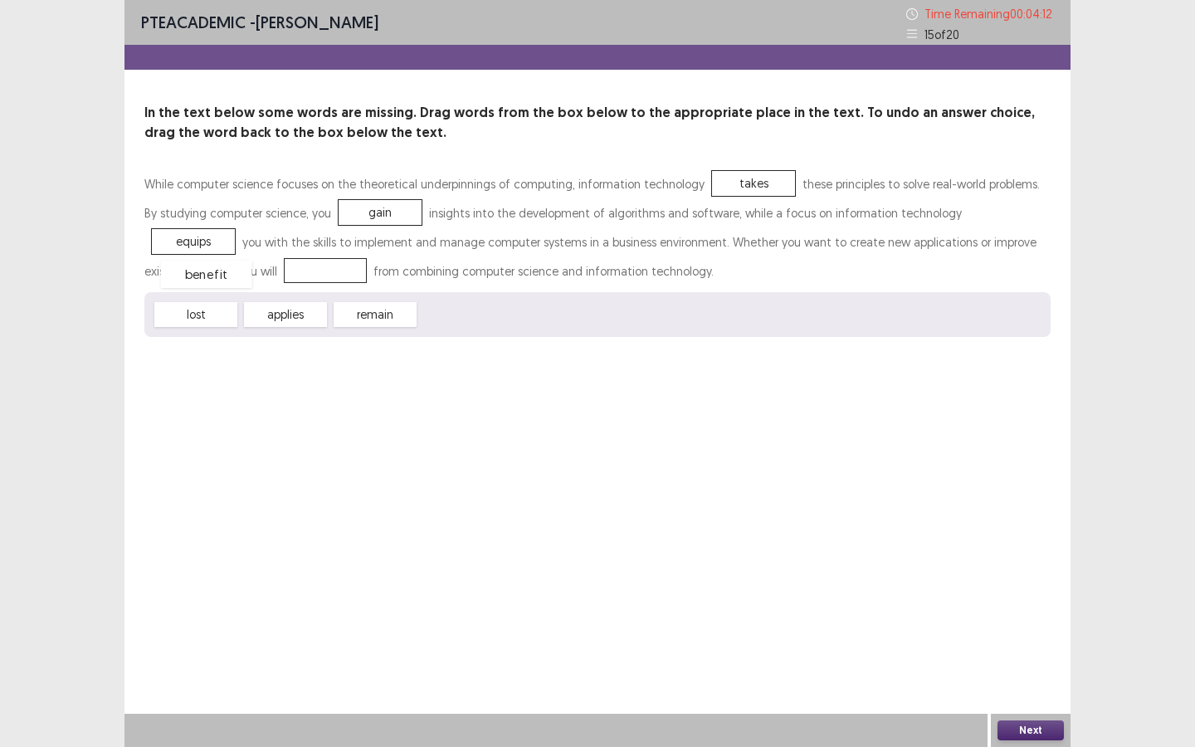
drag, startPoint x: 464, startPoint y: 317, endPoint x: 206, endPoint y: 277, distance: 261.2
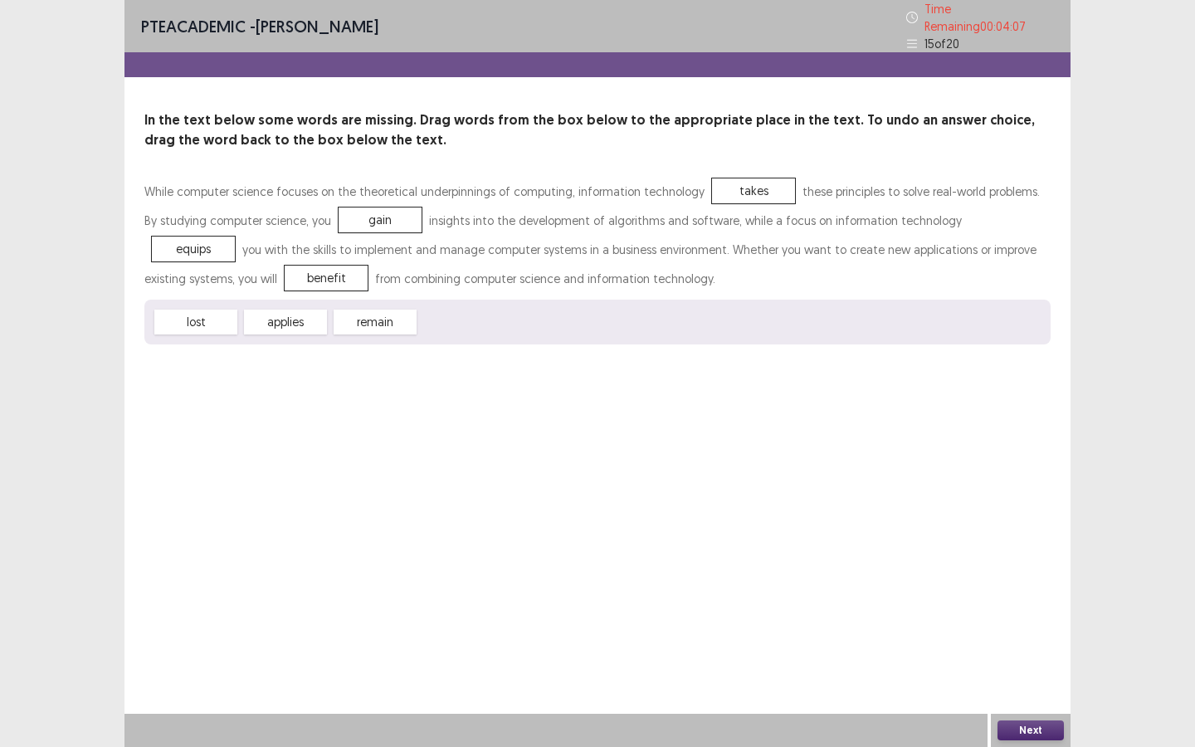
click at [1032, 645] on button "Next" at bounding box center [1031, 730] width 66 height 20
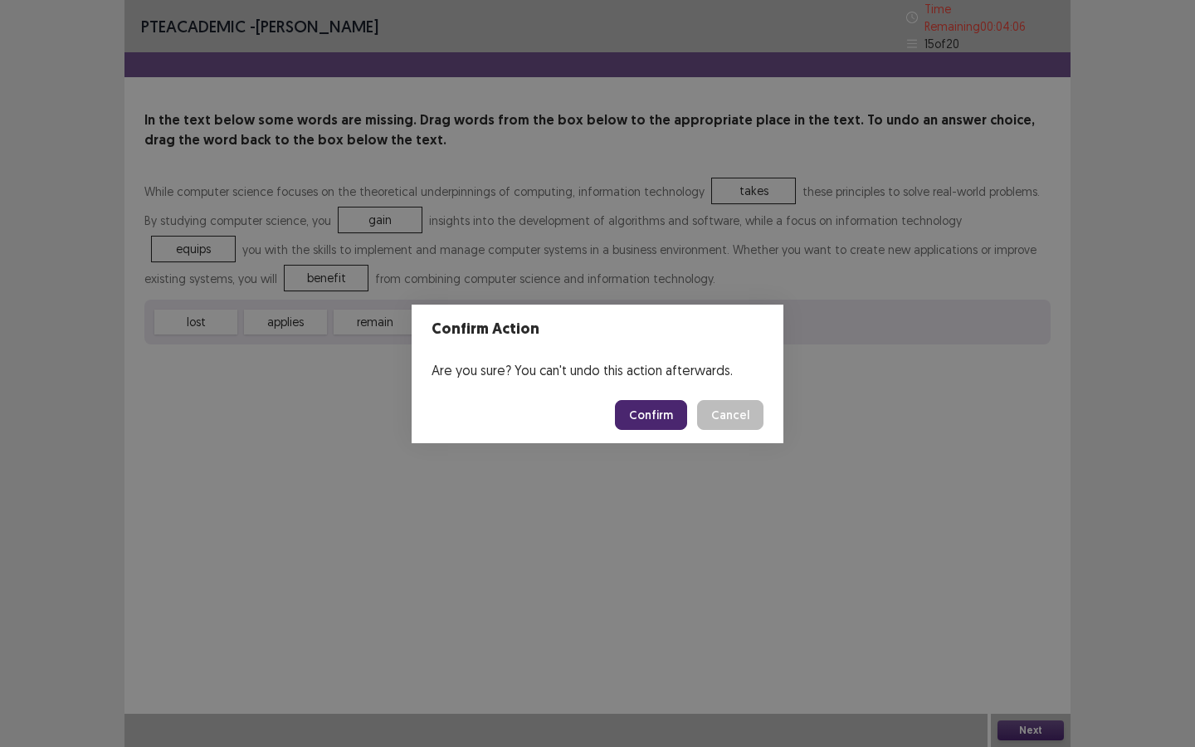
click at [664, 407] on button "Confirm" at bounding box center [651, 415] width 72 height 30
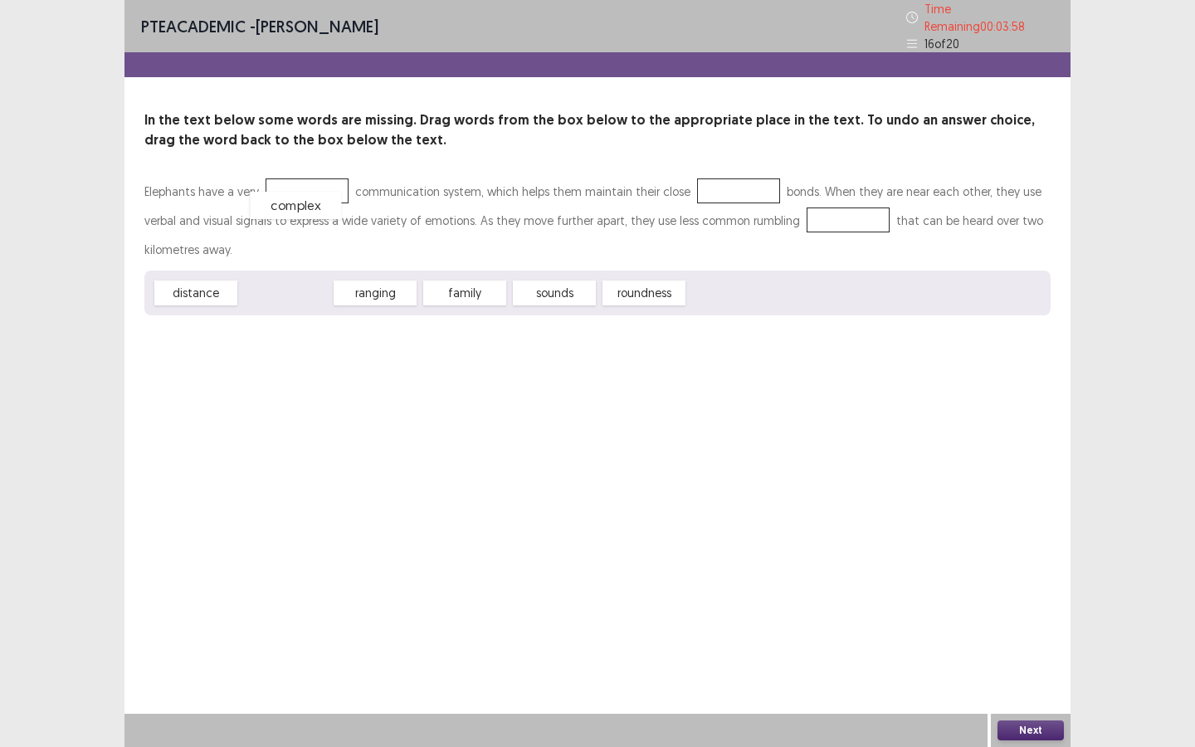
drag, startPoint x: 288, startPoint y: 290, endPoint x: 297, endPoint y: 188, distance: 101.7
drag, startPoint x: 390, startPoint y: 288, endPoint x: 750, endPoint y: 190, distance: 373.3
drag, startPoint x: 403, startPoint y: 284, endPoint x: 837, endPoint y: 212, distance: 439.2
click at [1025, 645] on button "Next" at bounding box center [1031, 730] width 66 height 20
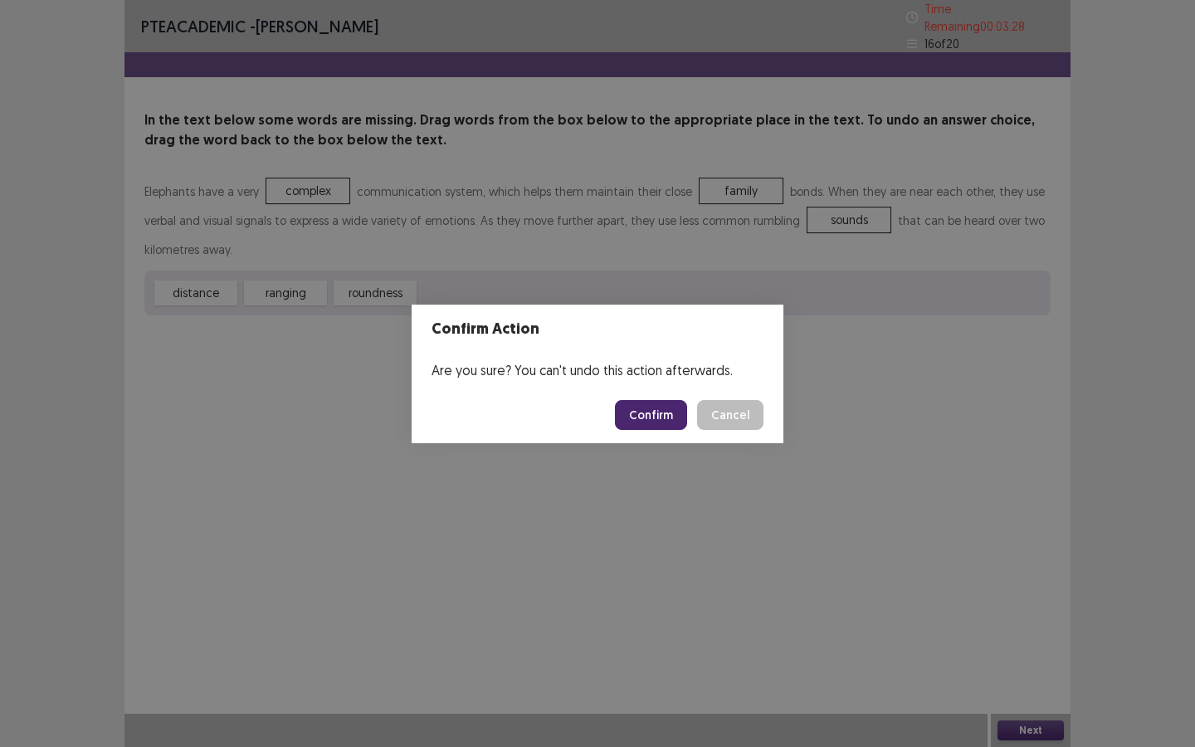
click at [656, 420] on button "Confirm" at bounding box center [651, 415] width 72 height 30
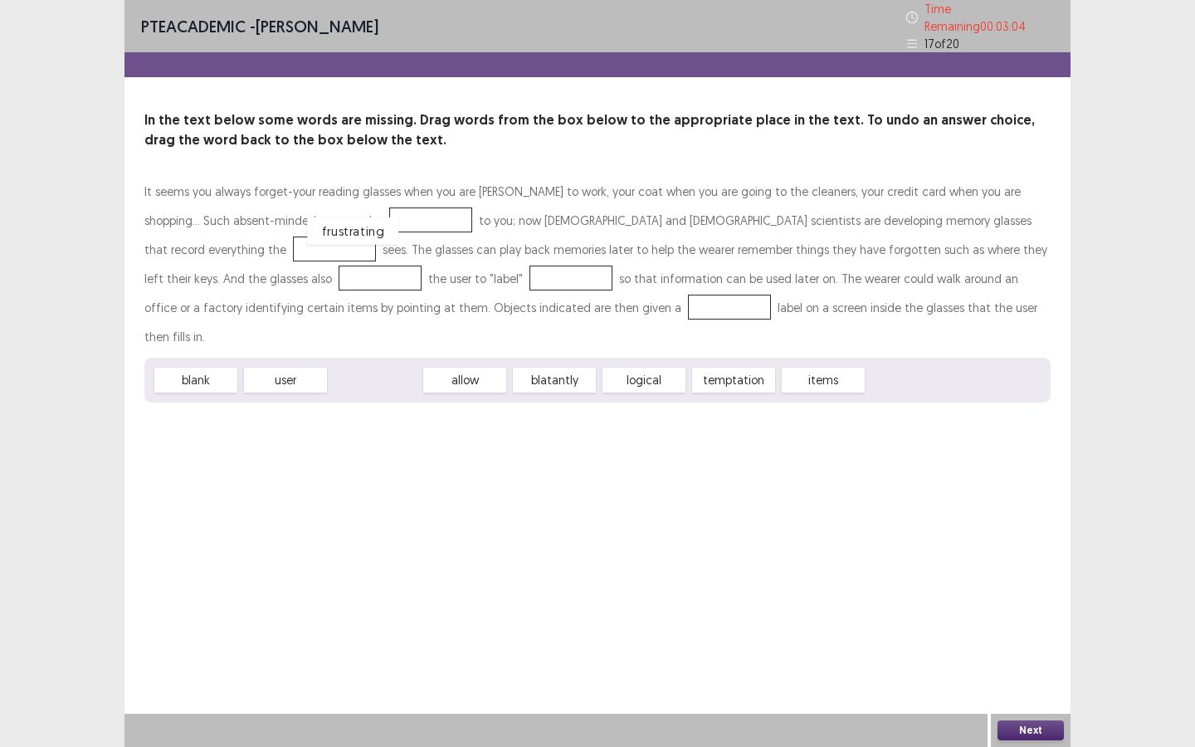
drag, startPoint x: 393, startPoint y: 348, endPoint x: 371, endPoint y: 200, distance: 149.4
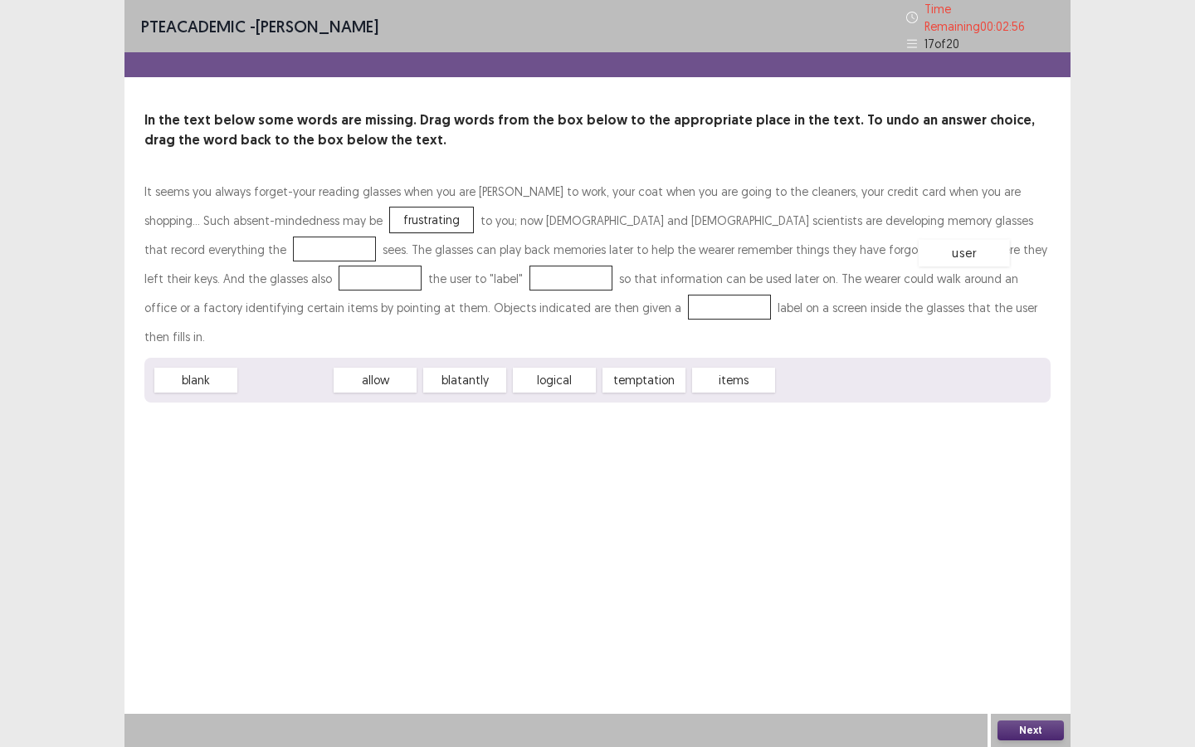
drag, startPoint x: 304, startPoint y: 344, endPoint x: 979, endPoint y: 214, distance: 687.8
drag, startPoint x: 300, startPoint y: 344, endPoint x: 1027, endPoint y: 243, distance: 734.8
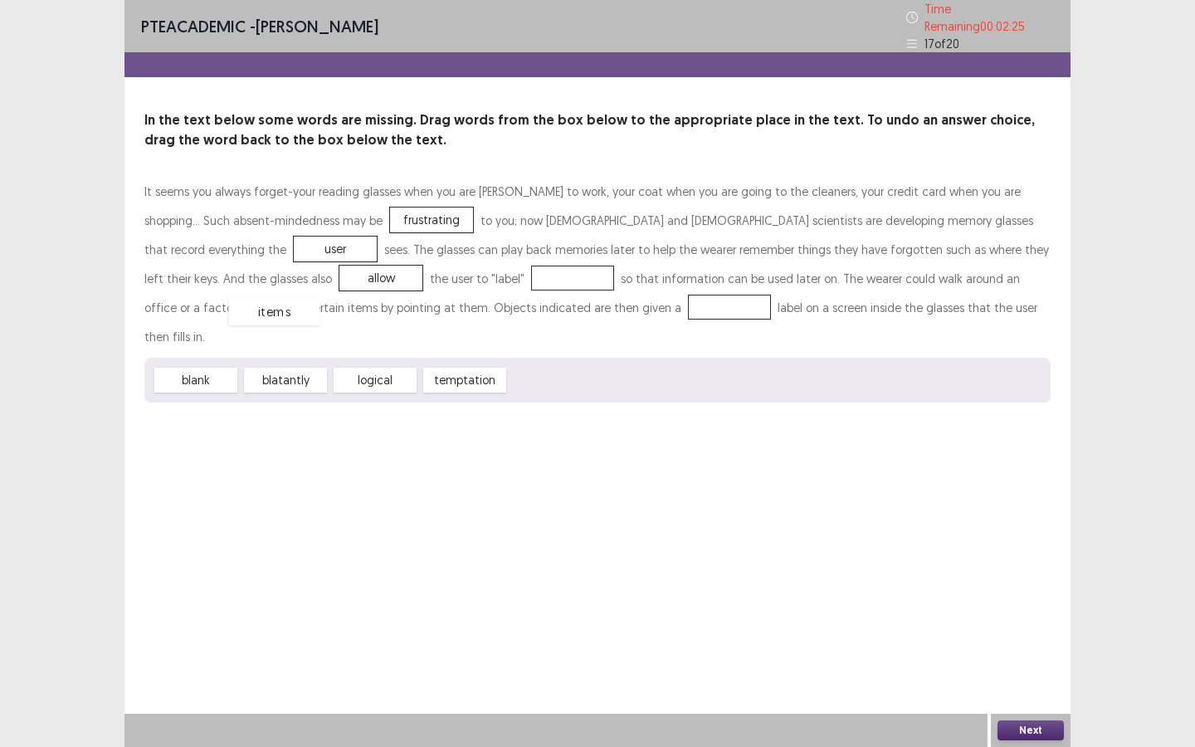
drag, startPoint x: 542, startPoint y: 341, endPoint x: 259, endPoint y: 272, distance: 291.3
drag, startPoint x: 377, startPoint y: 341, endPoint x: 378, endPoint y: 276, distance: 64.7
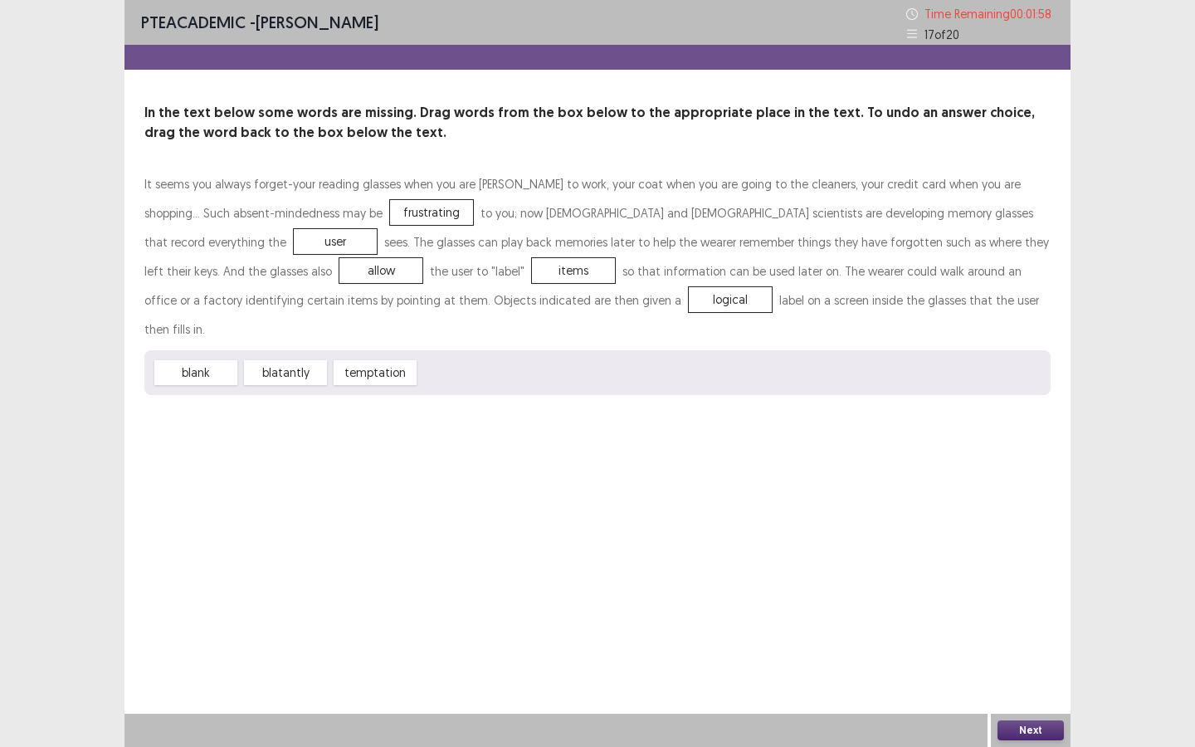
click at [1036, 645] on button "Next" at bounding box center [1031, 730] width 66 height 20
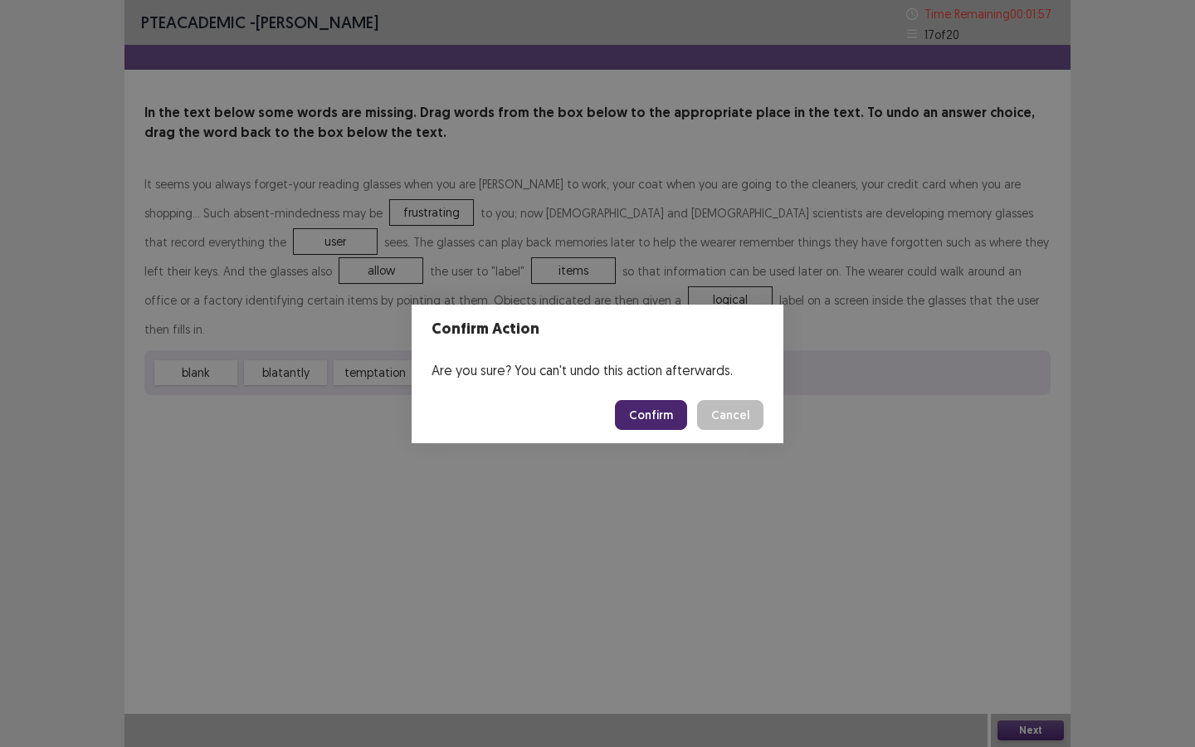
click at [667, 391] on footer "Confirm Cancel" at bounding box center [598, 415] width 372 height 56
click at [667, 403] on button "Confirm" at bounding box center [651, 415] width 72 height 30
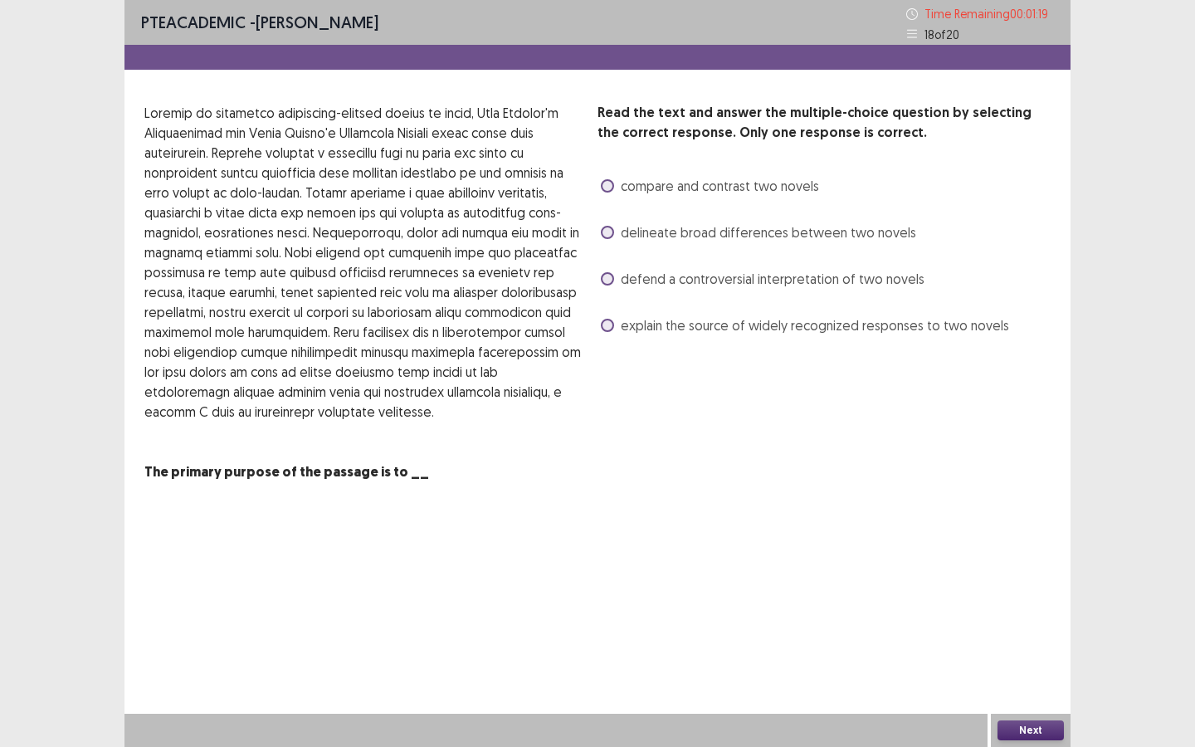
click at [603, 272] on label "defend a controversial interpretation of two novels" at bounding box center [763, 279] width 324 height 20
click at [603, 320] on span at bounding box center [607, 325] width 13 height 13
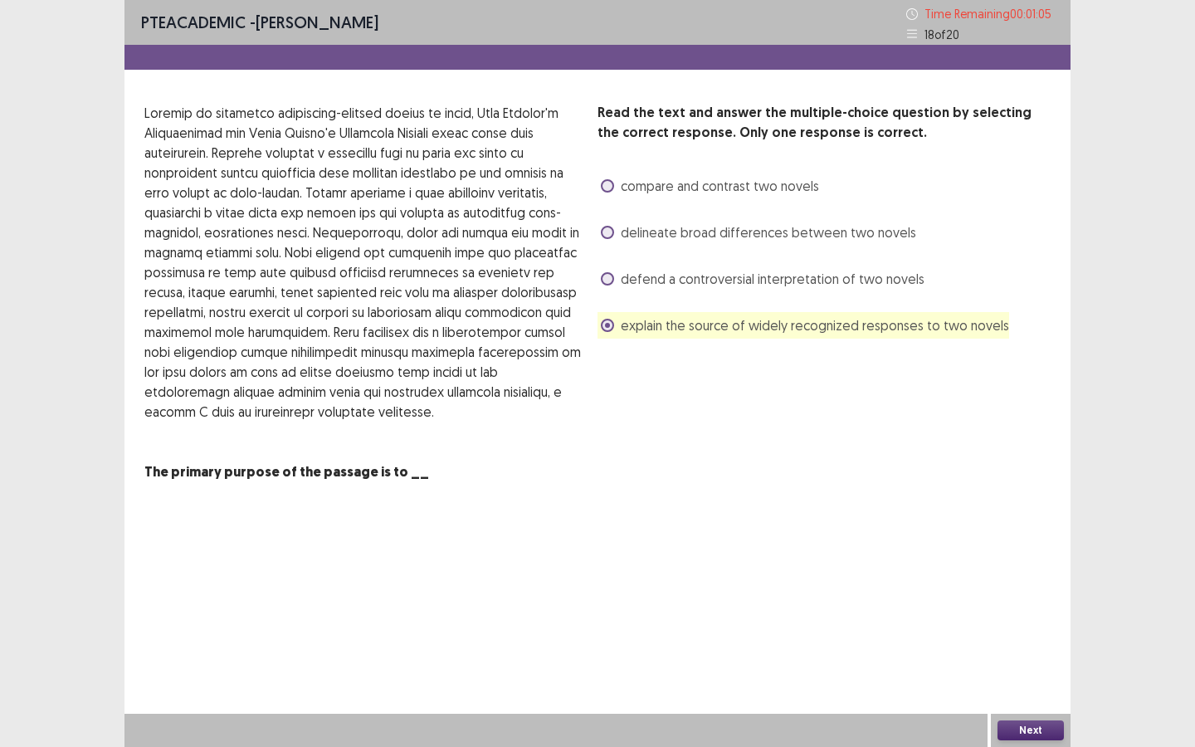
click at [601, 173] on div "compare and contrast two novels" at bounding box center [709, 186] width 222 height 27
click at [607, 185] on span at bounding box center [607, 185] width 13 height 13
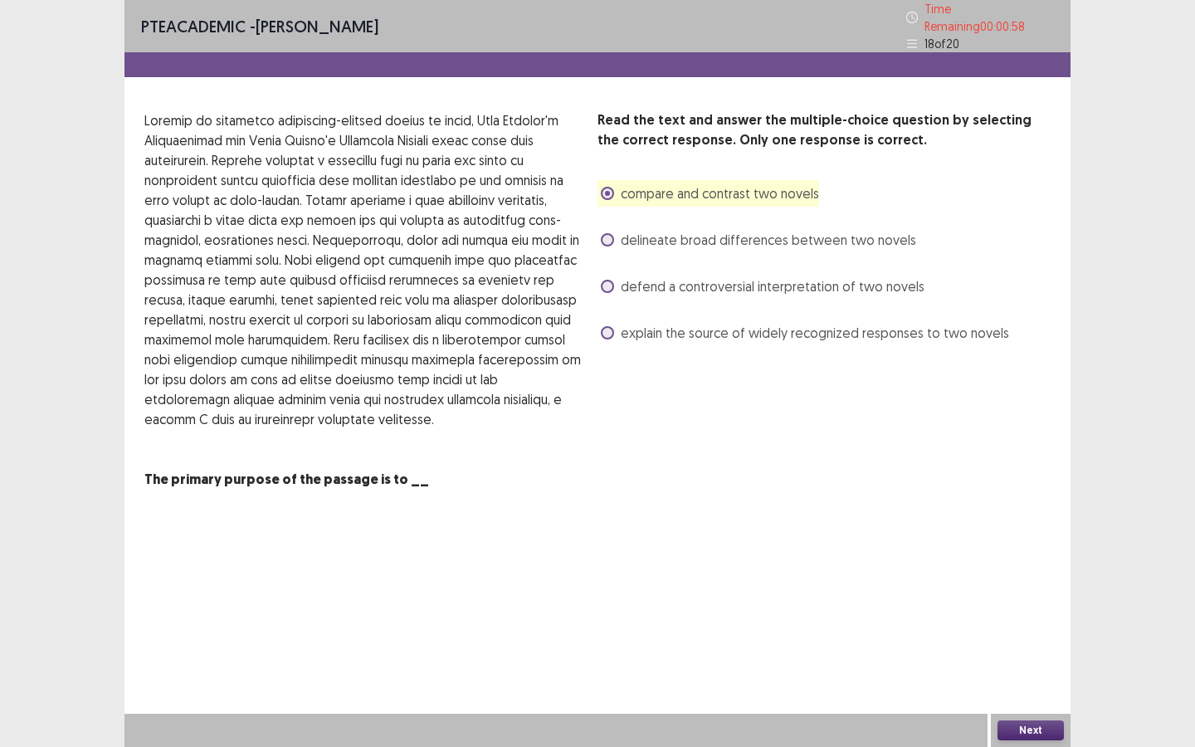
click at [1028, 645] on button "Next" at bounding box center [1031, 730] width 66 height 20
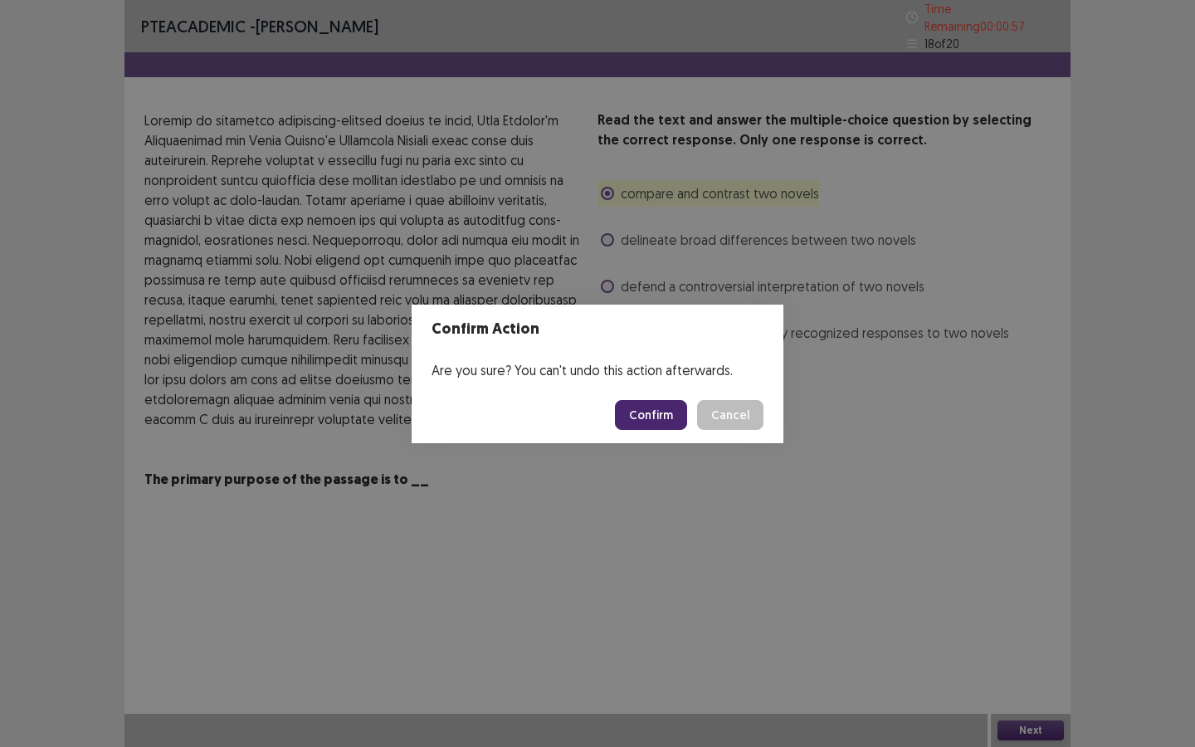
click at [642, 416] on button "Confirm" at bounding box center [651, 415] width 72 height 30
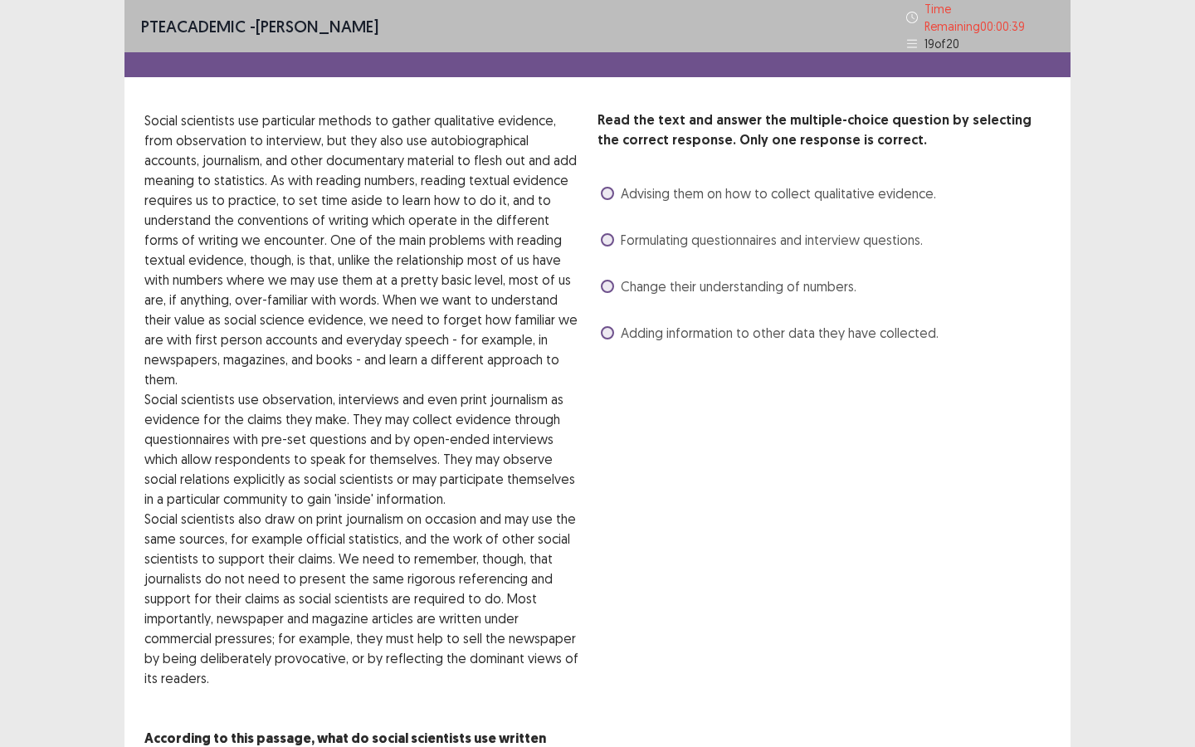
click at [602, 187] on span at bounding box center [607, 193] width 13 height 13
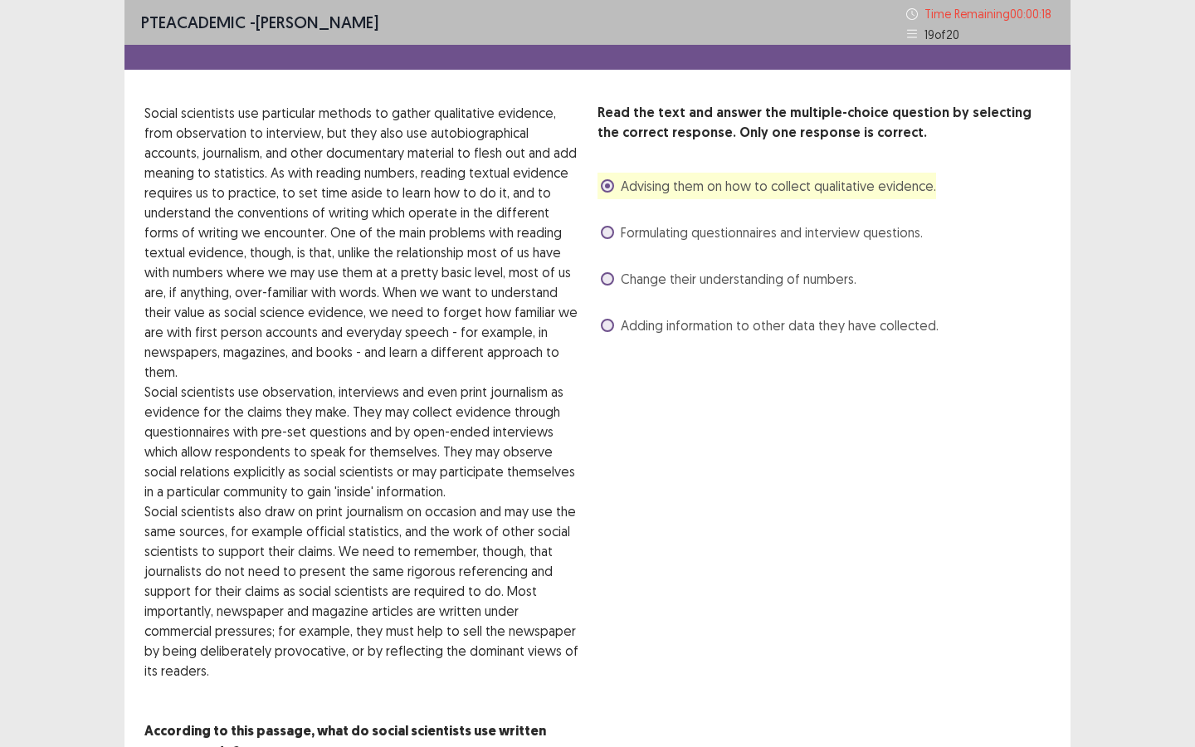
click at [607, 329] on span at bounding box center [607, 325] width 13 height 13
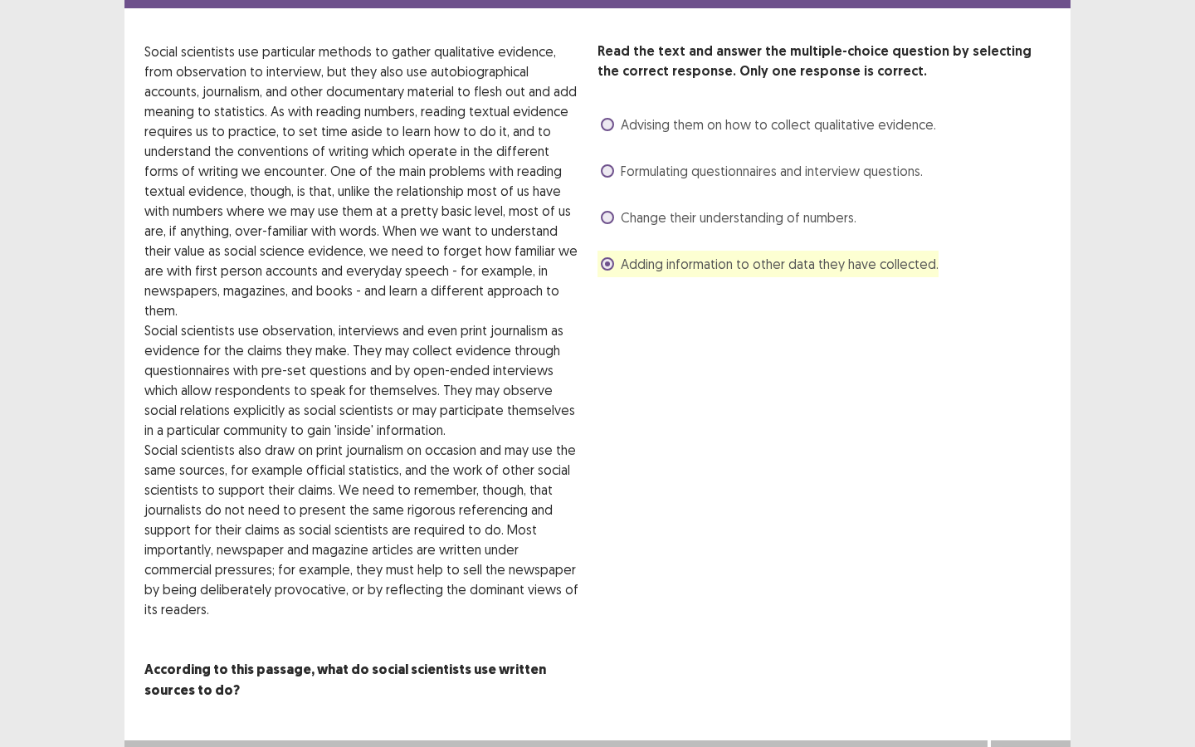
scroll to position [67, 0]
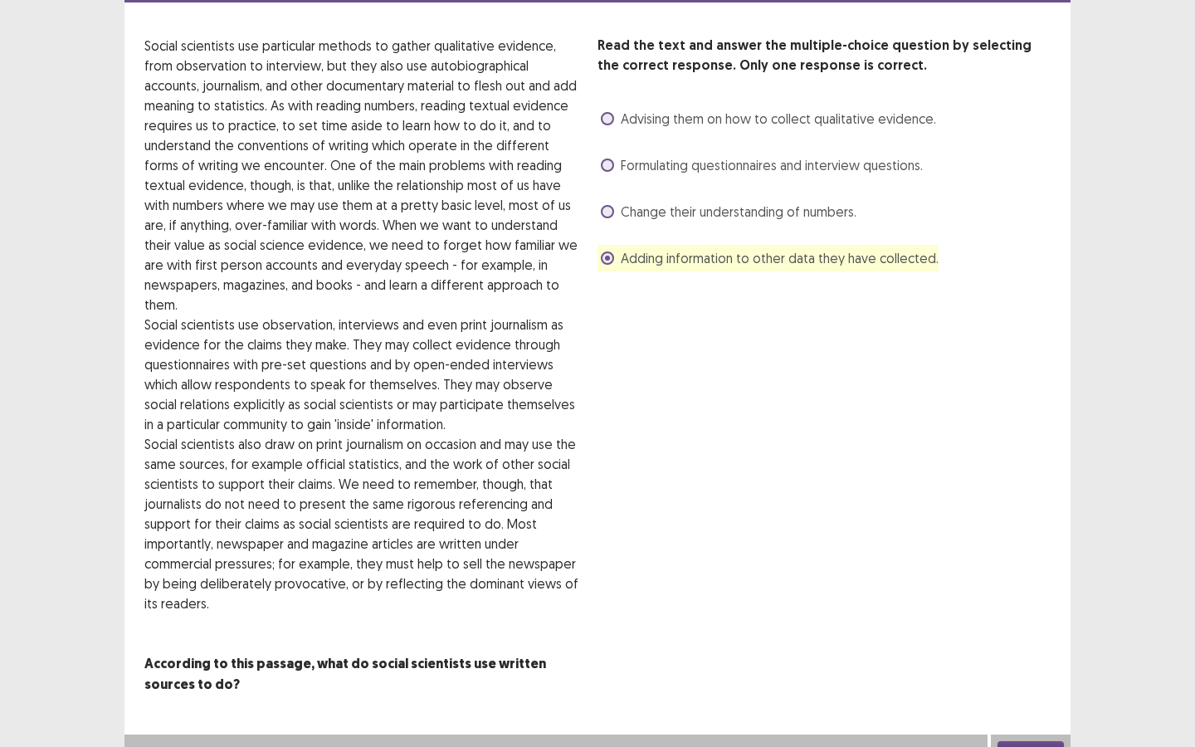
click at [1044, 645] on div "Next" at bounding box center [1031, 750] width 80 height 33
click at [1041, 645] on button "Next" at bounding box center [1031, 751] width 66 height 20
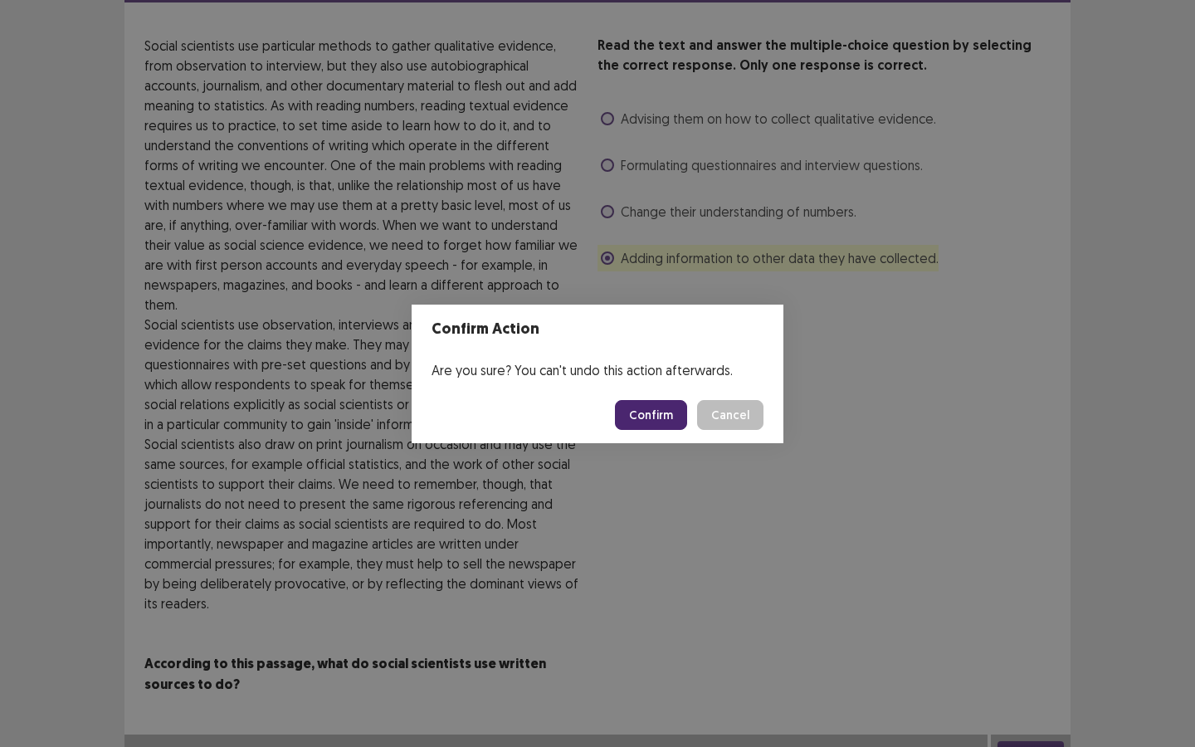
click at [666, 422] on button "Confirm" at bounding box center [651, 415] width 72 height 30
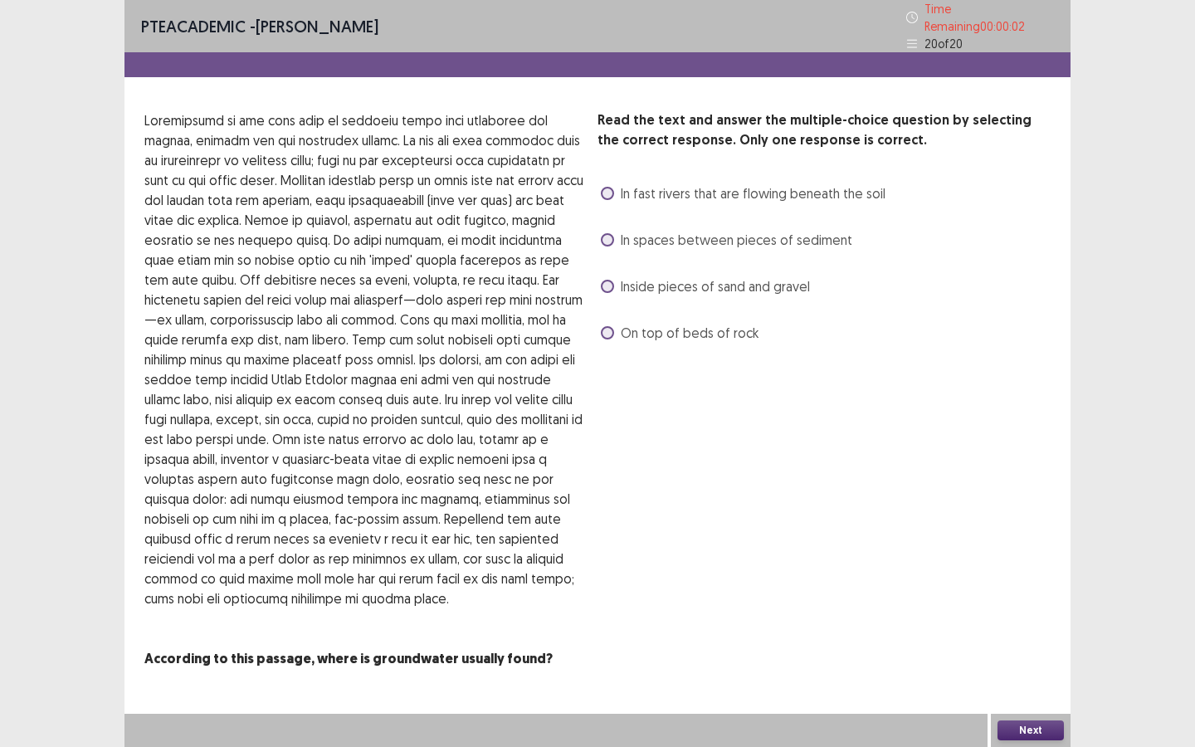
click at [612, 285] on label "Inside pieces of sand and gravel" at bounding box center [705, 286] width 209 height 20
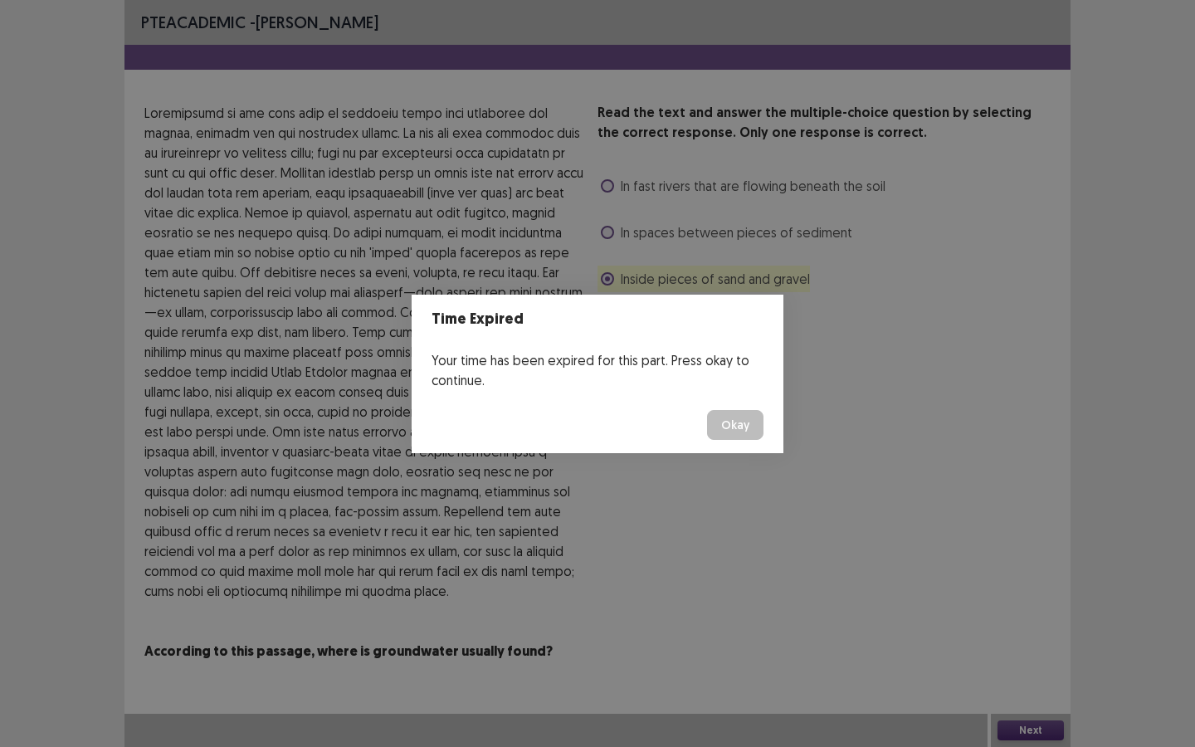
click at [735, 423] on button "Okay" at bounding box center [735, 425] width 56 height 30
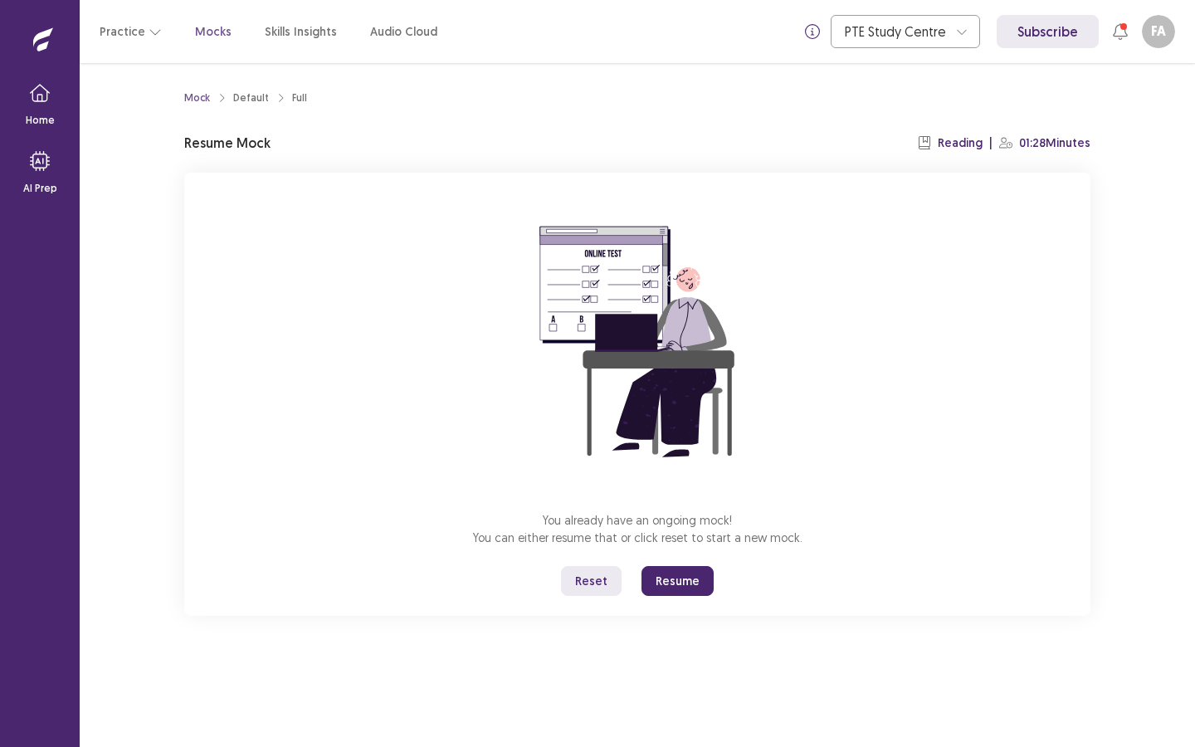
click at [674, 574] on button "Resume" at bounding box center [678, 581] width 72 height 30
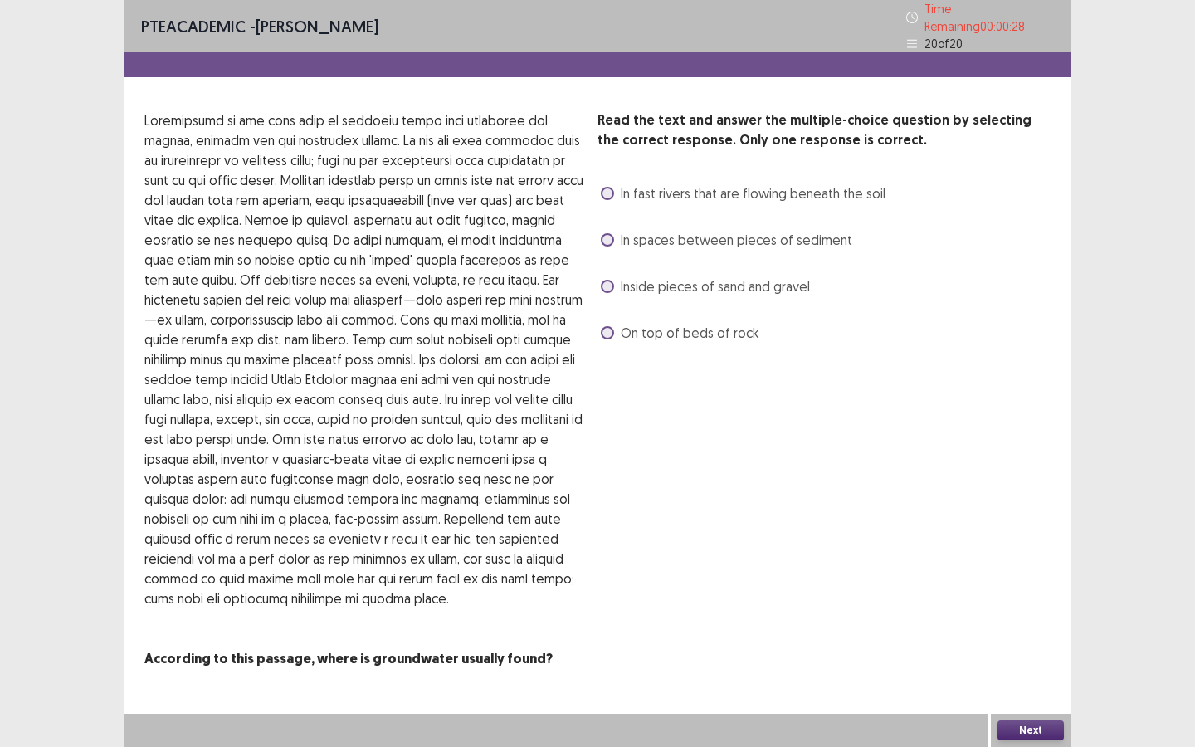
click at [610, 276] on label "Inside pieces of sand and gravel" at bounding box center [705, 286] width 209 height 20
click at [1012, 645] on button "Next" at bounding box center [1031, 730] width 66 height 20
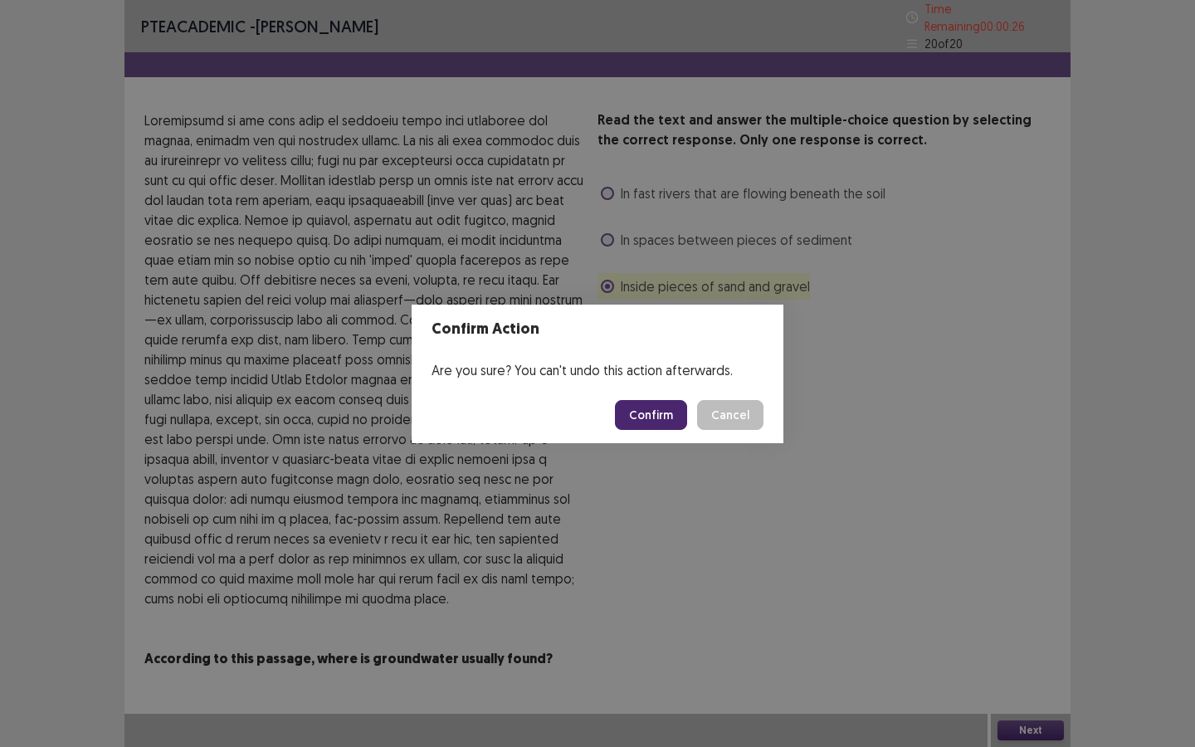
click at [666, 415] on button "Confirm" at bounding box center [651, 415] width 72 height 30
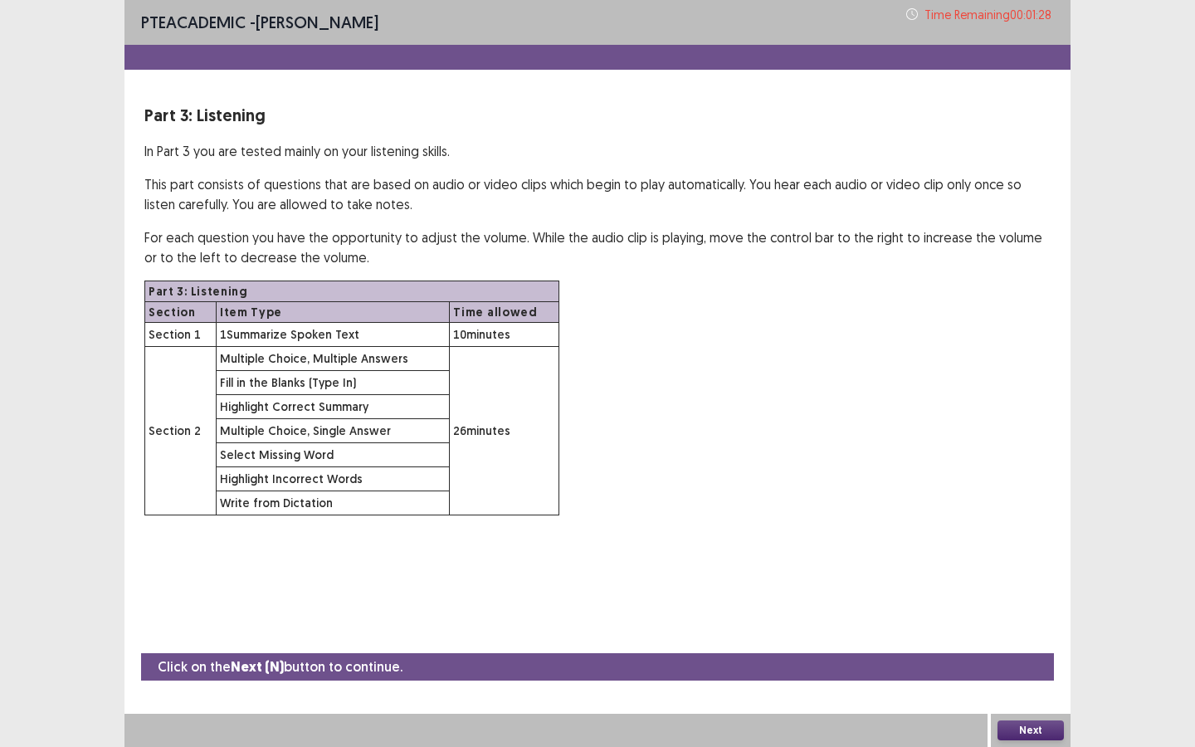
click at [1017, 645] on button "Next" at bounding box center [1031, 730] width 66 height 20
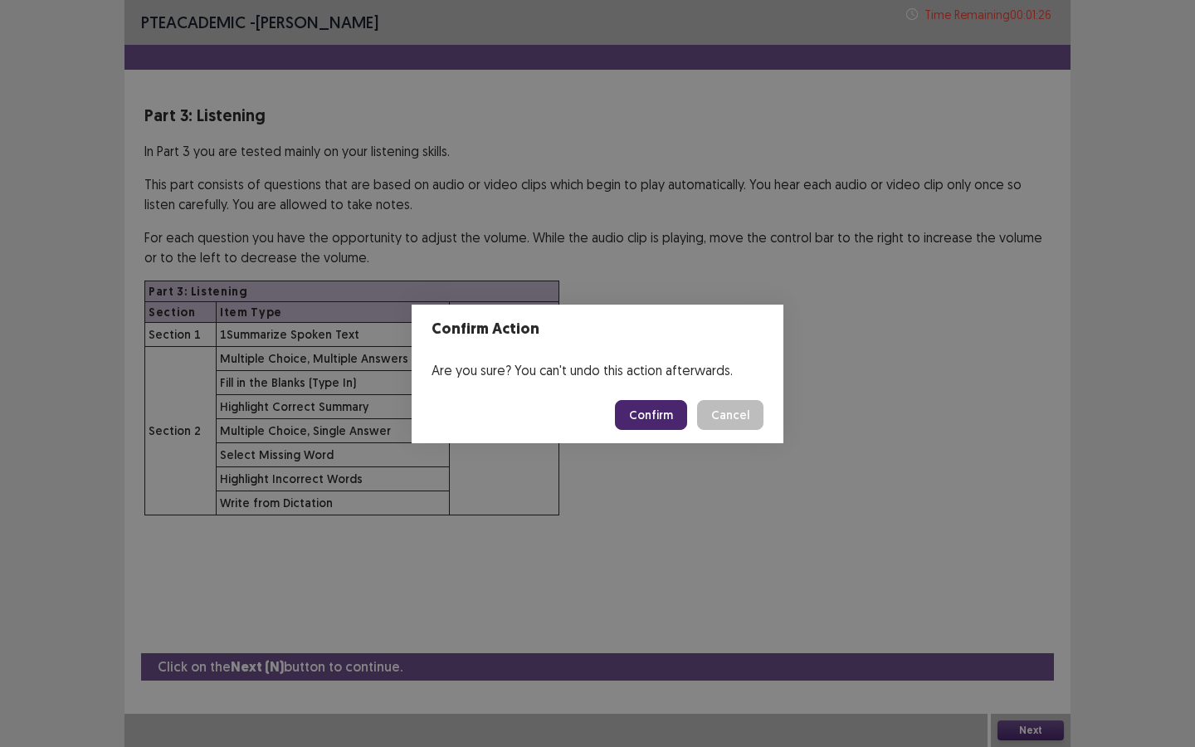
click at [662, 419] on button "Confirm" at bounding box center [651, 415] width 72 height 30
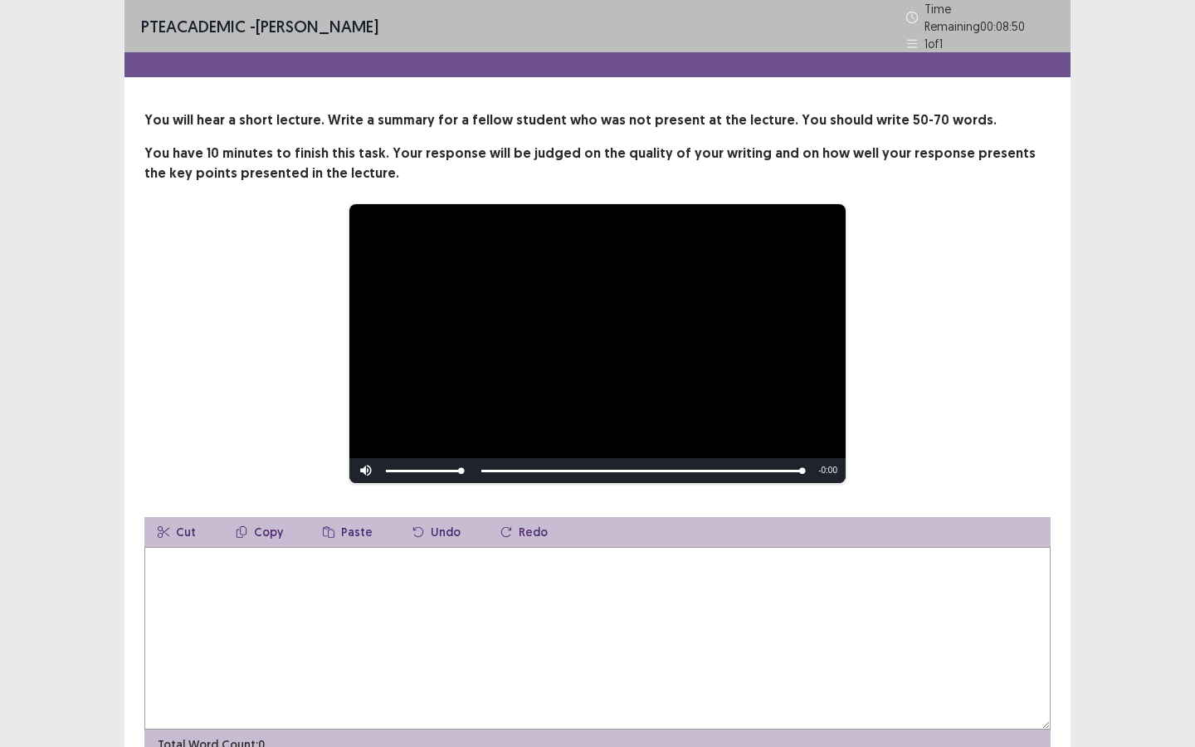
click at [421, 98] on div "**********" at bounding box center [597, 396] width 946 height 793
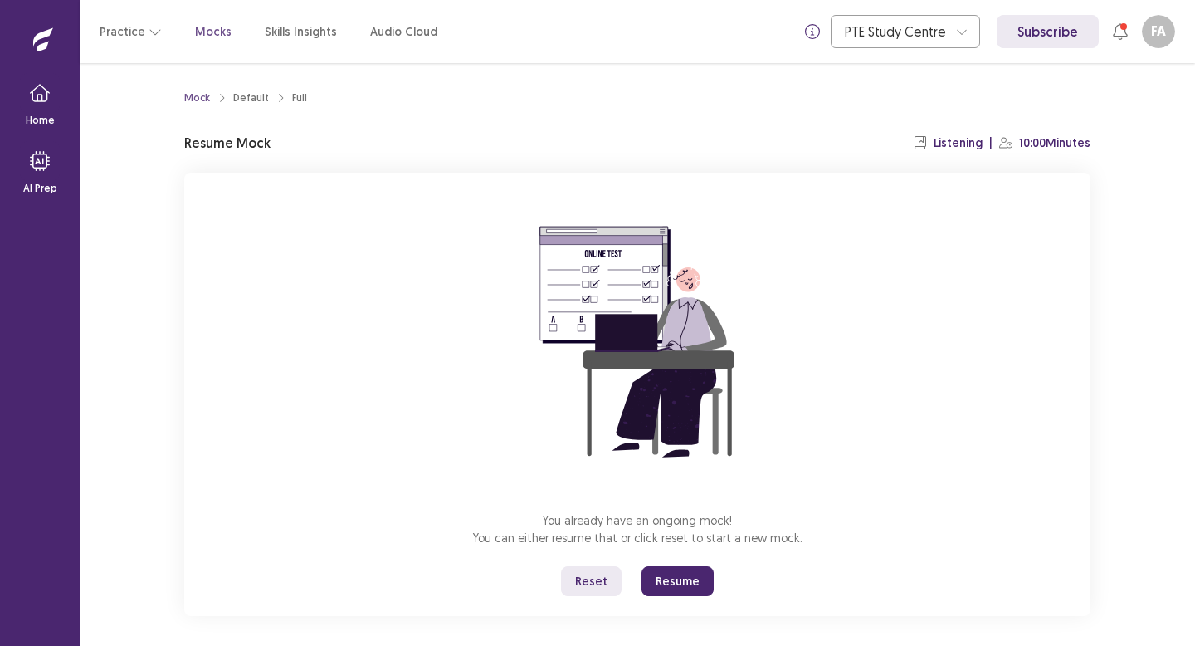
click at [696, 583] on button "Resume" at bounding box center [678, 581] width 72 height 30
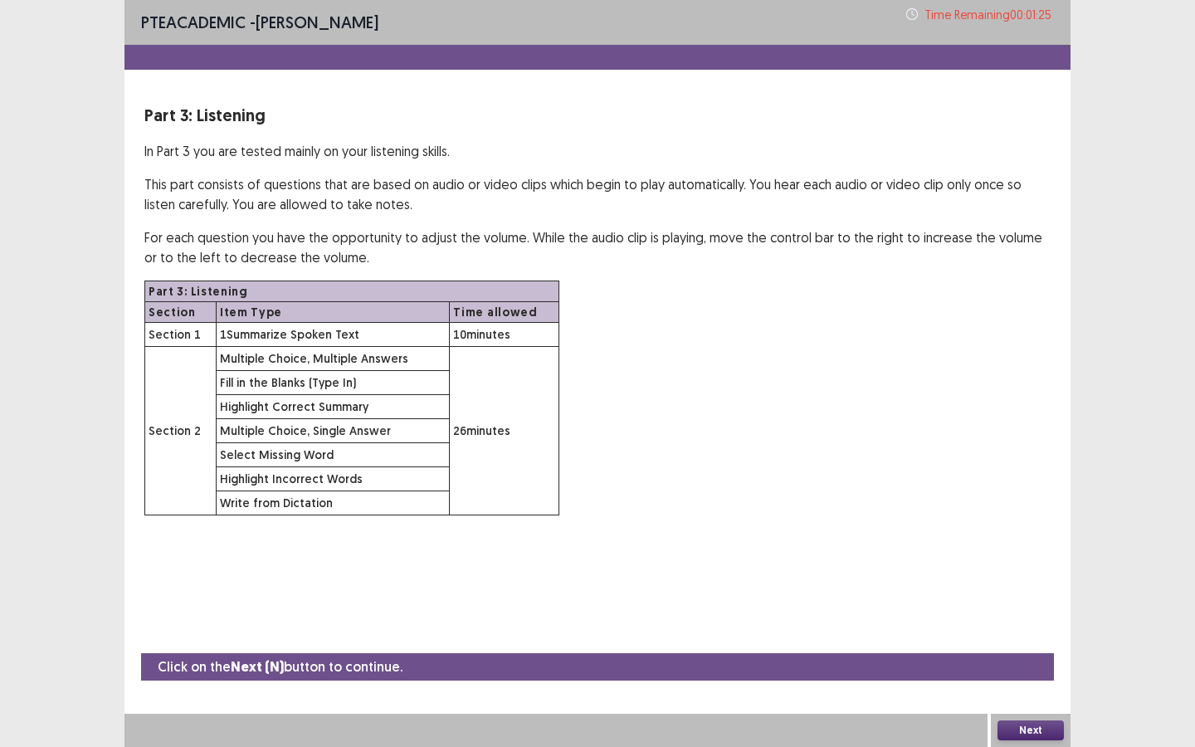
click at [1022, 645] on button "Next" at bounding box center [1031, 730] width 66 height 20
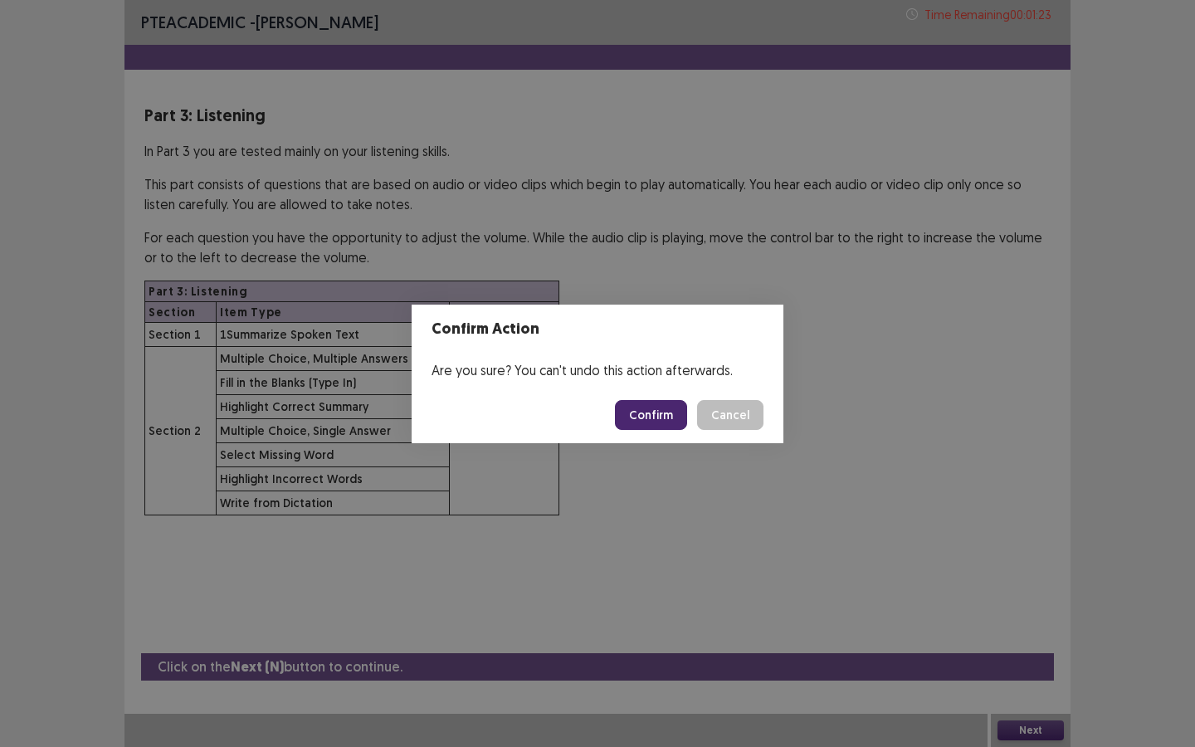
click at [664, 418] on button "Confirm" at bounding box center [651, 415] width 72 height 30
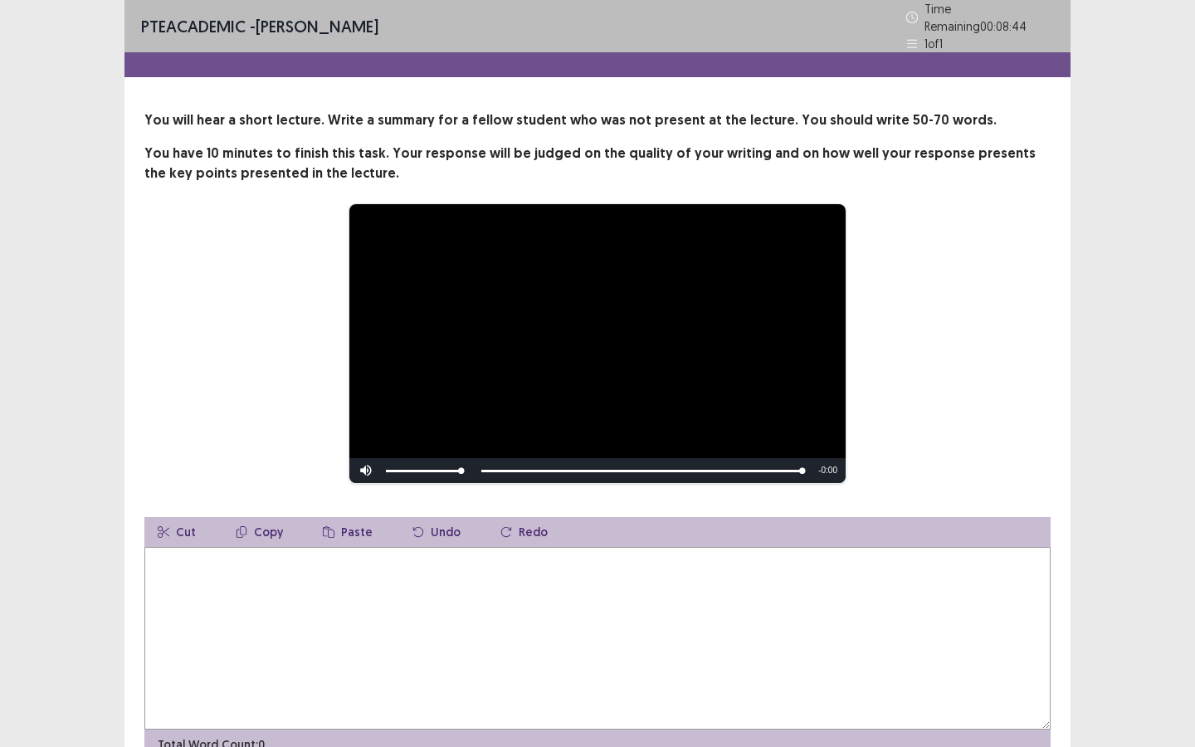
click at [362, 570] on textarea at bounding box center [597, 638] width 906 height 183
type textarea "*"
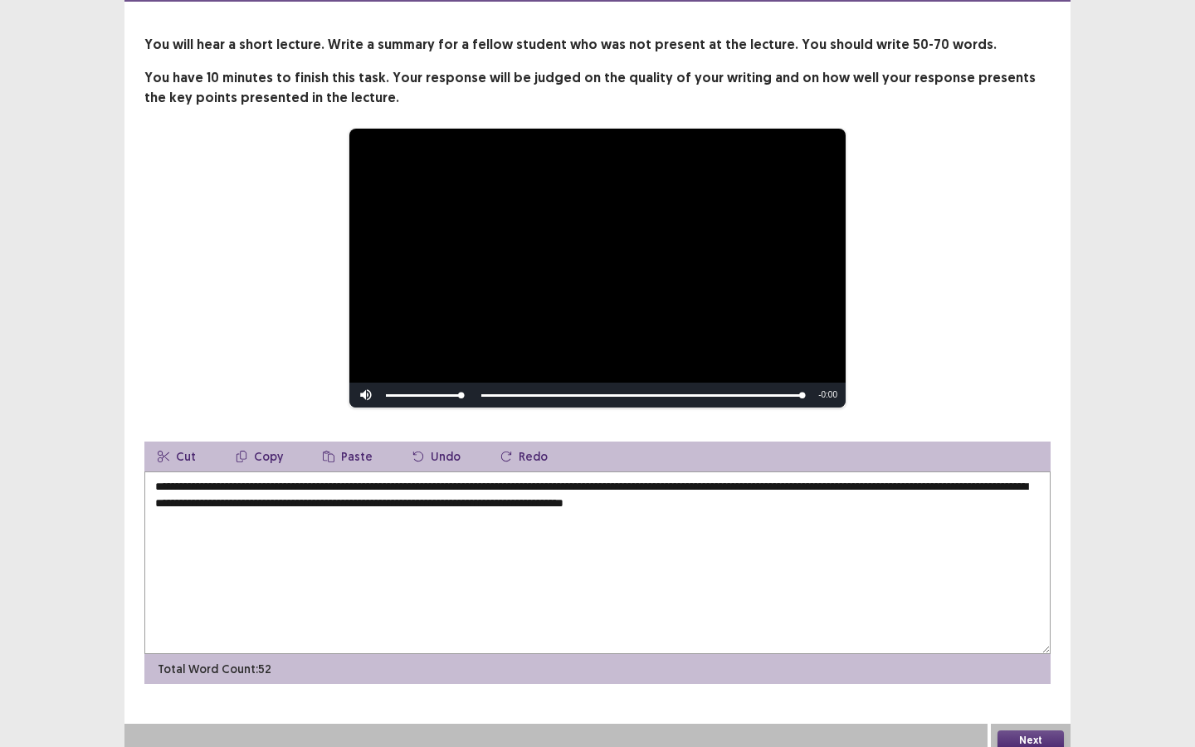
scroll to position [78, 0]
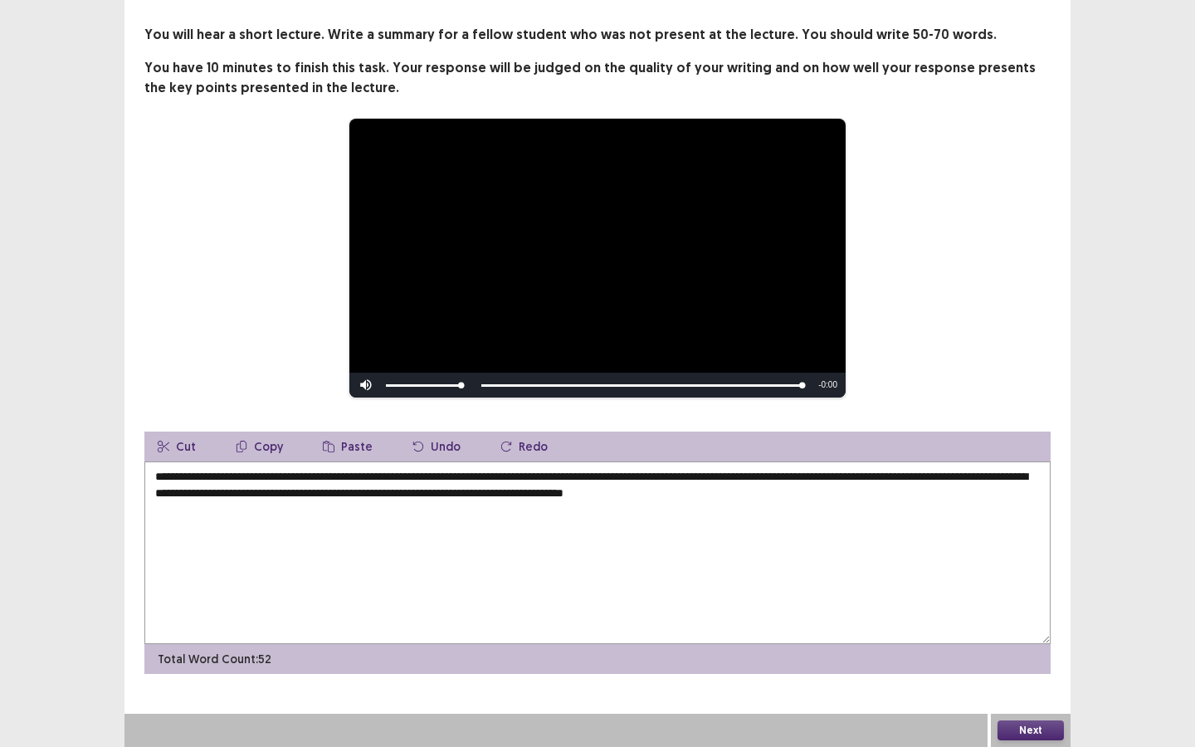
type textarea "**********"
click at [1017, 645] on button "Next" at bounding box center [1031, 730] width 66 height 20
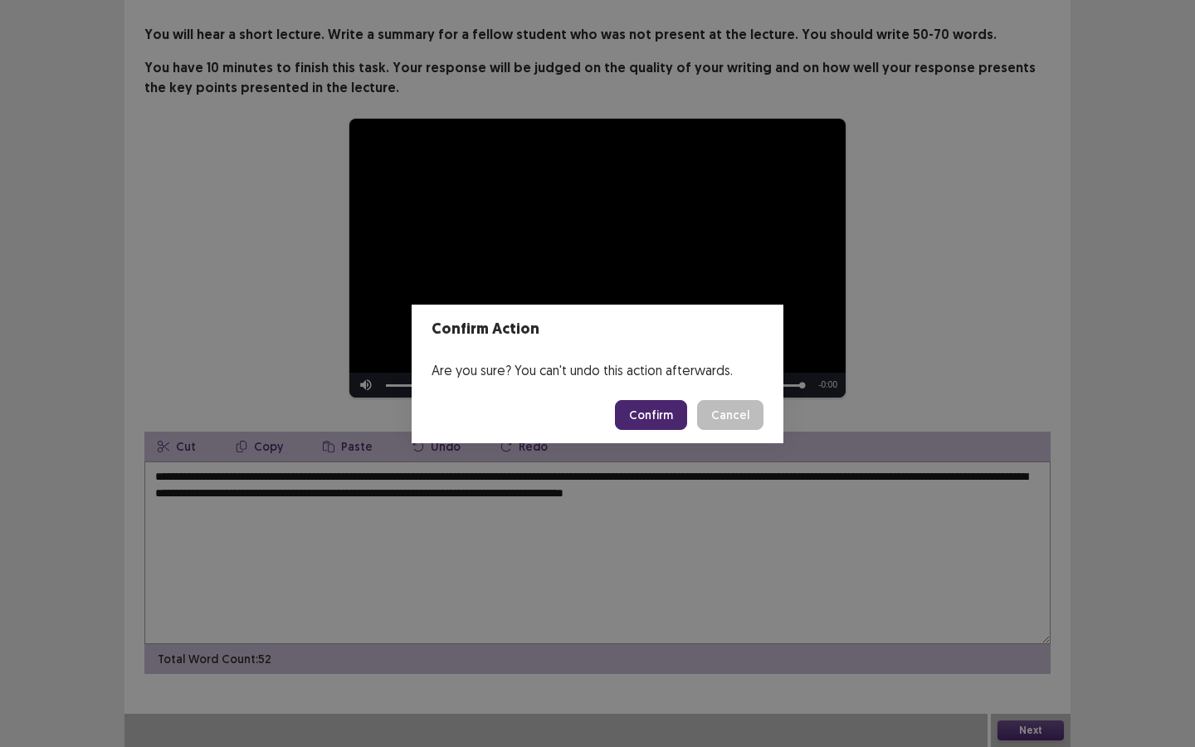
click at [671, 414] on button "Confirm" at bounding box center [651, 415] width 72 height 30
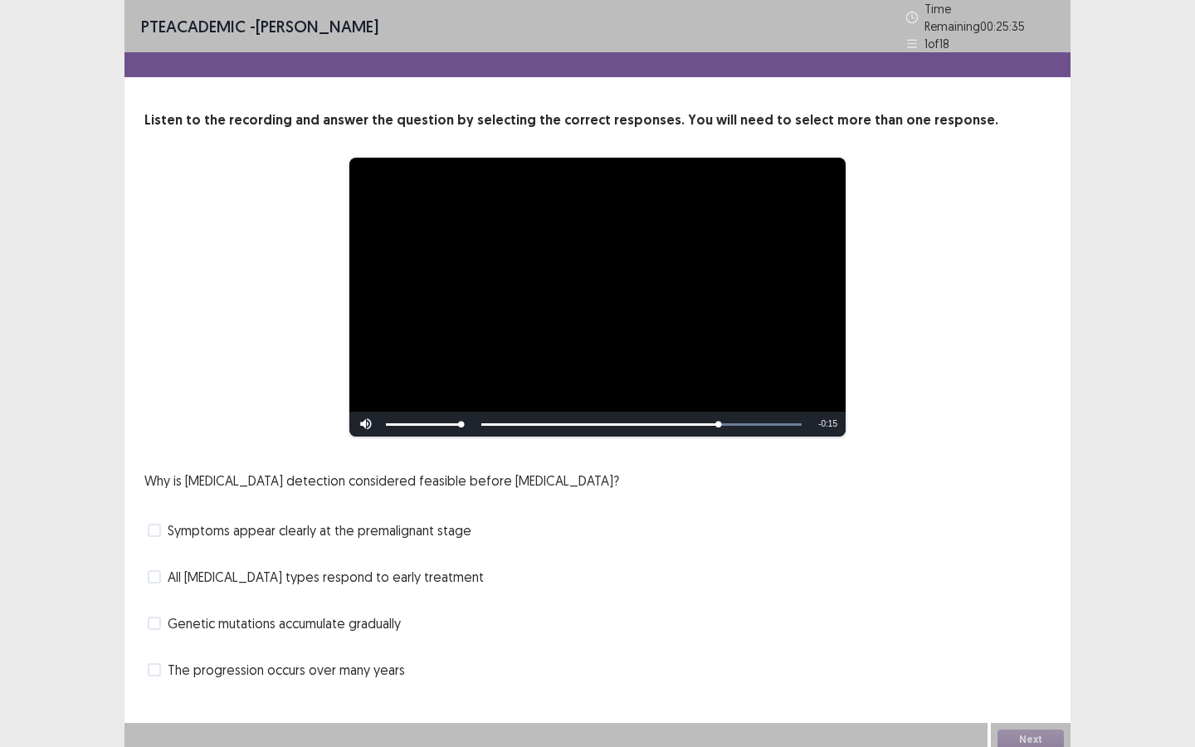
click at [159, 645] on span at bounding box center [154, 669] width 13 height 13
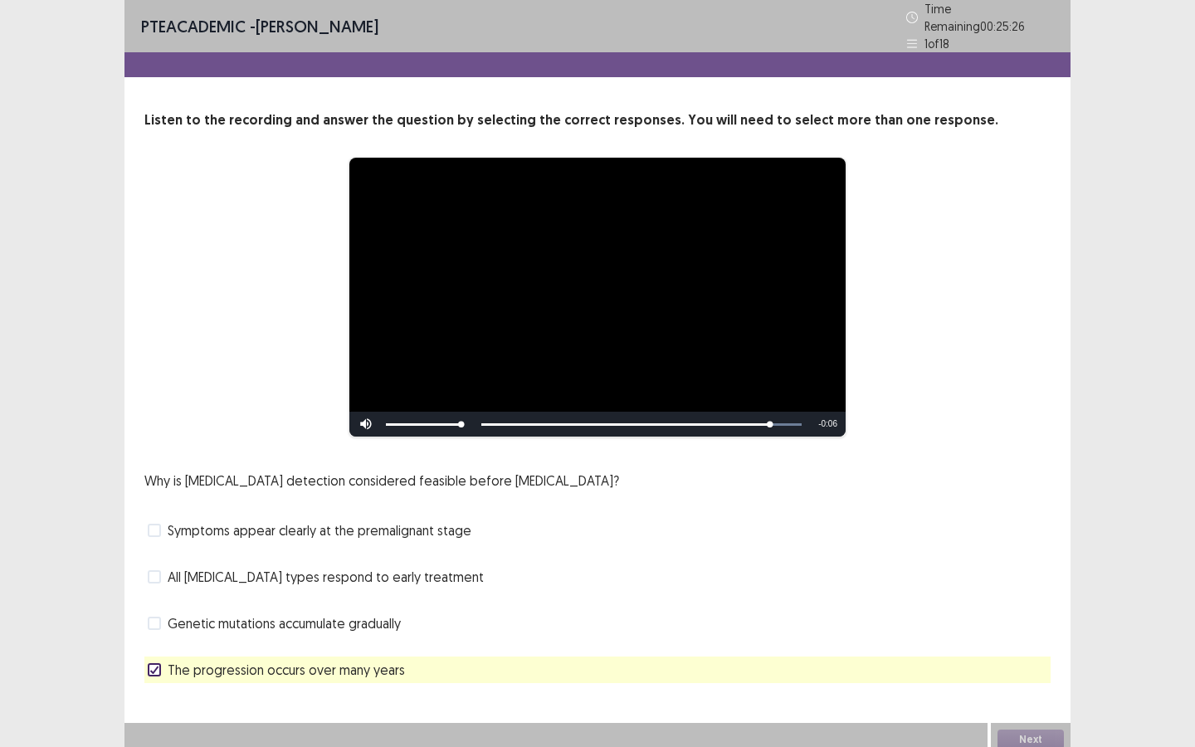
scroll to position [2, 0]
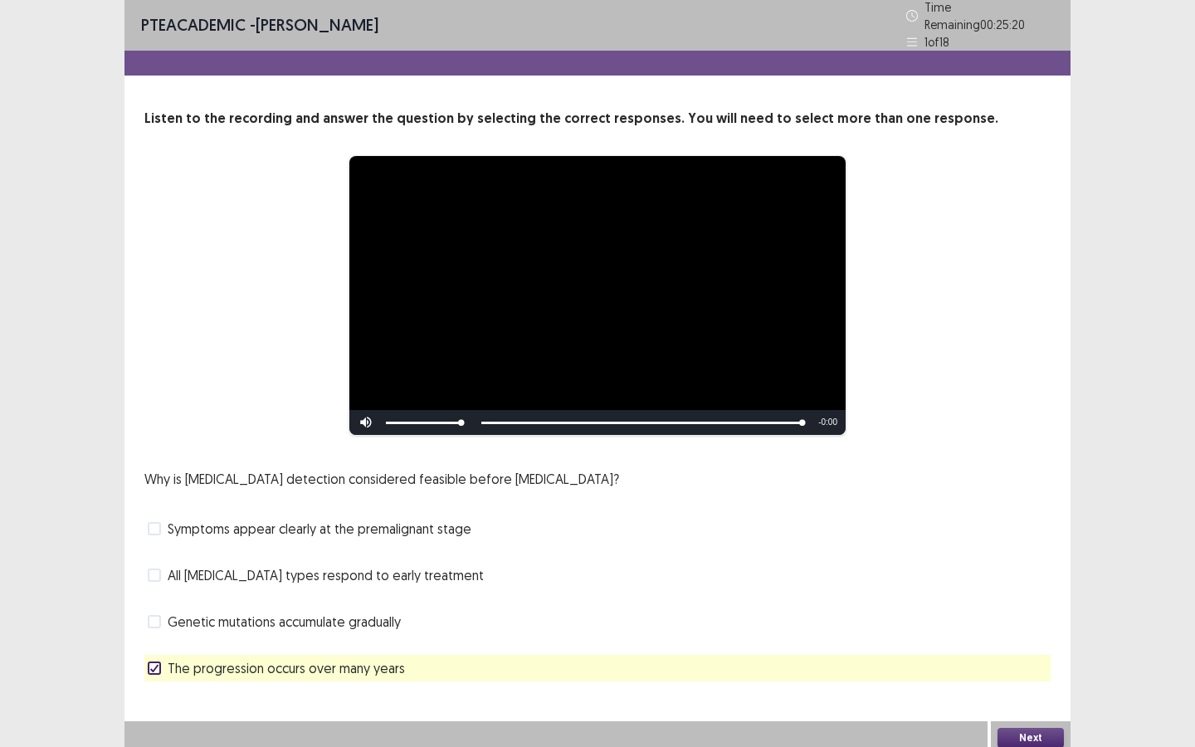
click at [1038, 645] on button "Next" at bounding box center [1031, 738] width 66 height 20
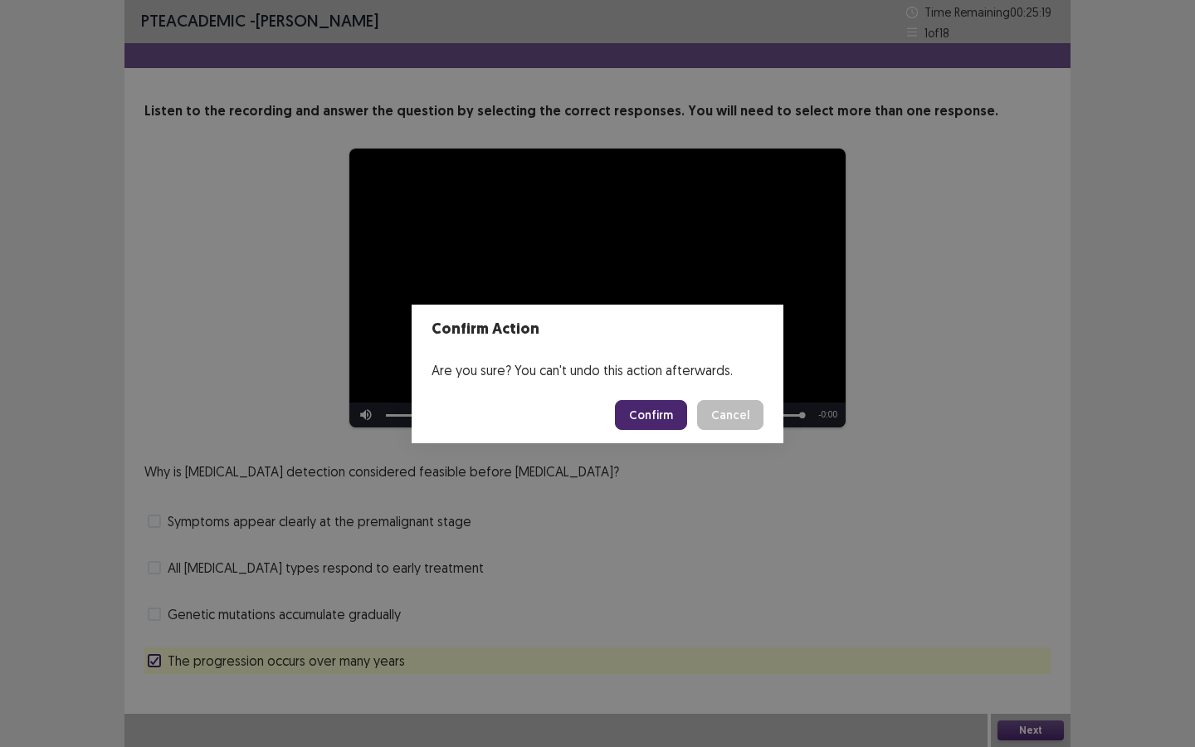
click at [671, 415] on button "Confirm" at bounding box center [651, 415] width 72 height 30
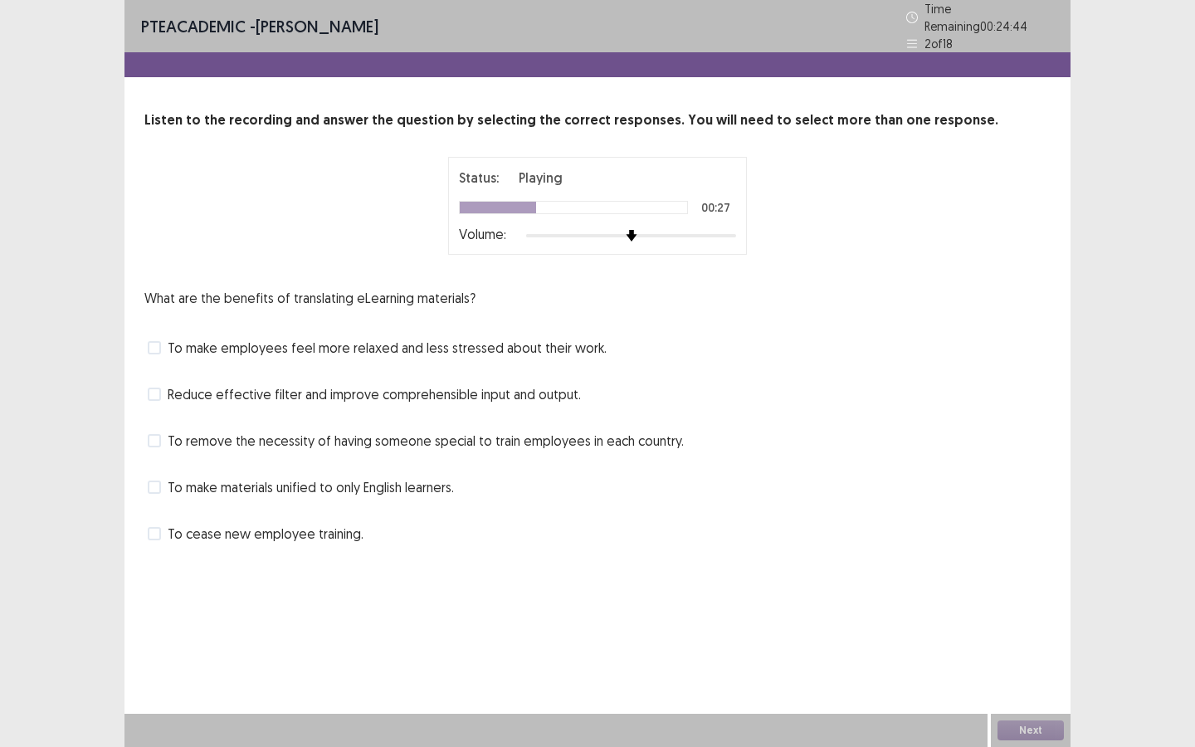
click at [168, 342] on span "To make employees feel more relaxed and less stressed about their work." at bounding box center [387, 348] width 439 height 20
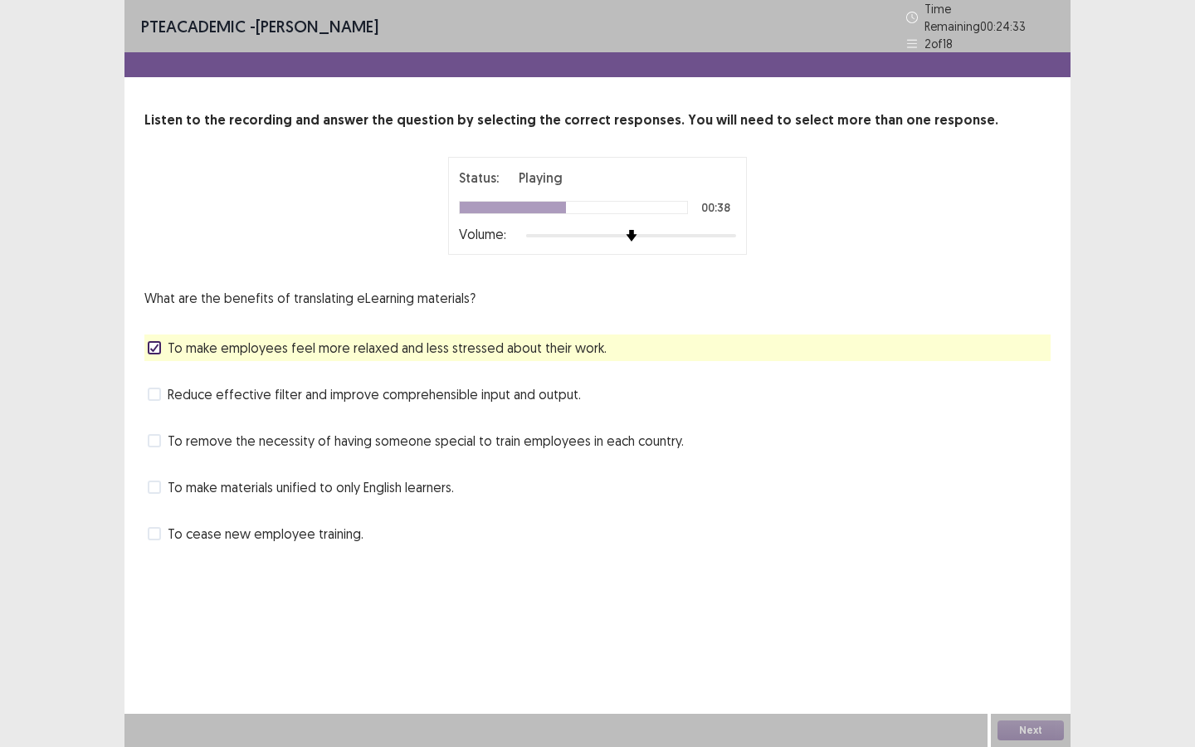
click at [157, 485] on span at bounding box center [154, 487] width 13 height 13
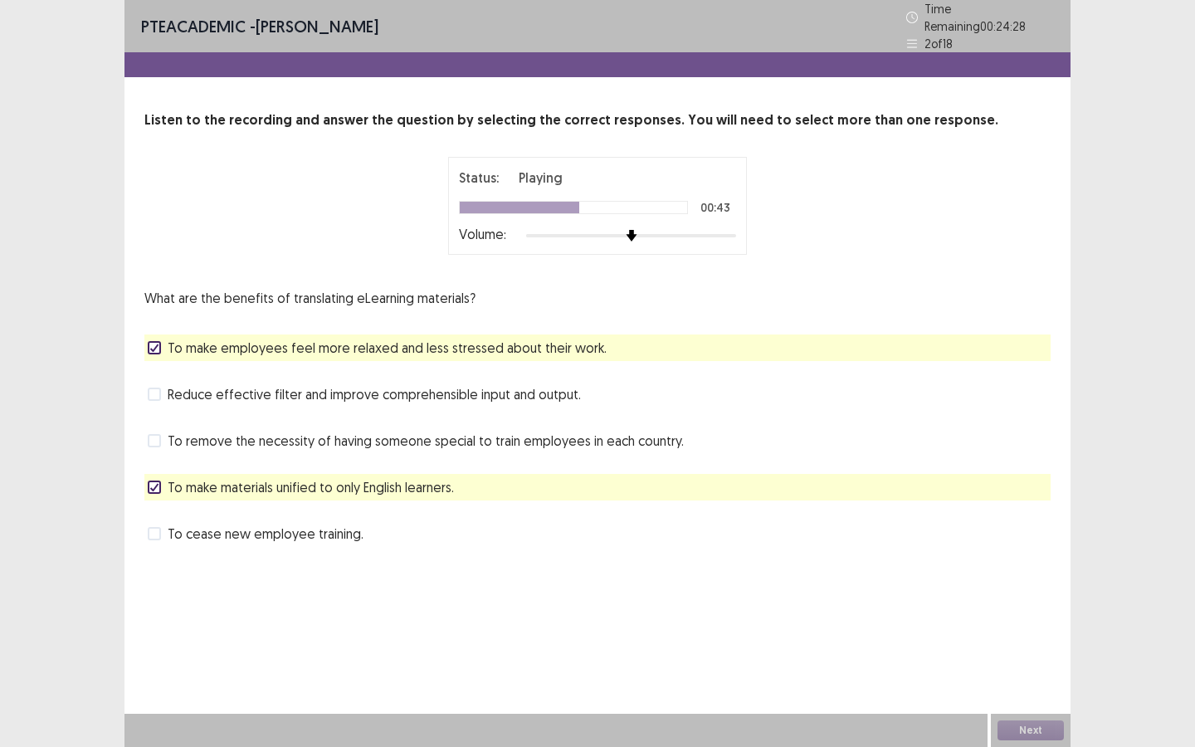
click at [145, 384] on div "Reduce effective filter and improve comprehensible input and output." at bounding box center [597, 394] width 906 height 27
click at [158, 388] on span at bounding box center [154, 394] width 13 height 13
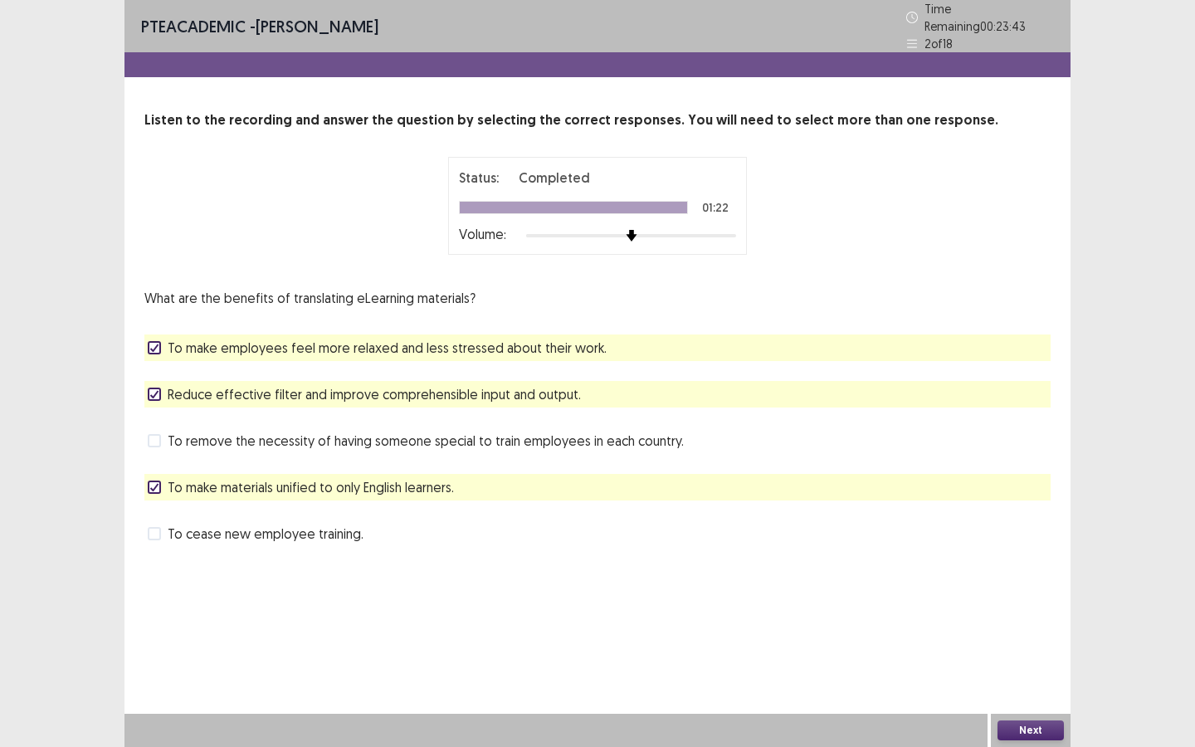
click at [148, 481] on span at bounding box center [154, 487] width 13 height 13
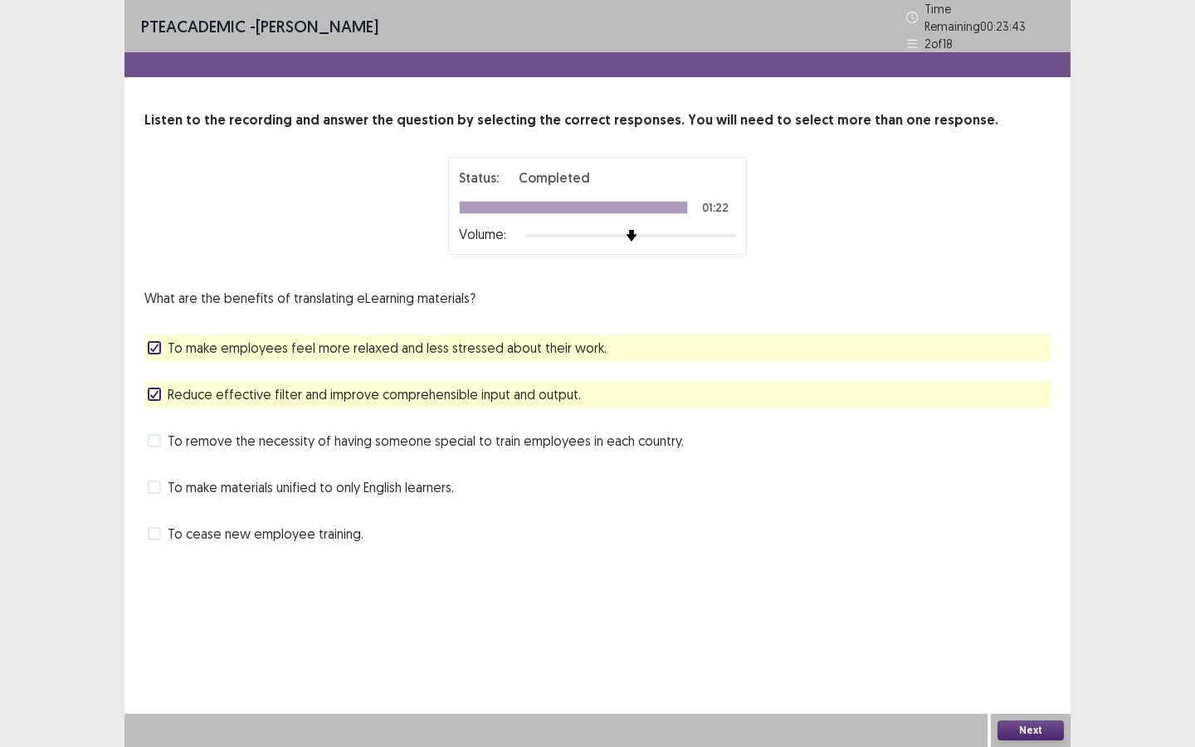
click at [159, 434] on span at bounding box center [154, 440] width 13 height 13
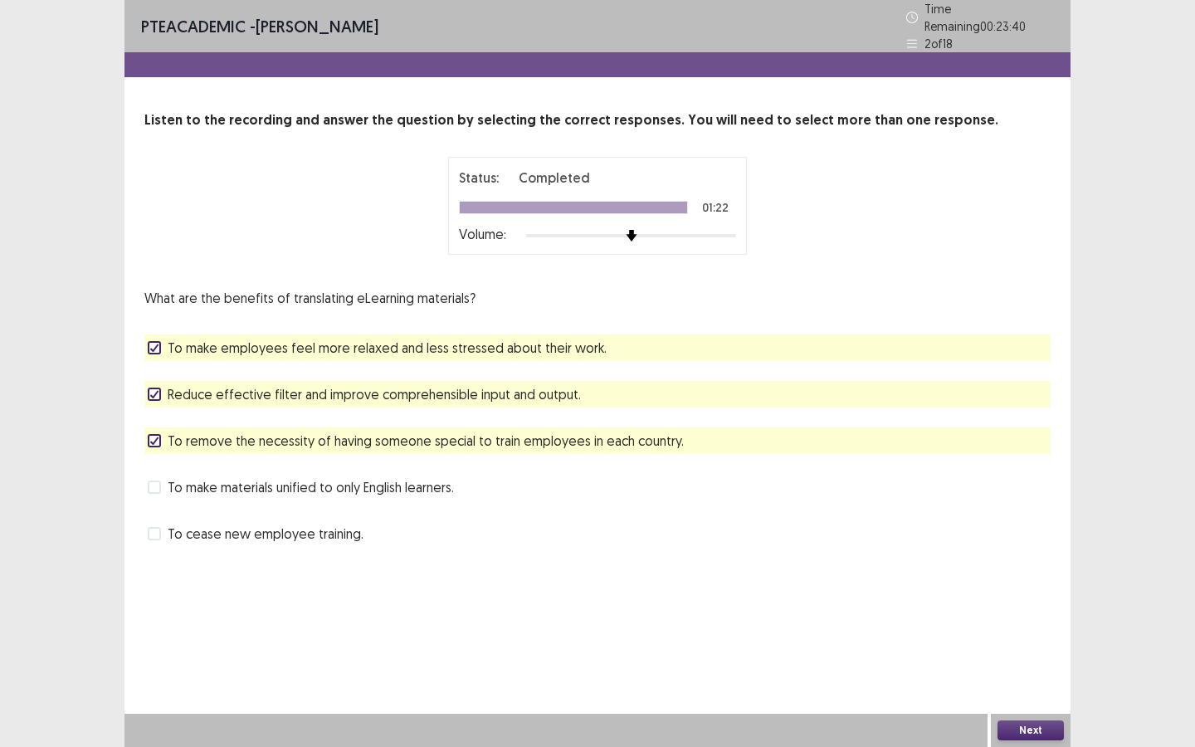
click at [1034, 645] on button "Next" at bounding box center [1031, 730] width 66 height 20
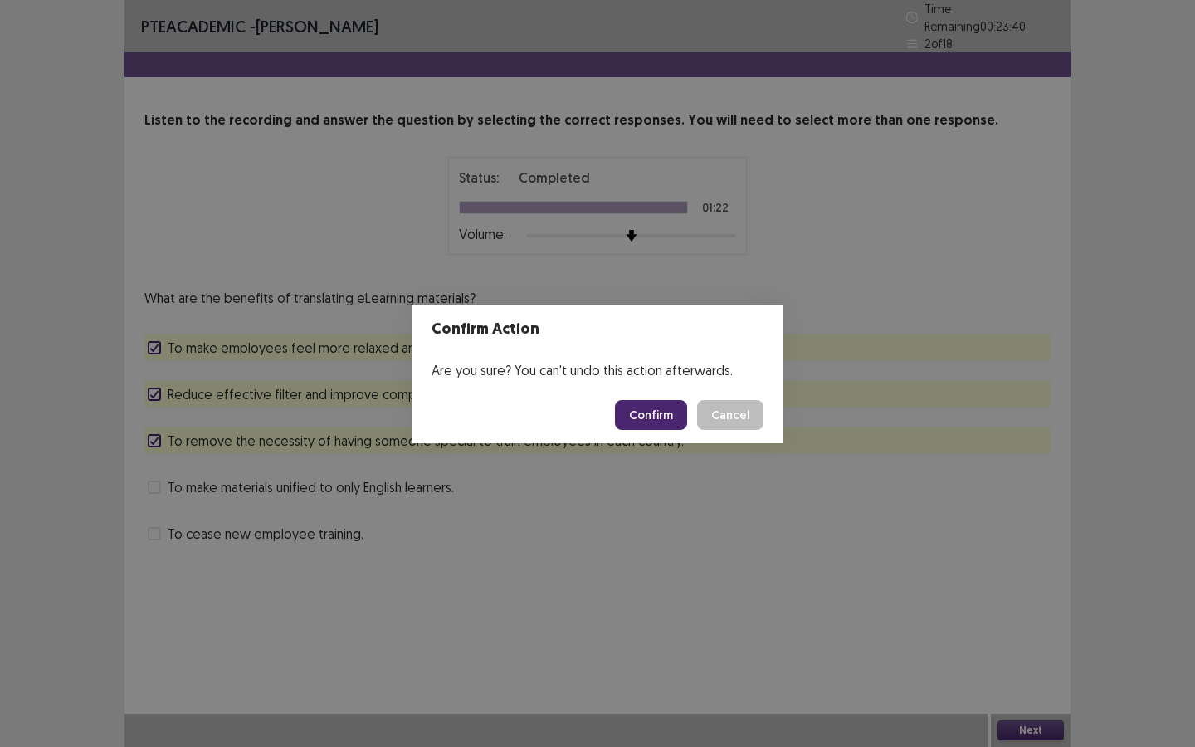
click at [686, 410] on button "Confirm" at bounding box center [651, 415] width 72 height 30
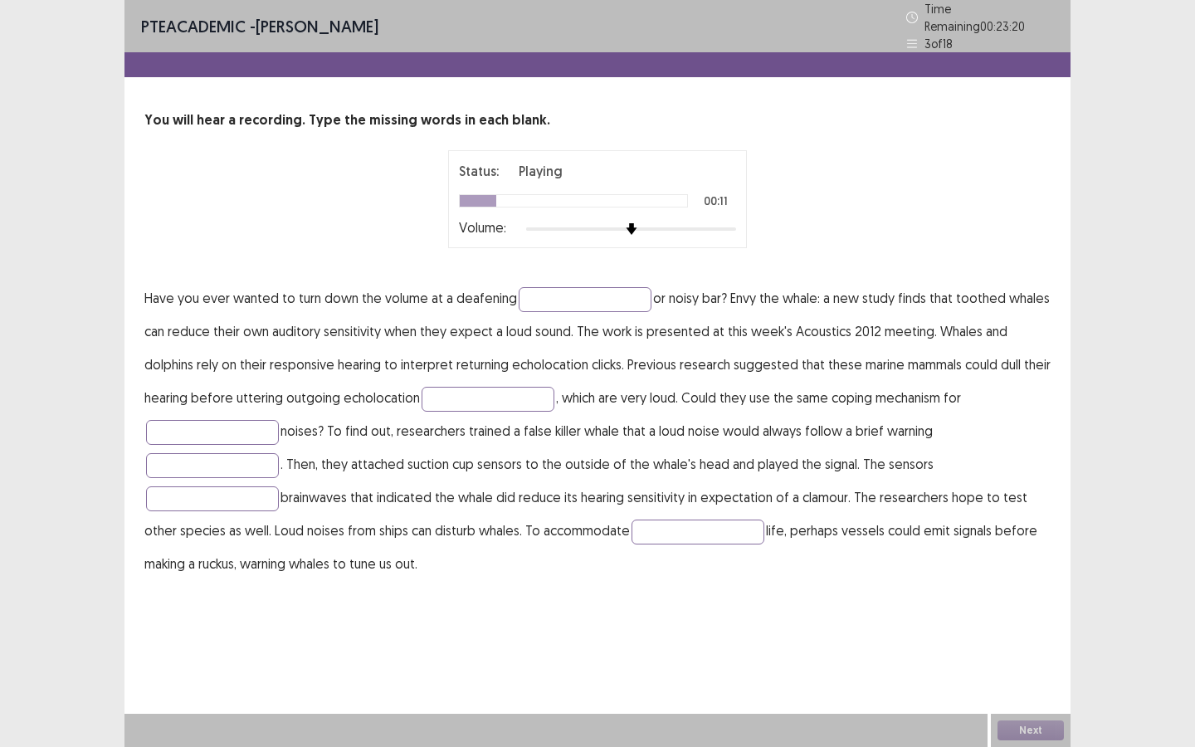
click at [854, 196] on div "Status: Playing 00:11 Volume:" at bounding box center [597, 199] width 906 height 98
click at [622, 287] on input "text" at bounding box center [585, 299] width 133 height 25
type input "********"
click at [468, 390] on input "text" at bounding box center [488, 399] width 133 height 25
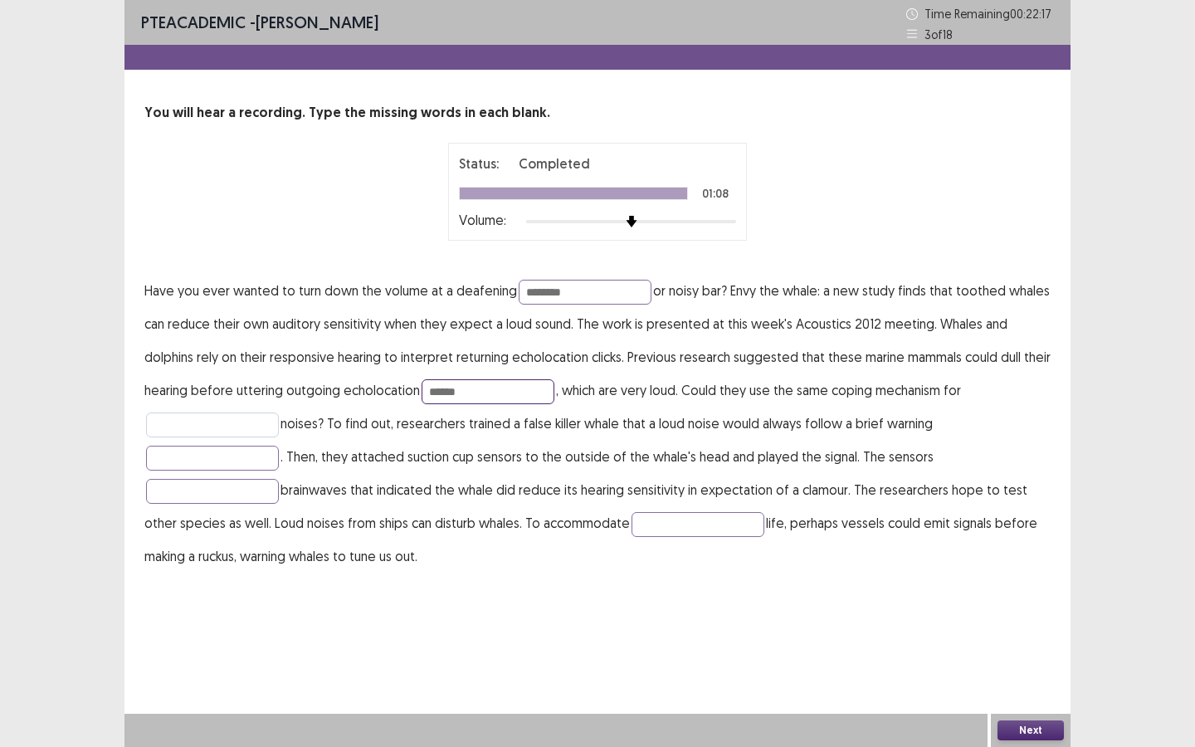
type input "******"
click at [207, 426] on input "text" at bounding box center [212, 424] width 133 height 25
type input "********"
click at [225, 457] on input "text" at bounding box center [212, 458] width 133 height 25
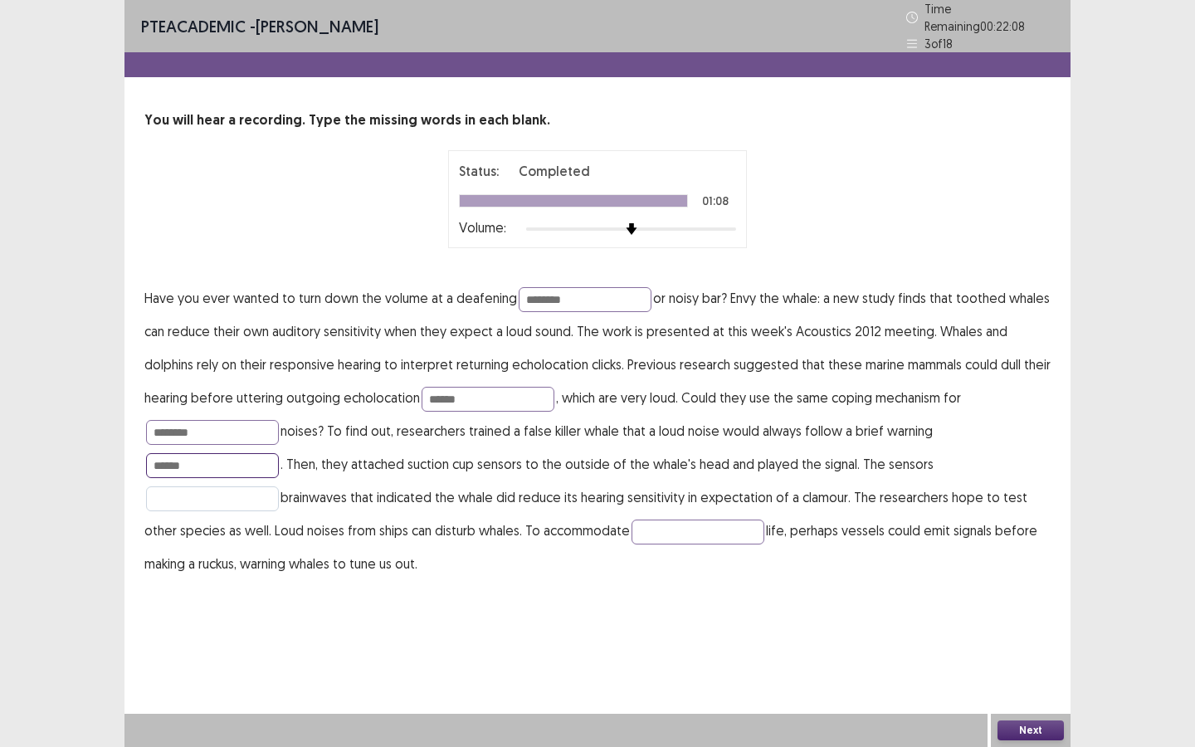
type input "******"
click at [248, 500] on input "text" at bounding box center [212, 498] width 133 height 25
type input "********"
click at [693, 500] on p "Have you ever wanted to turn down the volume at a deafening ******** or noisy b…" at bounding box center [597, 430] width 906 height 299
click at [692, 510] on p "Have you ever wanted to turn down the volume at a deafening ******** or noisy b…" at bounding box center [597, 430] width 906 height 299
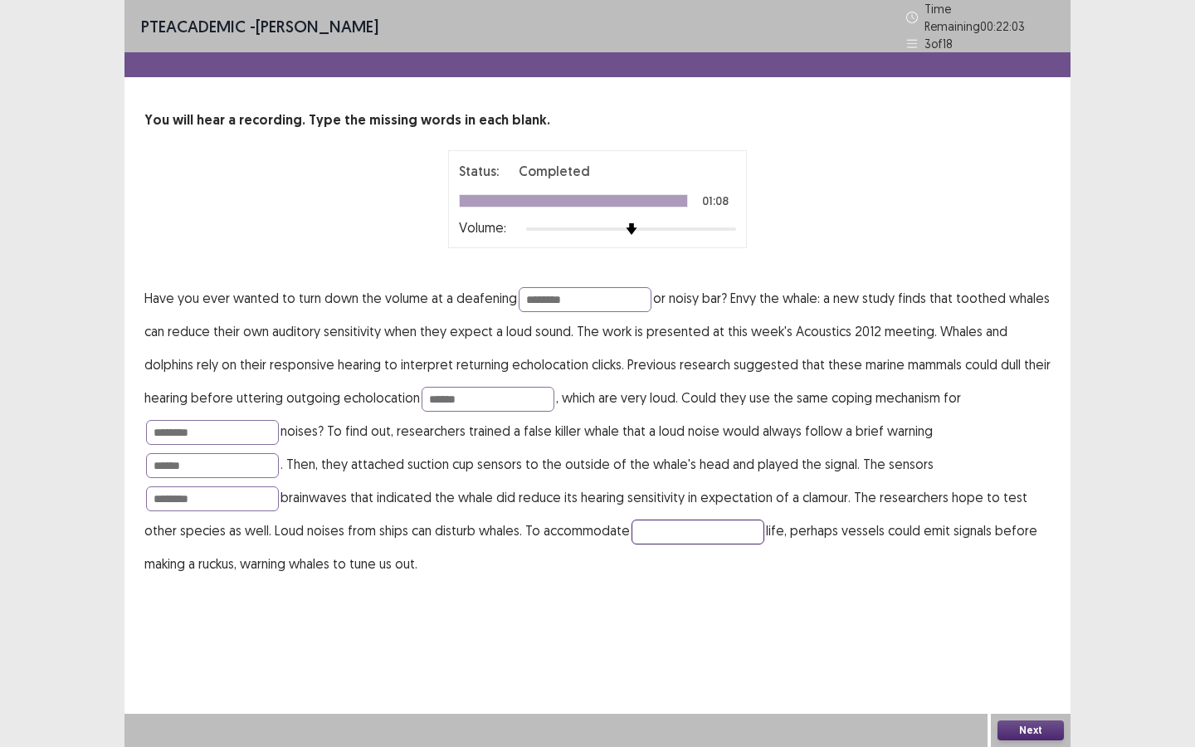
click at [692, 522] on input "text" at bounding box center [698, 532] width 133 height 25
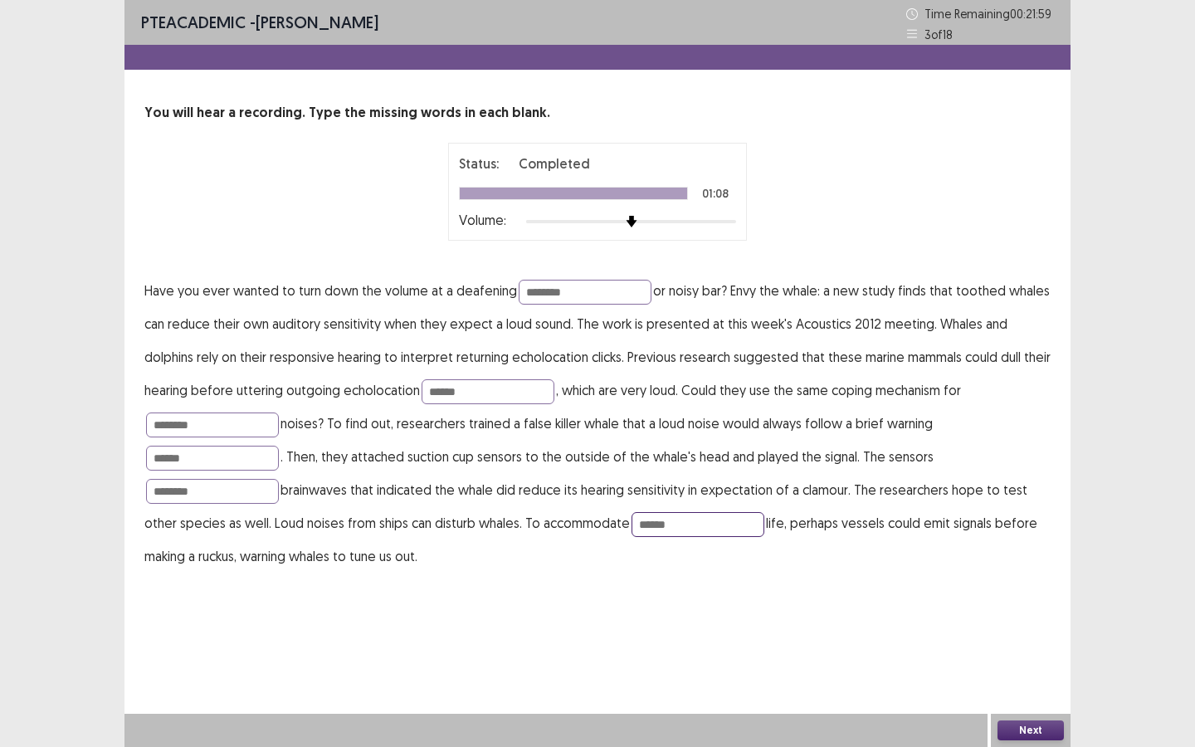
type input "******"
click at [1013, 645] on button "Next" at bounding box center [1031, 730] width 66 height 20
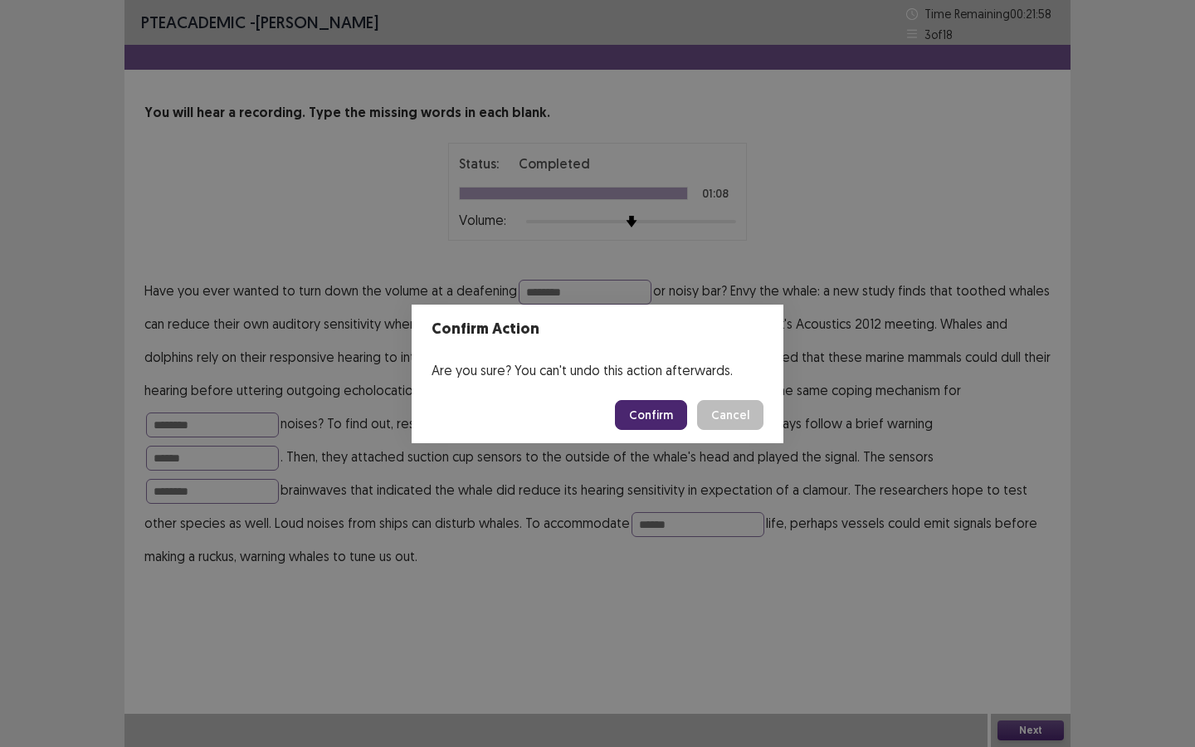
click at [668, 412] on button "Confirm" at bounding box center [651, 415] width 72 height 30
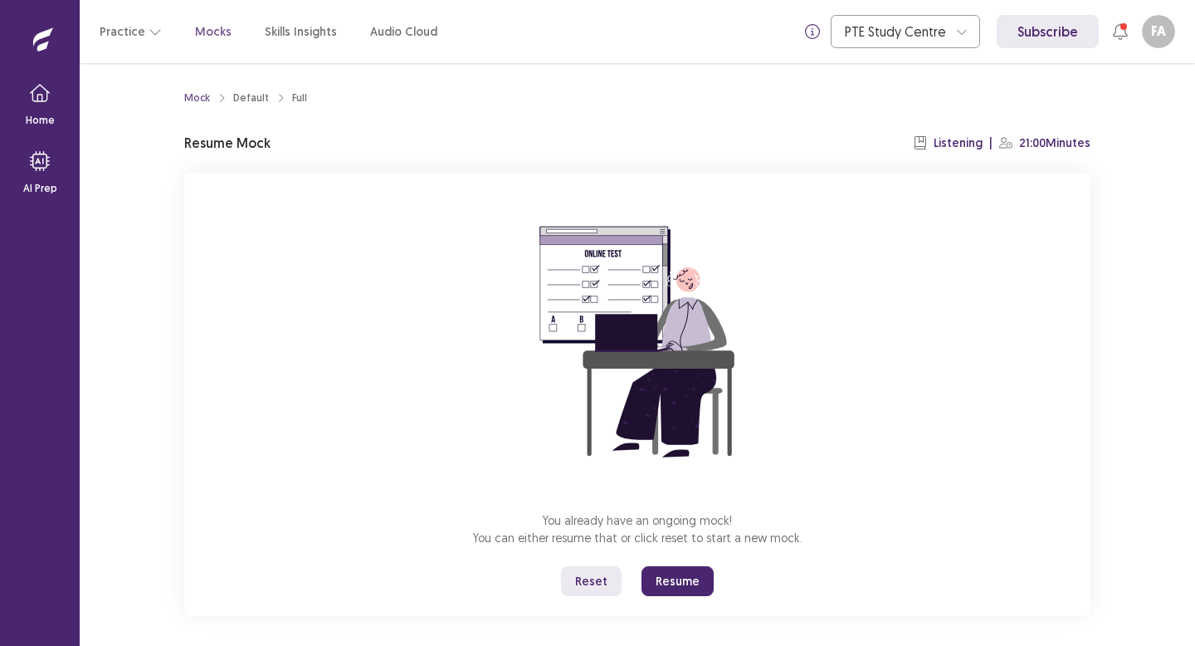
click at [683, 578] on button "Resume" at bounding box center [678, 581] width 72 height 30
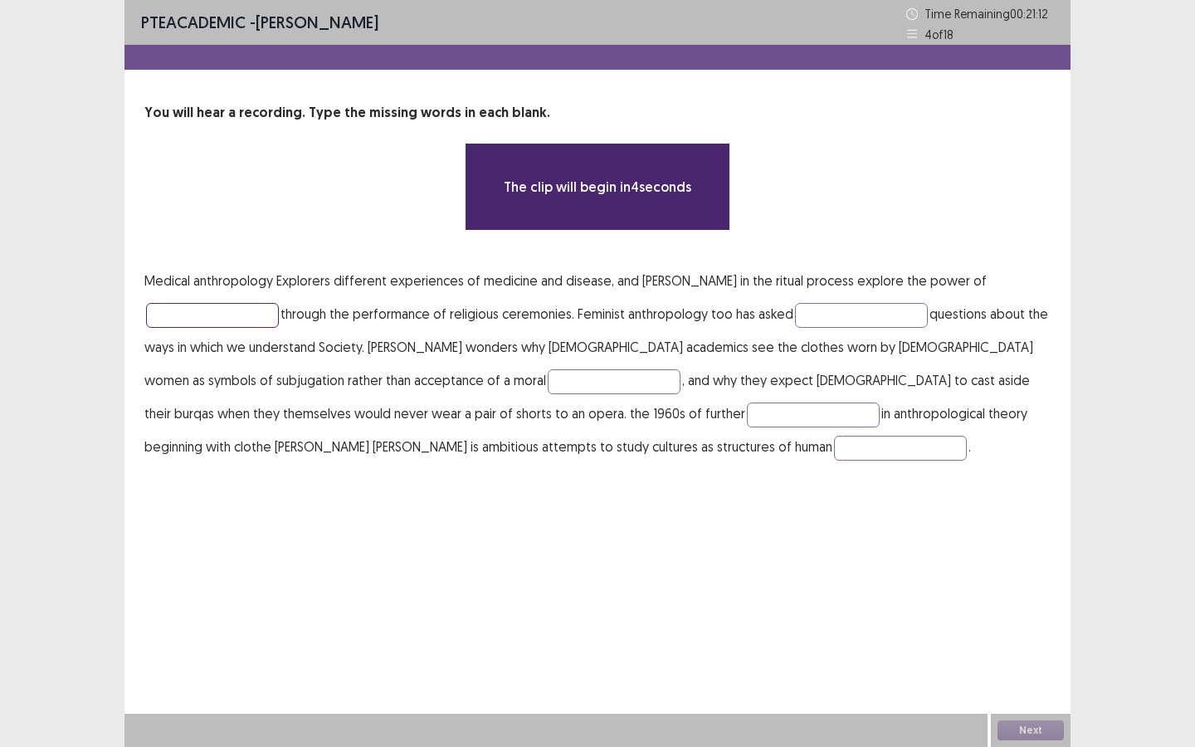
click at [171, 324] on input "text" at bounding box center [212, 315] width 133 height 25
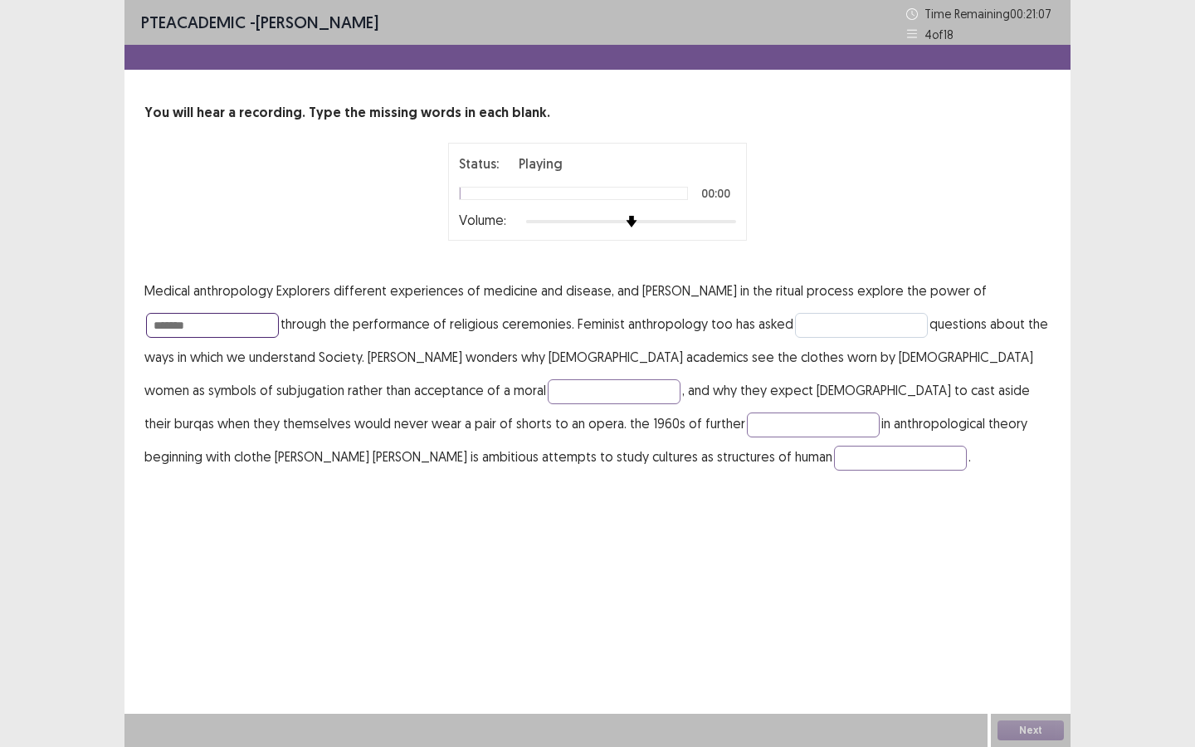
type input "*******"
click at [814, 321] on input "text" at bounding box center [861, 325] width 133 height 25
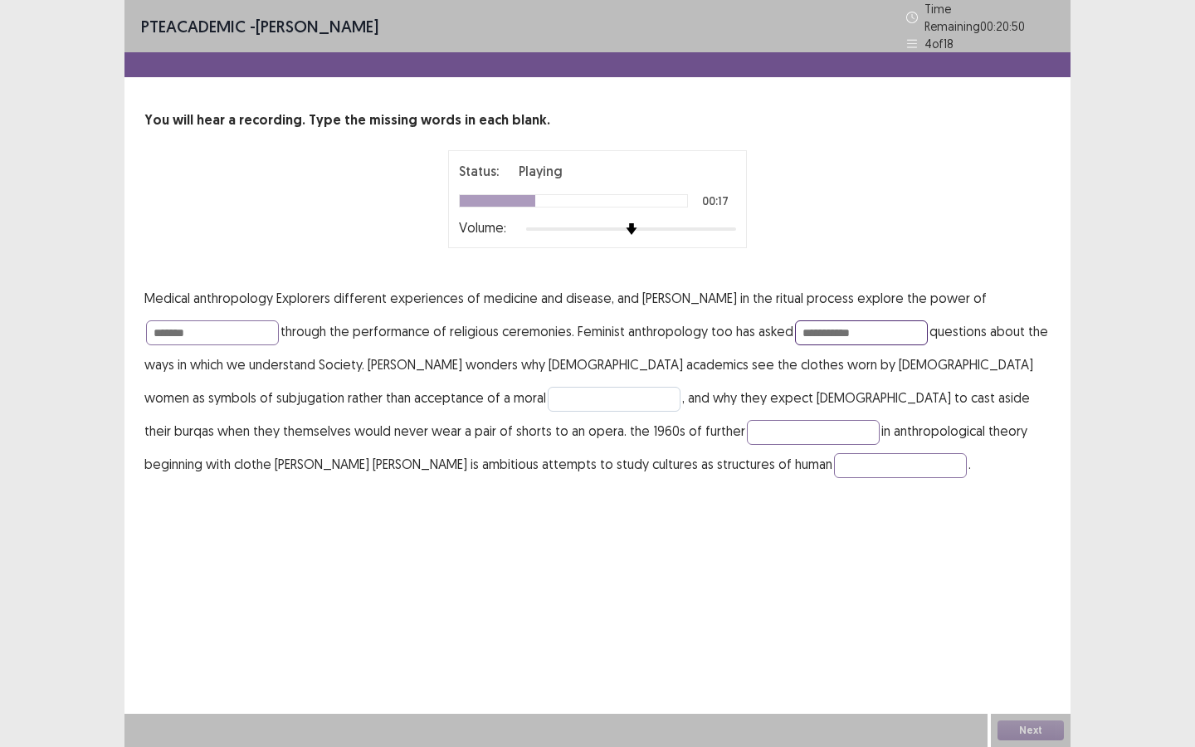
type input "**********"
click at [548, 391] on input "text" at bounding box center [614, 399] width 133 height 25
type input "******"
click at [502, 440] on p "**********" at bounding box center [597, 380] width 906 height 199
click at [747, 432] on input "text" at bounding box center [813, 432] width 133 height 25
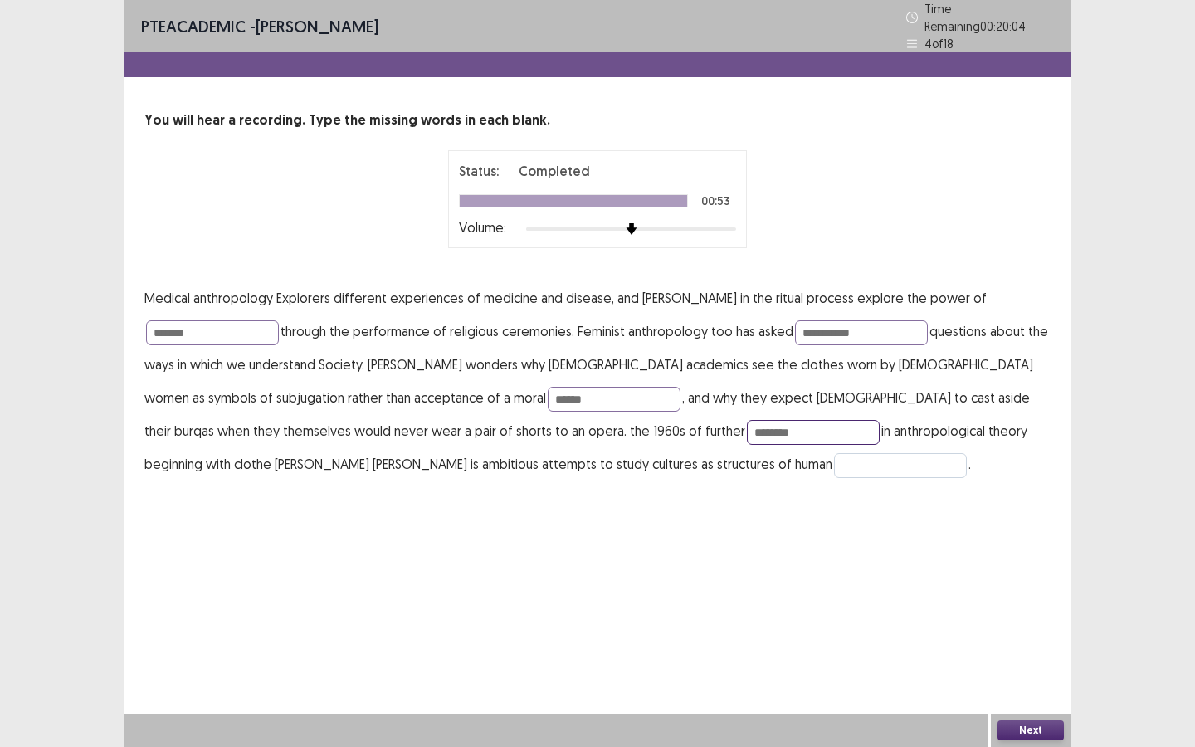
type input "********"
click at [834, 463] on input "text" at bounding box center [900, 465] width 133 height 25
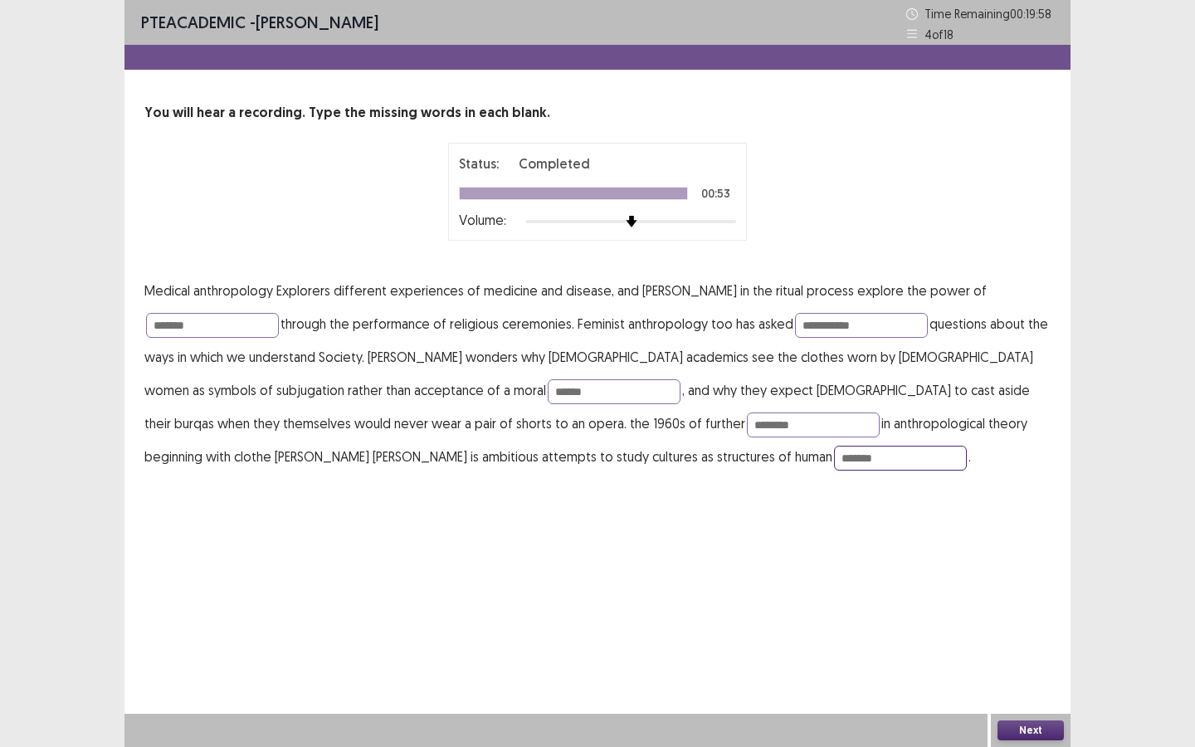
type input "*******"
click at [1025, 645] on button "Next" at bounding box center [1031, 730] width 66 height 20
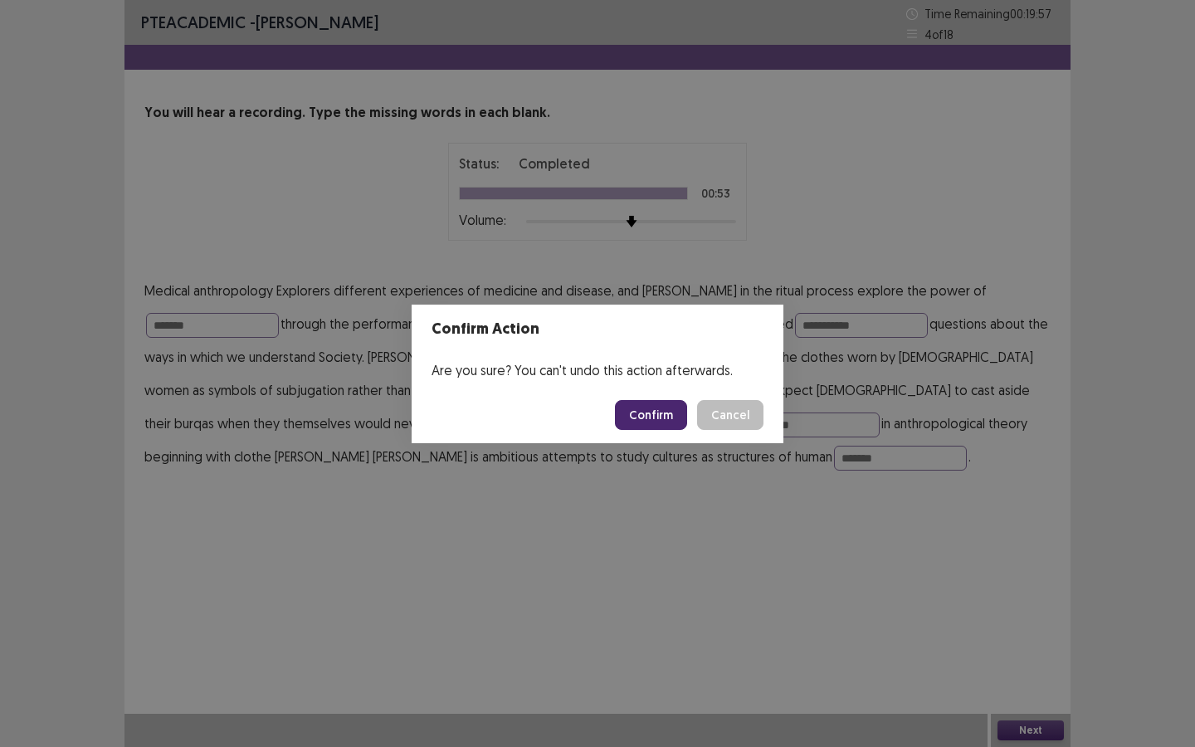
click at [684, 400] on button "Confirm" at bounding box center [651, 415] width 72 height 30
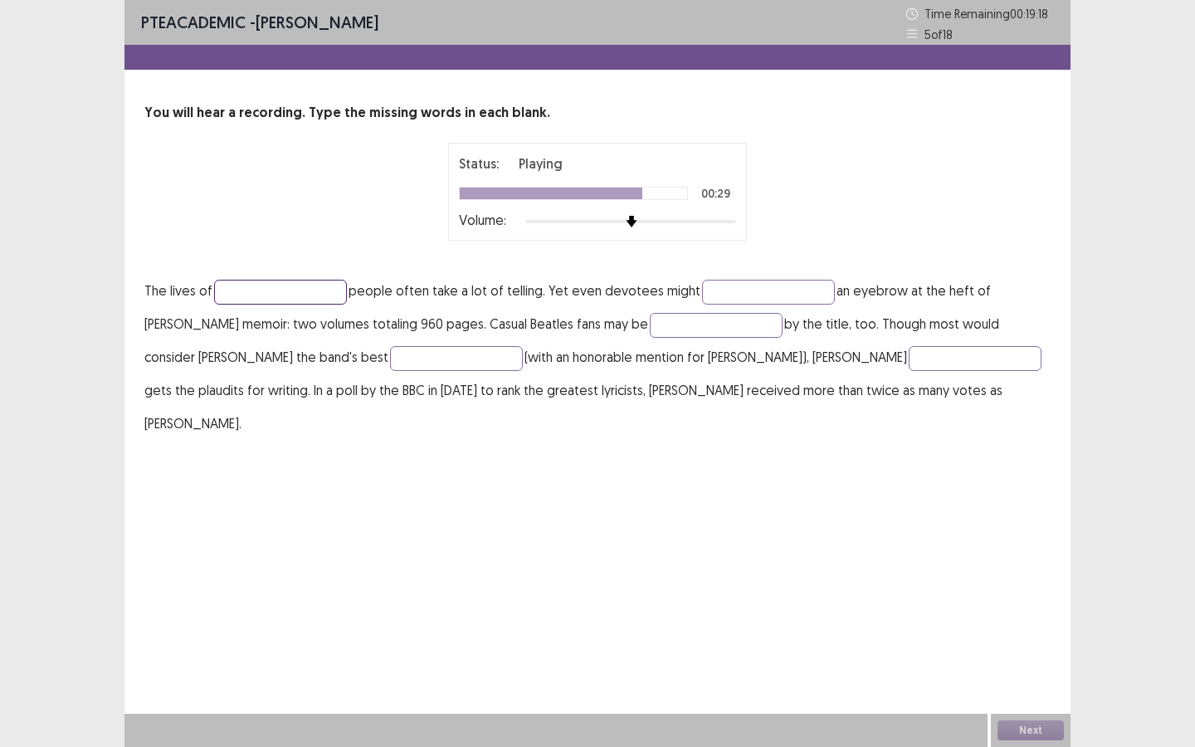
click at [307, 298] on input "text" at bounding box center [280, 292] width 133 height 25
type input "**********"
click at [767, 293] on input "text" at bounding box center [768, 292] width 133 height 25
type input "*****"
click at [666, 331] on input "text" at bounding box center [716, 325] width 133 height 25
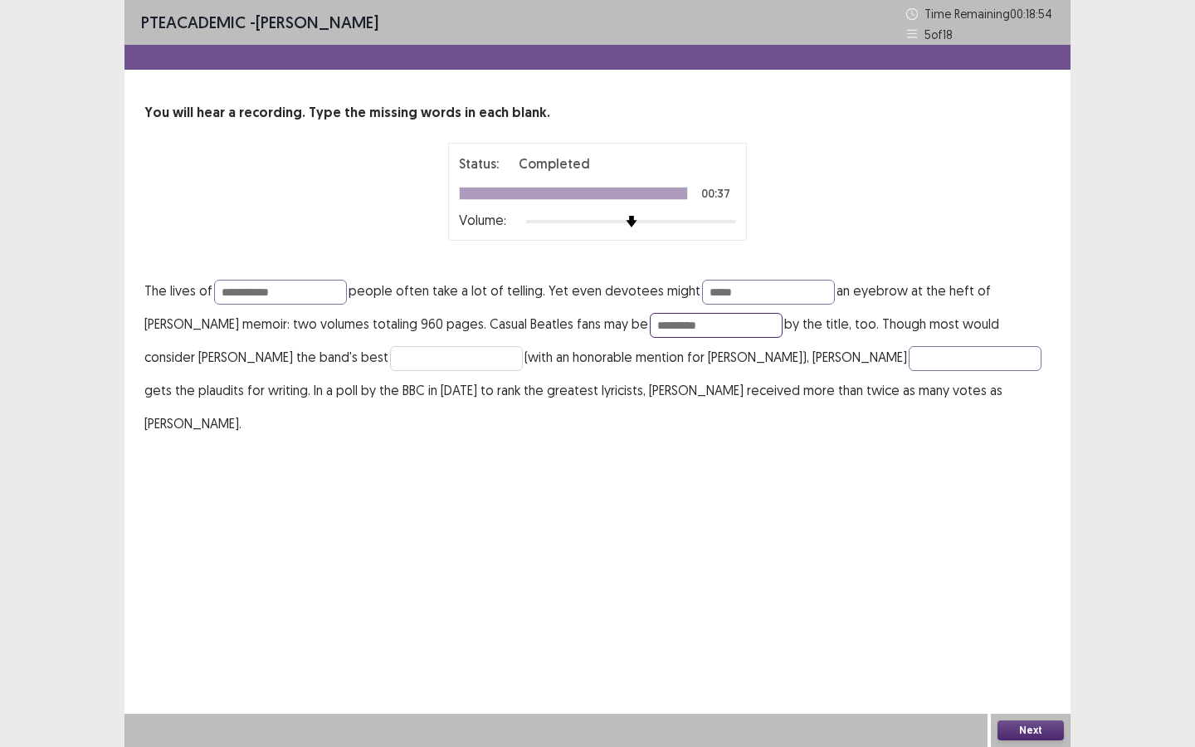
type input "*********"
click at [390, 363] on input "text" at bounding box center [456, 358] width 133 height 25
type input "********"
click at [909, 360] on input "text" at bounding box center [975, 358] width 133 height 25
type input "*********"
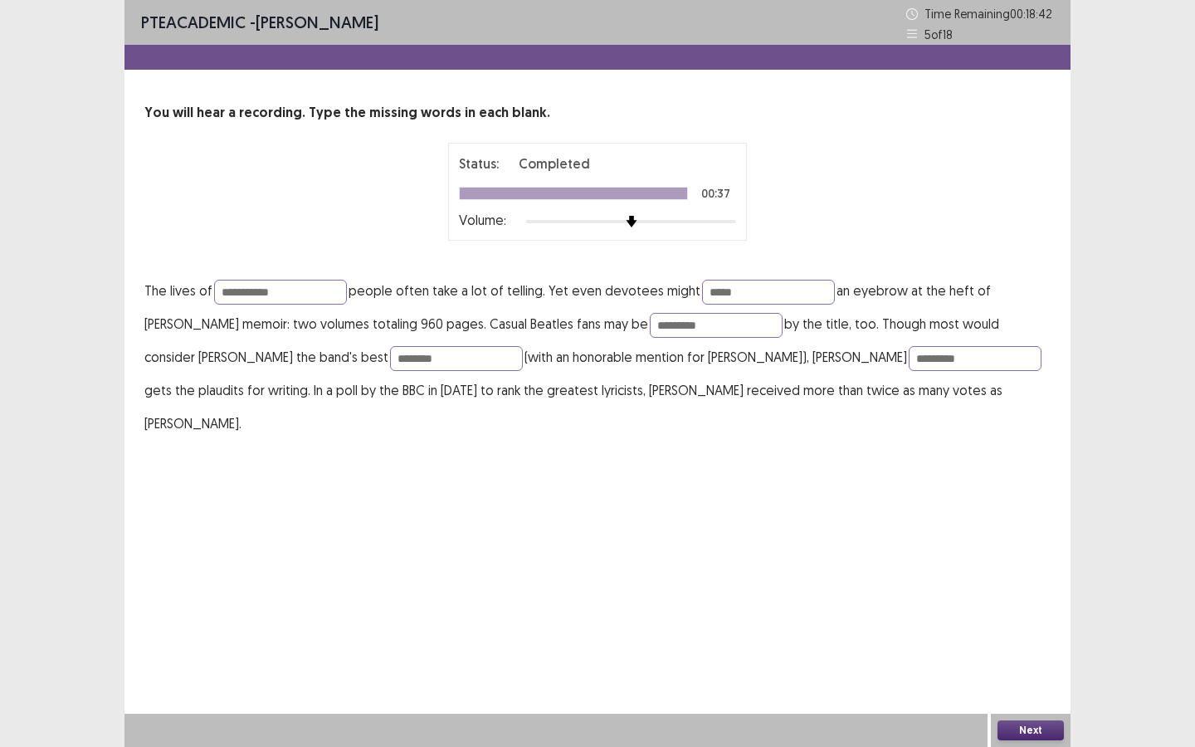
click at [1033, 645] on button "Next" at bounding box center [1031, 730] width 66 height 20
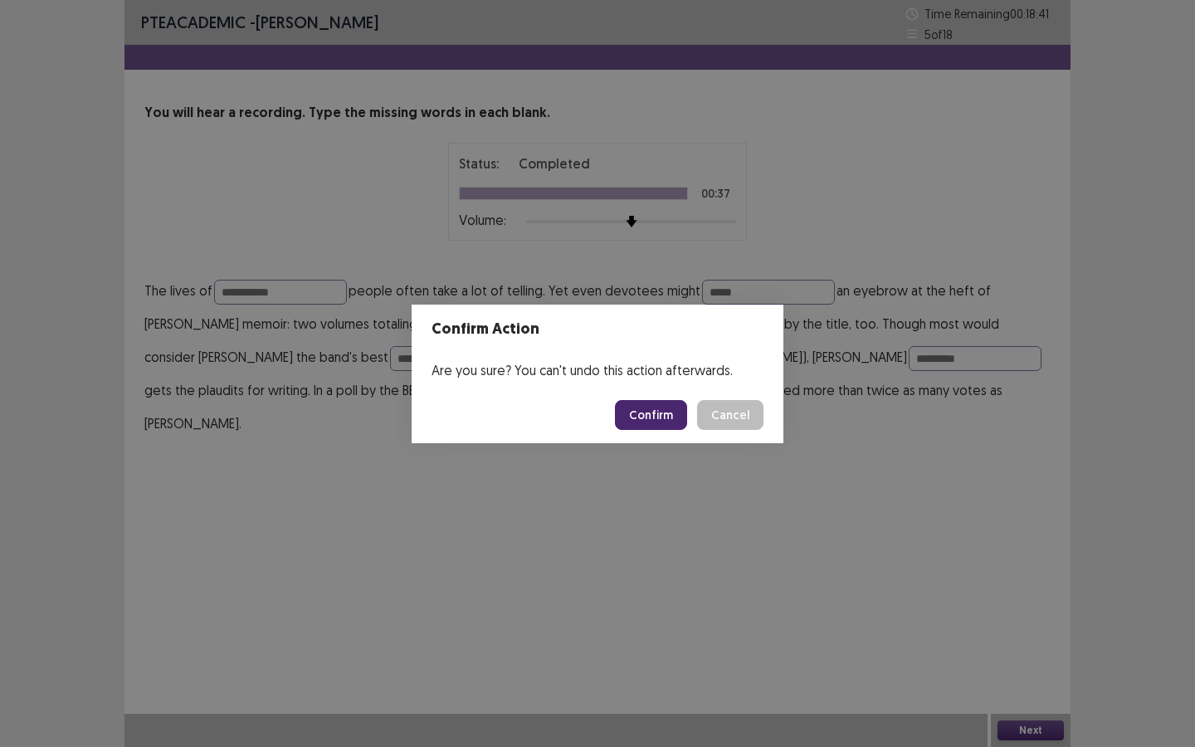
click at [661, 422] on button "Confirm" at bounding box center [651, 415] width 72 height 30
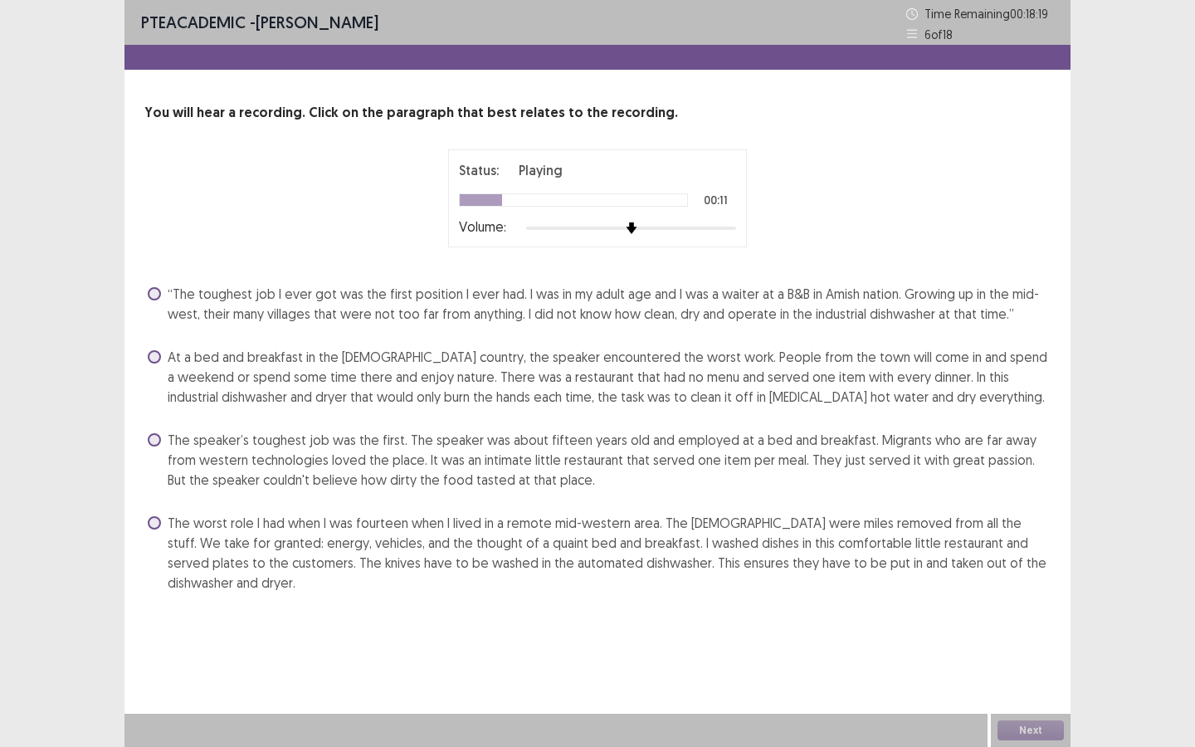
click at [154, 532] on label "The worst role I had when I was fourteen when I lived in a remote mid-western a…" at bounding box center [599, 553] width 903 height 80
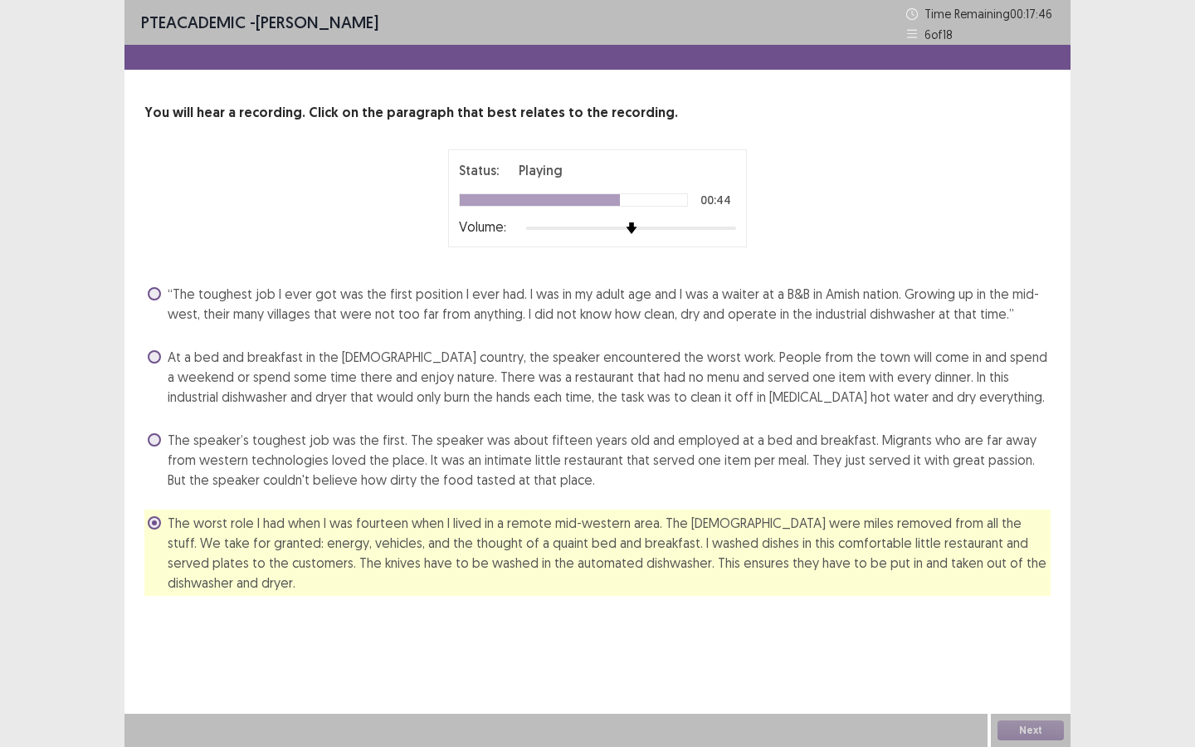
click at [159, 359] on span at bounding box center [154, 356] width 13 height 13
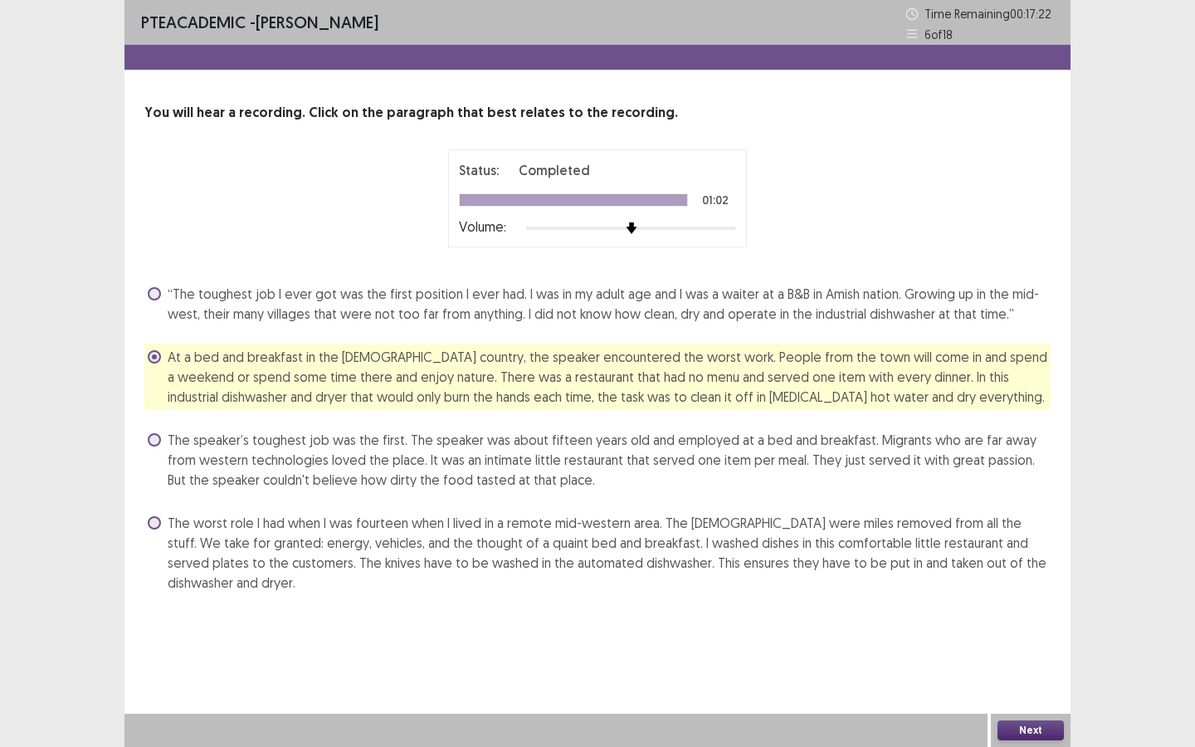
click at [1036, 645] on button "Next" at bounding box center [1031, 730] width 66 height 20
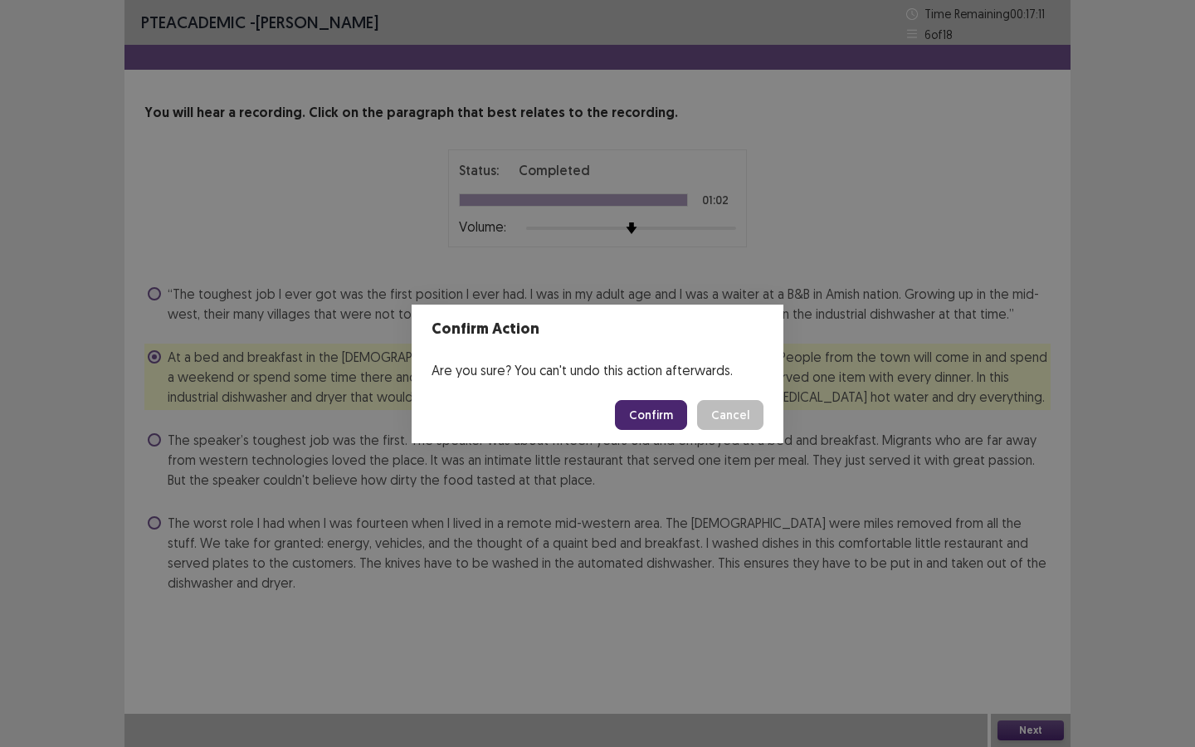
click at [664, 412] on button "Confirm" at bounding box center [651, 415] width 72 height 30
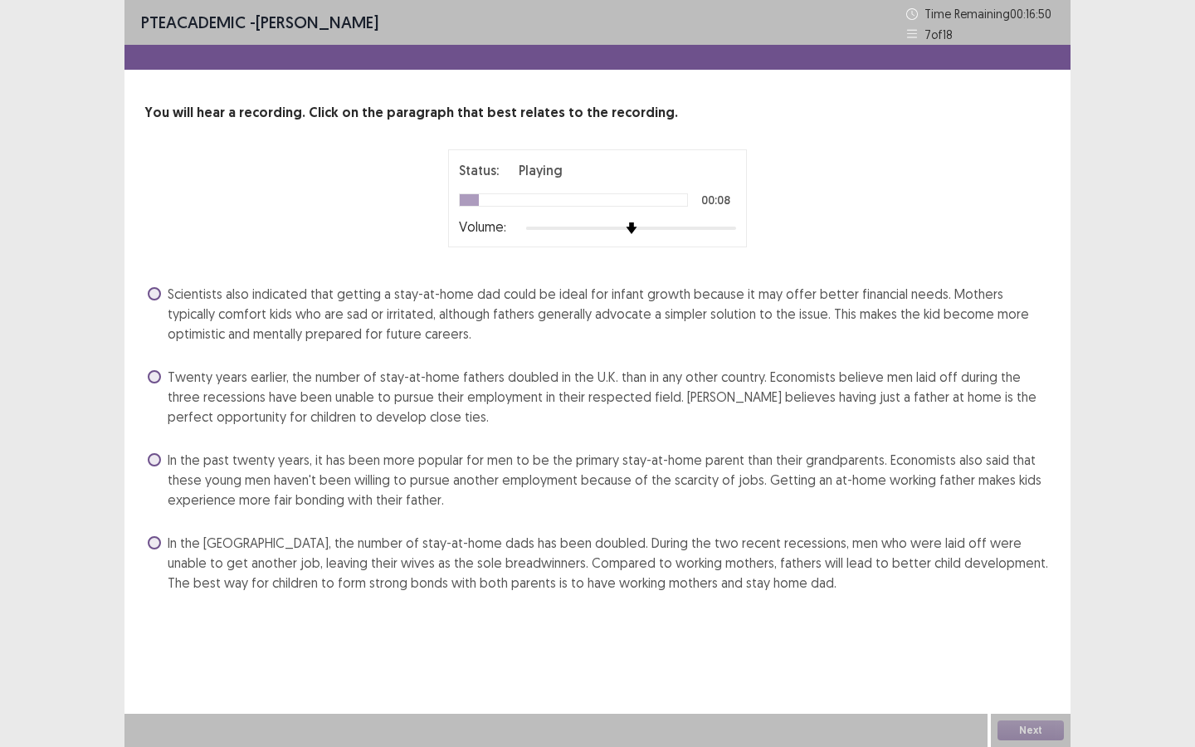
click at [160, 451] on label "In the past twenty years, it has been more popular for men to be the primary st…" at bounding box center [599, 480] width 903 height 60
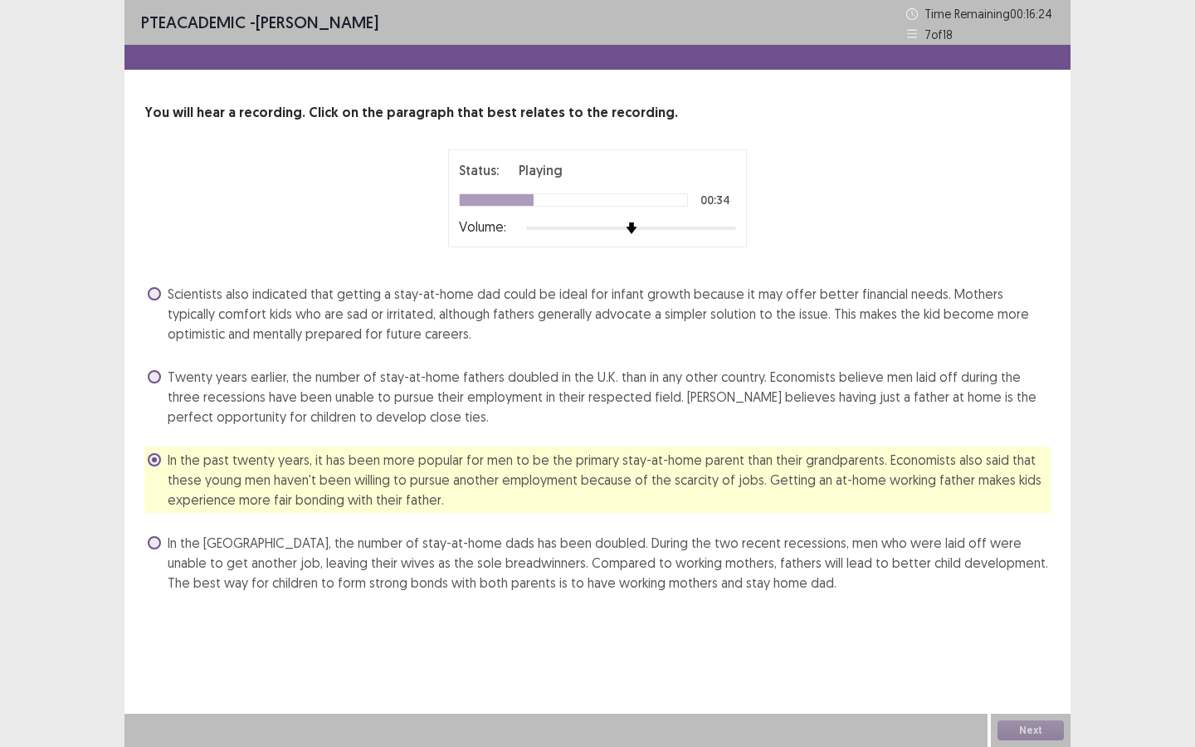
click at [168, 544] on span "In the UK, the number of stay-at-home dads has been doubled. During the two rec…" at bounding box center [609, 563] width 883 height 60
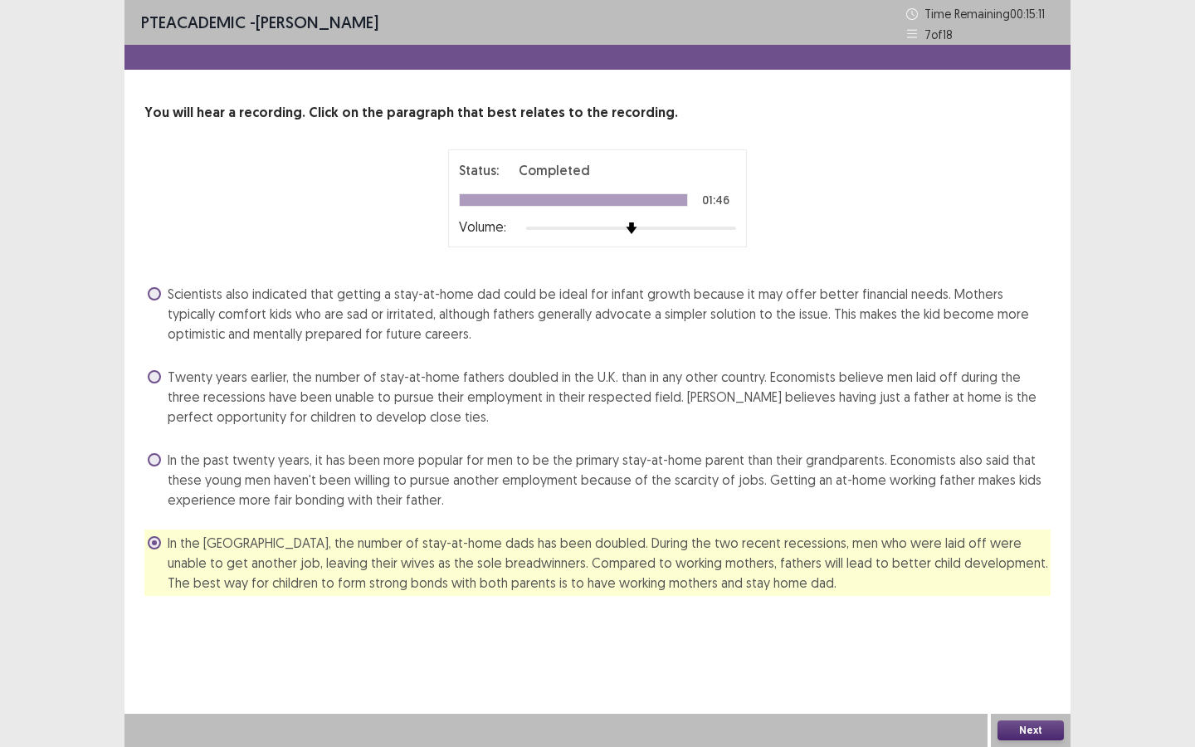
click at [1019, 645] on button "Next" at bounding box center [1031, 730] width 66 height 20
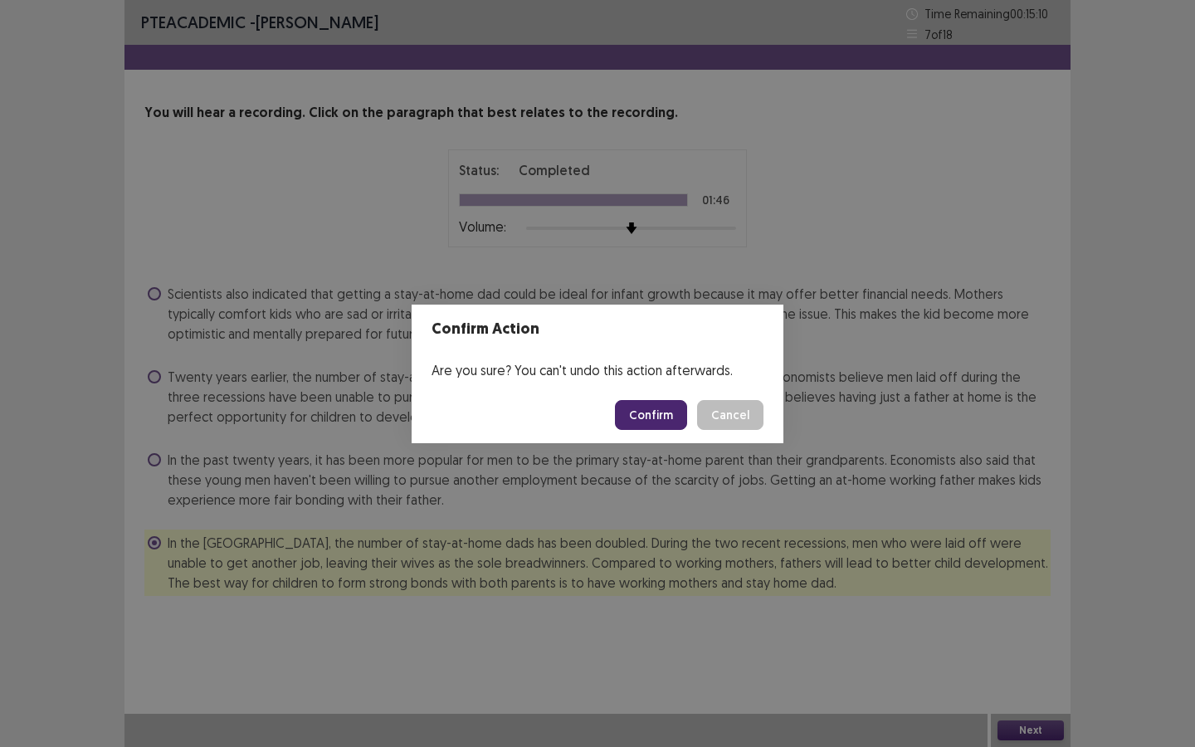
click at [669, 419] on button "Confirm" at bounding box center [651, 415] width 72 height 30
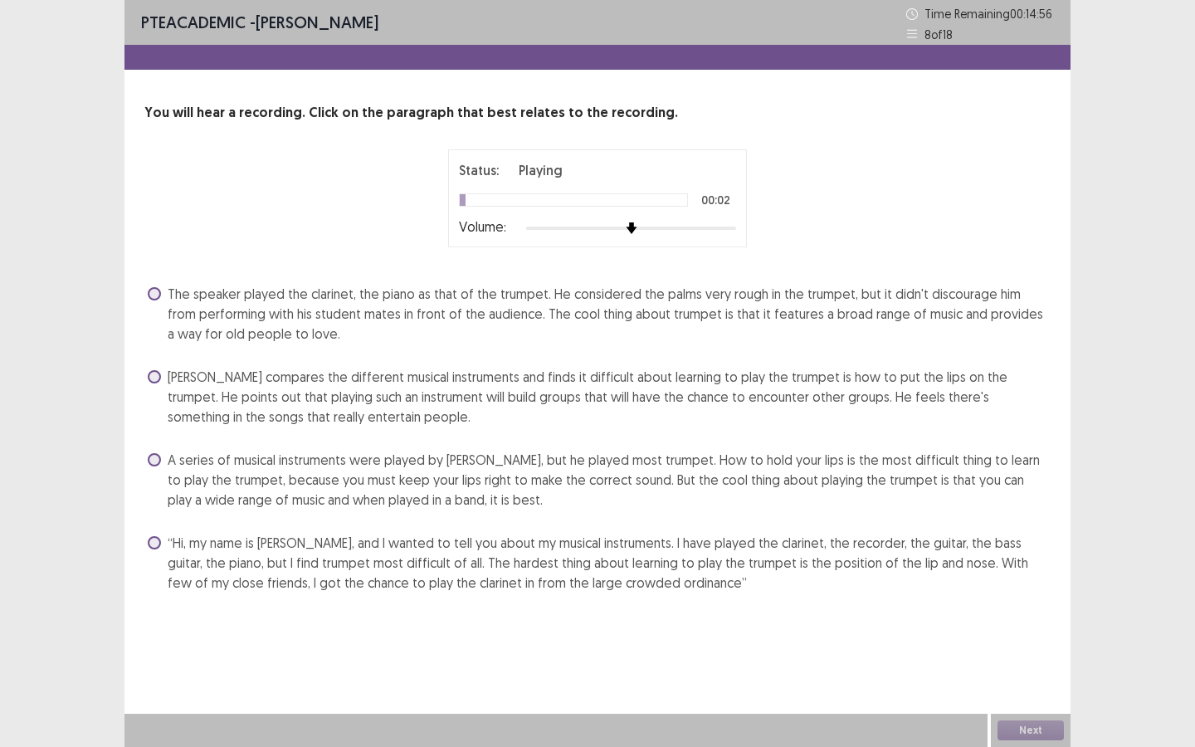
click at [159, 541] on span at bounding box center [154, 542] width 13 height 13
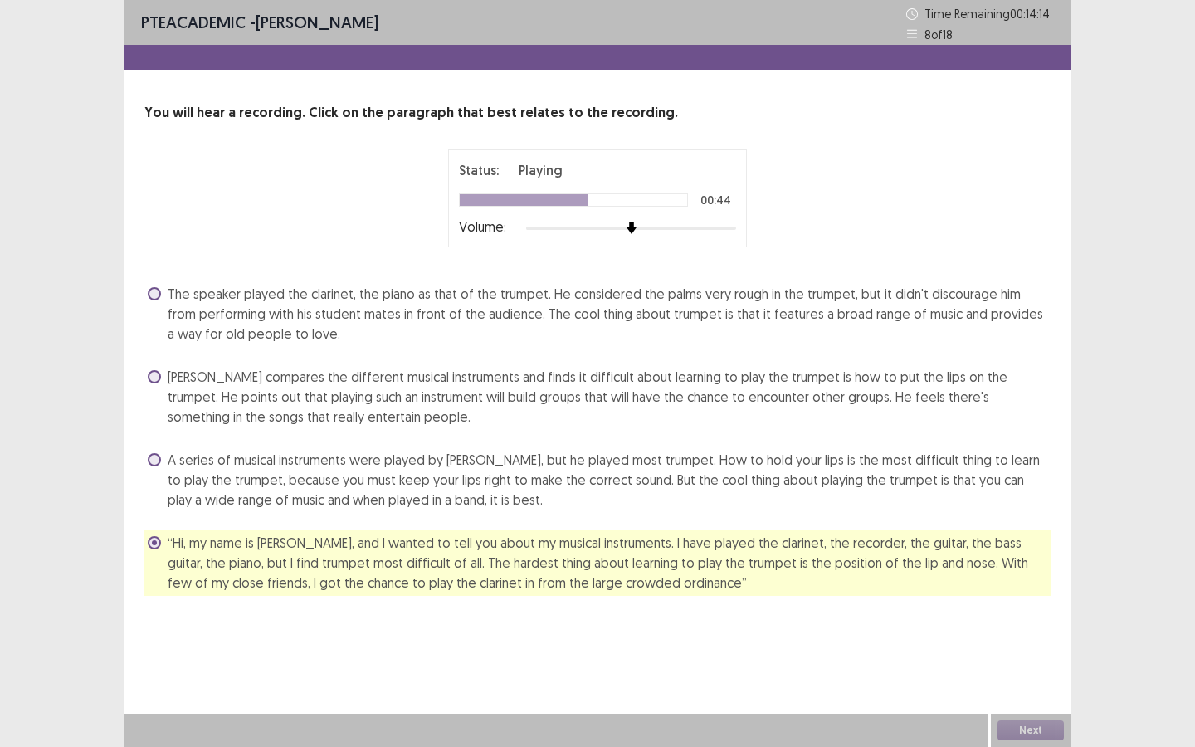
click at [164, 456] on label "A series of musical instruments were played by Peter, but he played most trumpe…" at bounding box center [599, 480] width 903 height 60
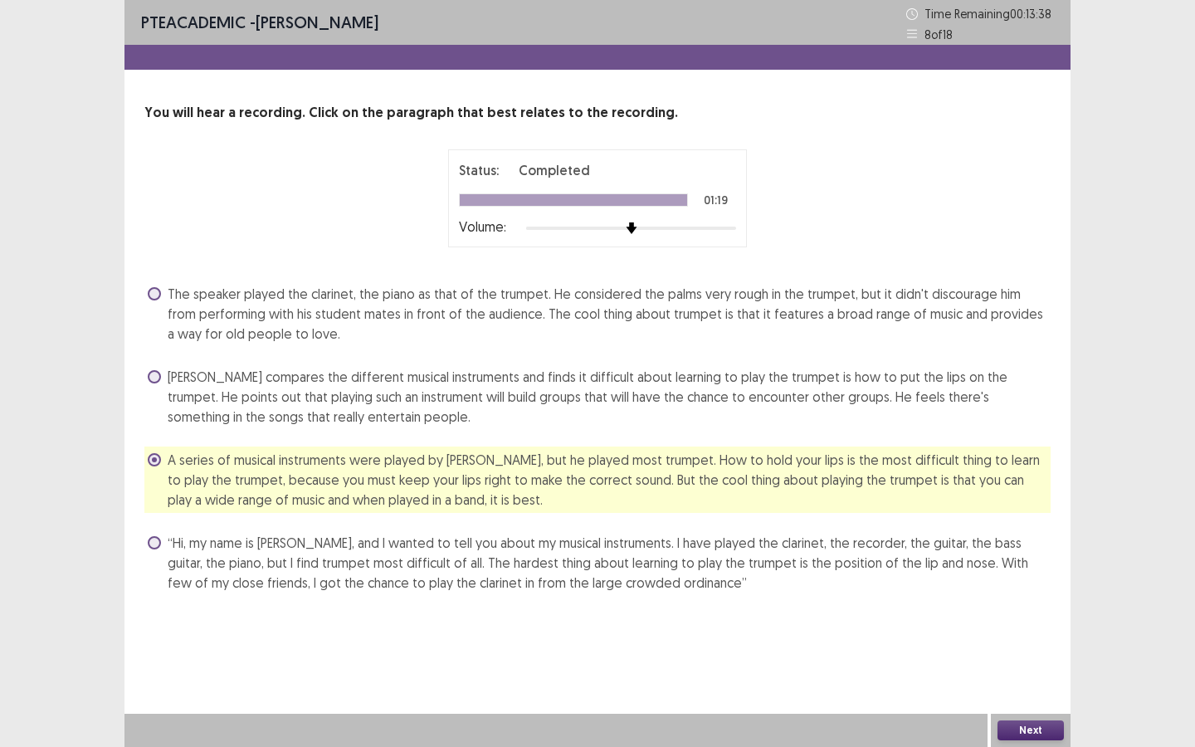
click at [1021, 645] on div "Next" at bounding box center [1031, 730] width 80 height 33
click at [1012, 645] on button "Next" at bounding box center [1031, 730] width 66 height 20
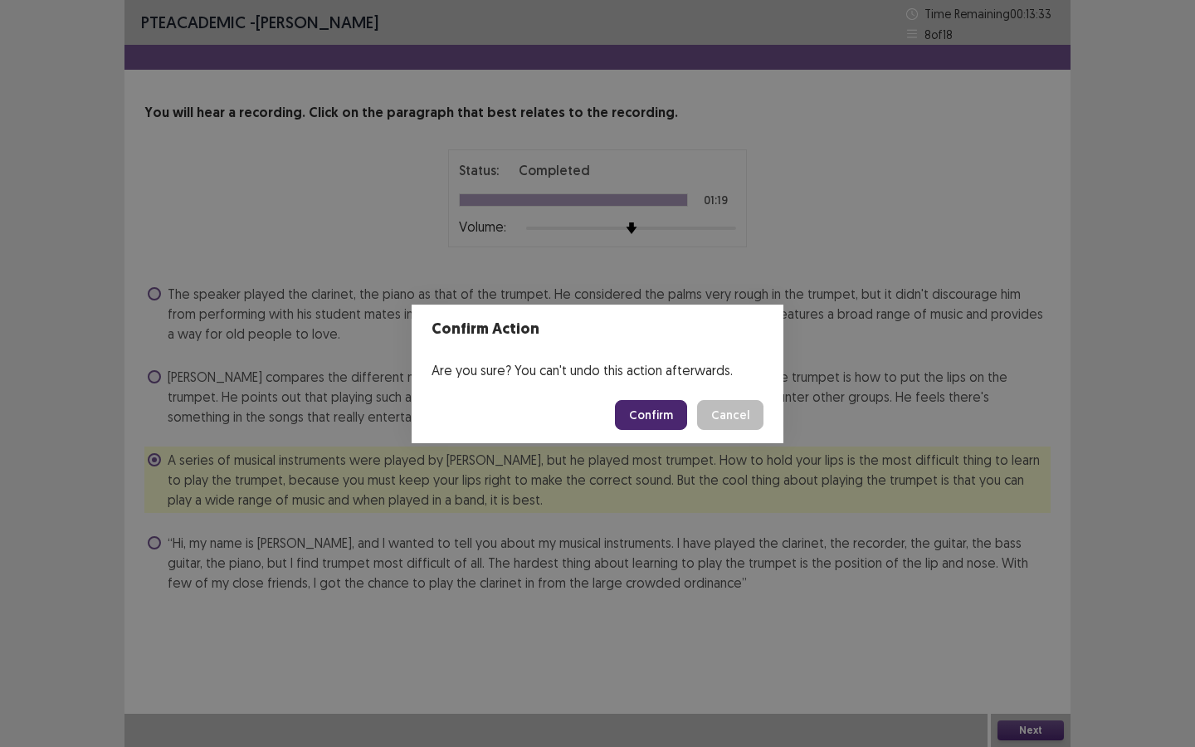
click at [670, 412] on button "Confirm" at bounding box center [651, 415] width 72 height 30
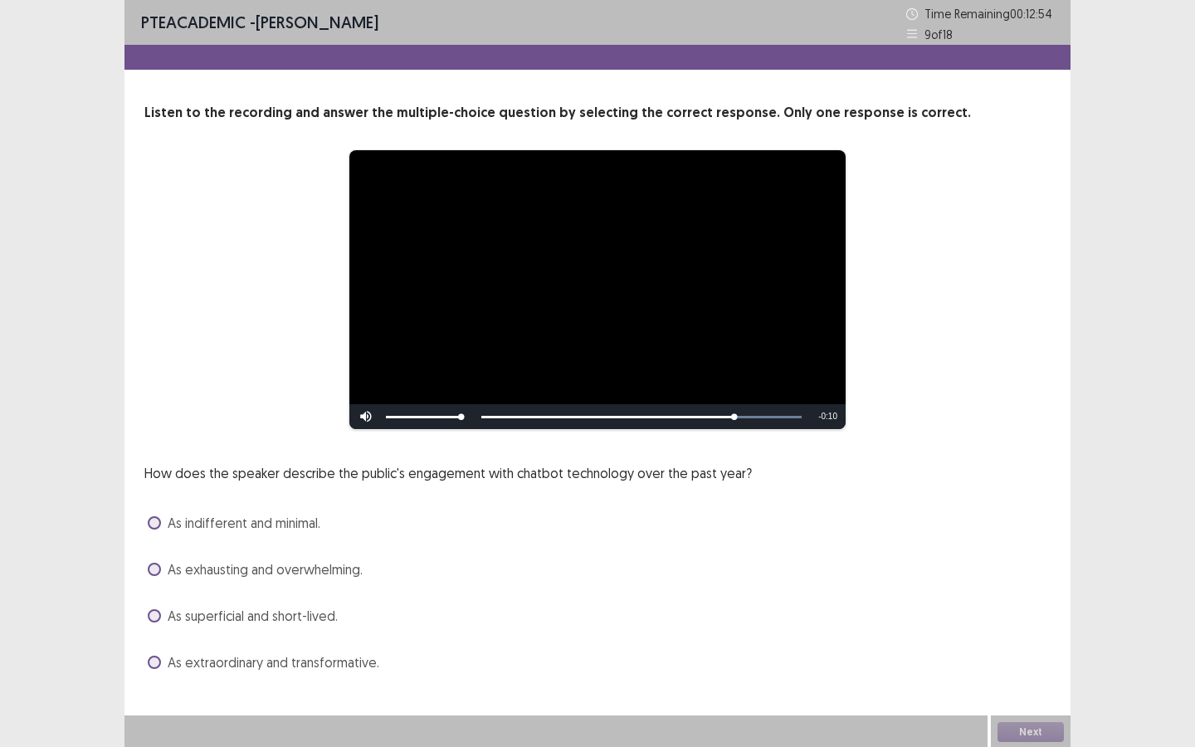
click at [164, 645] on label "As extraordinary and transformative." at bounding box center [264, 662] width 232 height 20
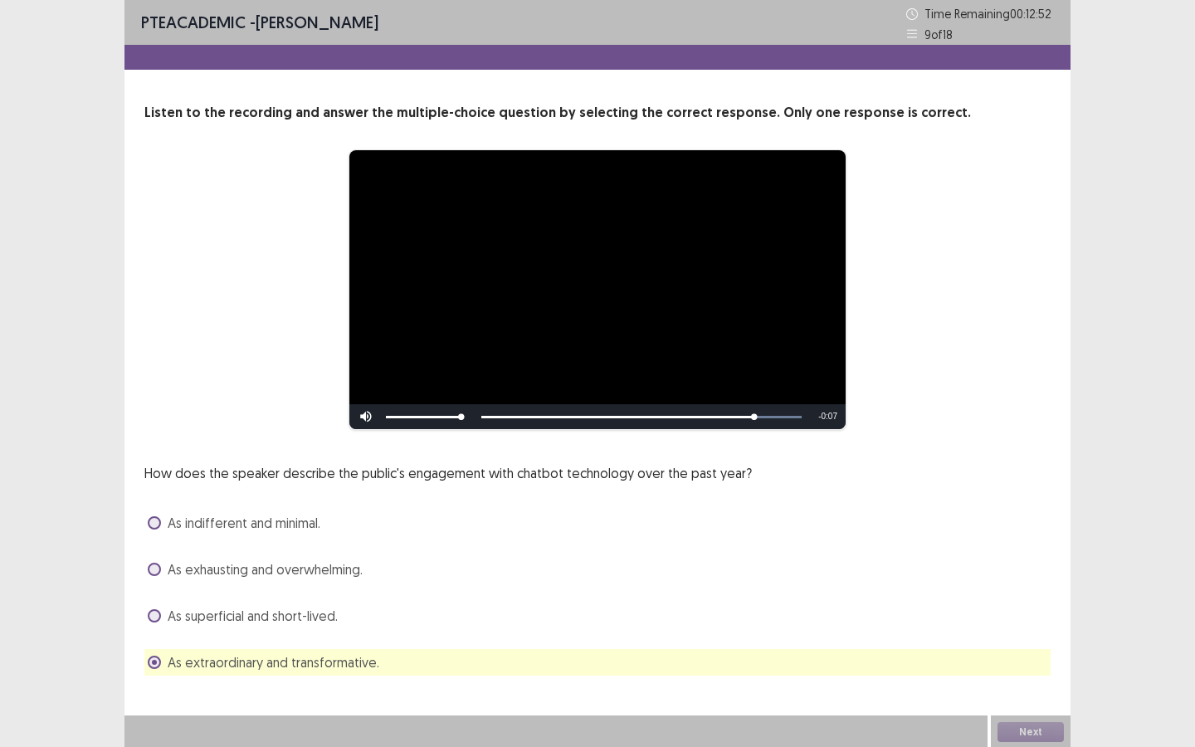
click at [156, 568] on span at bounding box center [154, 569] width 13 height 13
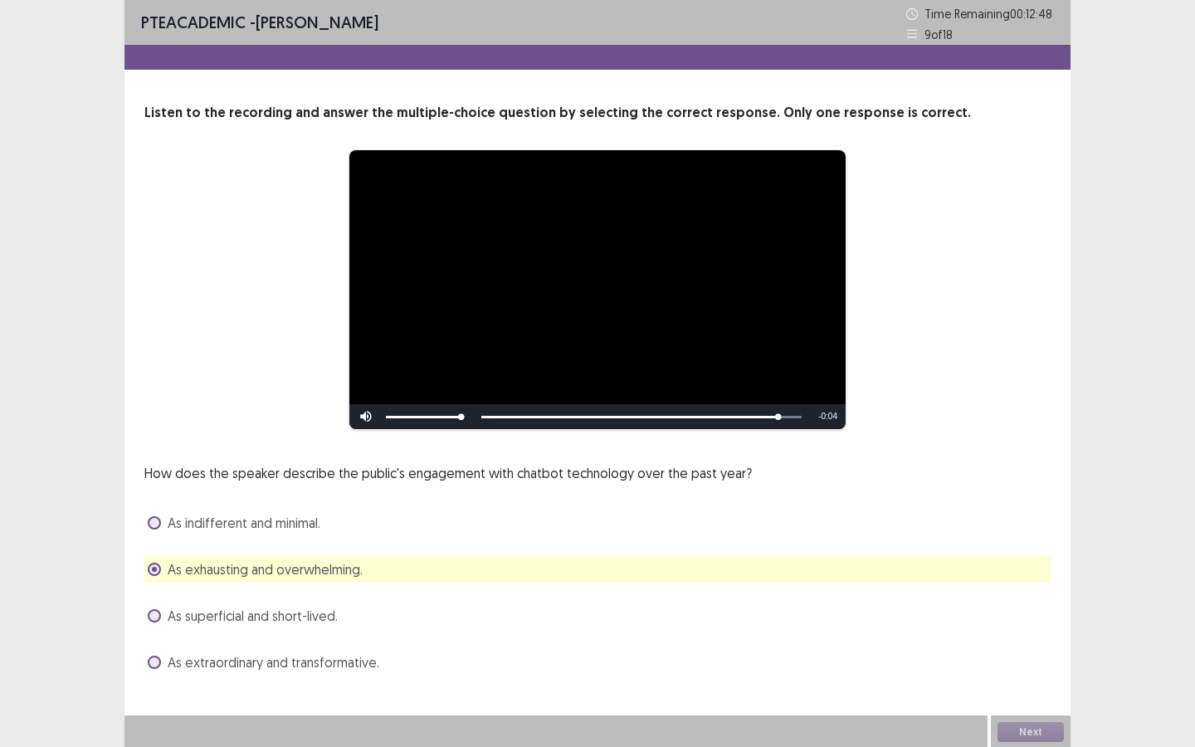
click at [157, 645] on span at bounding box center [154, 662] width 13 height 13
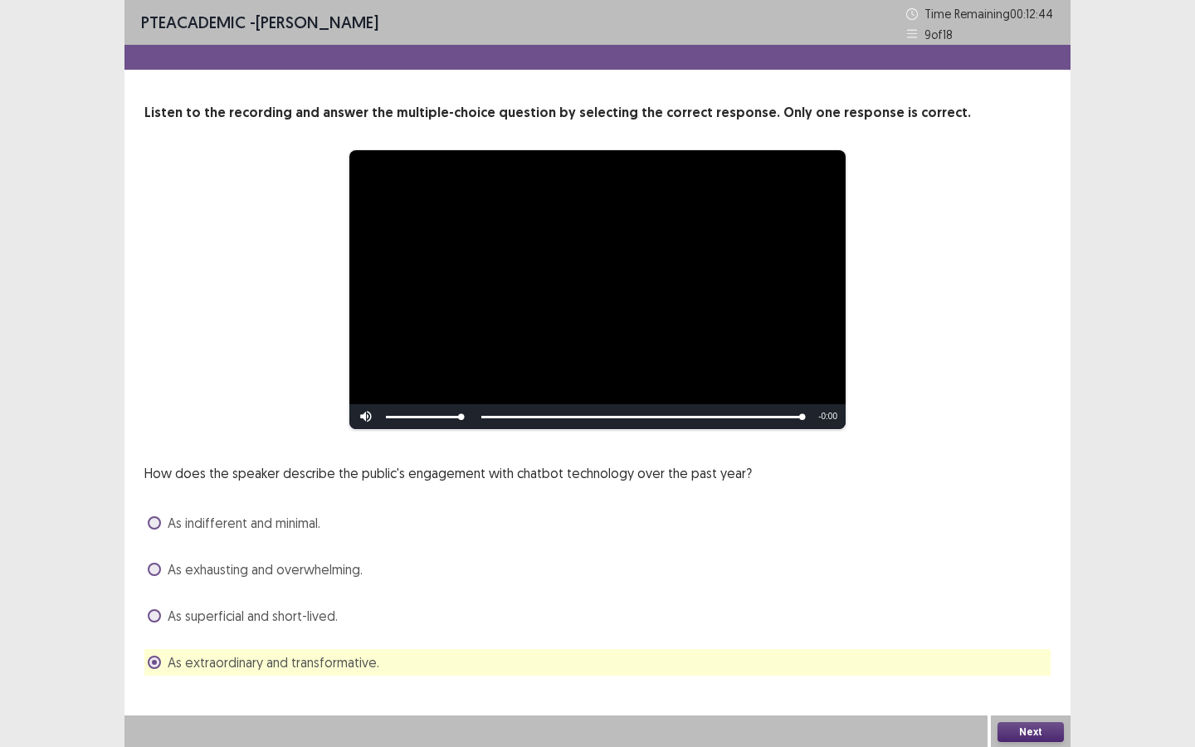
click at [1037, 645] on button "Next" at bounding box center [1031, 732] width 66 height 20
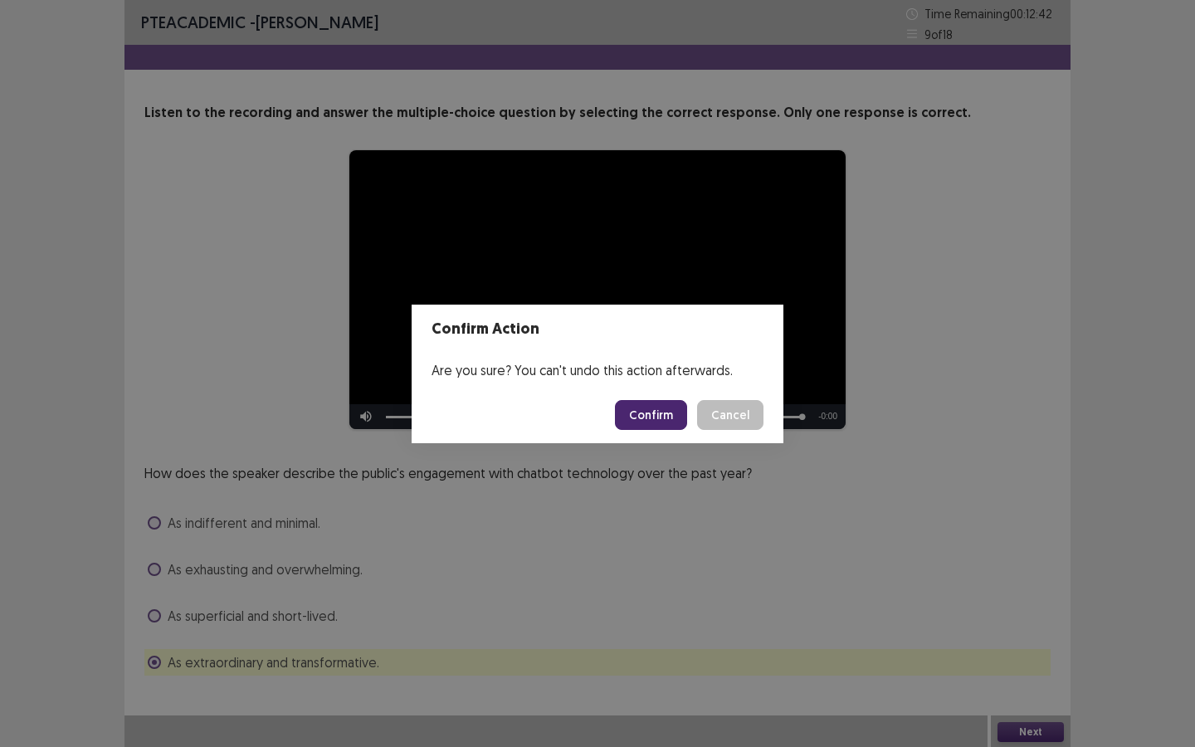
click at [662, 420] on button "Confirm" at bounding box center [651, 415] width 72 height 30
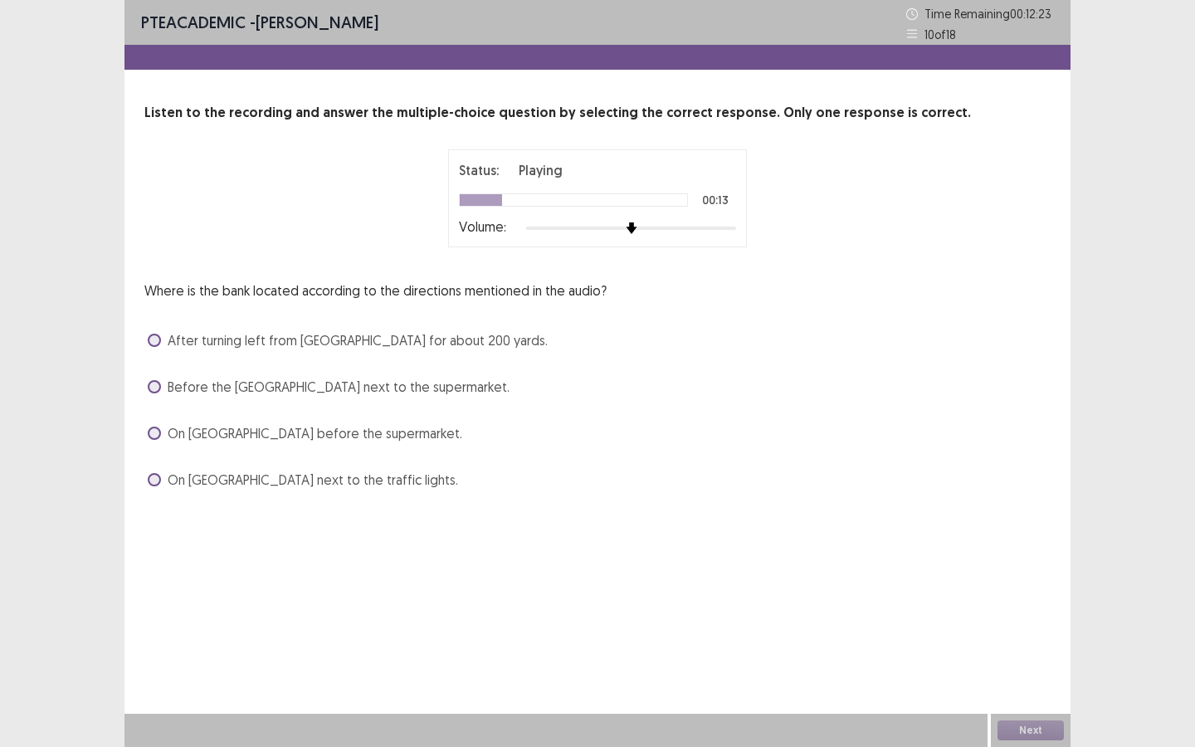
click at [154, 334] on span at bounding box center [154, 340] width 13 height 13
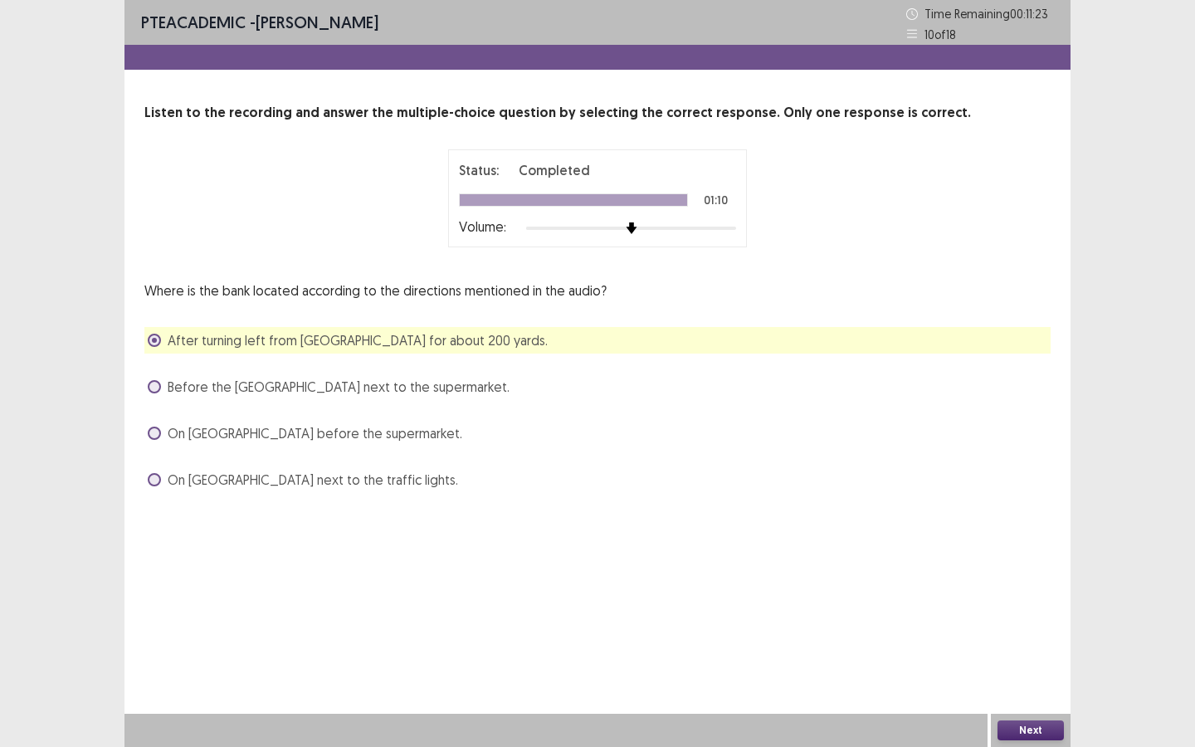
click at [1036, 645] on button "Next" at bounding box center [1031, 730] width 66 height 20
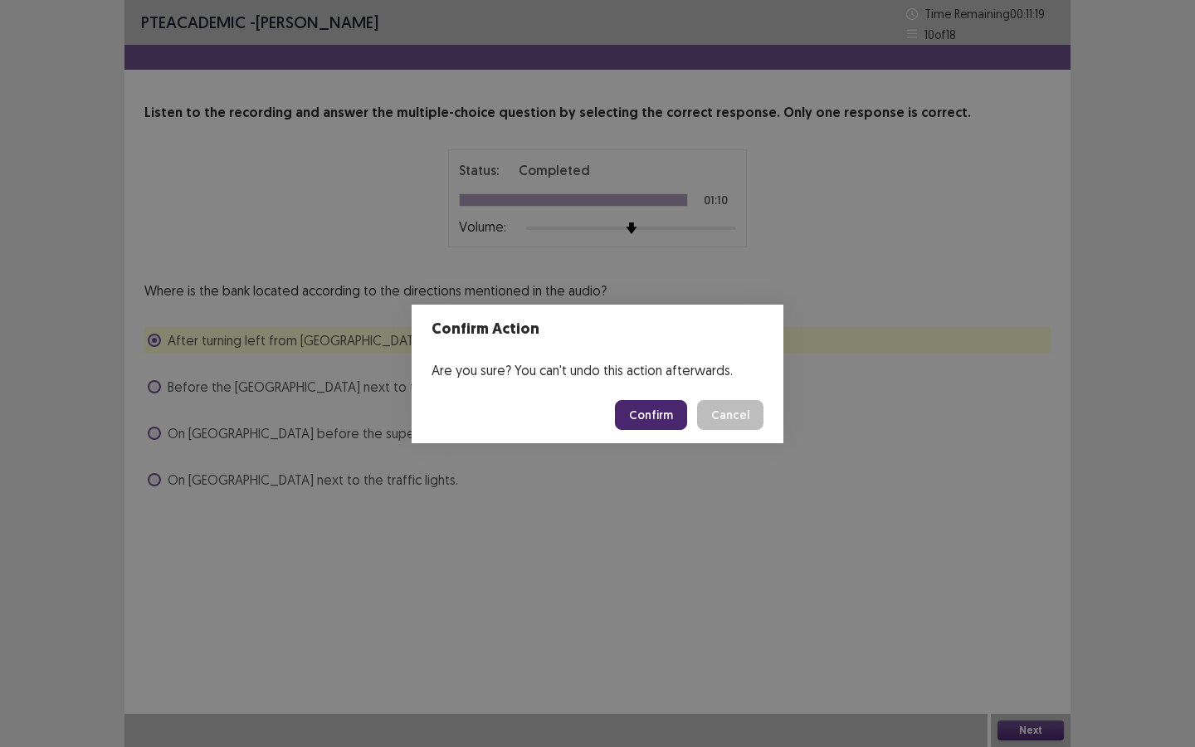
click at [678, 415] on button "Confirm" at bounding box center [651, 415] width 72 height 30
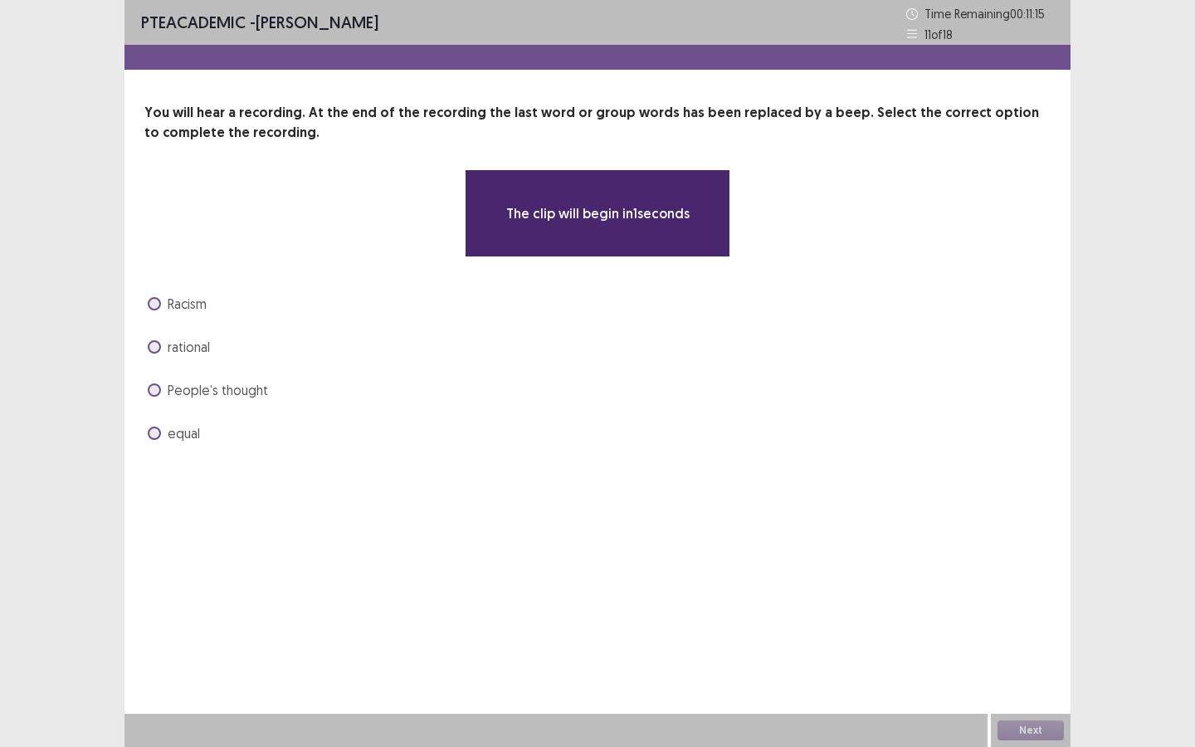
click at [157, 432] on span at bounding box center [154, 433] width 13 height 13
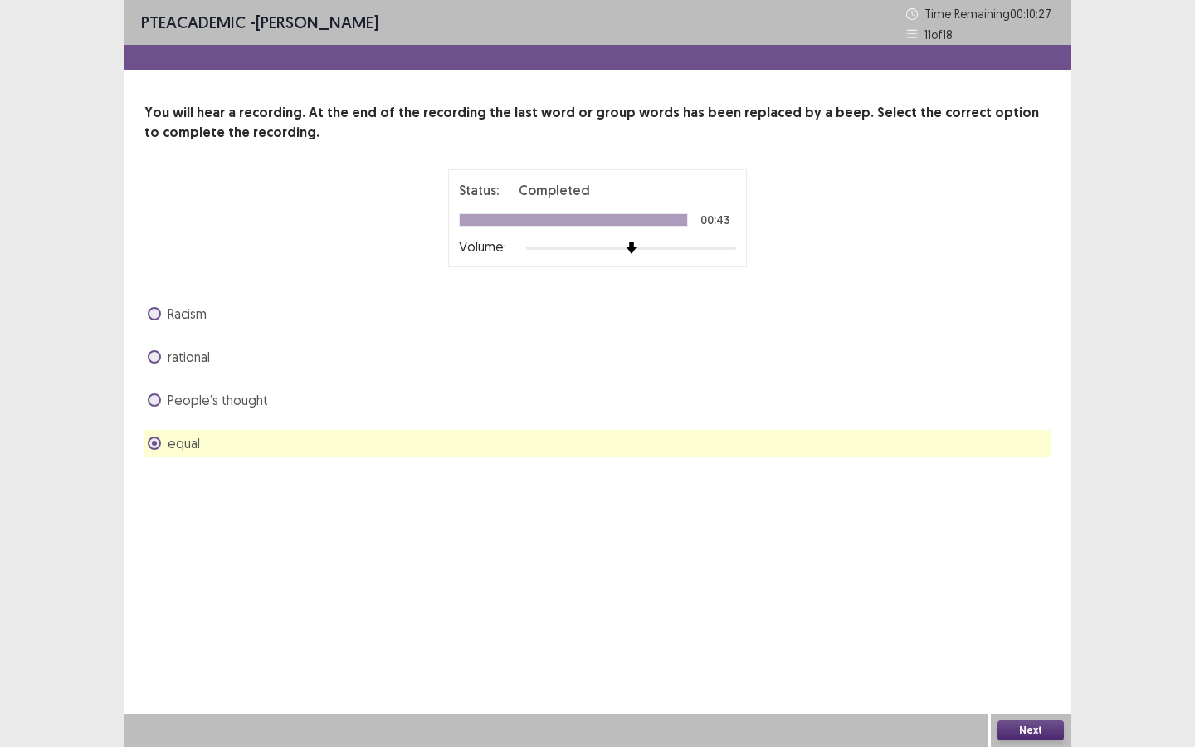
click at [1026, 645] on button "Next" at bounding box center [1031, 730] width 66 height 20
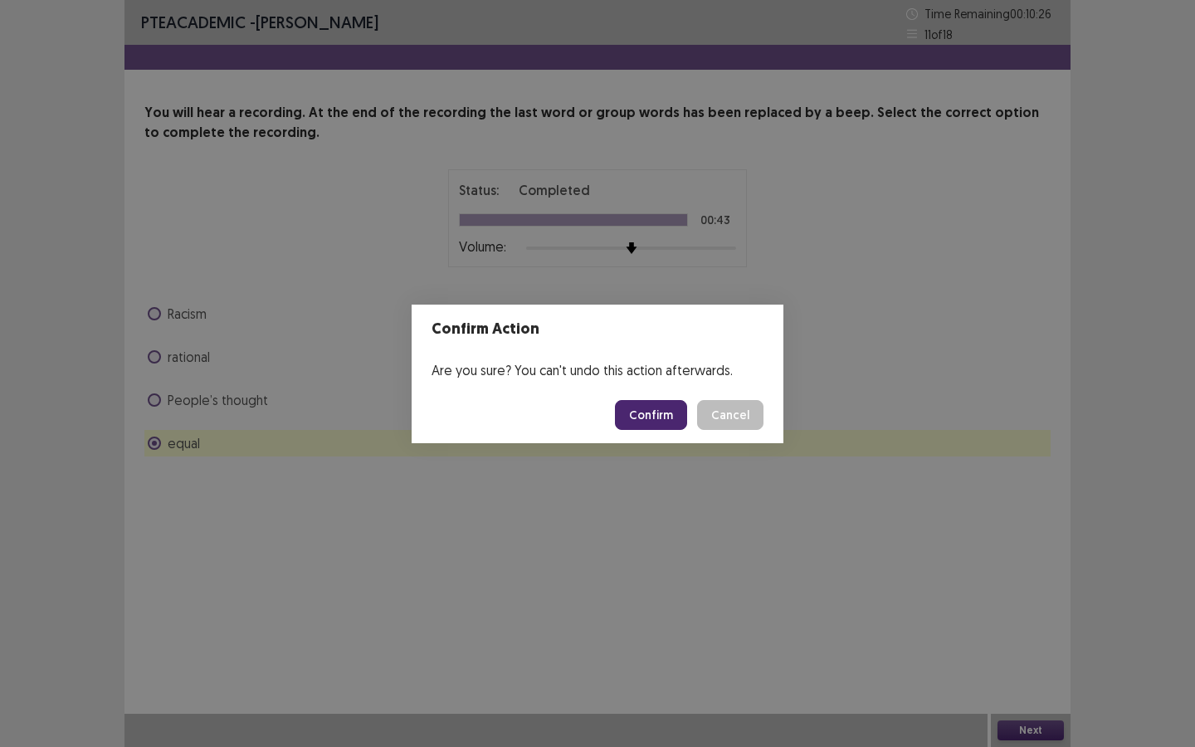
click at [685, 414] on button "Confirm" at bounding box center [651, 415] width 72 height 30
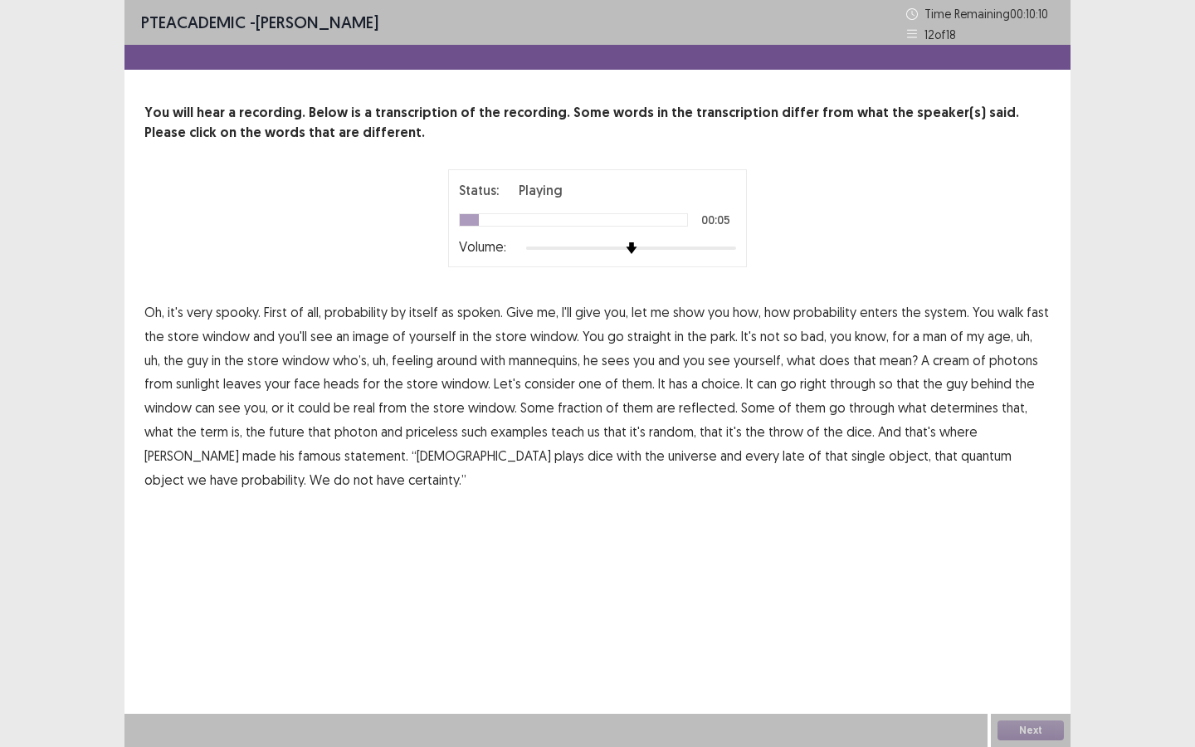
click at [484, 314] on span "spoken." at bounding box center [480, 312] width 46 height 20
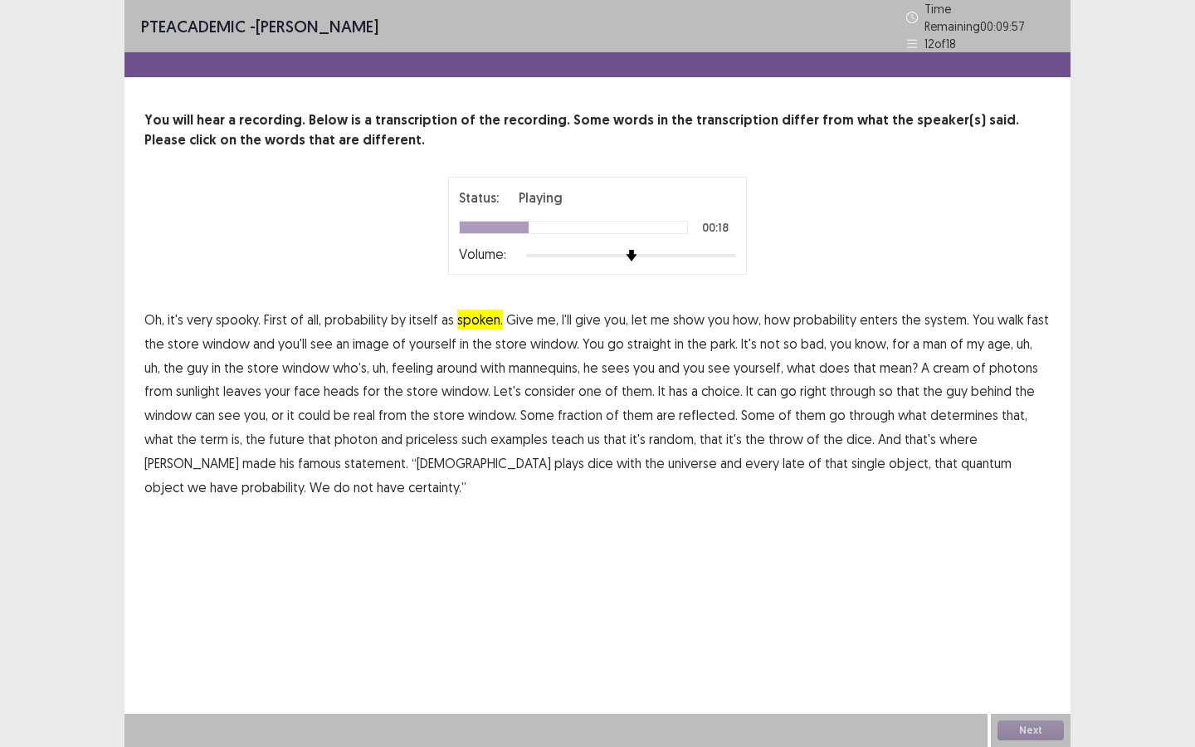
click at [407, 360] on span "feeling" at bounding box center [412, 368] width 41 height 20
click at [942, 358] on span "cream" at bounding box center [951, 368] width 37 height 20
click at [354, 407] on span "real" at bounding box center [365, 415] width 22 height 20
click at [228, 429] on span "term" at bounding box center [214, 439] width 28 height 20
click at [406, 430] on span "priceless" at bounding box center [432, 439] width 52 height 20
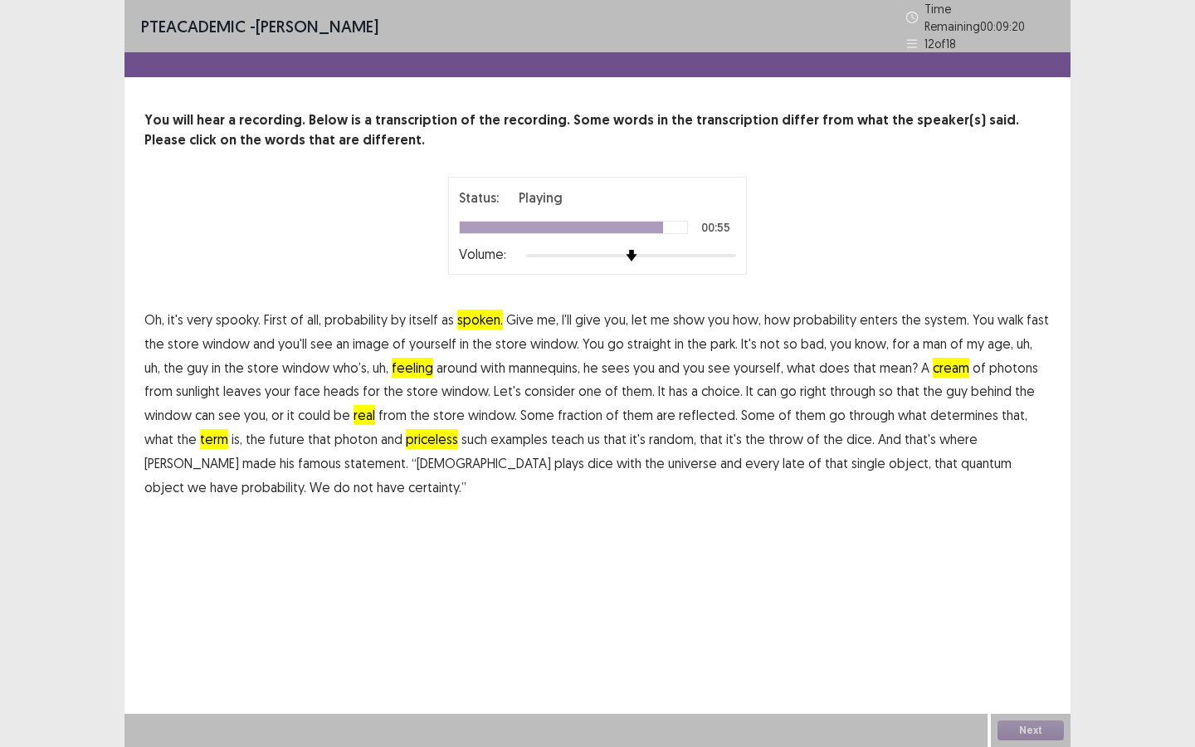
click at [783, 454] on span "late" at bounding box center [794, 463] width 22 height 20
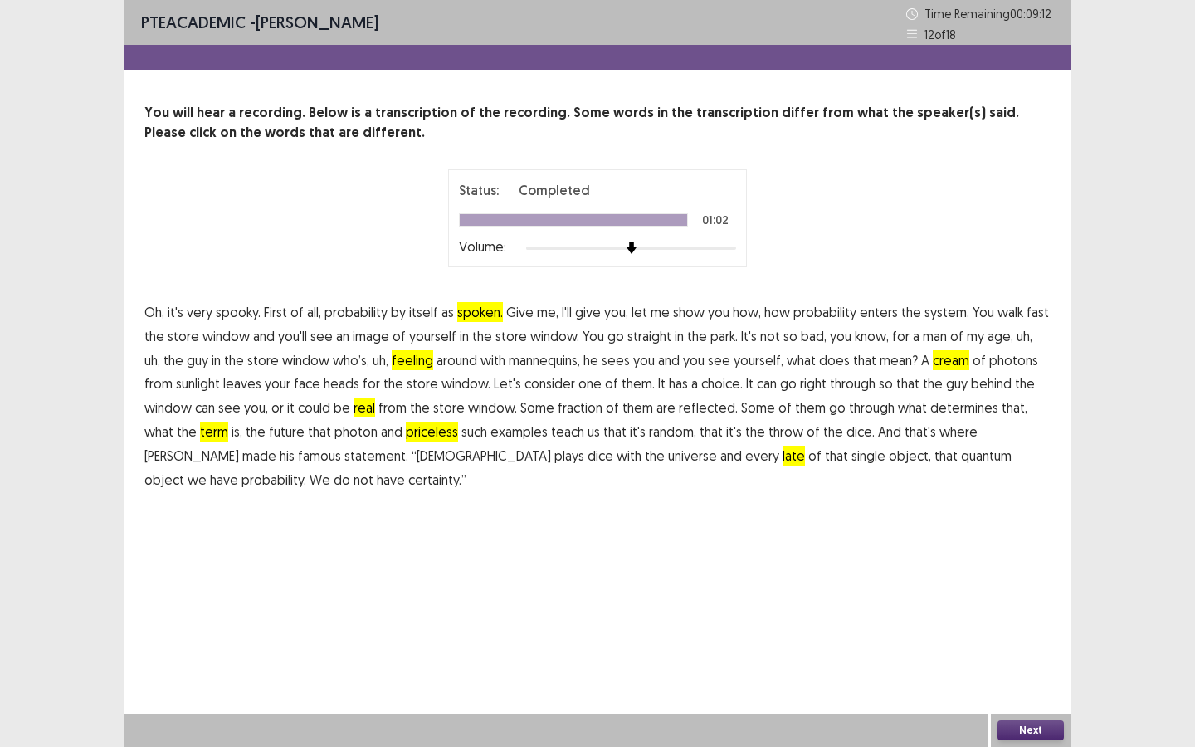
click at [1027, 645] on button "Next" at bounding box center [1031, 730] width 66 height 20
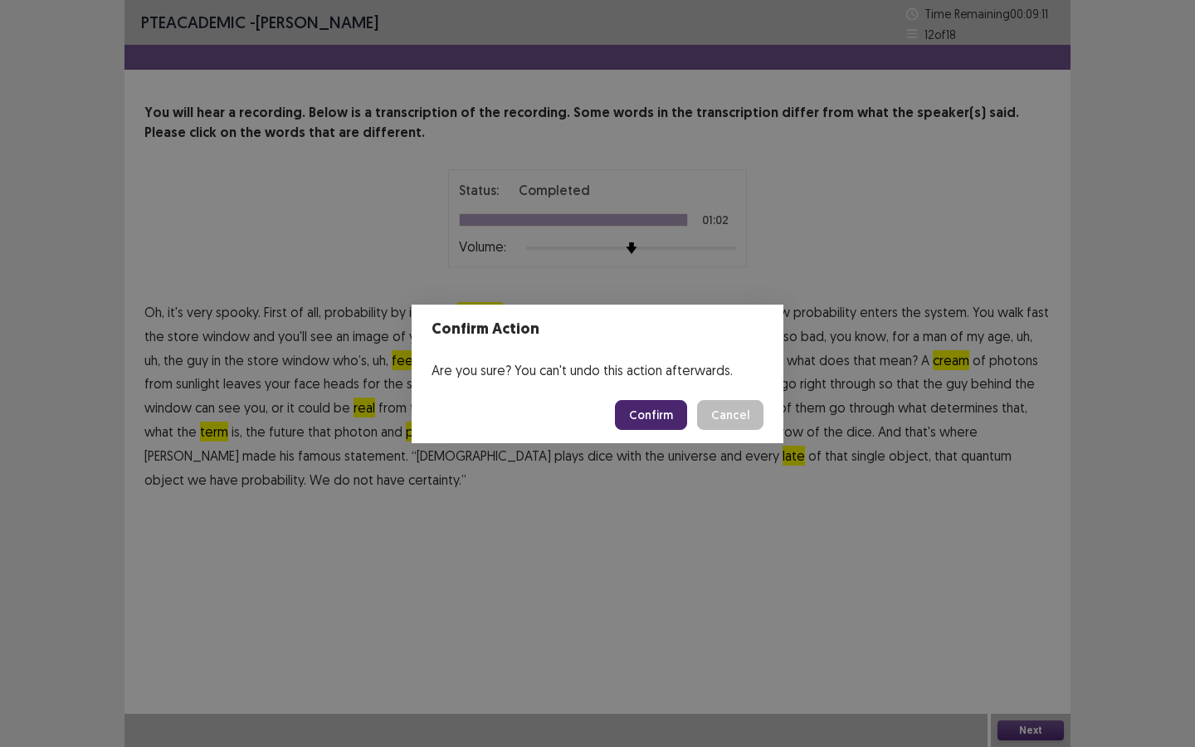
click at [661, 420] on button "Confirm" at bounding box center [651, 415] width 72 height 30
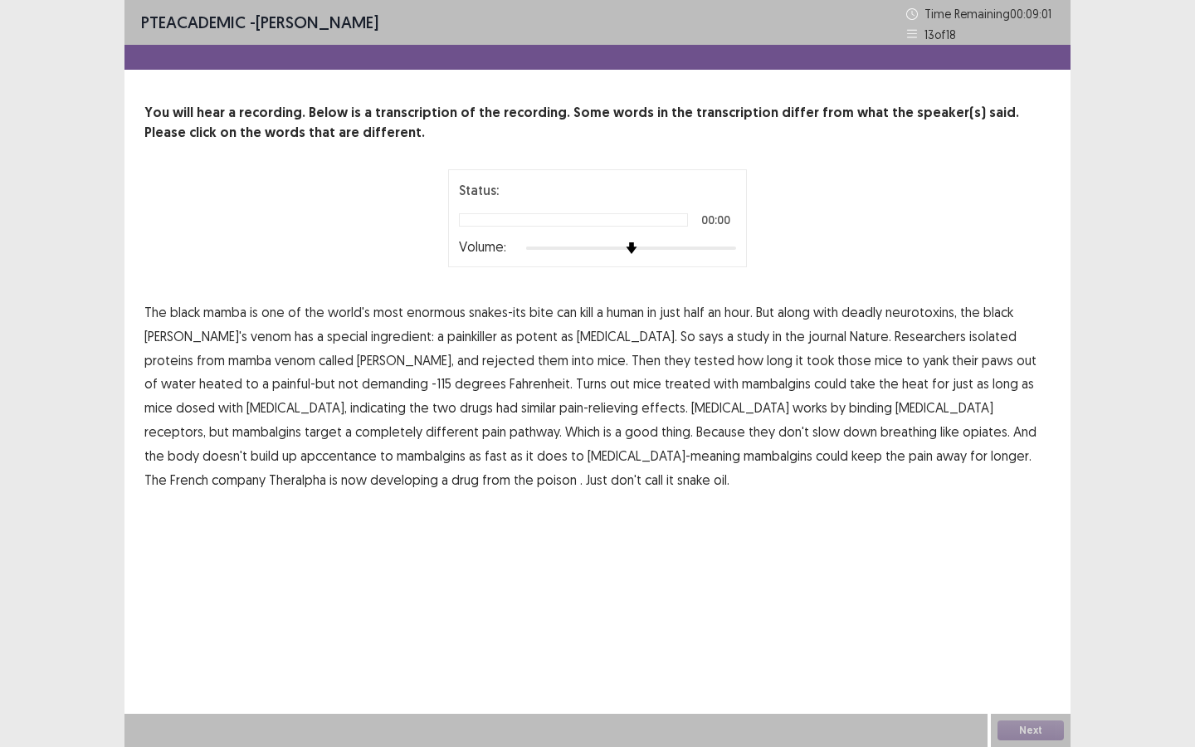
click at [869, 169] on div "Status: 00:00 Volume:" at bounding box center [597, 218] width 906 height 98
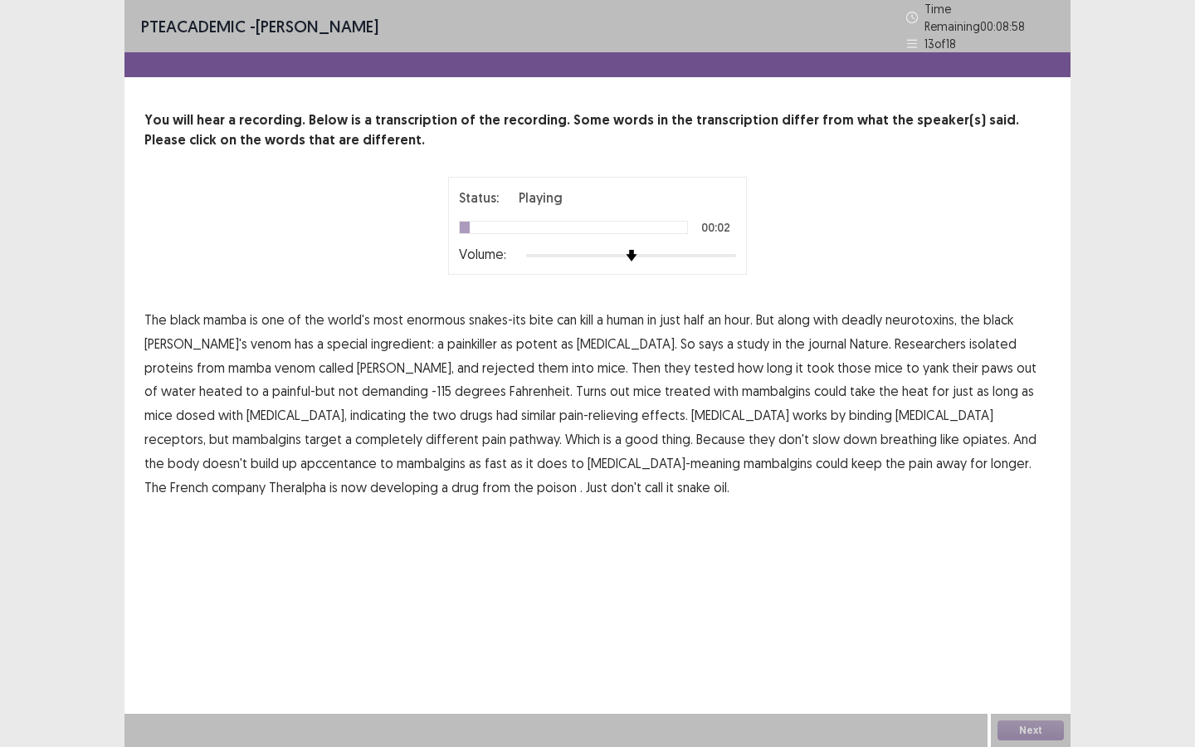
click at [453, 315] on span "enormous" at bounding box center [436, 320] width 59 height 20
click at [482, 359] on span "rejected" at bounding box center [508, 368] width 52 height 20
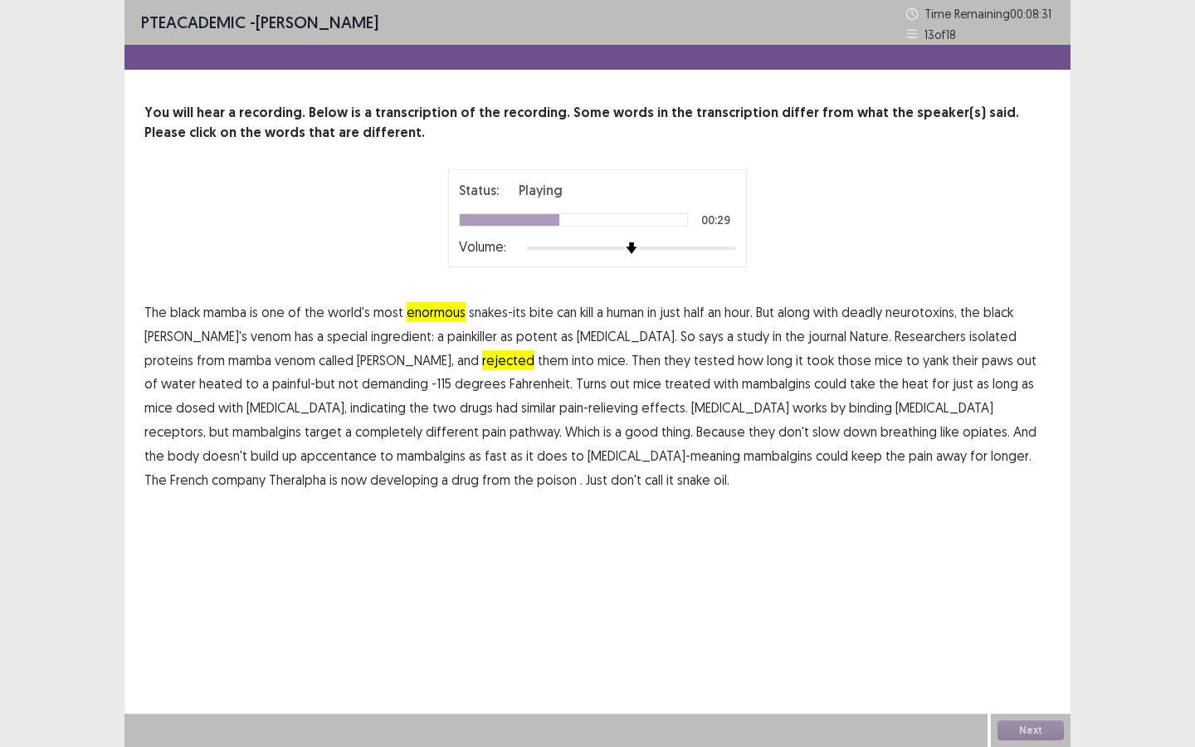
click at [362, 384] on span "demanding" at bounding box center [395, 383] width 66 height 20
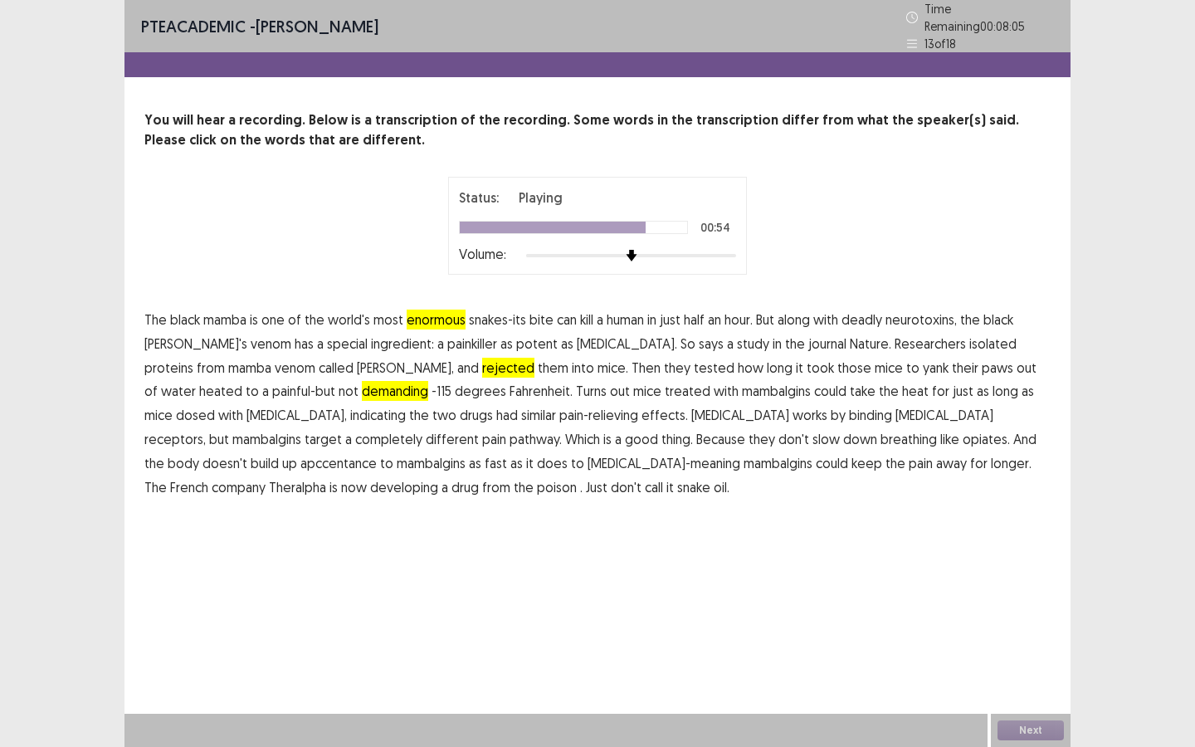
click at [377, 453] on span "apccentance" at bounding box center [338, 463] width 76 height 20
click at [245, 465] on p "The black mamba is one of the world's most enormous snakes-its bite can kill a …" at bounding box center [597, 403] width 906 height 191
click at [537, 477] on span "poison" at bounding box center [557, 487] width 40 height 20
click at [1029, 645] on button "Next" at bounding box center [1031, 730] width 66 height 20
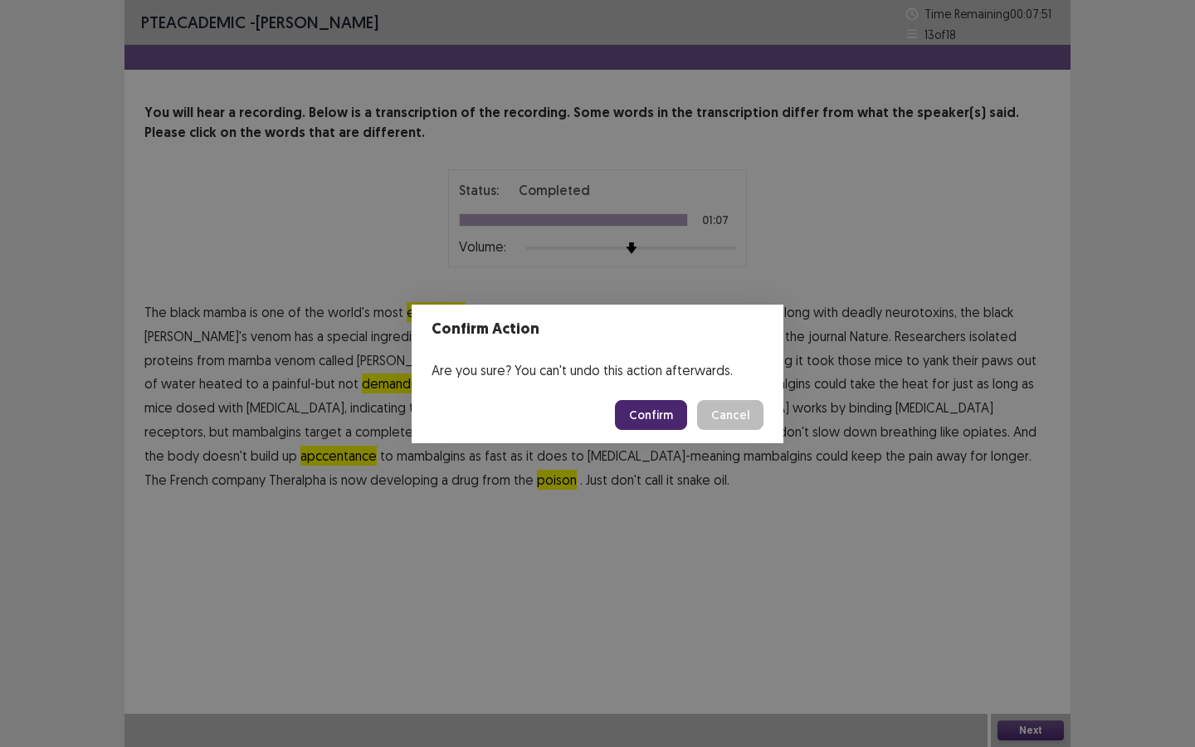
click at [654, 412] on button "Confirm" at bounding box center [651, 415] width 72 height 30
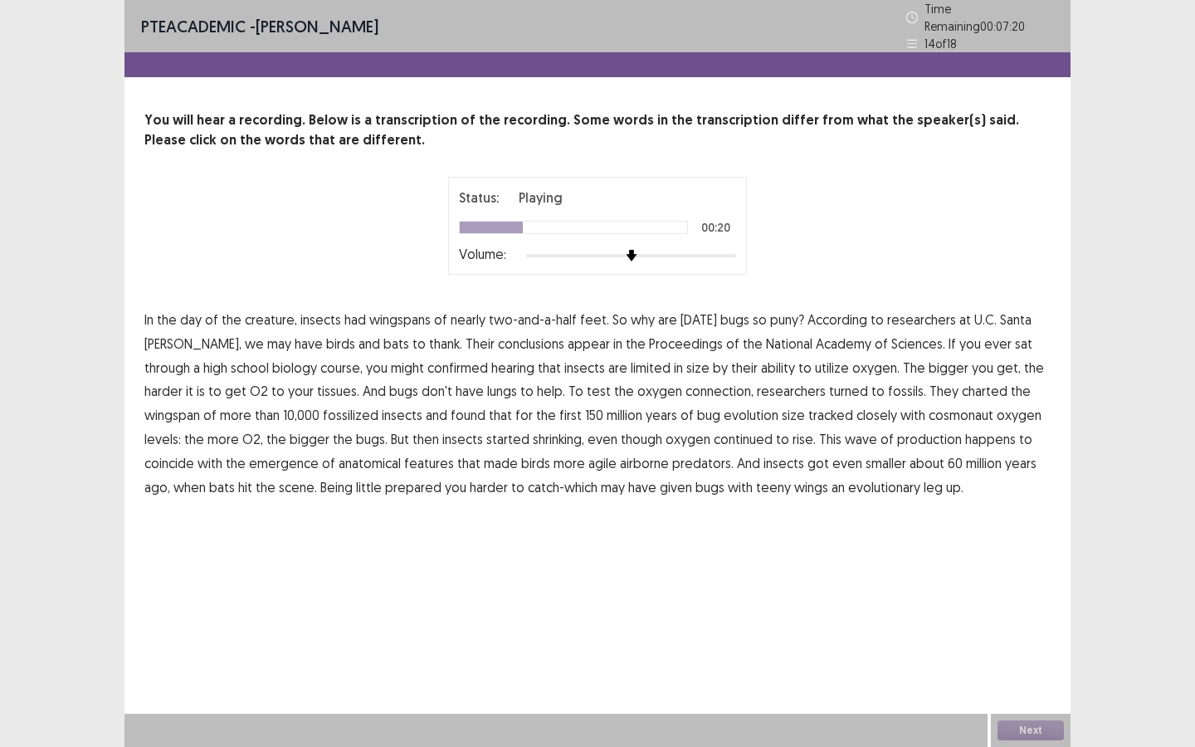
click at [427, 358] on span "confirmed" at bounding box center [457, 368] width 61 height 20
click at [929, 405] on span "cosmonaut" at bounding box center [961, 415] width 65 height 20
click at [897, 430] on span "production" at bounding box center [929, 439] width 65 height 20
click at [385, 483] on span "prepared" at bounding box center [413, 487] width 56 height 20
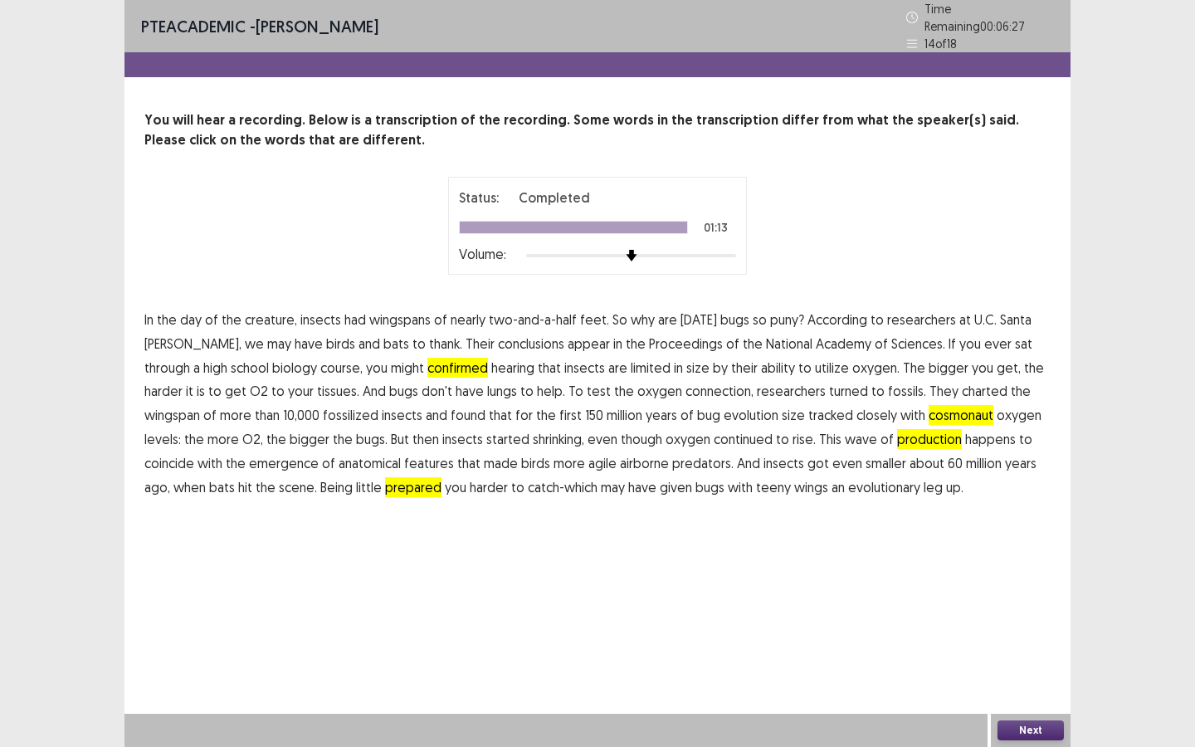
click at [1041, 645] on button "Next" at bounding box center [1031, 730] width 66 height 20
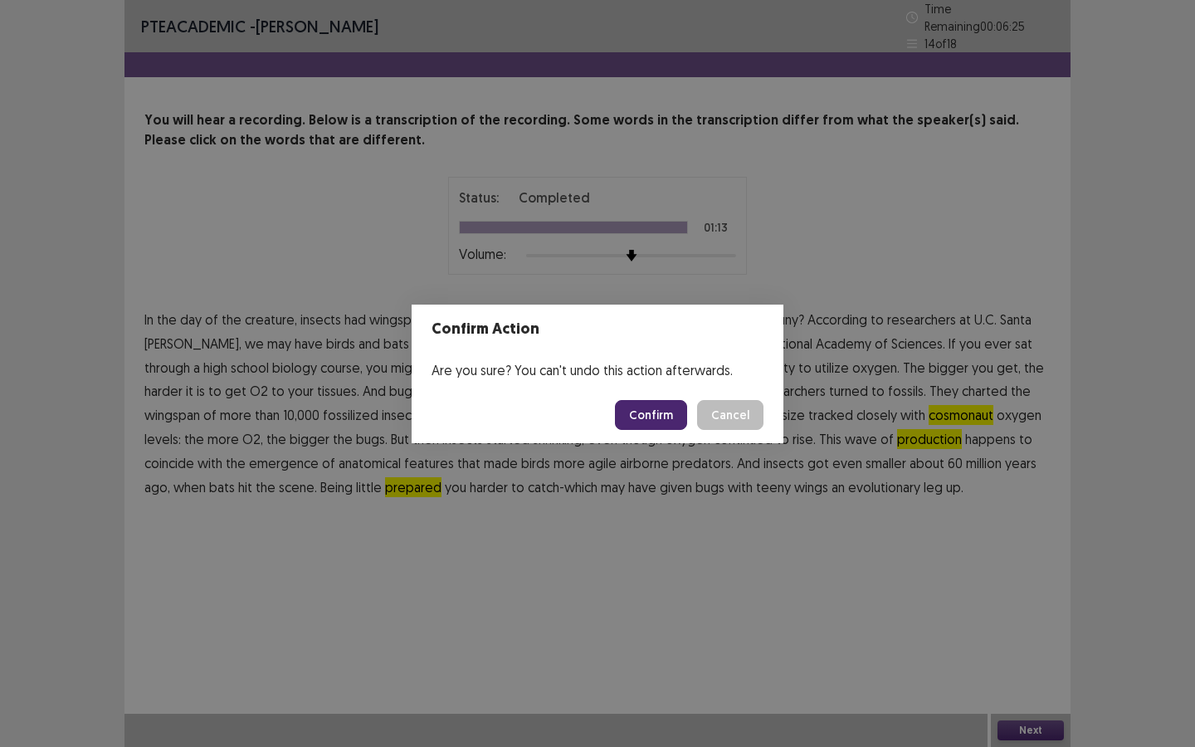
click at [681, 441] on footer "Confirm Cancel" at bounding box center [598, 415] width 372 height 56
click at [665, 420] on button "Confirm" at bounding box center [651, 415] width 72 height 30
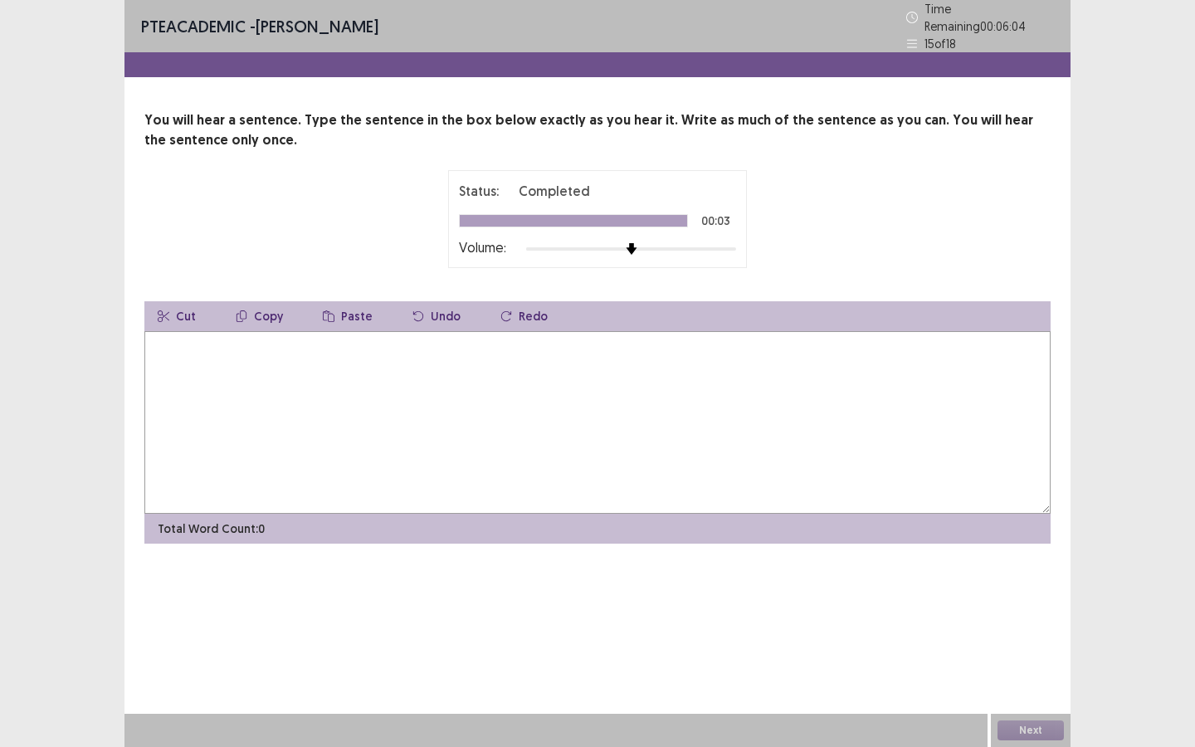
click at [573, 481] on textarea at bounding box center [597, 422] width 906 height 183
type textarea "**********"
click at [1030, 645] on button "Next" at bounding box center [1031, 730] width 66 height 20
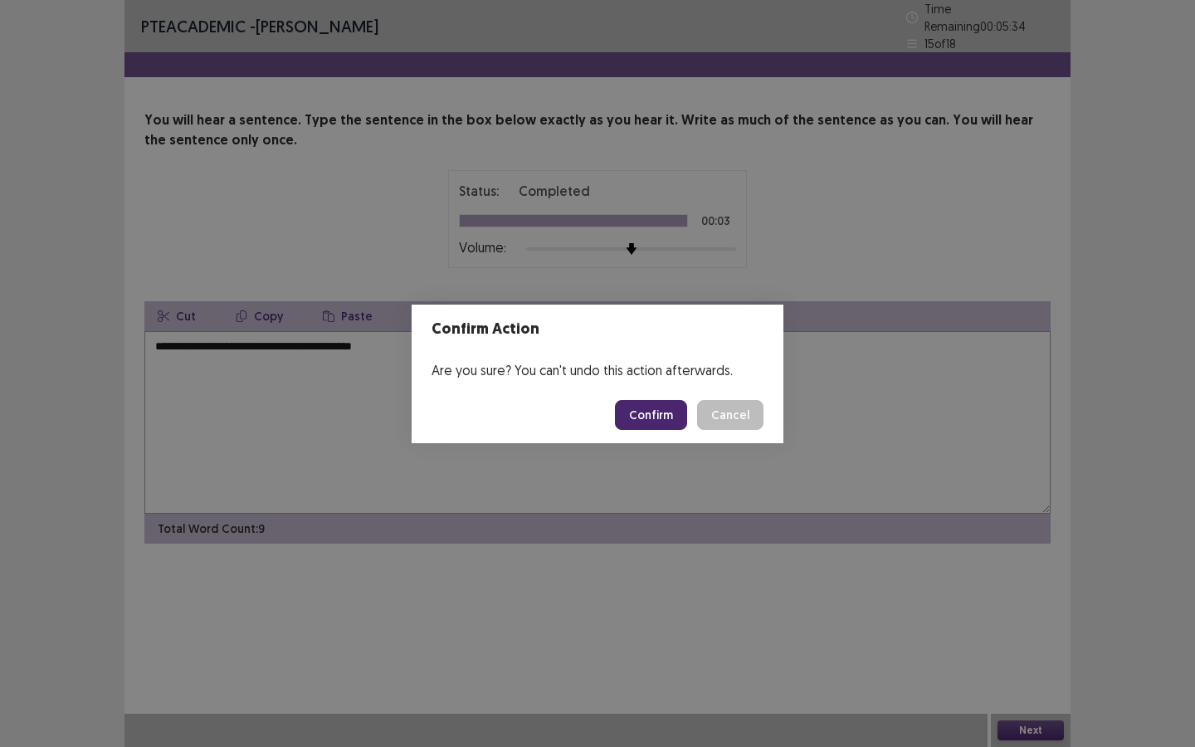
click at [652, 402] on button "Confirm" at bounding box center [651, 415] width 72 height 30
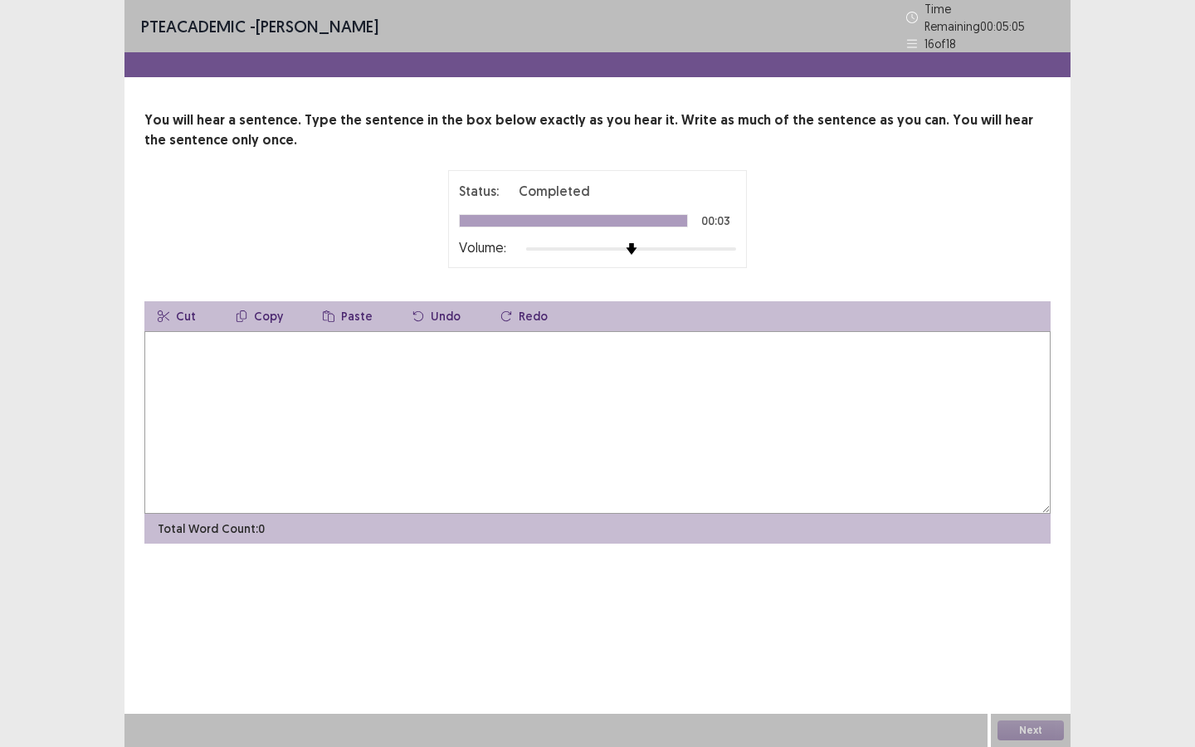
click at [512, 373] on textarea at bounding box center [597, 422] width 906 height 183
type textarea "*"
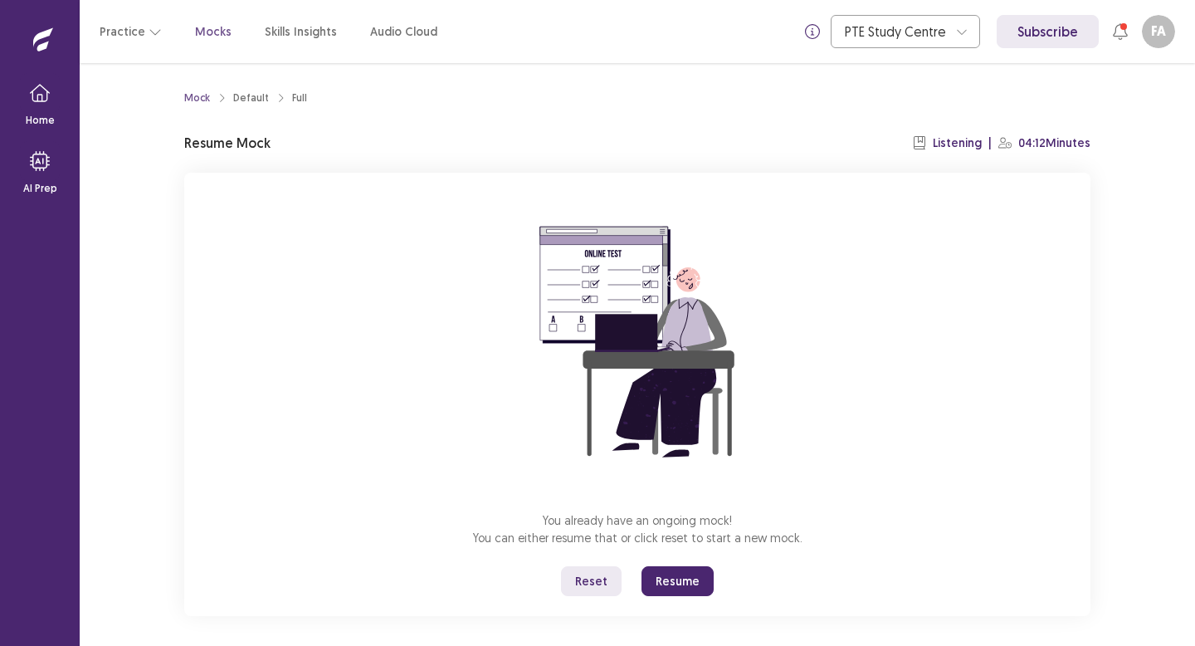
click at [680, 574] on button "Resume" at bounding box center [678, 581] width 72 height 30
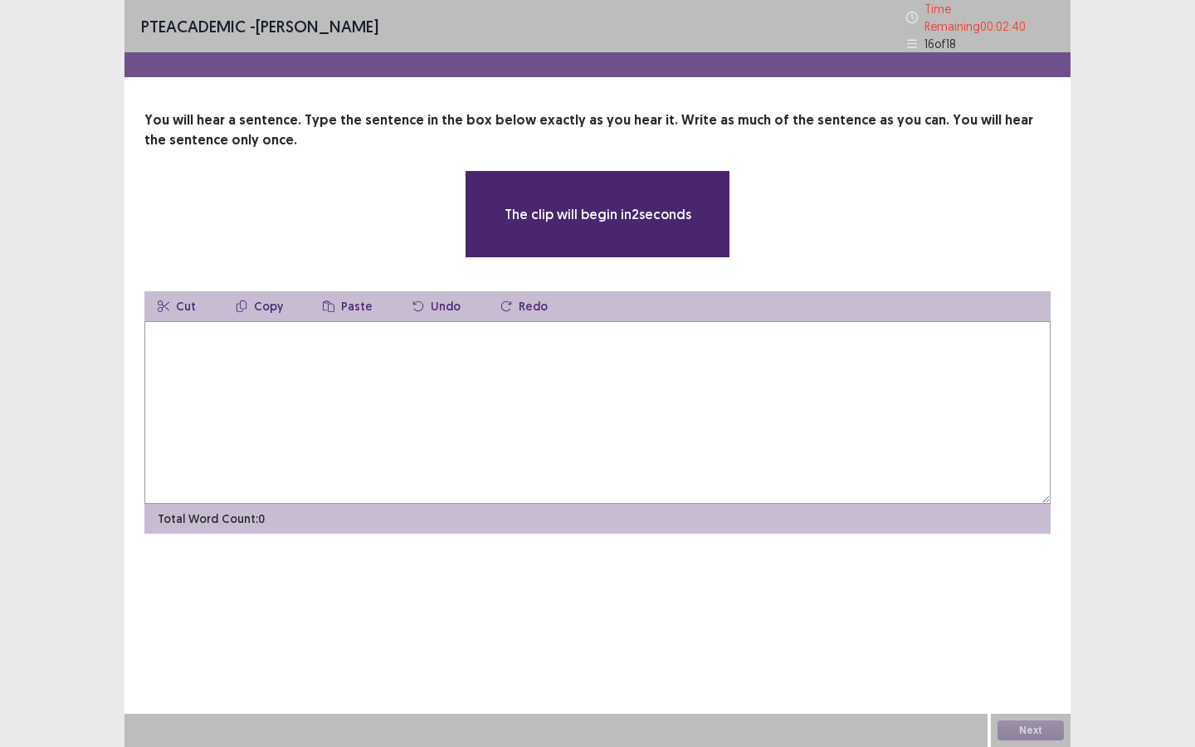
click at [765, 399] on textarea at bounding box center [597, 412] width 906 height 183
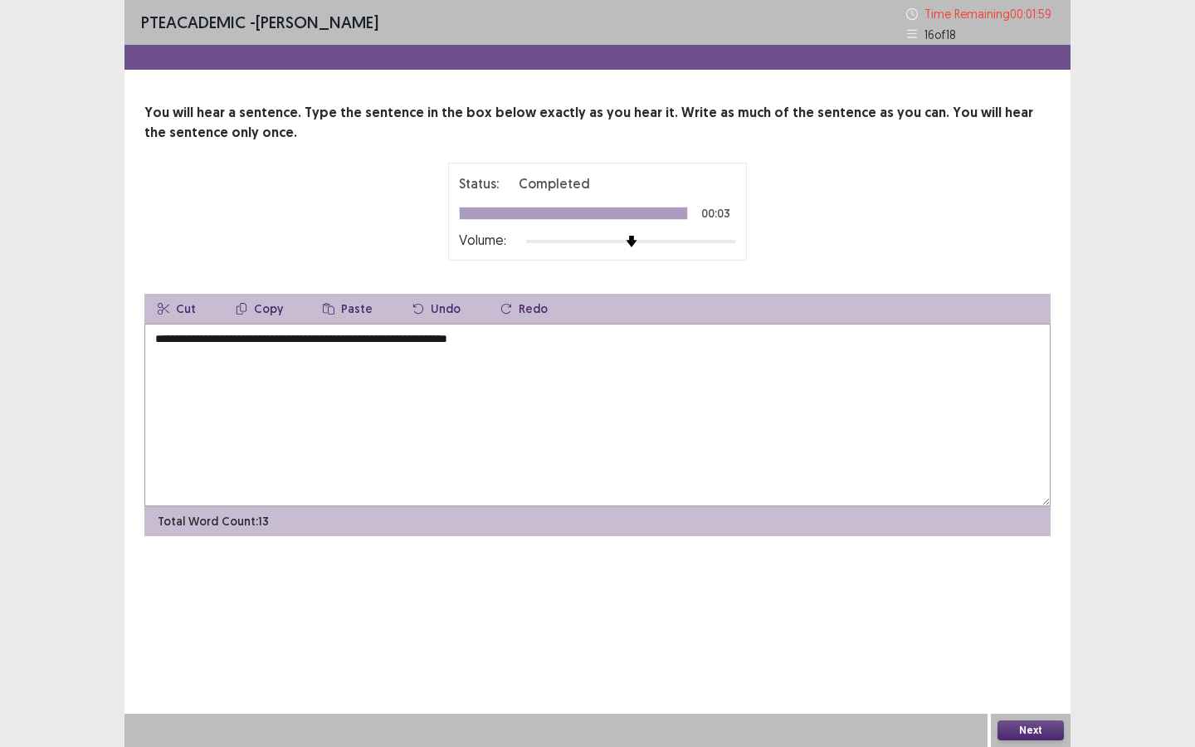
type textarea "**********"
click at [1027, 645] on button "Next" at bounding box center [1031, 730] width 66 height 20
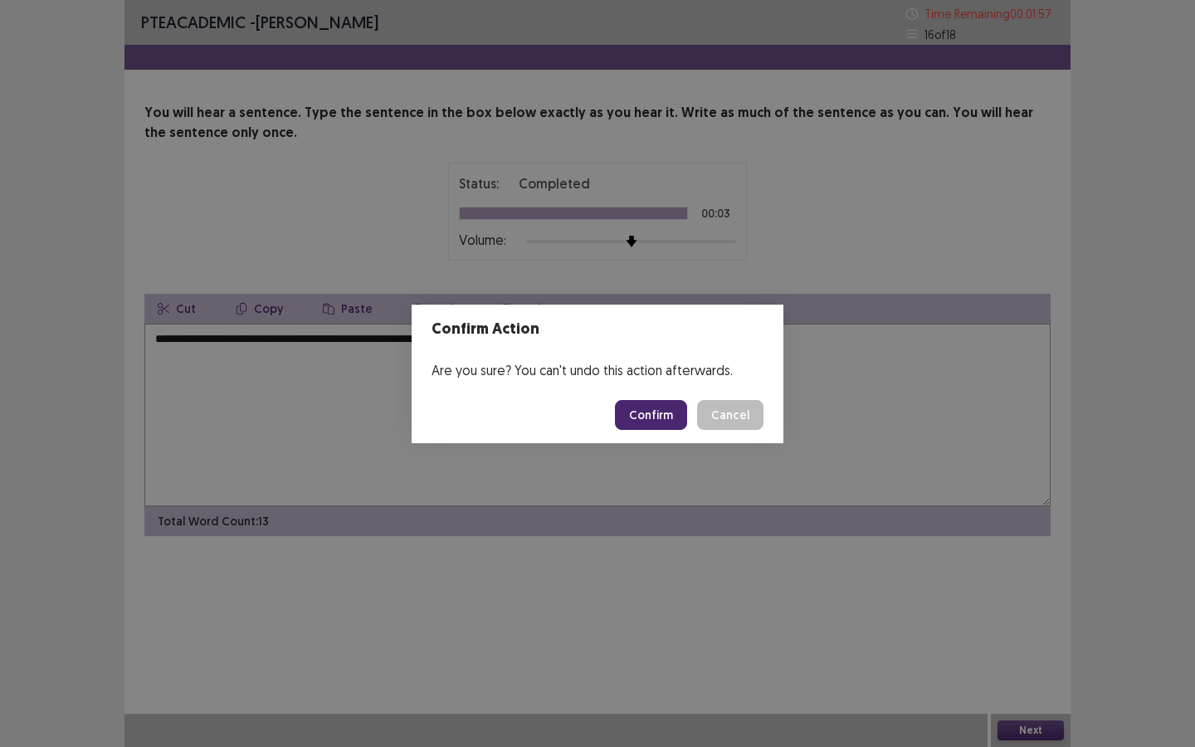
click at [668, 427] on button "Confirm" at bounding box center [651, 415] width 72 height 30
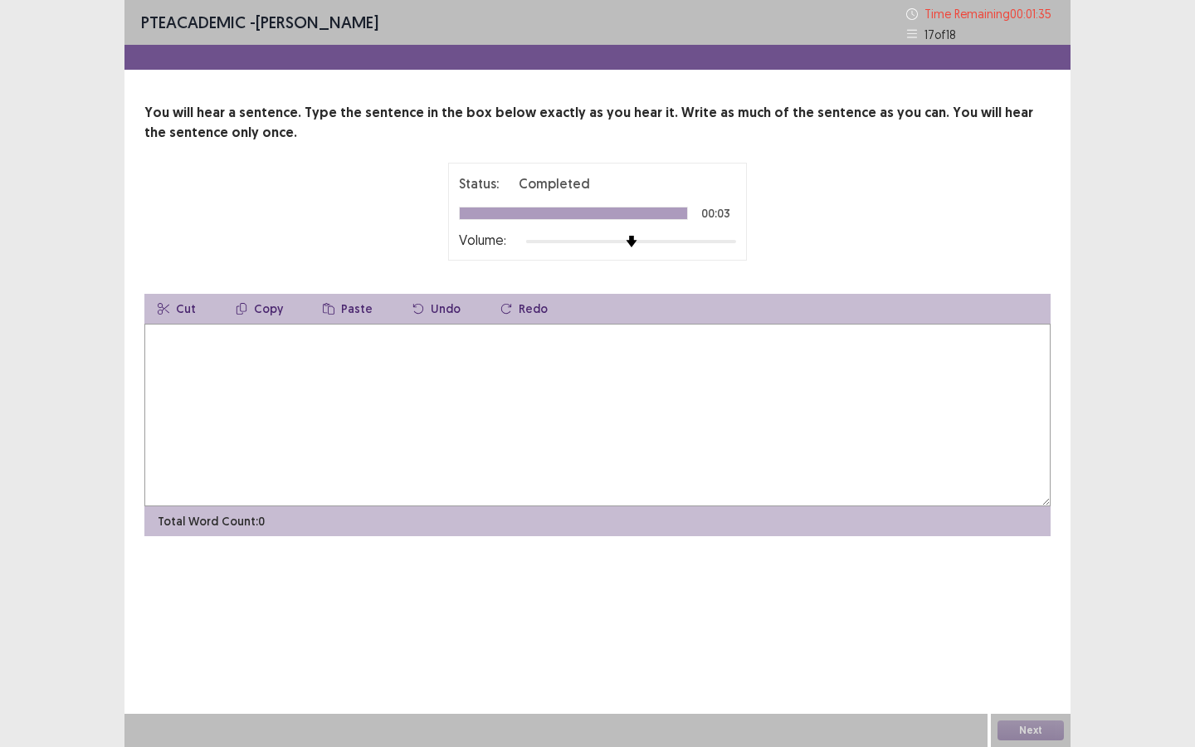
click at [427, 355] on textarea at bounding box center [597, 415] width 906 height 183
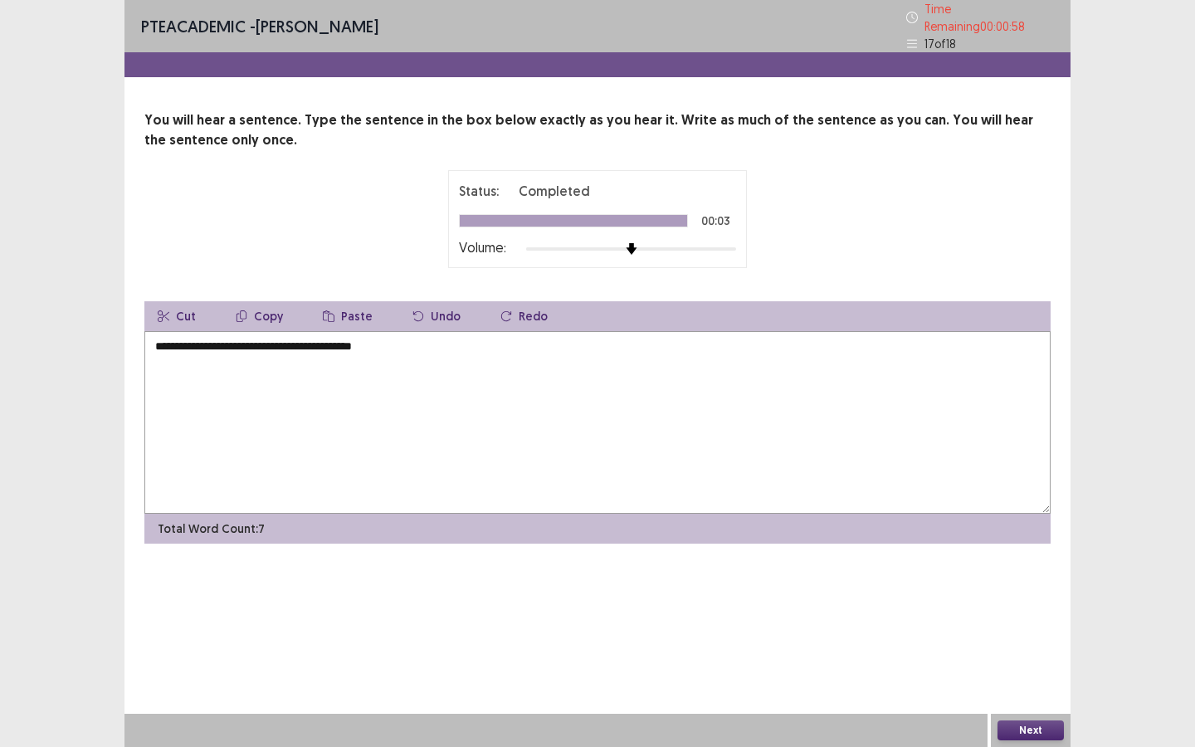
type textarea "**********"
click at [1052, 645] on button "Next" at bounding box center [1031, 730] width 66 height 20
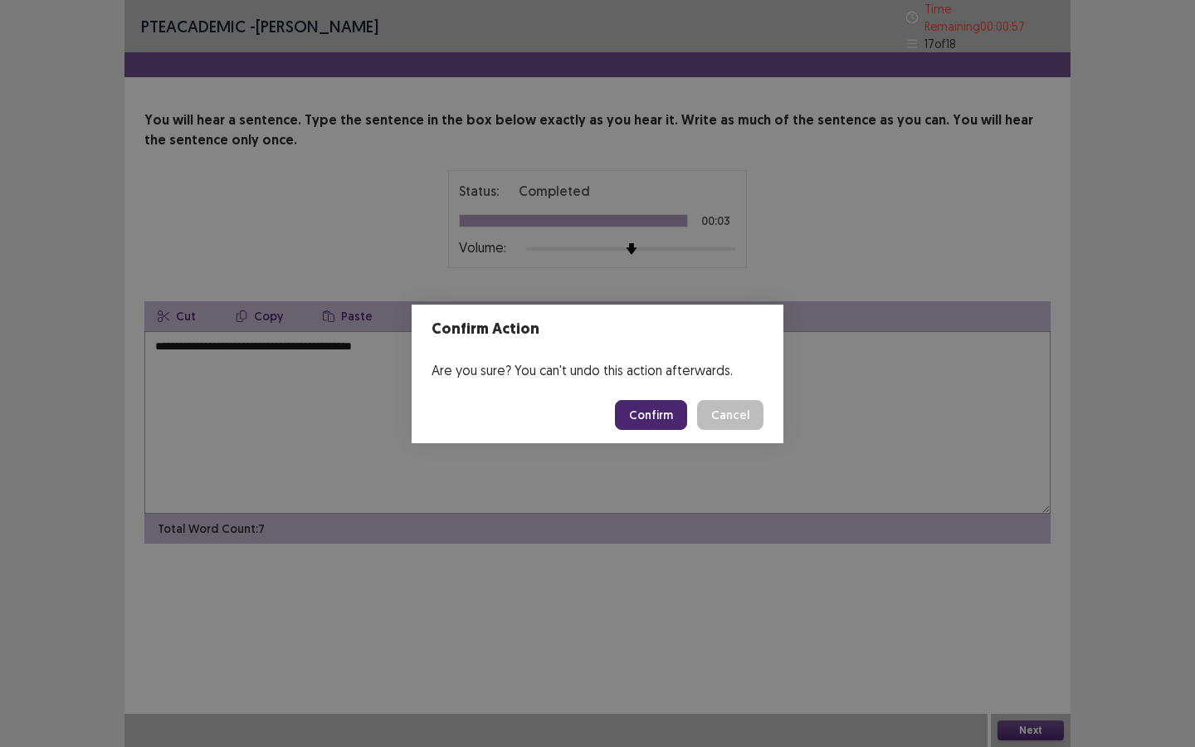
click at [678, 410] on button "Confirm" at bounding box center [651, 415] width 72 height 30
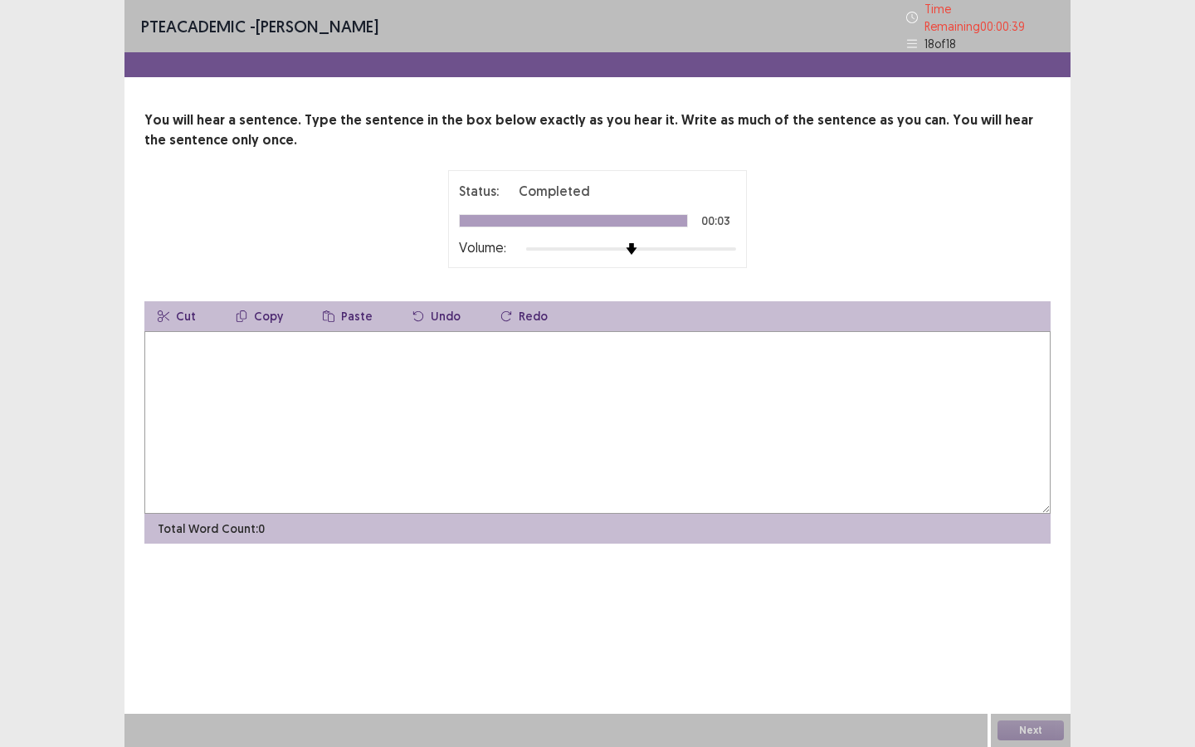
click at [678, 410] on textarea at bounding box center [597, 422] width 906 height 183
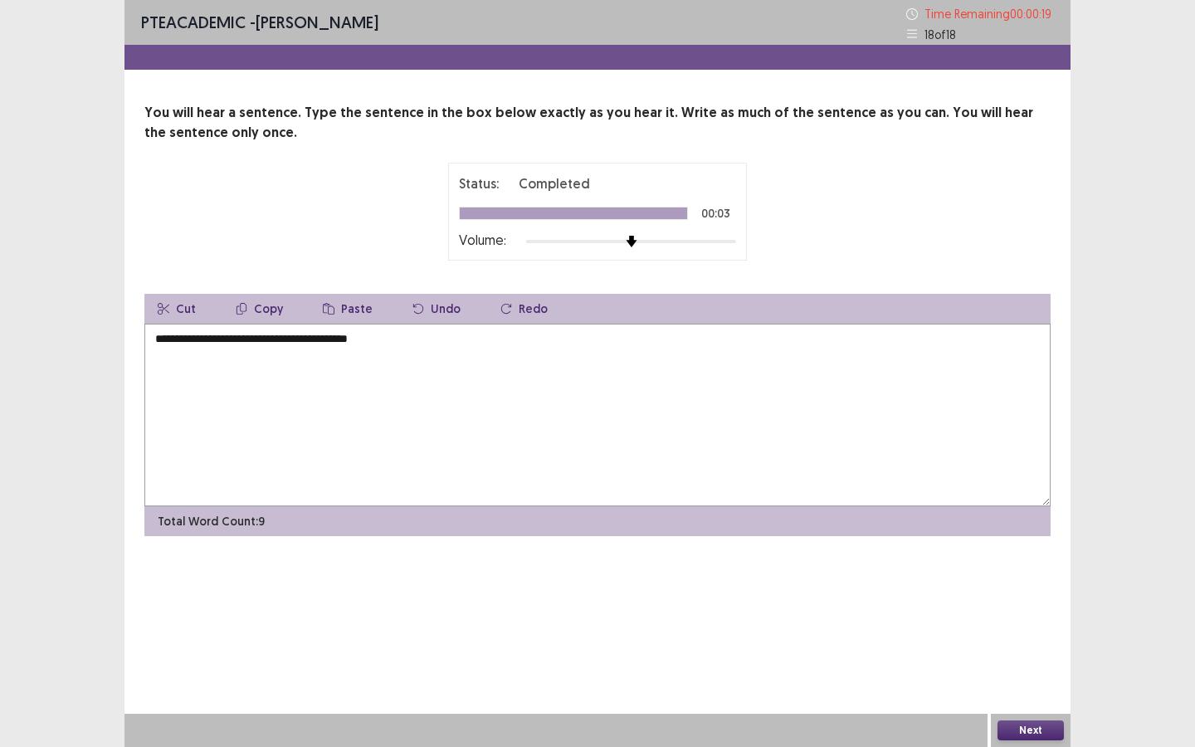
type textarea "**********"
click at [1033, 645] on button "Next" at bounding box center [1031, 730] width 66 height 20
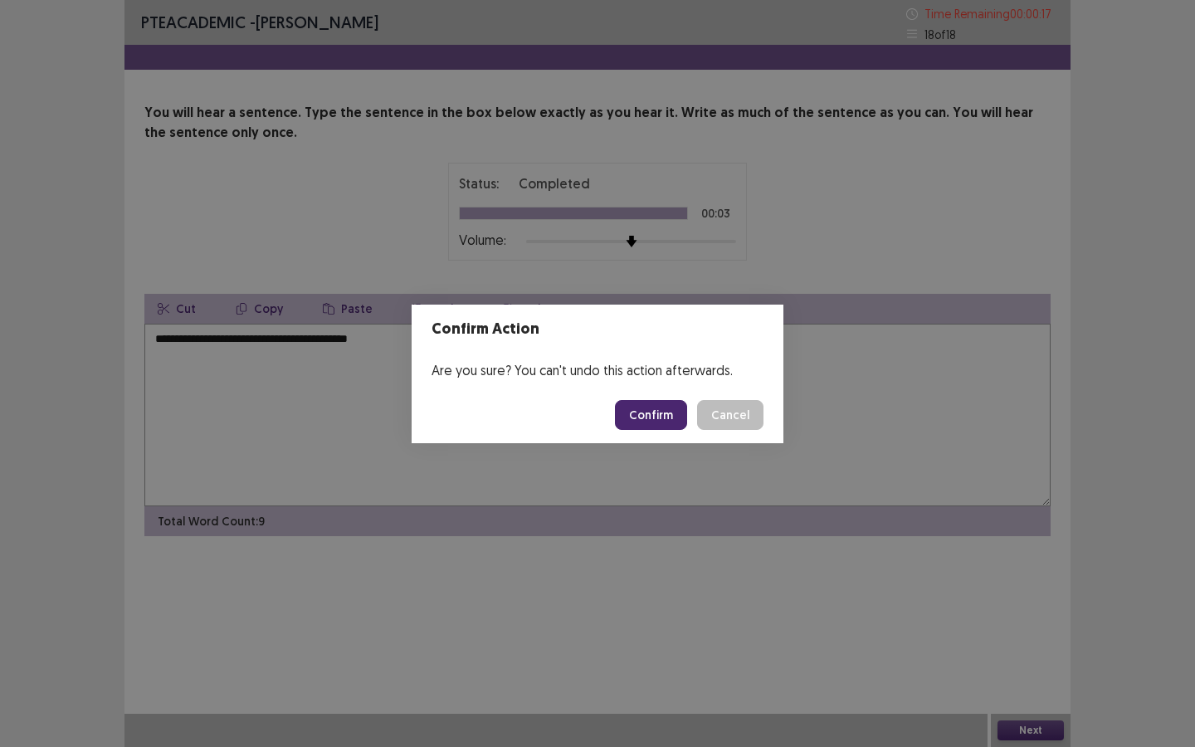
click at [654, 410] on button "Confirm" at bounding box center [651, 415] width 72 height 30
